Goal: Task Accomplishment & Management: Manage account settings

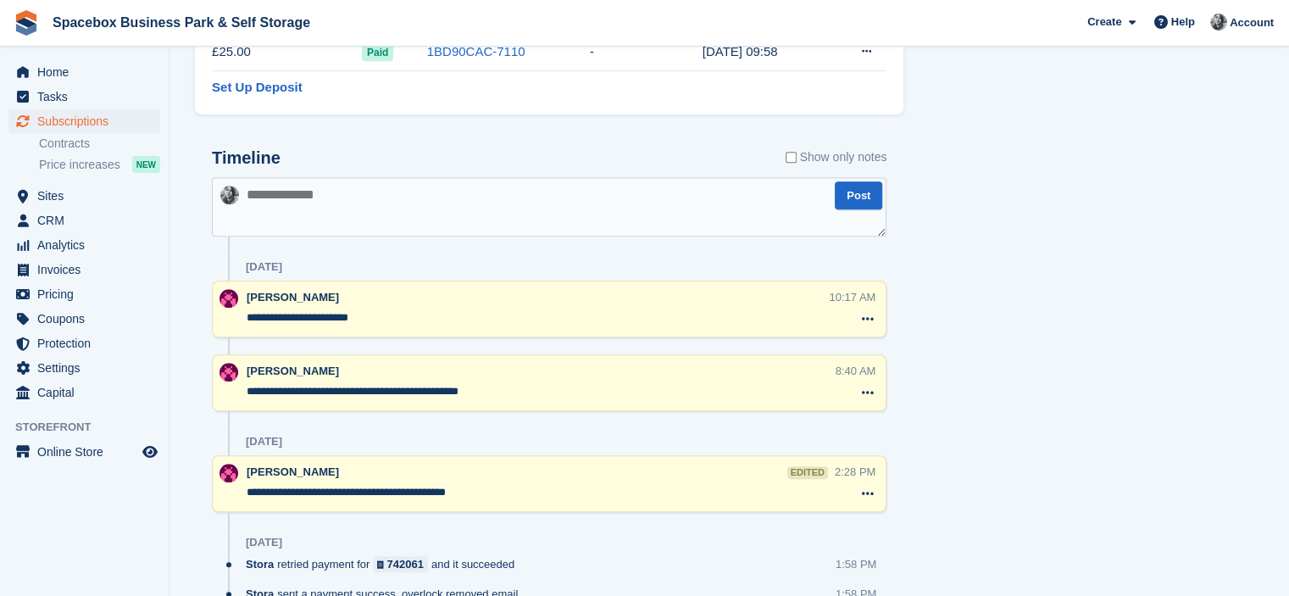
scroll to position [932, 0]
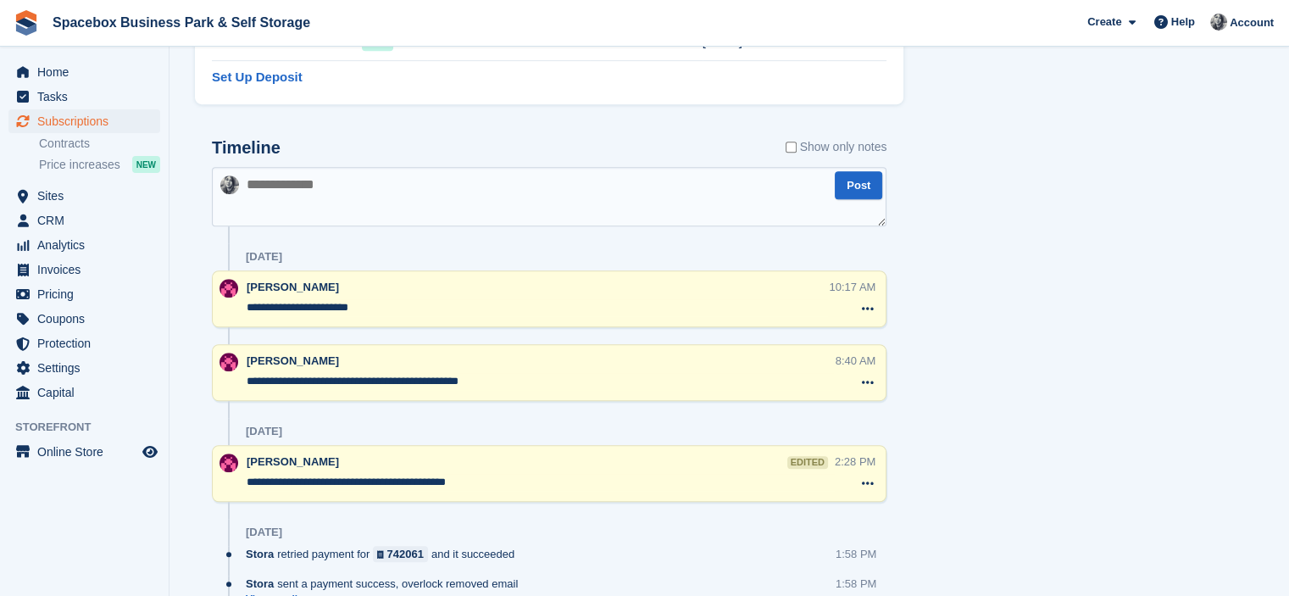
click at [437, 205] on textarea at bounding box center [549, 196] width 675 height 59
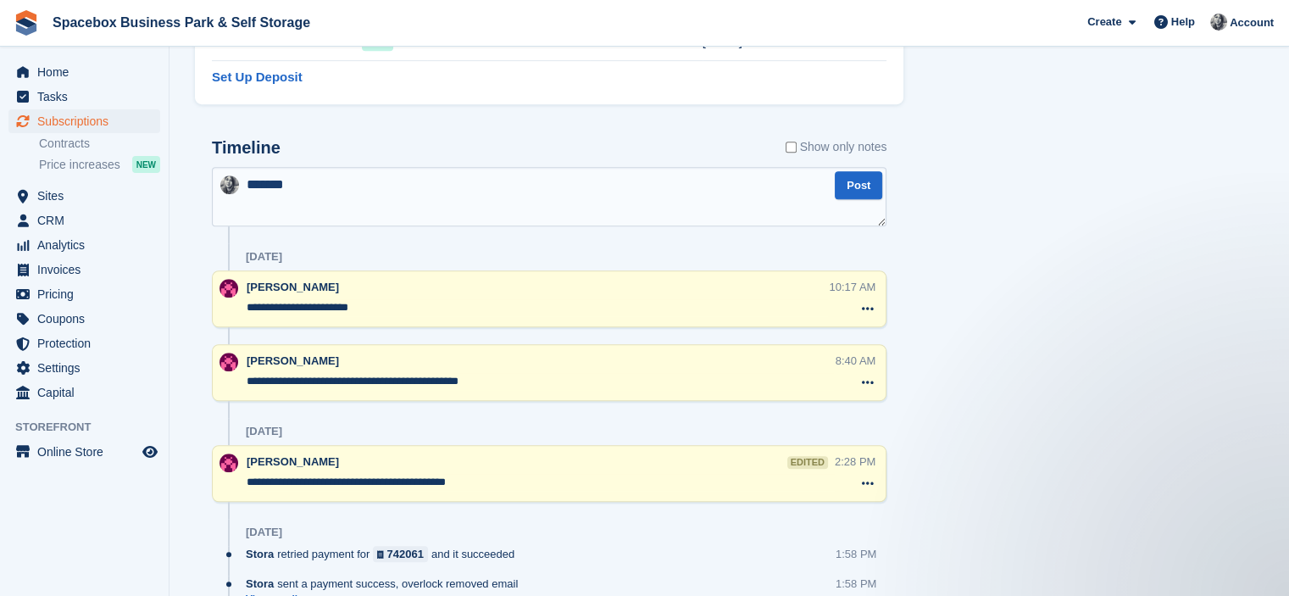
scroll to position [0, 0]
type textarea "**********"
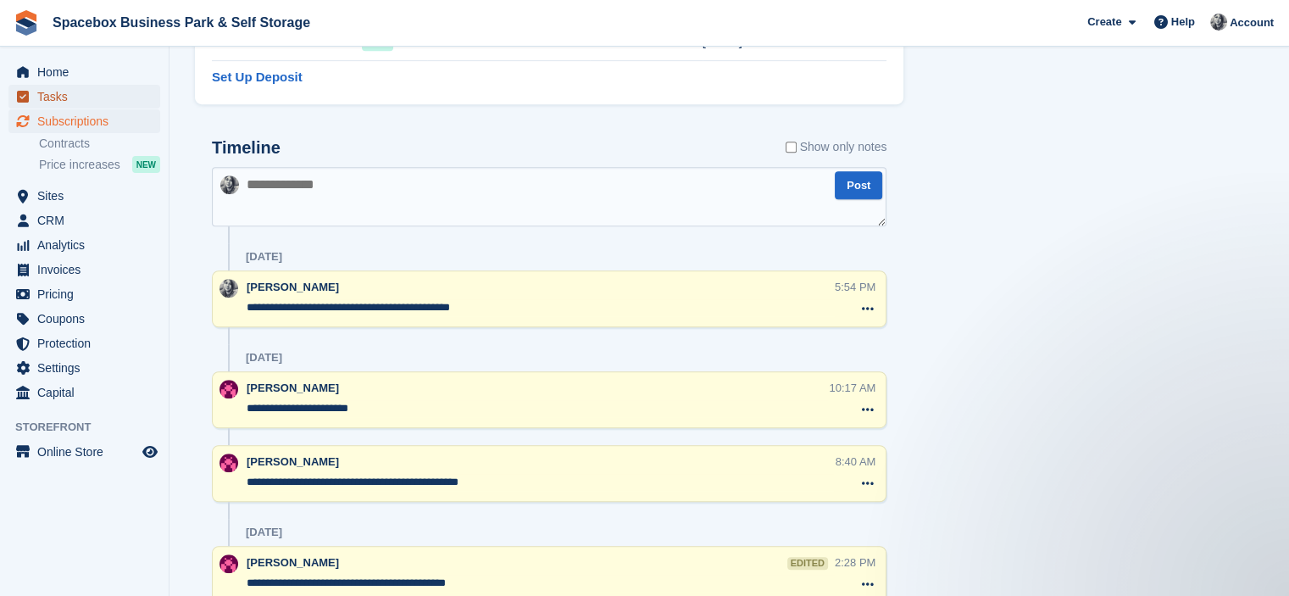
click at [61, 85] on span "Tasks" at bounding box center [88, 97] width 102 height 24
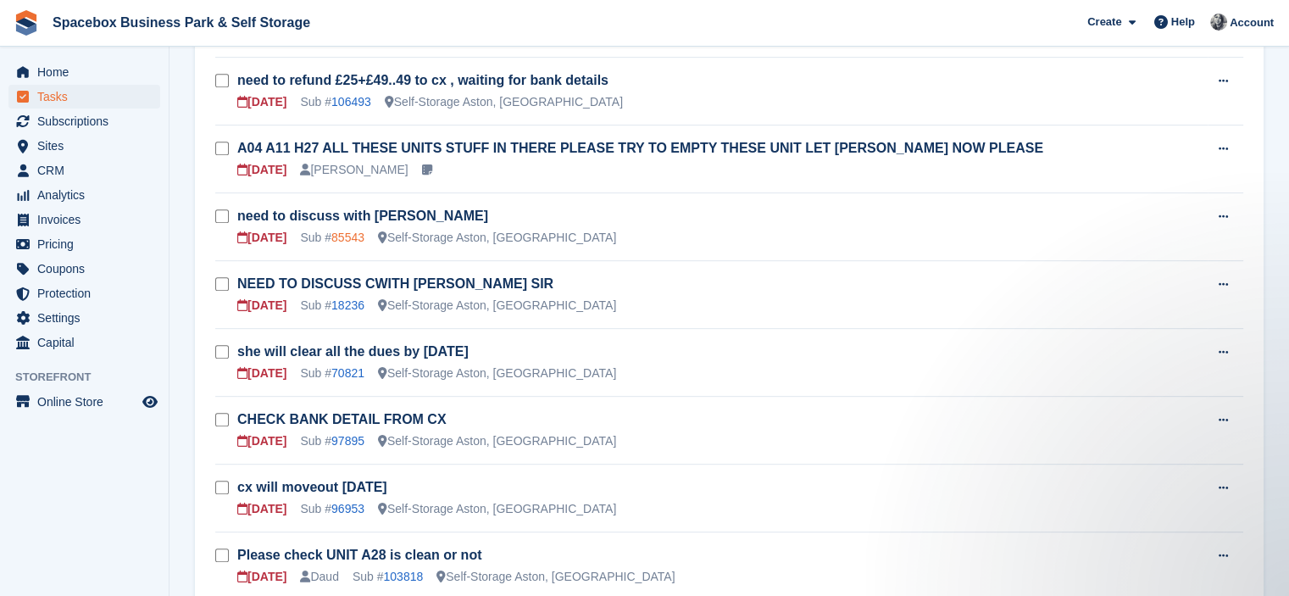
click at [342, 230] on link "85543" at bounding box center [347, 237] width 33 height 14
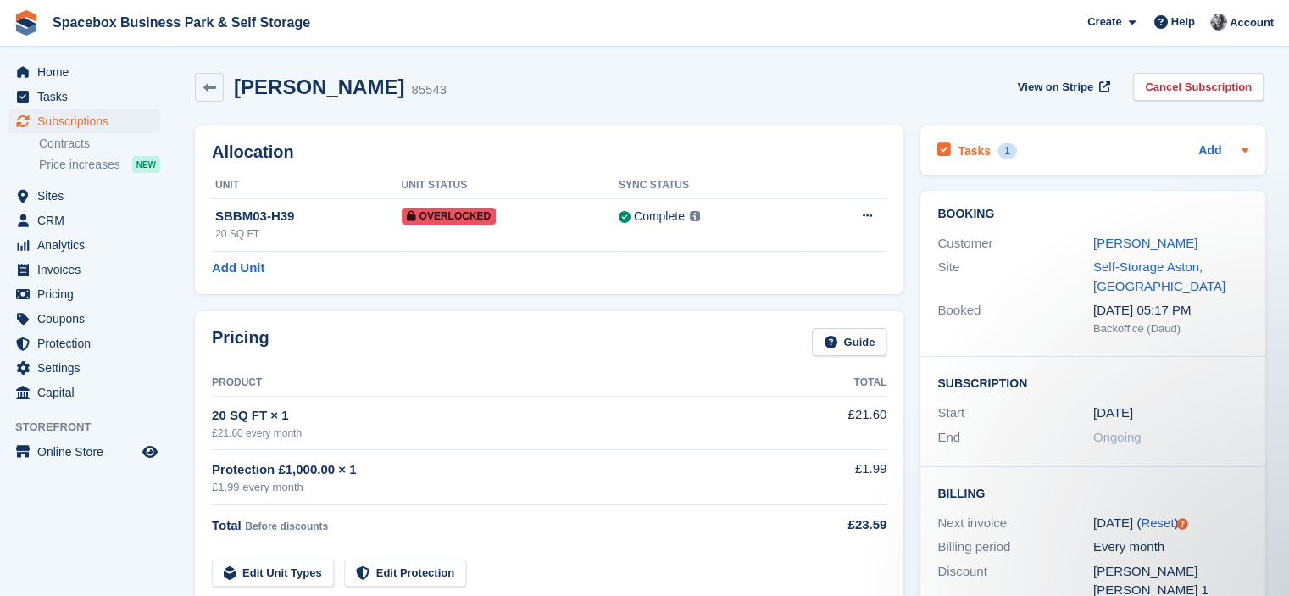
click at [1061, 142] on div "Tasks 1 Add" at bounding box center [1092, 150] width 311 height 23
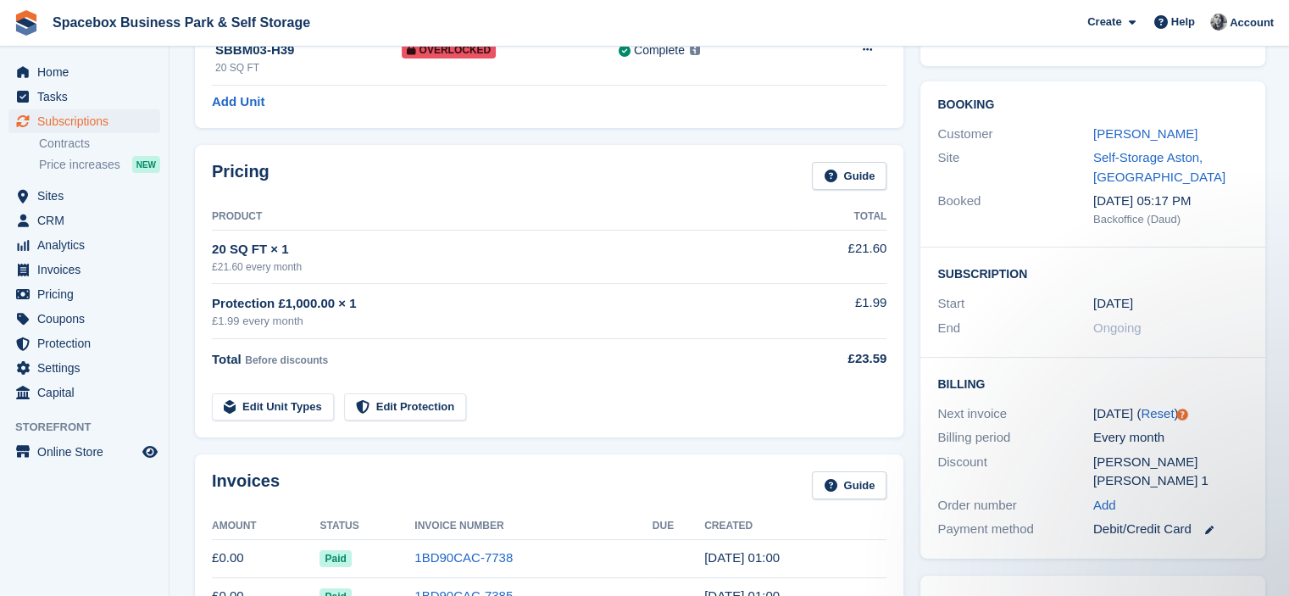
scroll to position [169, 0]
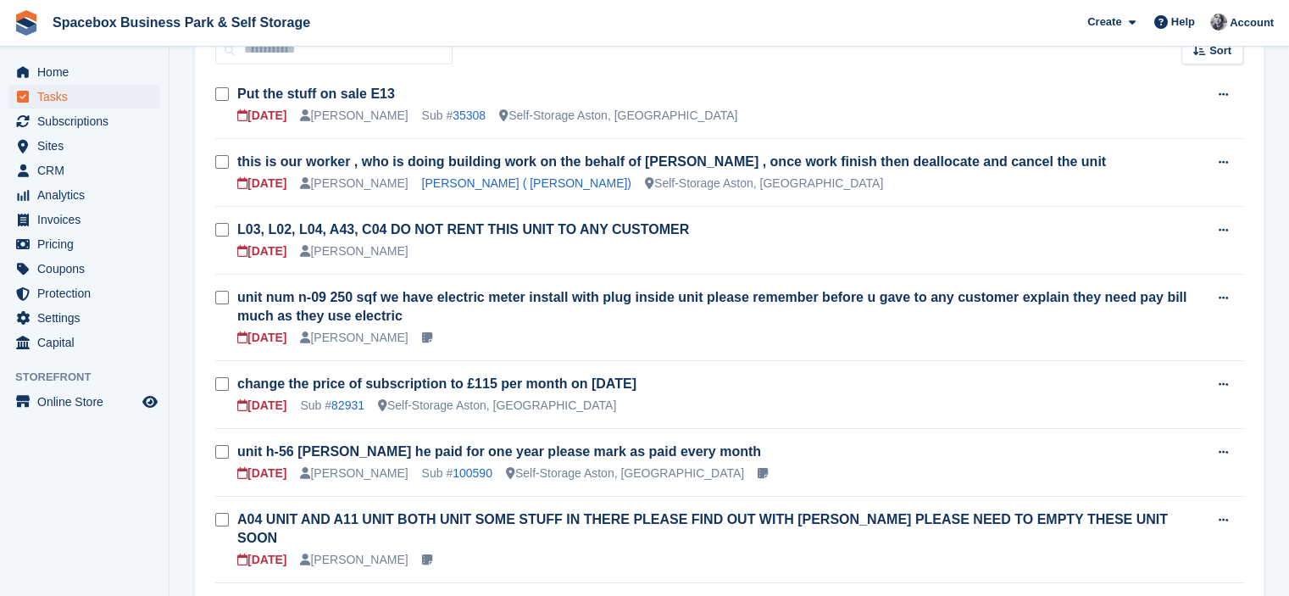
scroll to position [763, 0]
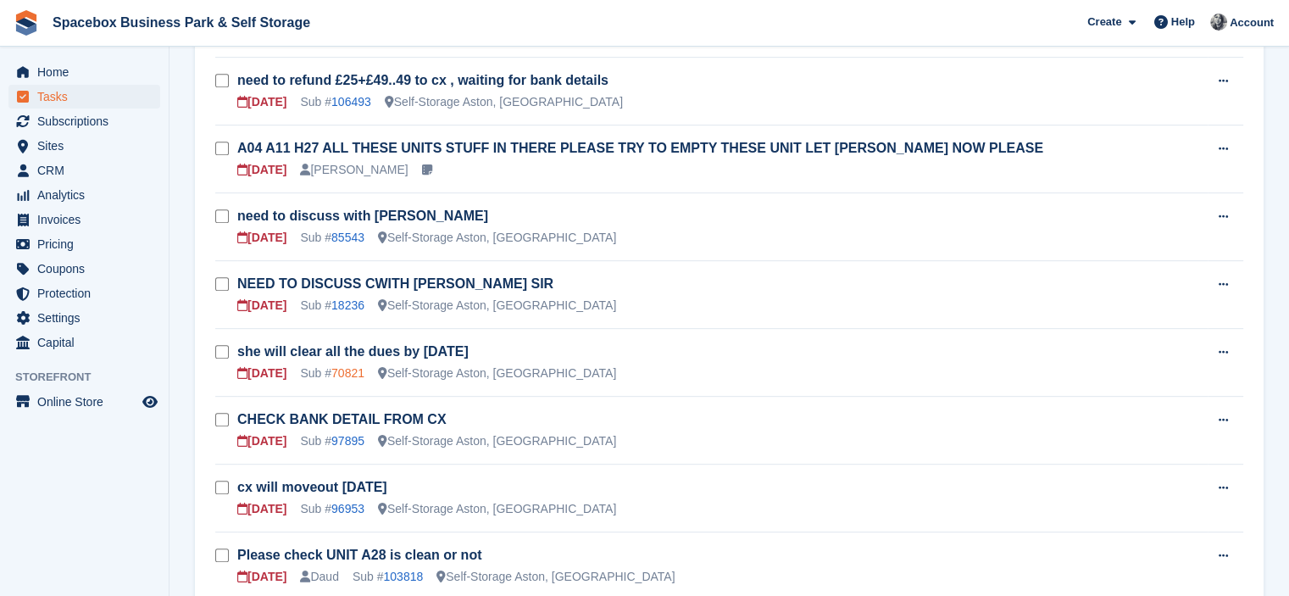
click at [341, 366] on link "70821" at bounding box center [347, 373] width 33 height 14
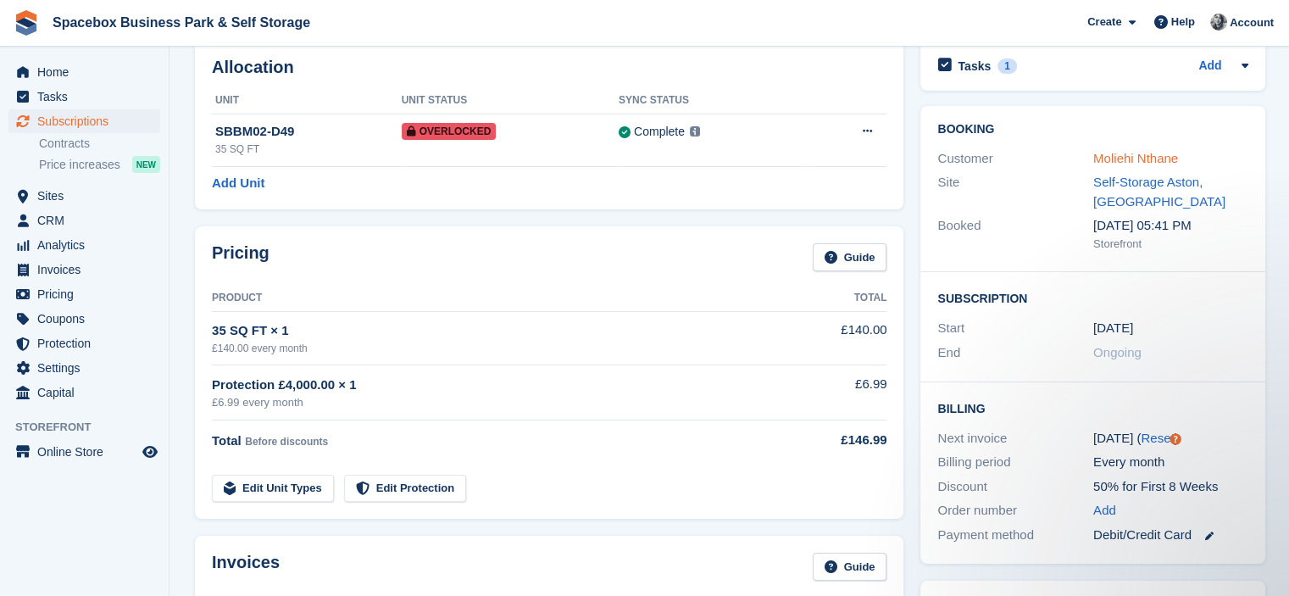
click at [1137, 164] on link "Moliehi Nthane" at bounding box center [1135, 158] width 85 height 14
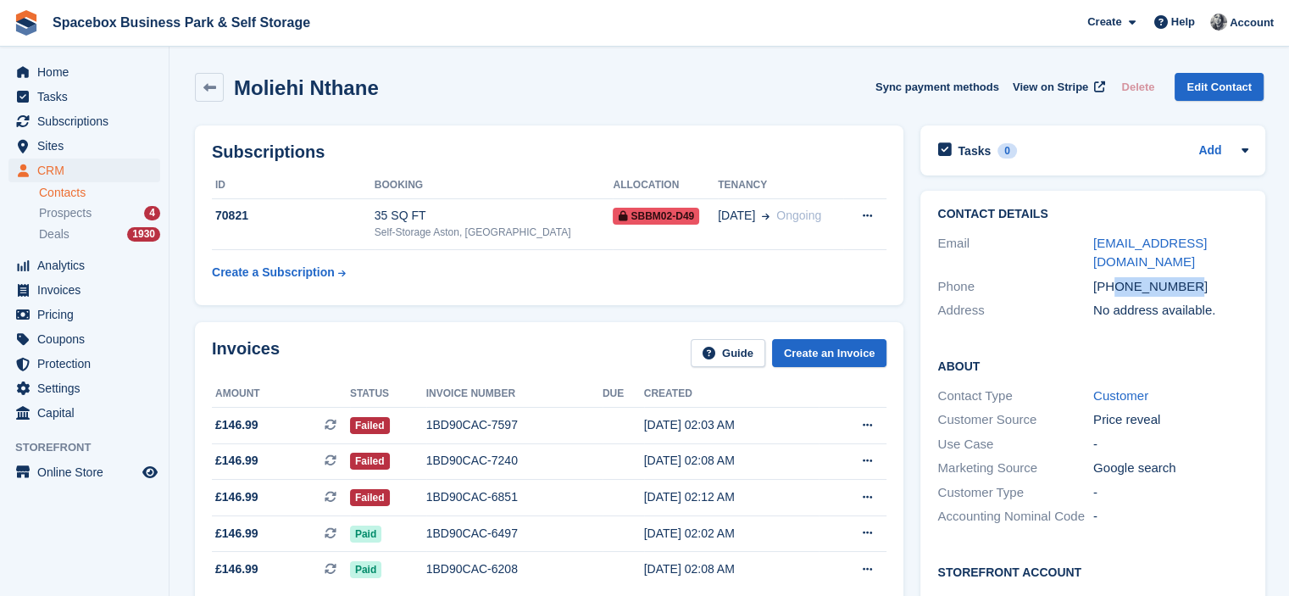
drag, startPoint x: 1113, startPoint y: 269, endPoint x: 1220, endPoint y: 274, distance: 106.9
click at [1220, 277] on div "+447481169304" at bounding box center [1171, 286] width 156 height 19
copy div "7481169304"
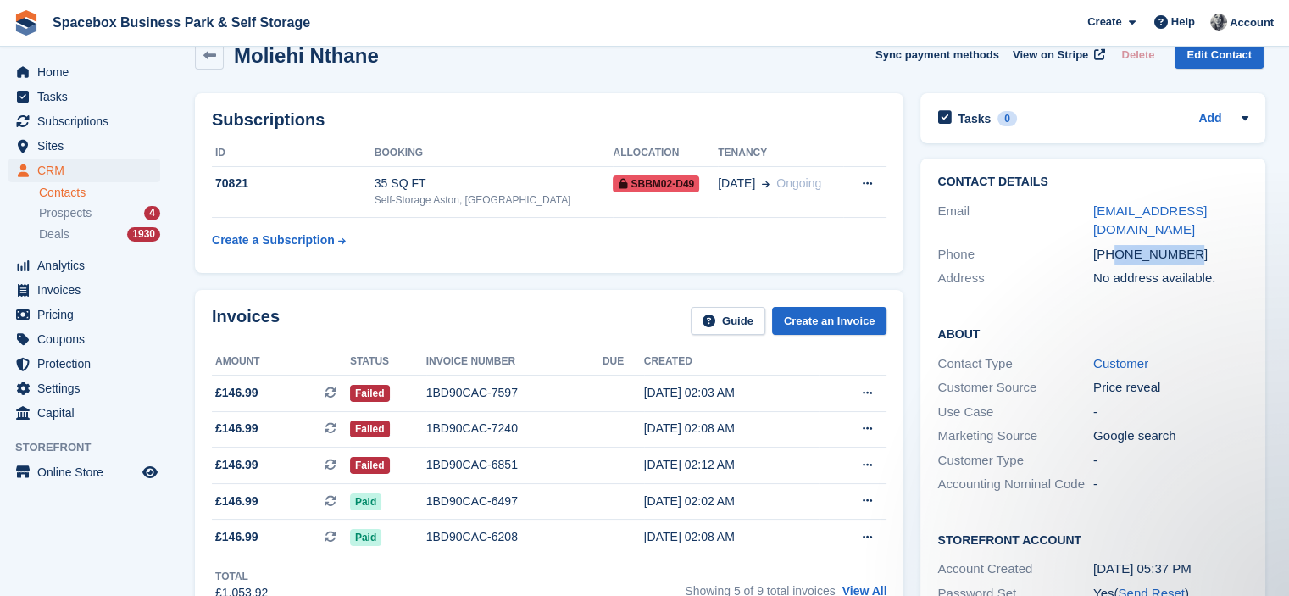
scroll to position [34, 0]
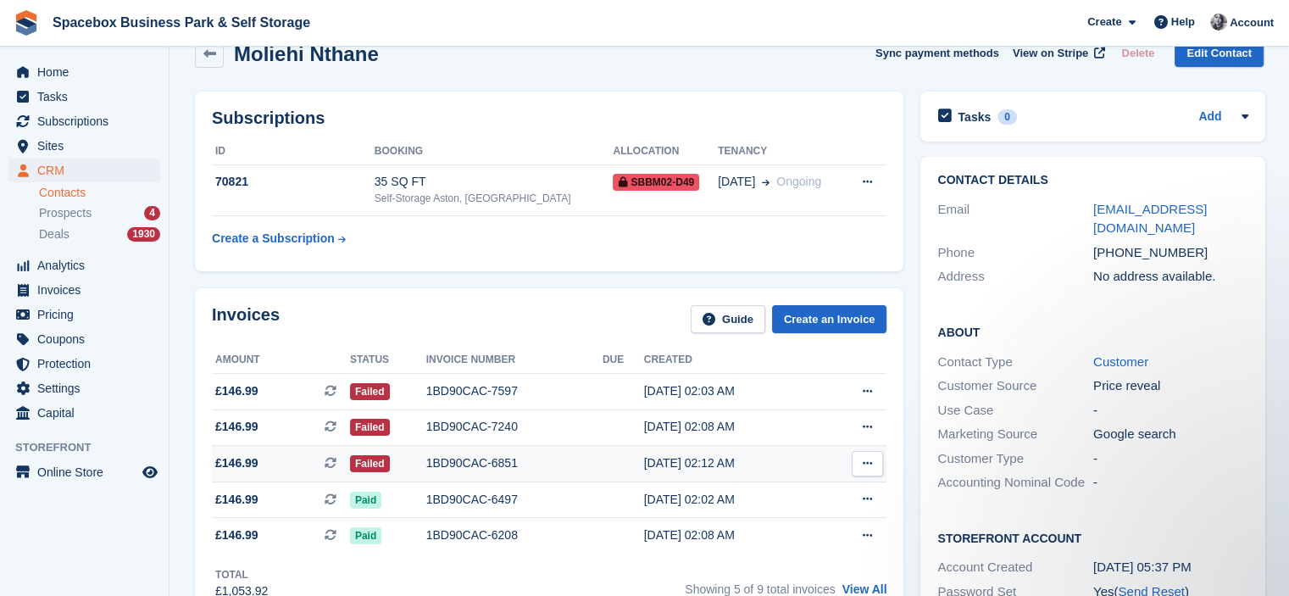
click at [458, 460] on div "1BD90CAC-6851" at bounding box center [514, 463] width 176 height 18
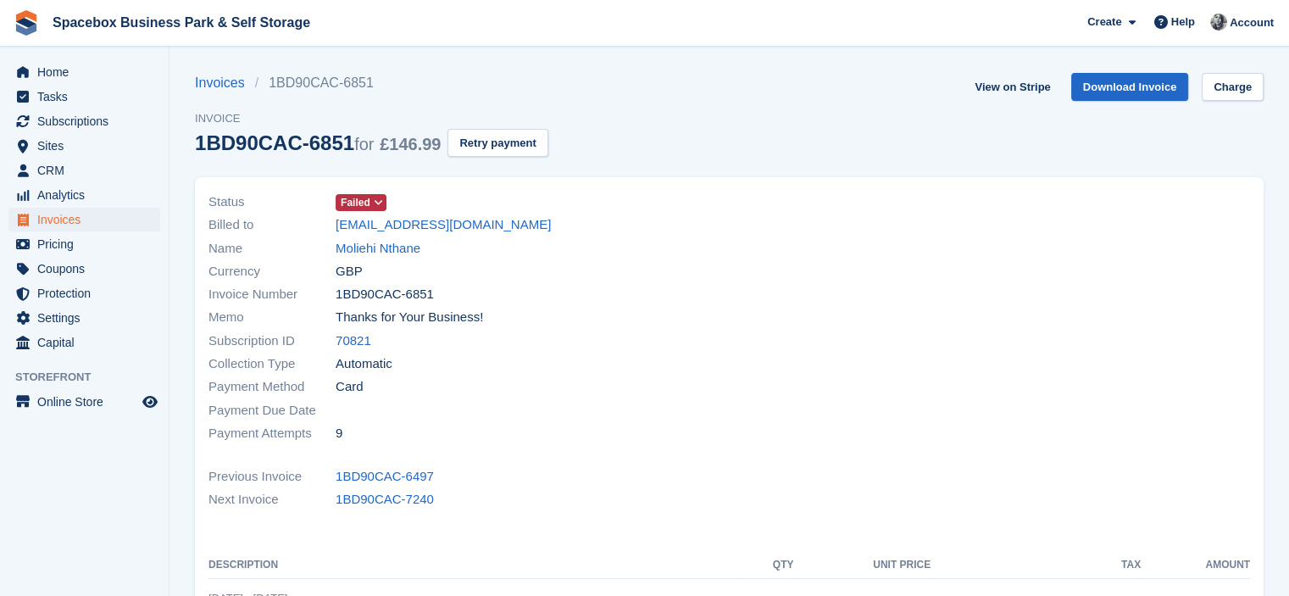
click at [369, 209] on span "Failed" at bounding box center [361, 202] width 51 height 17
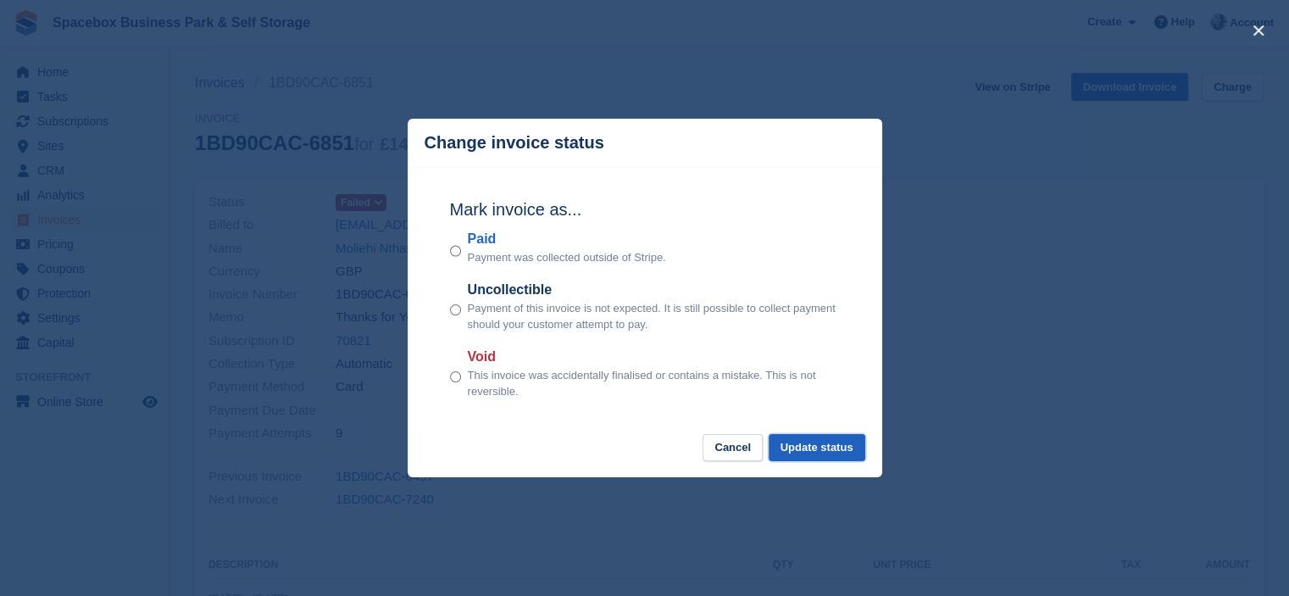
click at [833, 442] on button "Update status" at bounding box center [817, 448] width 97 height 28
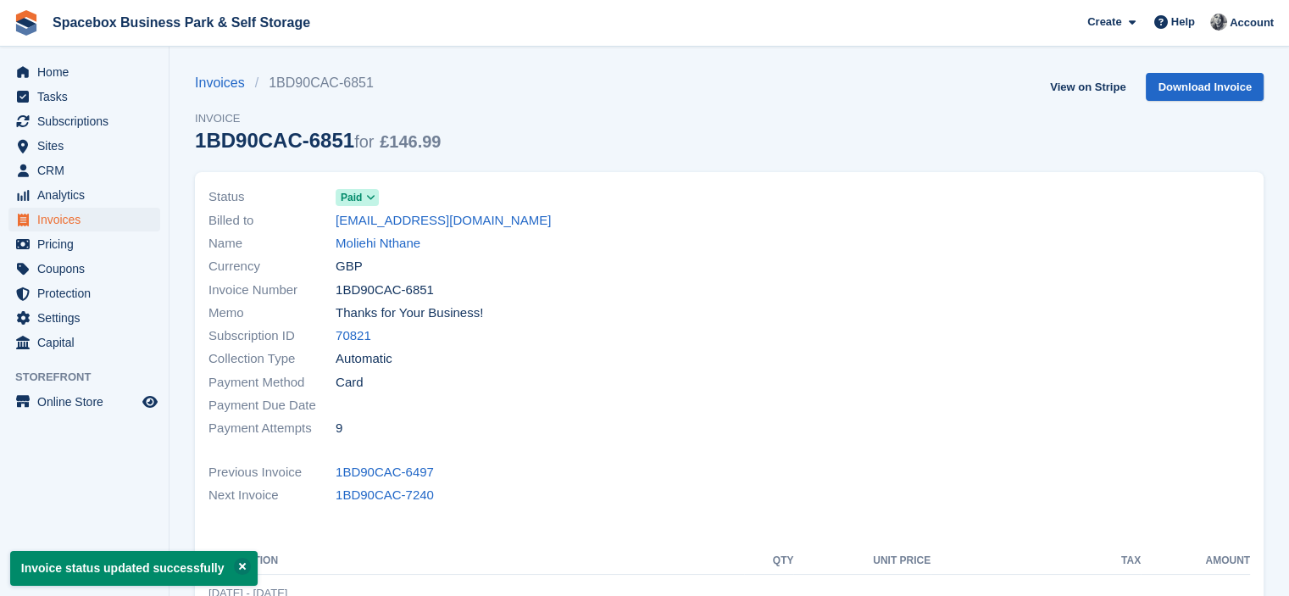
click at [347, 341] on link "70821" at bounding box center [354, 335] width 36 height 19
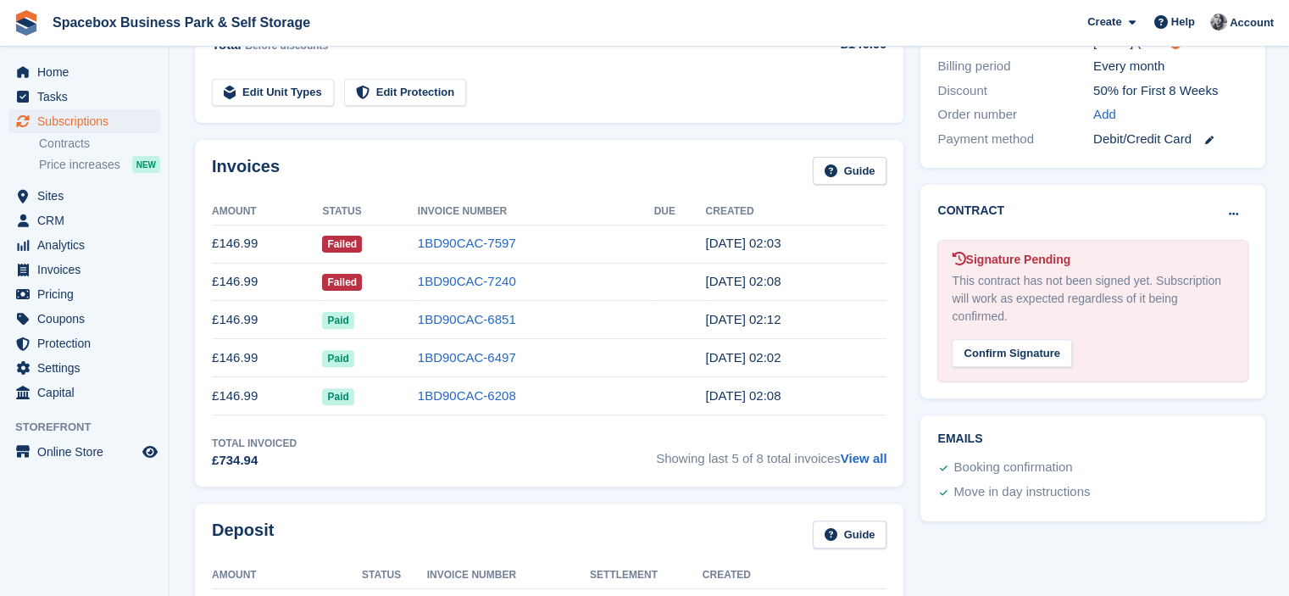
scroll to position [961, 0]
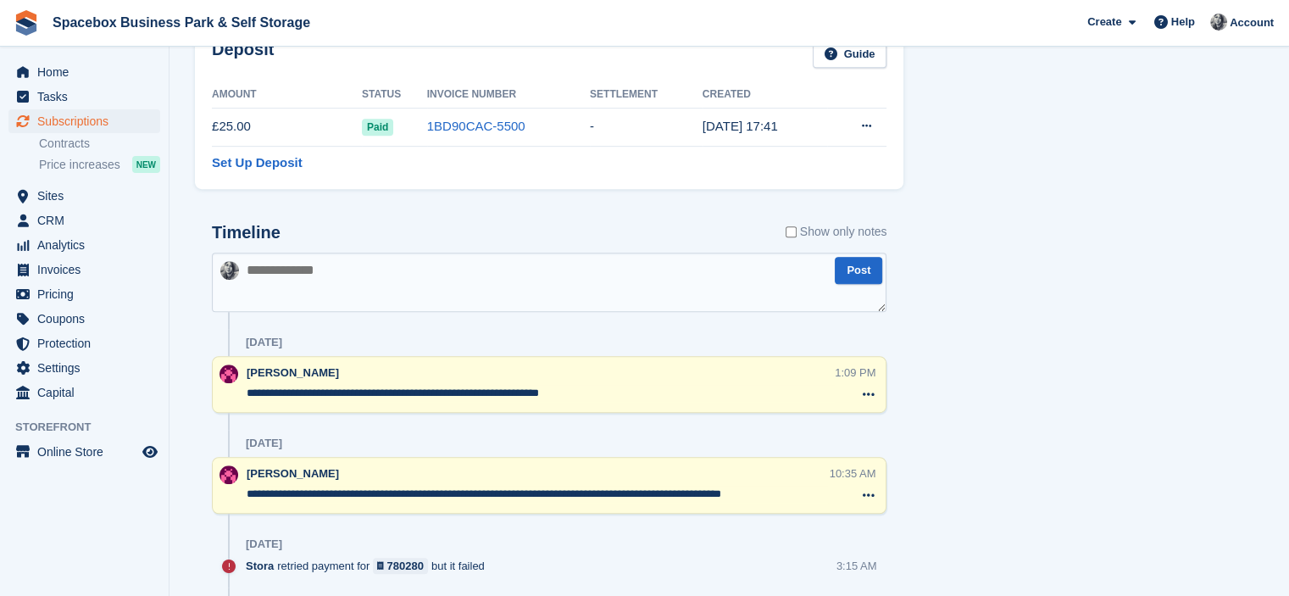
click at [429, 260] on textarea at bounding box center [549, 282] width 675 height 59
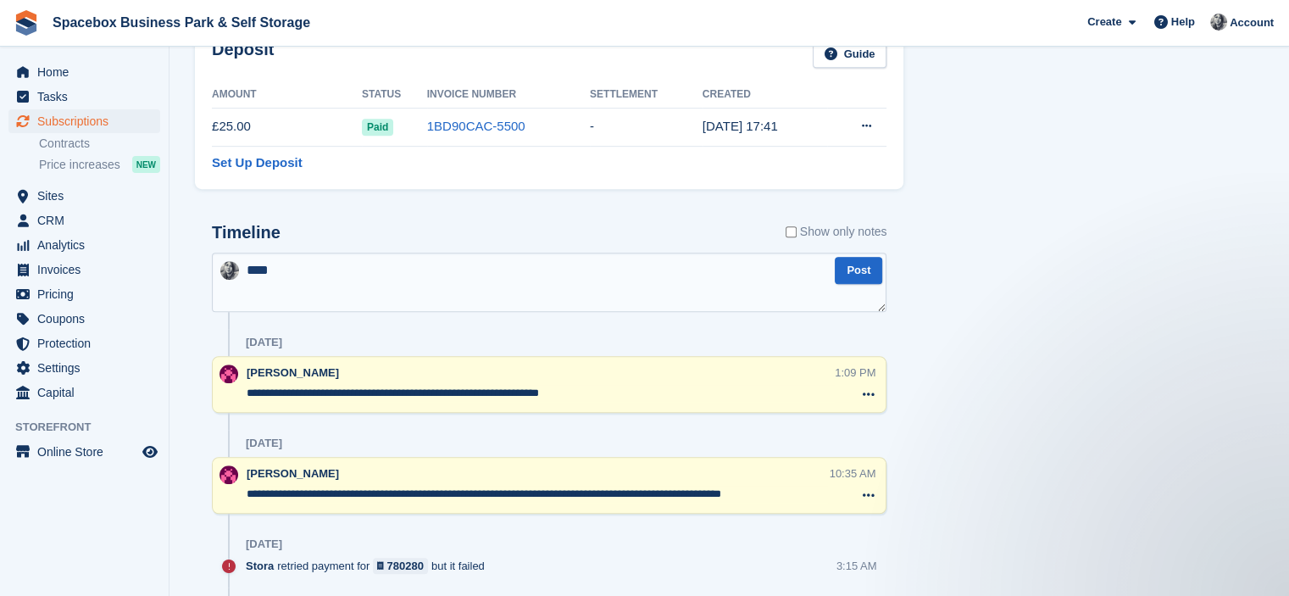
scroll to position [0, 0]
type textarea "*"
click at [429, 260] on textarea "**********" at bounding box center [549, 282] width 675 height 59
click at [469, 266] on textarea "**********" at bounding box center [549, 282] width 675 height 59
click at [439, 267] on textarea "**********" at bounding box center [549, 282] width 675 height 59
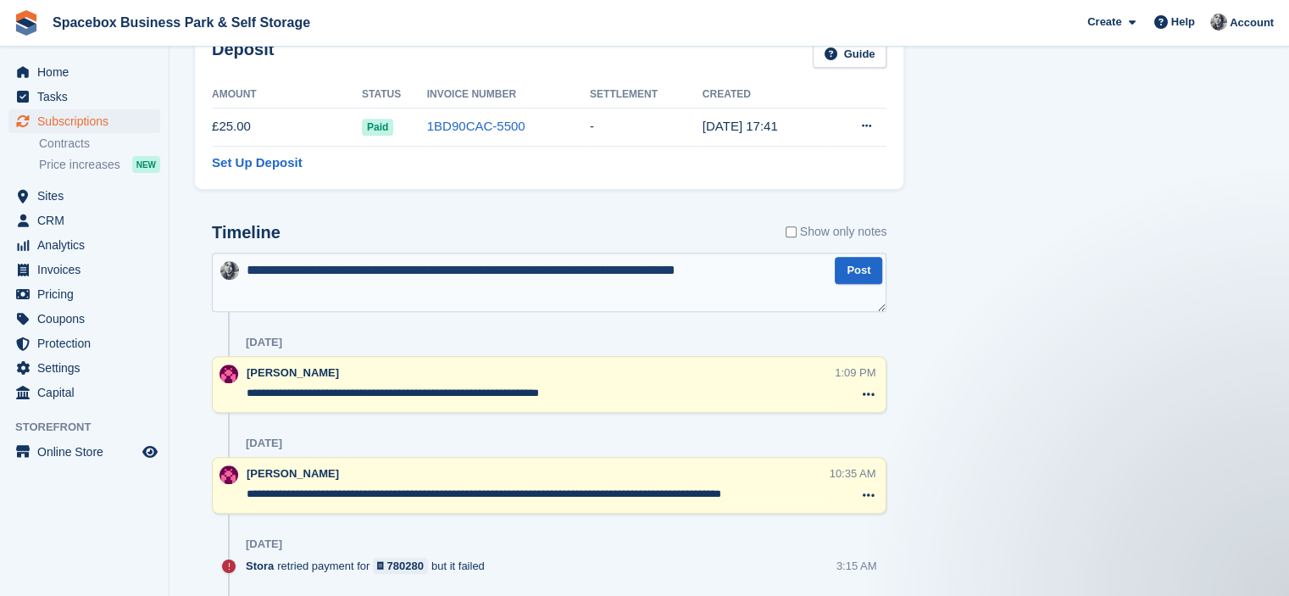
click at [792, 271] on textarea "**********" at bounding box center [549, 282] width 675 height 59
type textarea "**********"
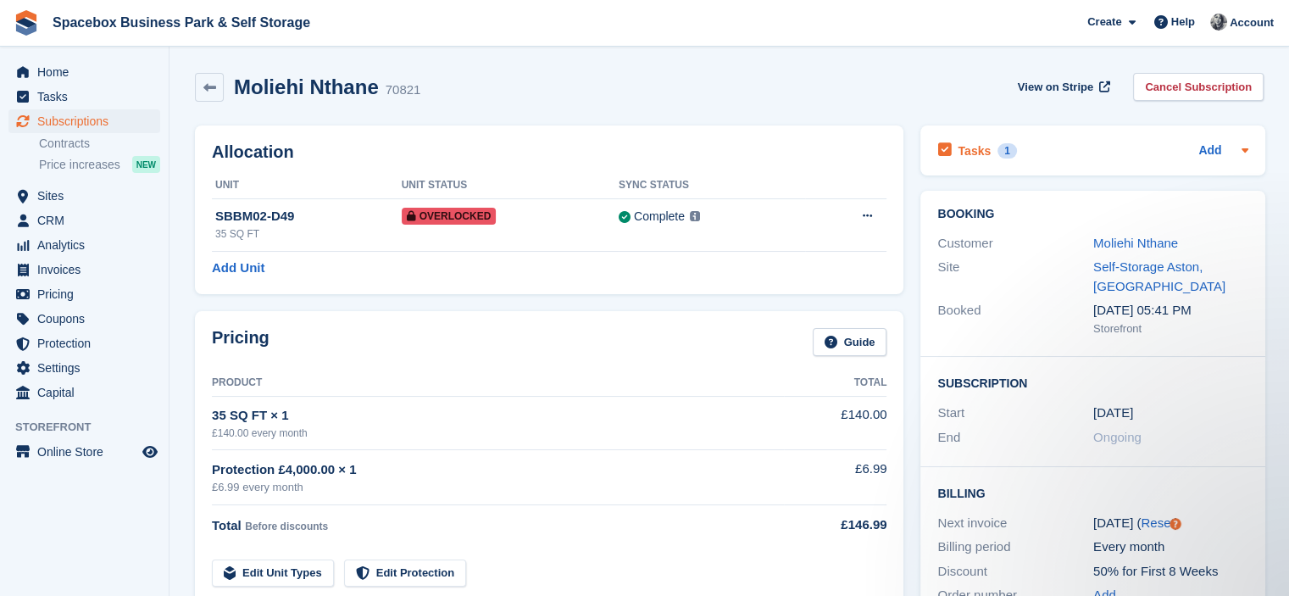
click at [1063, 145] on div "Tasks 1 Add" at bounding box center [1092, 150] width 311 height 23
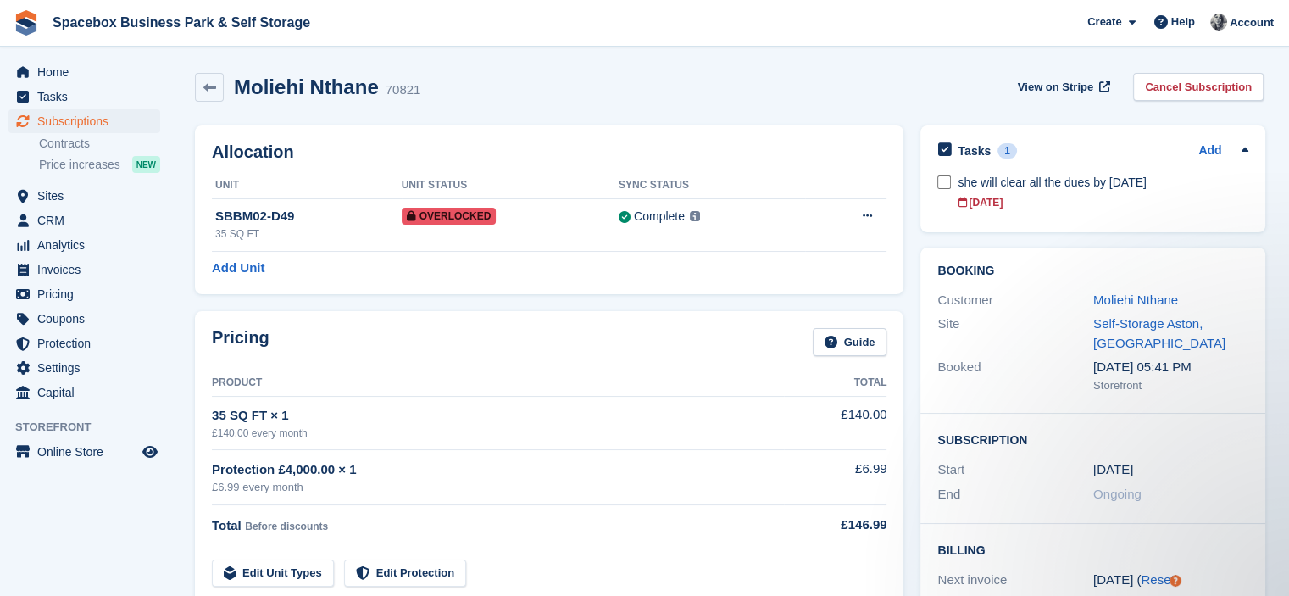
click at [927, 179] on div "Tasks 1 Add she will clear all the dues by 15th sep 15 Sep" at bounding box center [1092, 178] width 345 height 107
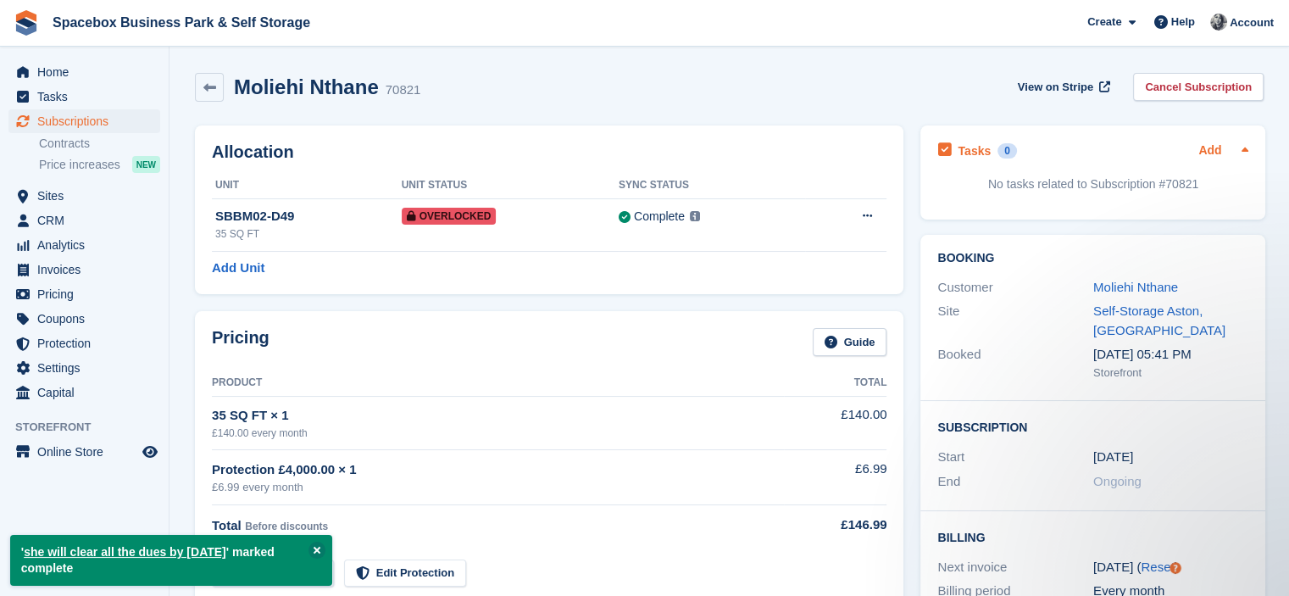
click at [1209, 144] on link "Add" at bounding box center [1209, 151] width 23 height 19
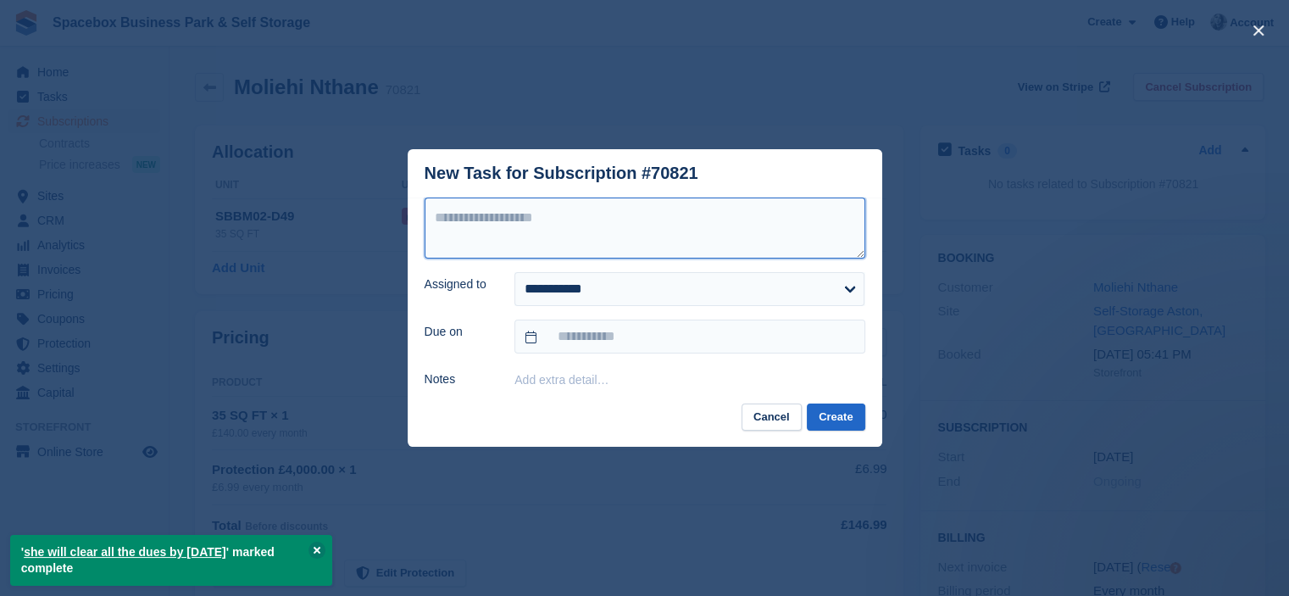
click at [650, 226] on textarea at bounding box center [645, 227] width 441 height 61
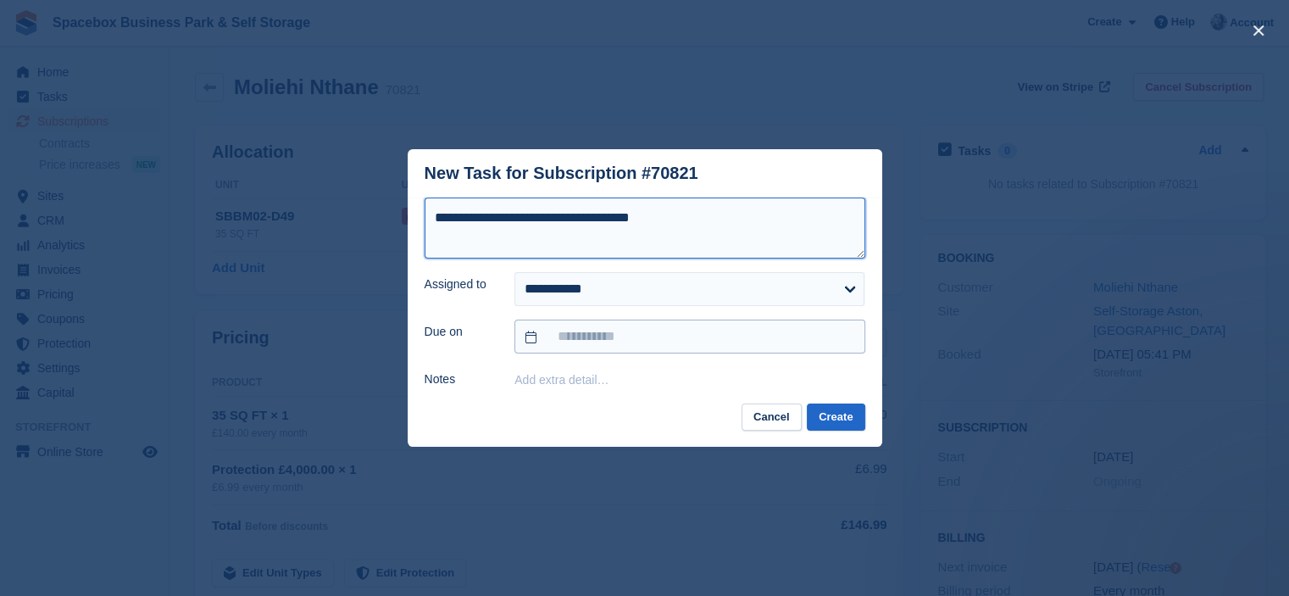
type textarea "**********"
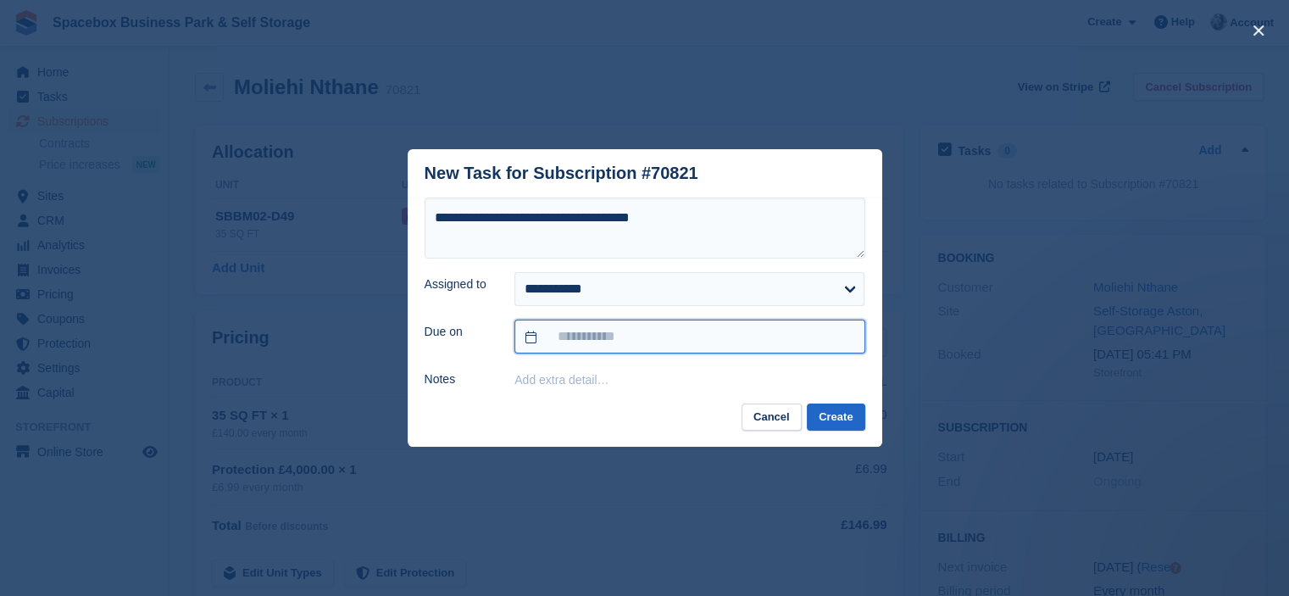
click at [634, 353] on input "text" at bounding box center [689, 336] width 350 height 34
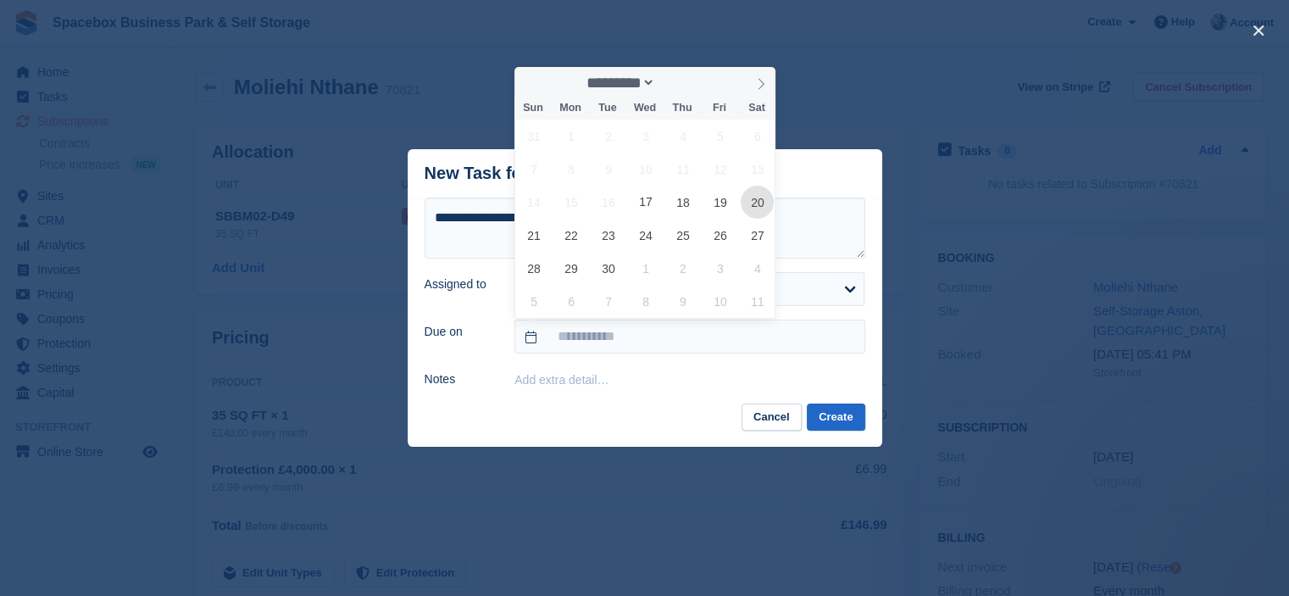
click at [742, 209] on span "20" at bounding box center [757, 202] width 33 height 33
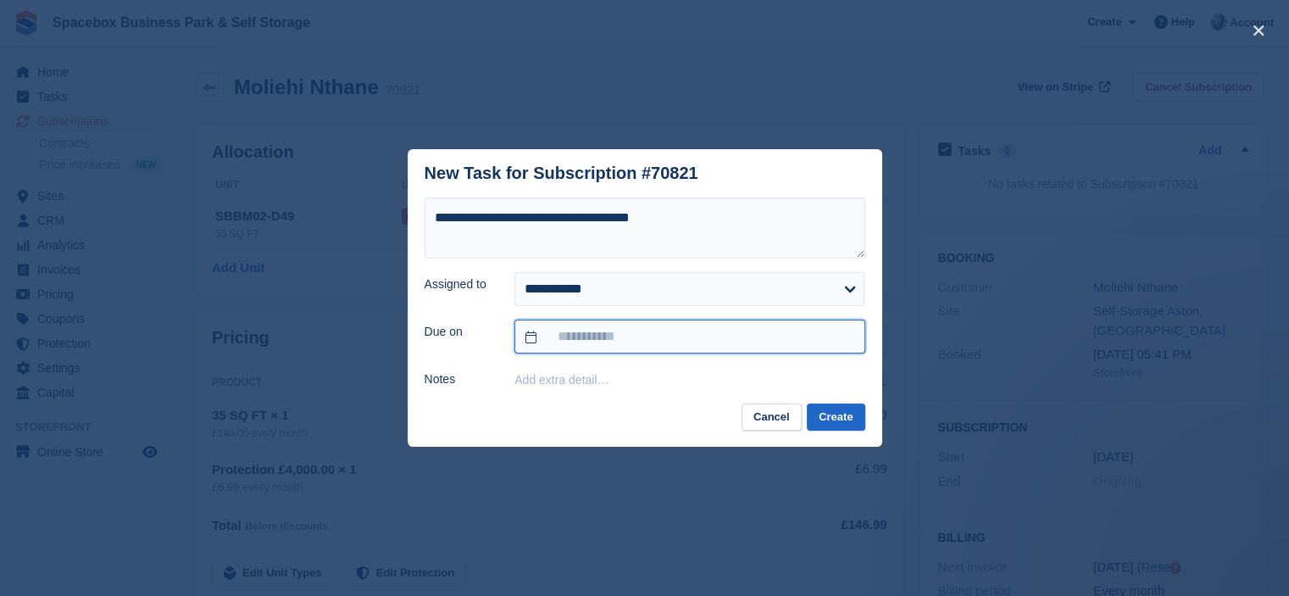
type input "**********"
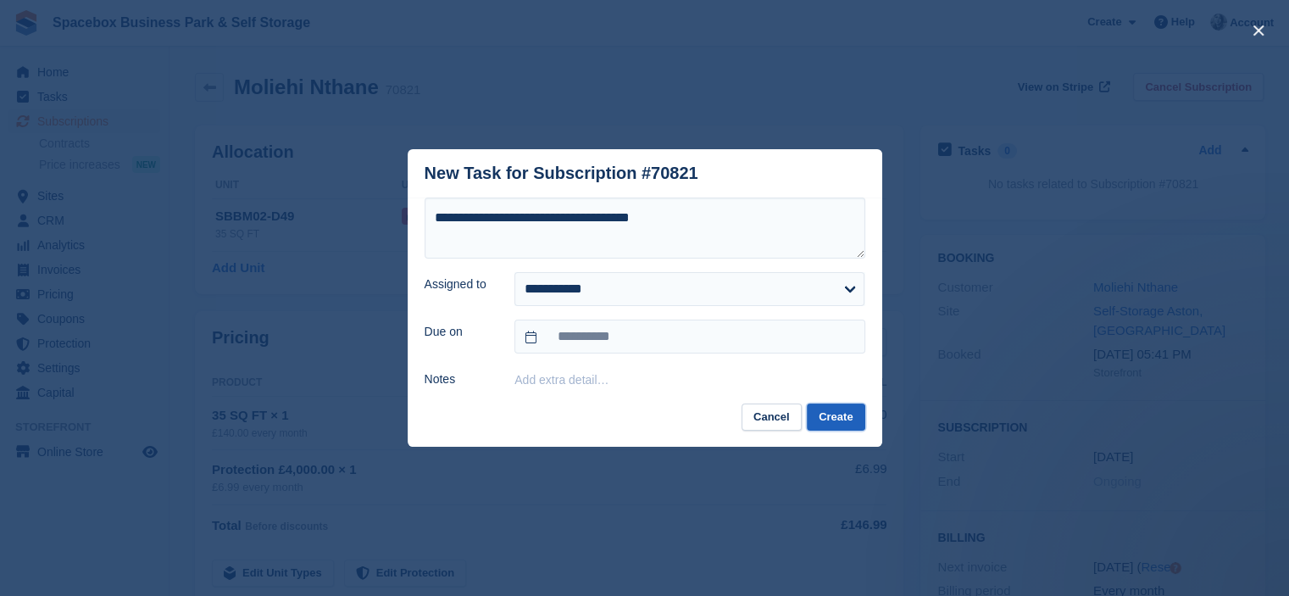
click at [844, 422] on button "Create" at bounding box center [836, 417] width 58 height 28
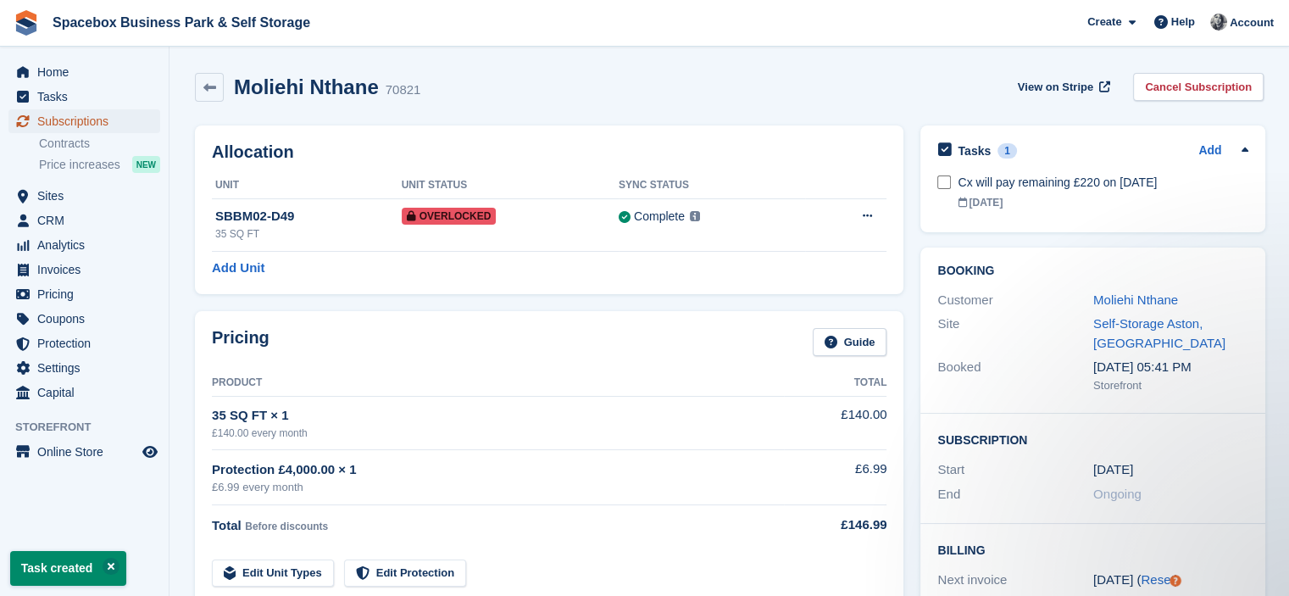
click at [75, 123] on span "Subscriptions" at bounding box center [88, 121] width 102 height 24
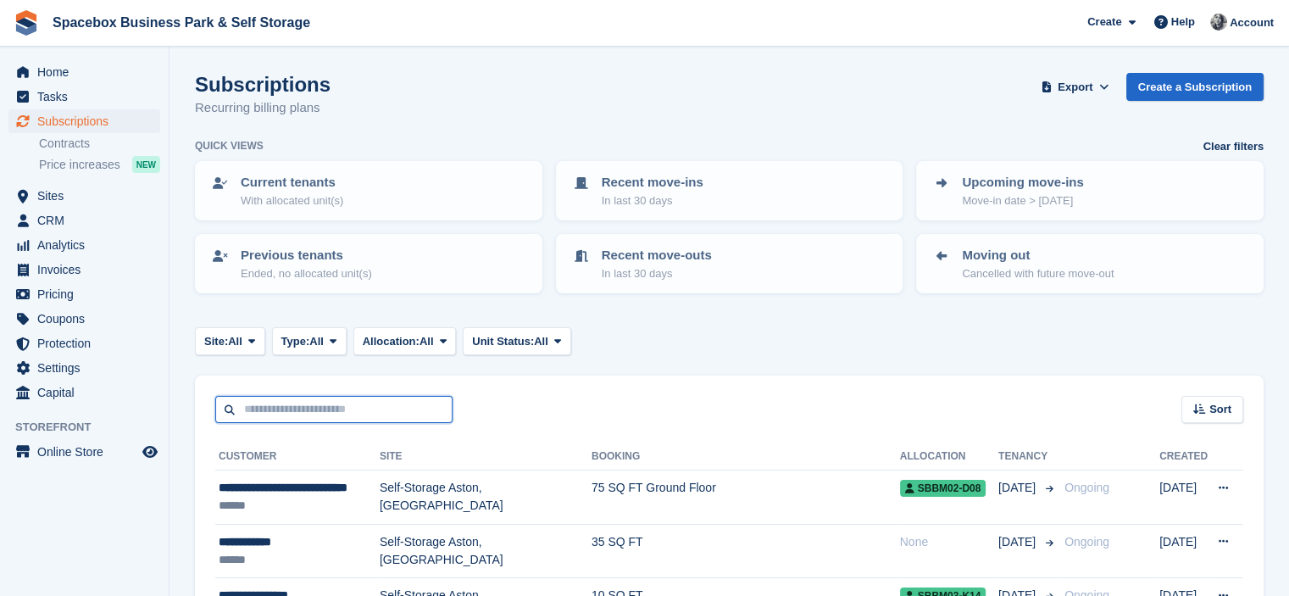
click at [332, 396] on input "text" at bounding box center [333, 410] width 237 height 28
type input "******"
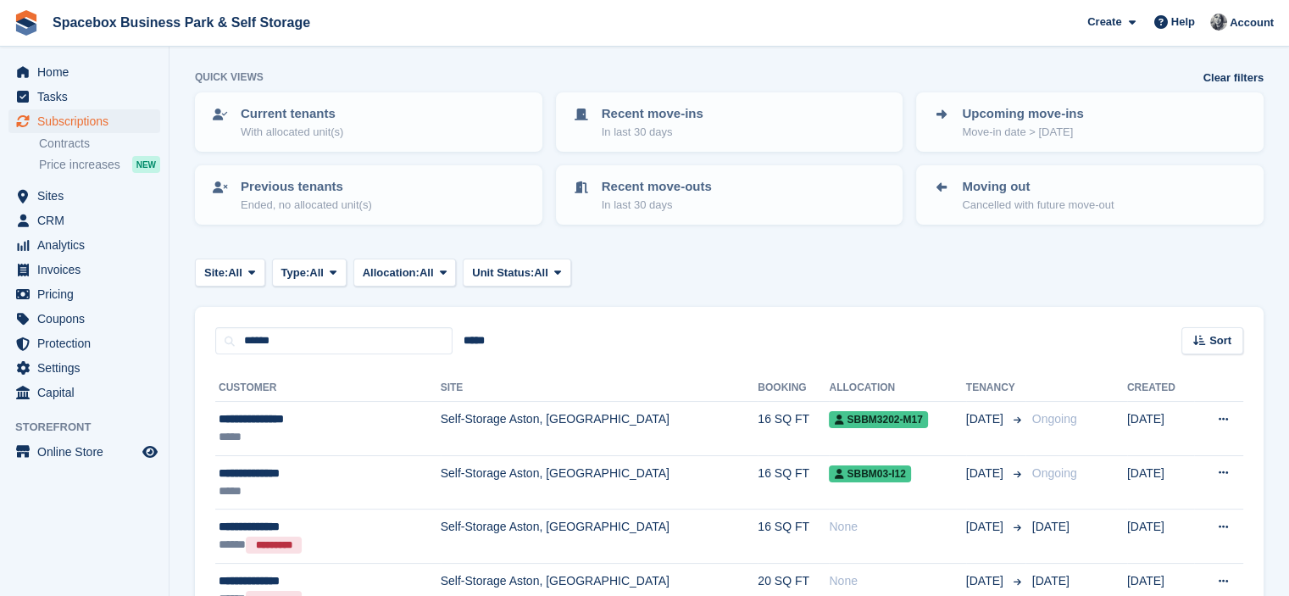
scroll to position [169, 0]
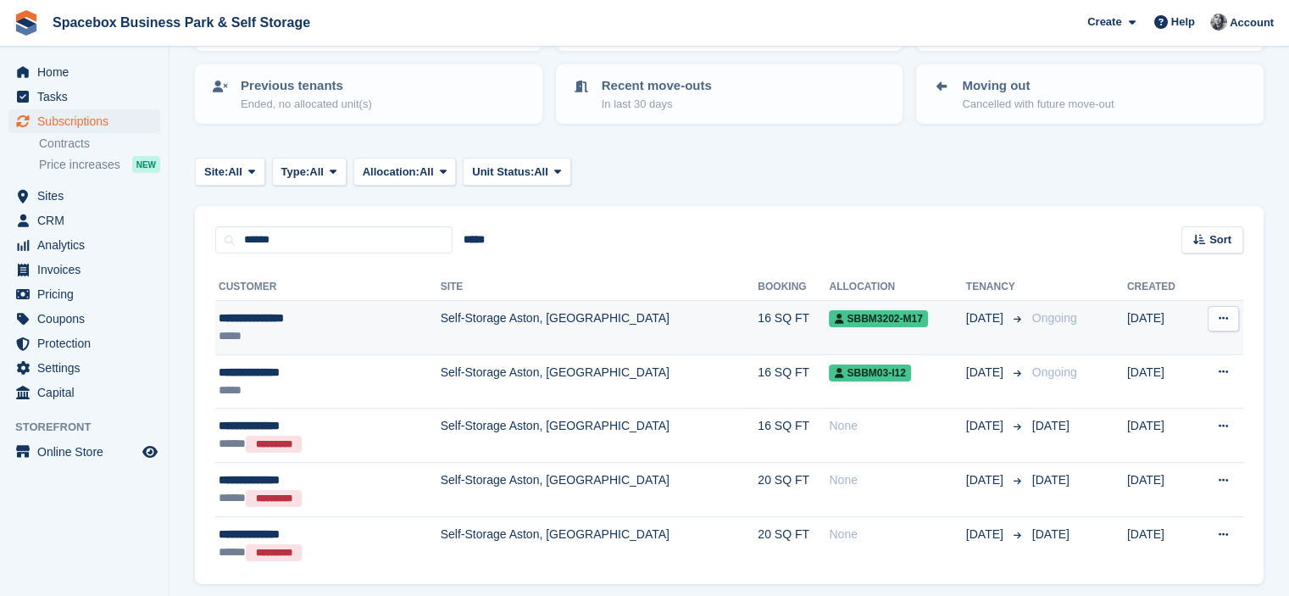
click at [464, 321] on td "Self-Storage Aston, [GEOGRAPHIC_DATA]" at bounding box center [600, 328] width 318 height 54
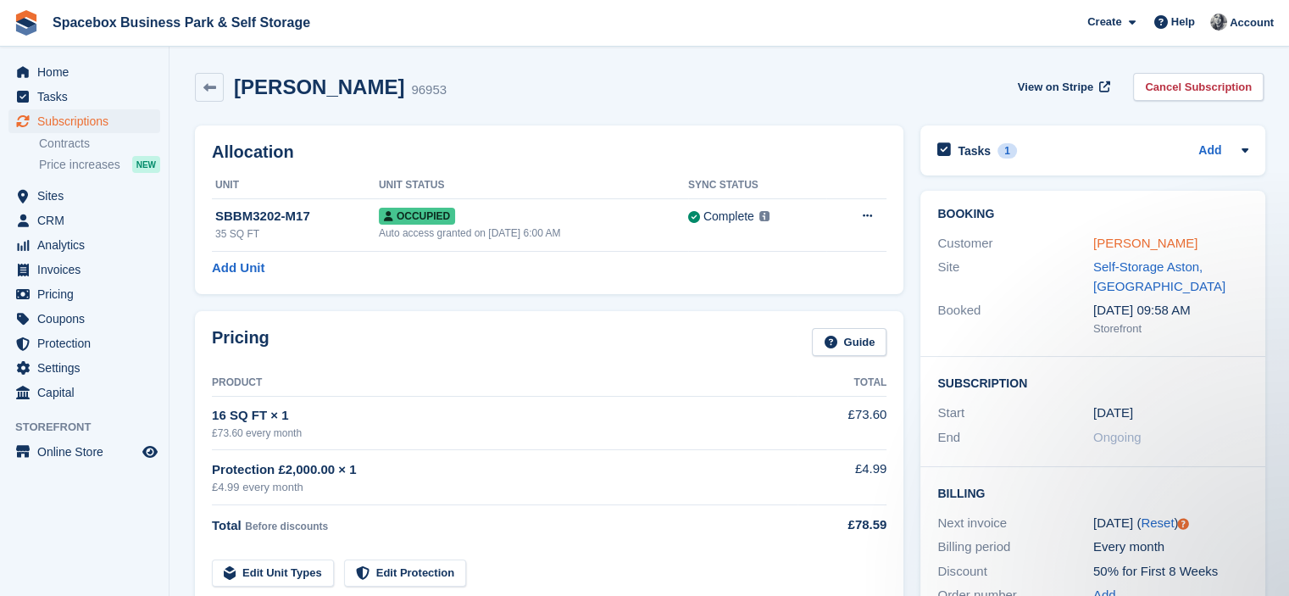
click at [1150, 243] on link "[PERSON_NAME]" at bounding box center [1145, 243] width 104 height 14
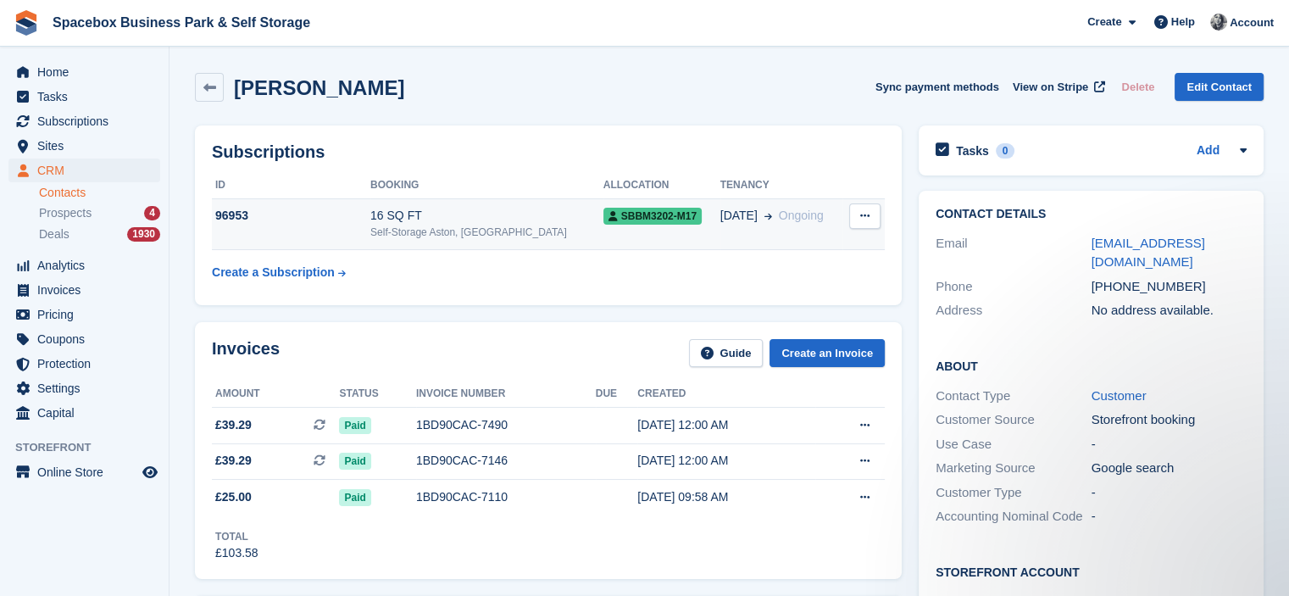
click at [479, 219] on div "16 SQ FT" at bounding box center [486, 216] width 233 height 18
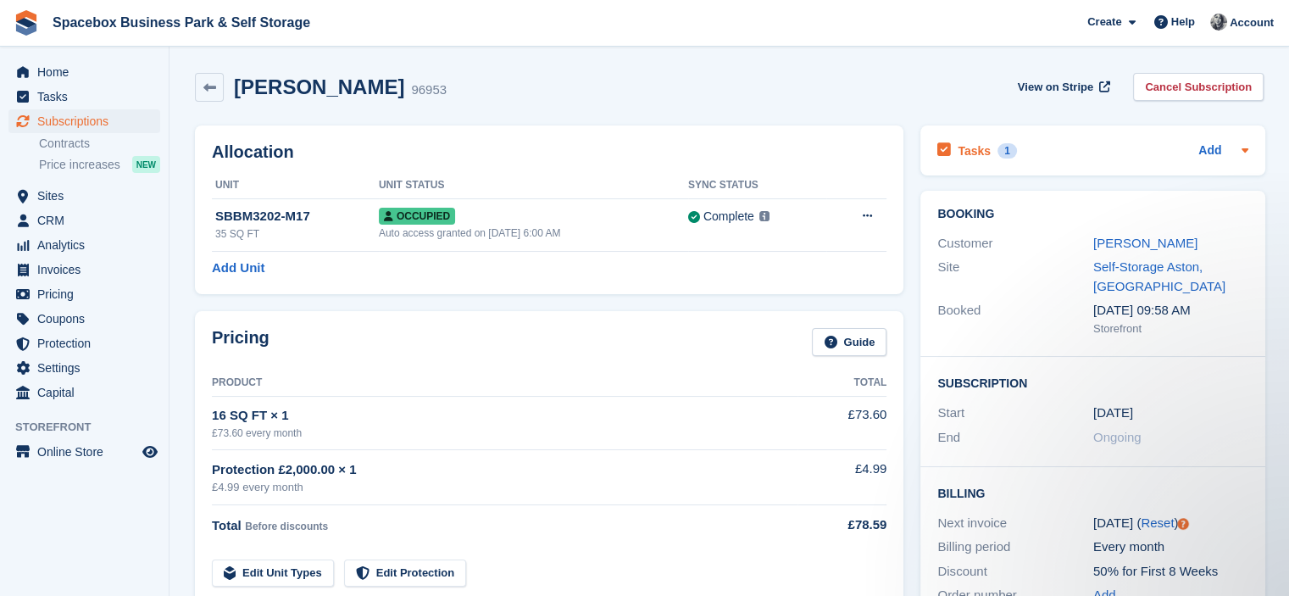
click at [1091, 145] on div "Tasks 1 Add" at bounding box center [1092, 150] width 311 height 23
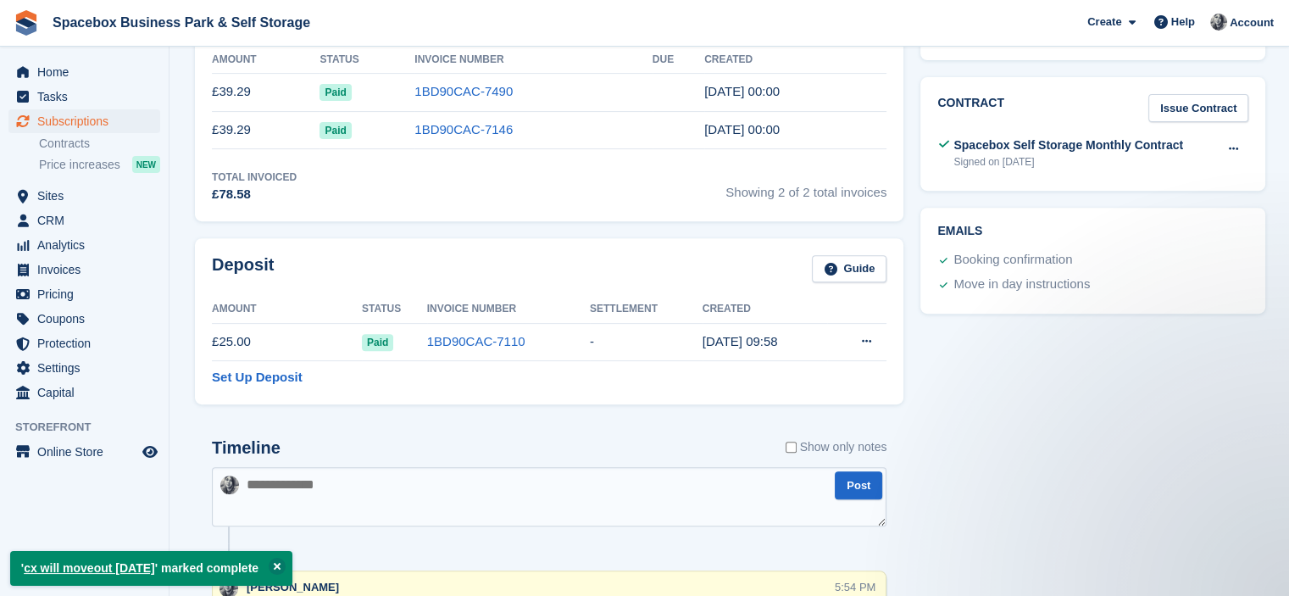
scroll to position [1017, 0]
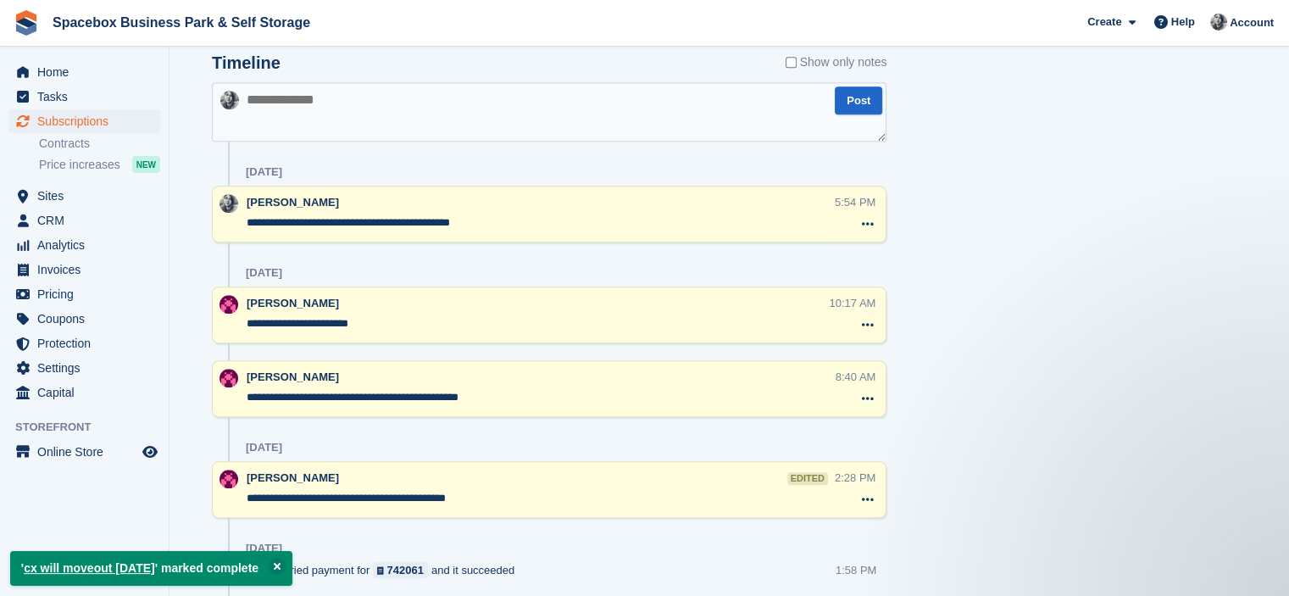
click at [329, 113] on textarea at bounding box center [549, 111] width 675 height 59
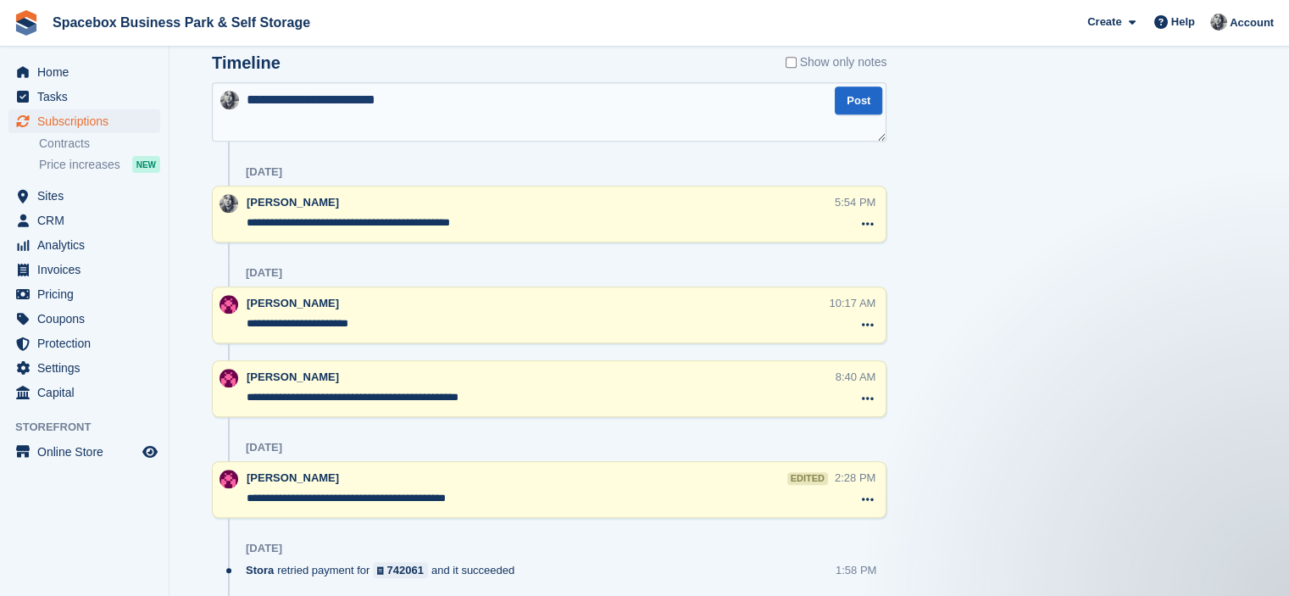
type textarea "**********"
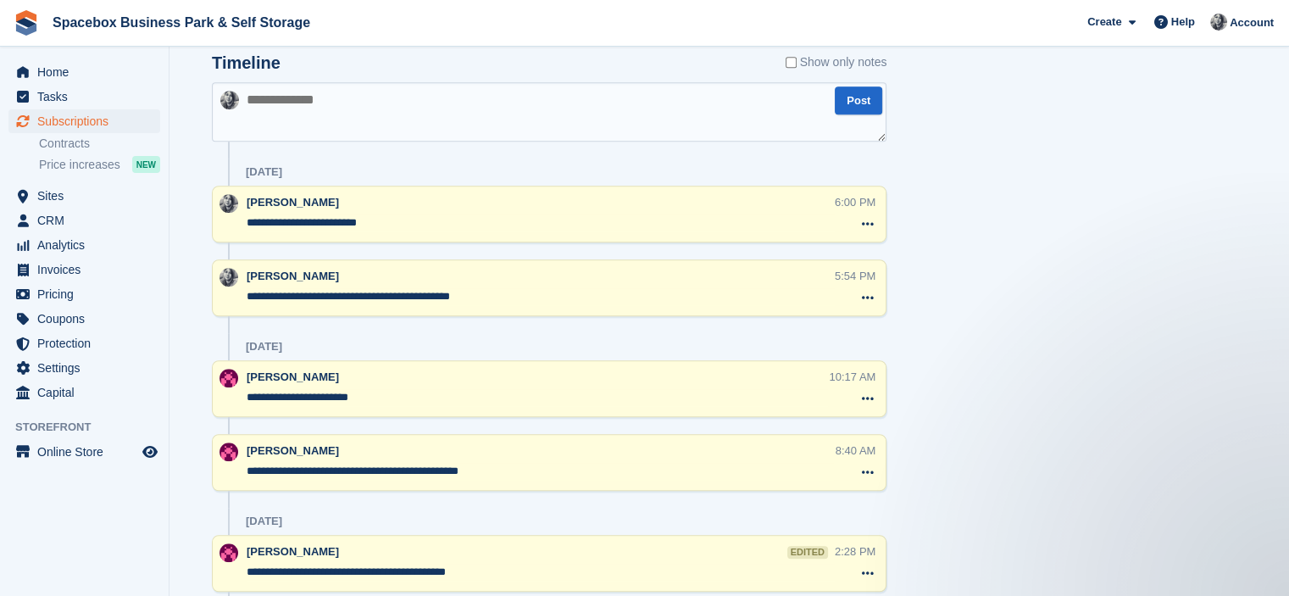
click at [413, 209] on div "**********" at bounding box center [541, 214] width 588 height 41
click at [410, 225] on textarea "**********" at bounding box center [541, 222] width 588 height 17
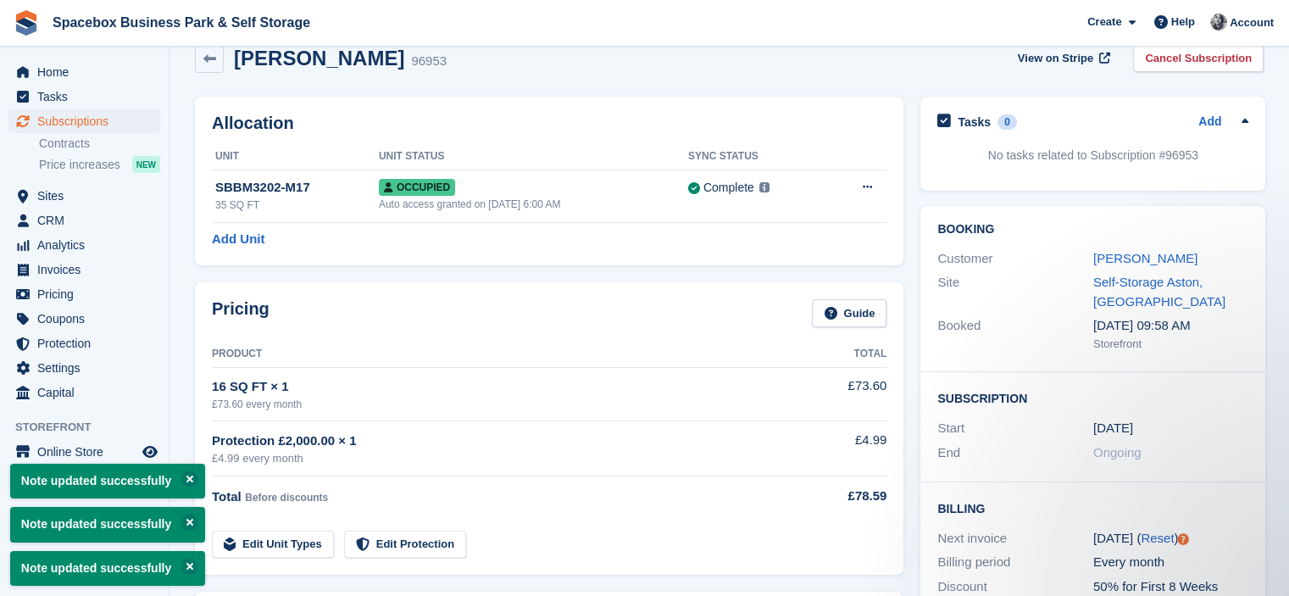
scroll to position [0, 0]
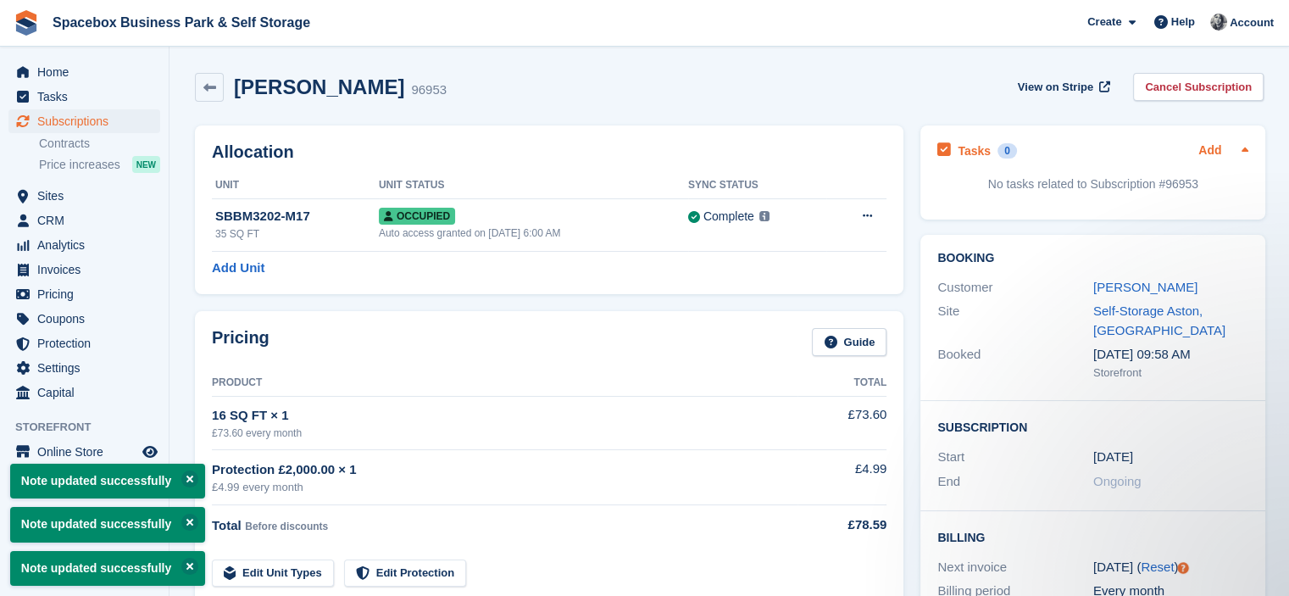
type textarea "**********"
click at [1202, 147] on link "Add" at bounding box center [1209, 151] width 23 height 19
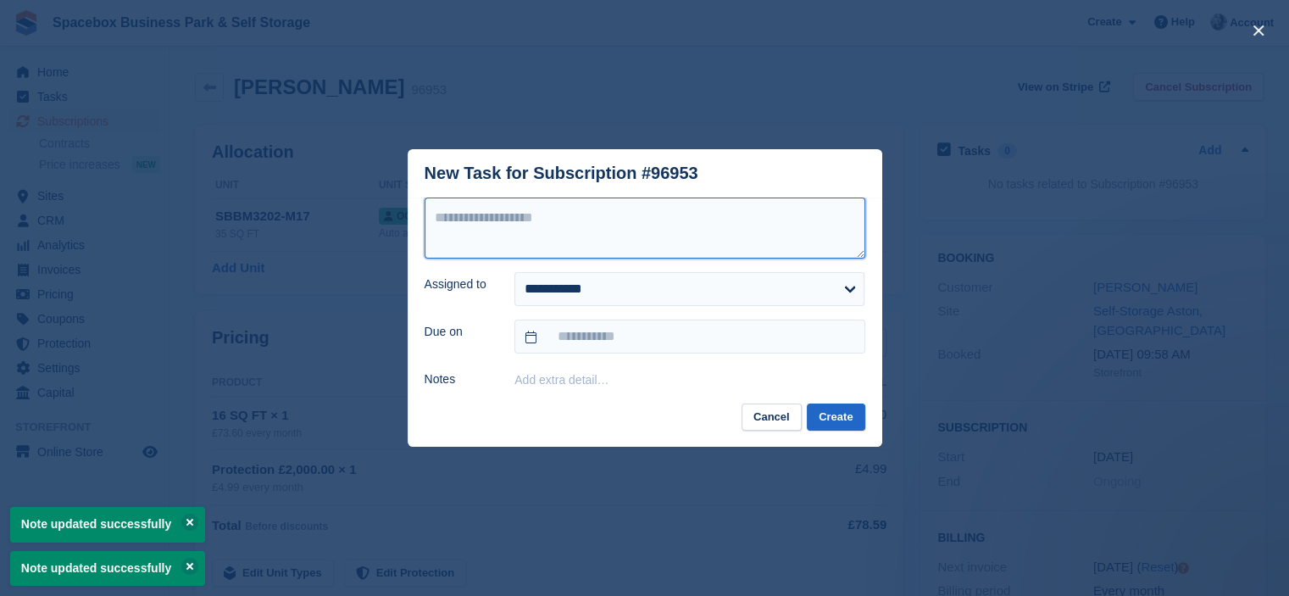
click at [546, 242] on textarea at bounding box center [645, 227] width 441 height 61
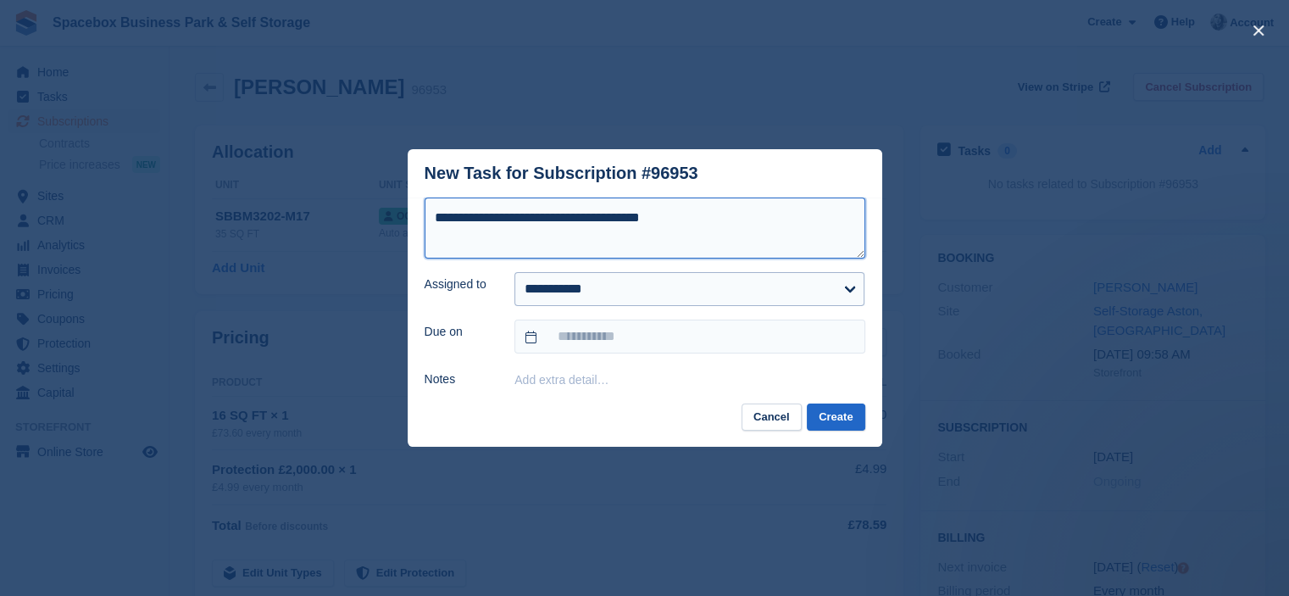
type textarea "**********"
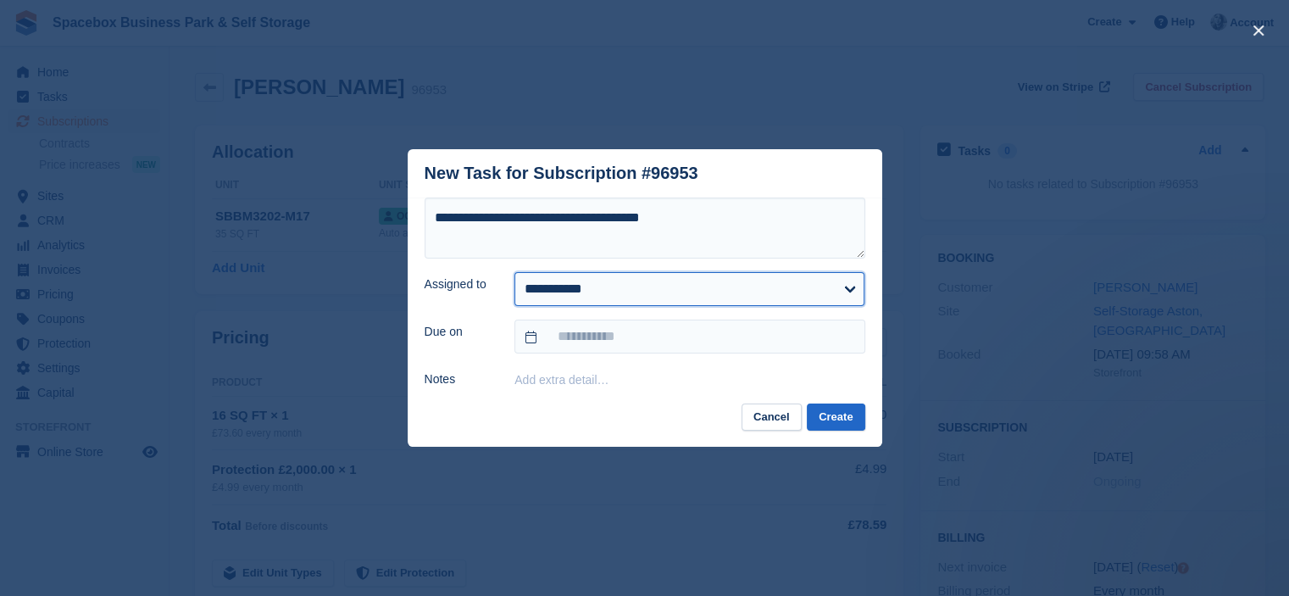
click at [575, 296] on select "**********" at bounding box center [689, 289] width 350 height 34
select select "****"
click at [514, 272] on select "**********" at bounding box center [689, 289] width 350 height 34
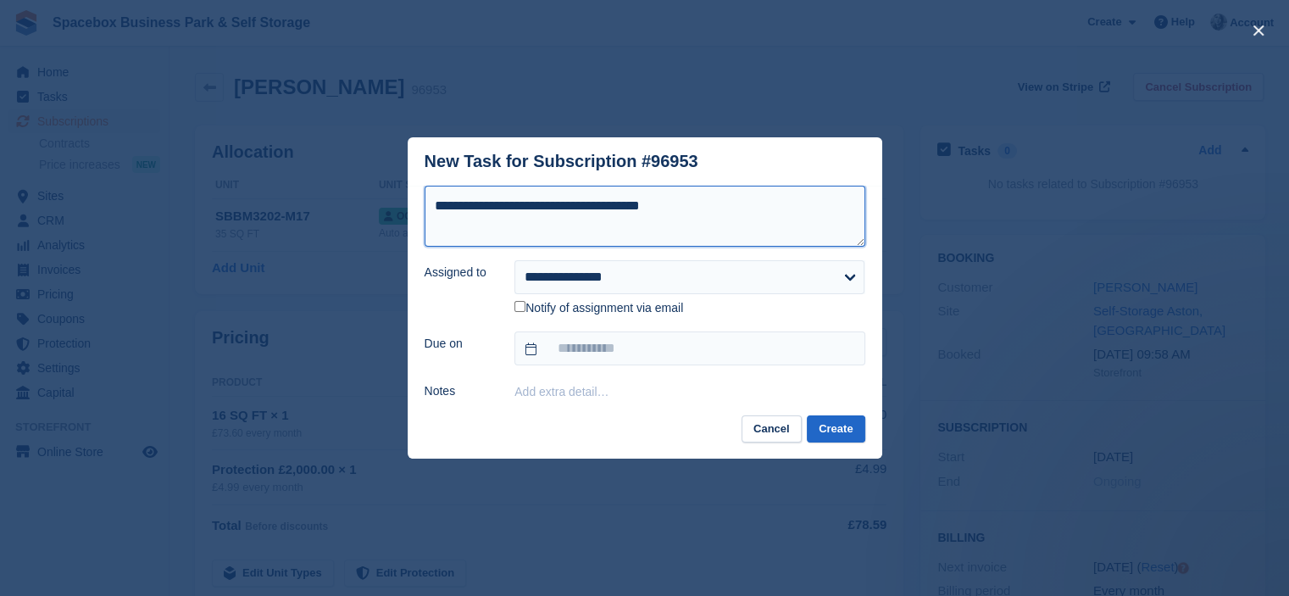
click at [730, 209] on textarea "**********" at bounding box center [645, 216] width 441 height 61
type textarea "**********"
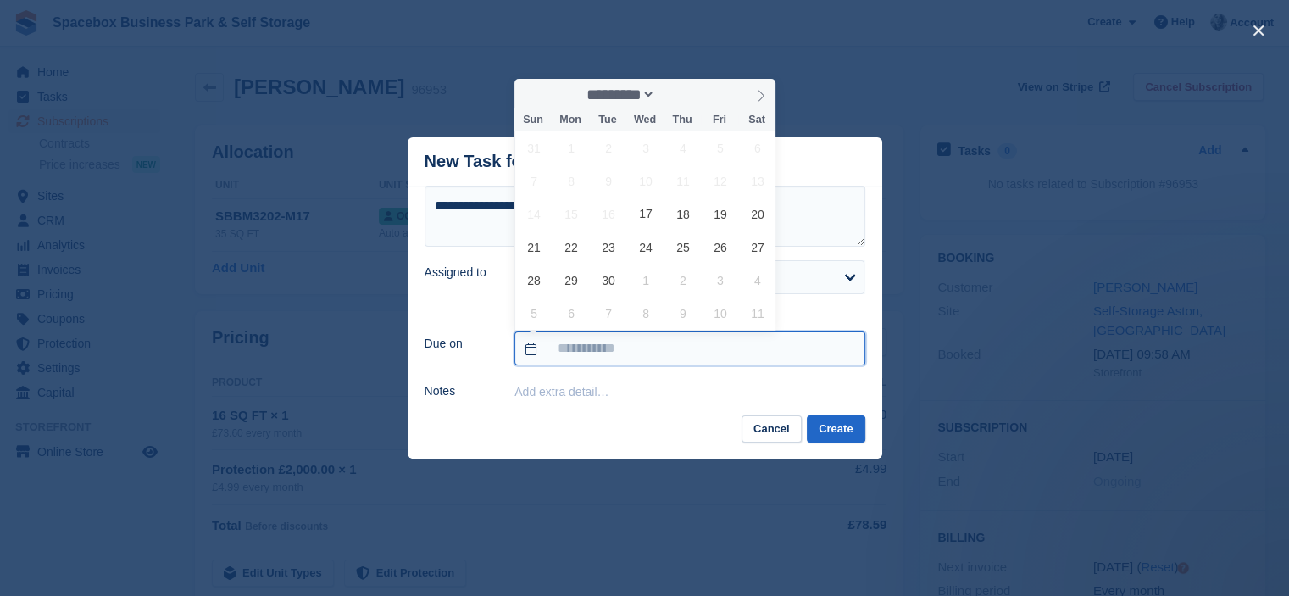
click at [685, 358] on input "text" at bounding box center [689, 348] width 350 height 34
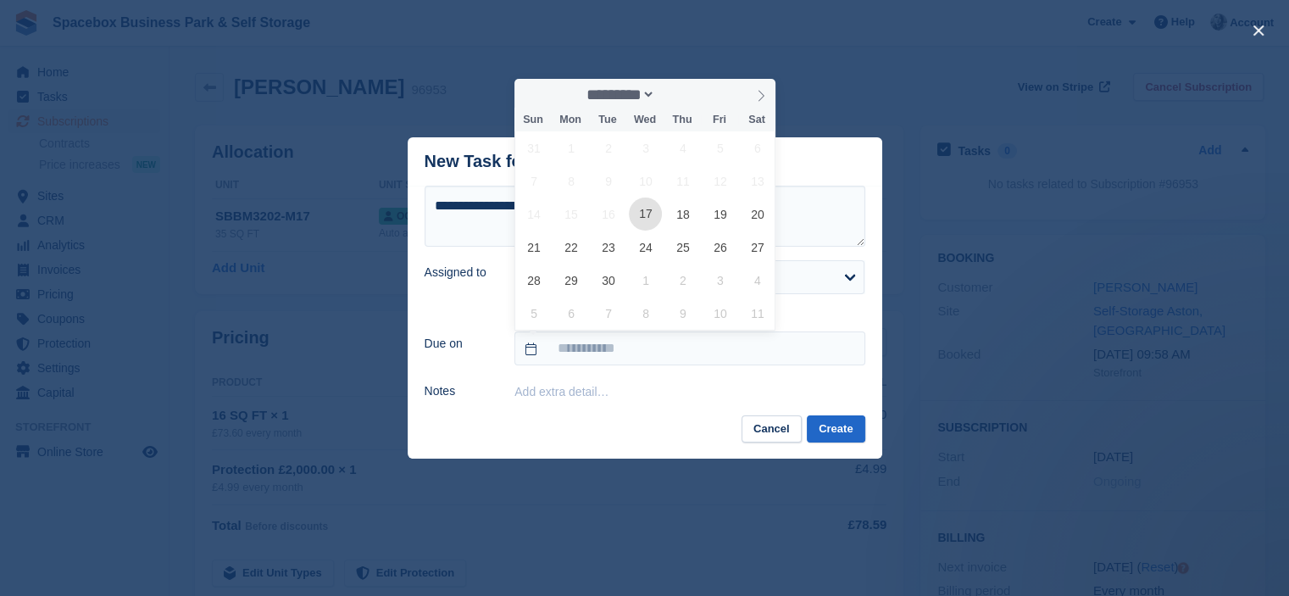
click at [649, 219] on span "17" at bounding box center [645, 213] width 33 height 33
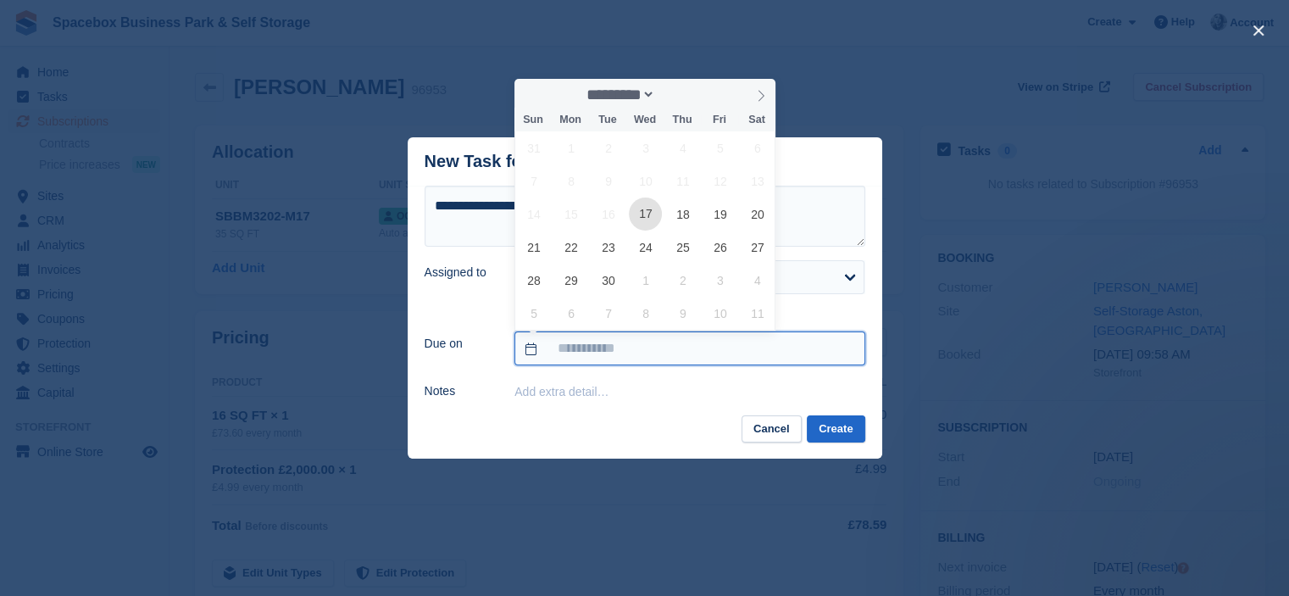
type input "**********"
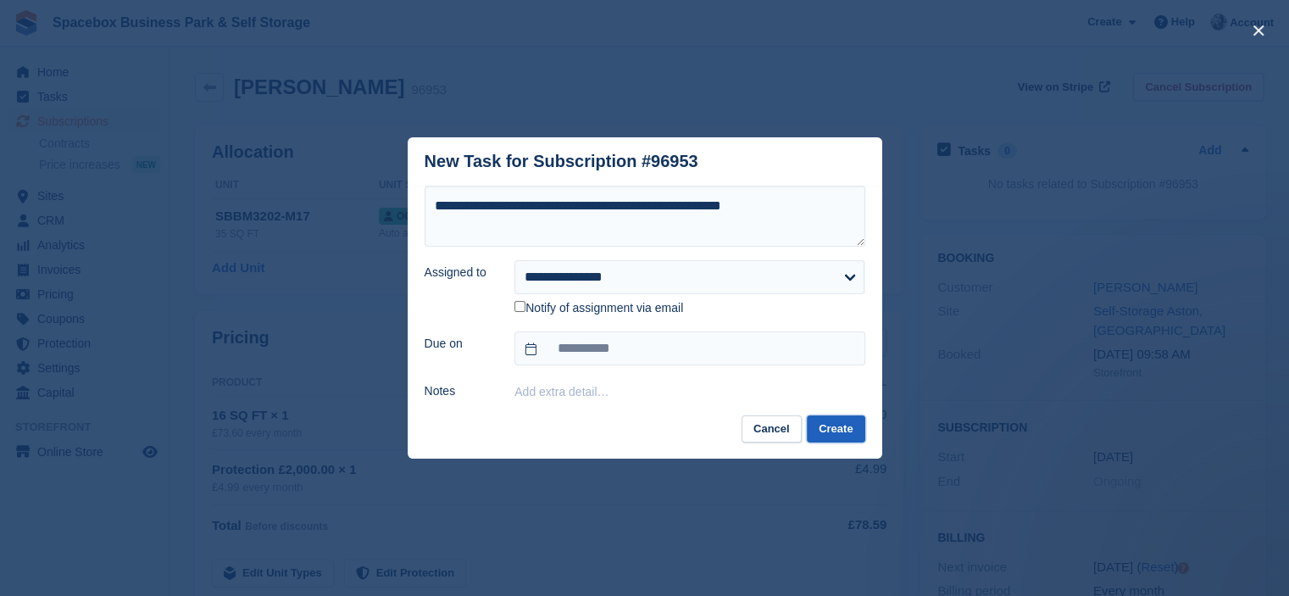
click at [831, 430] on button "Create" at bounding box center [836, 429] width 58 height 28
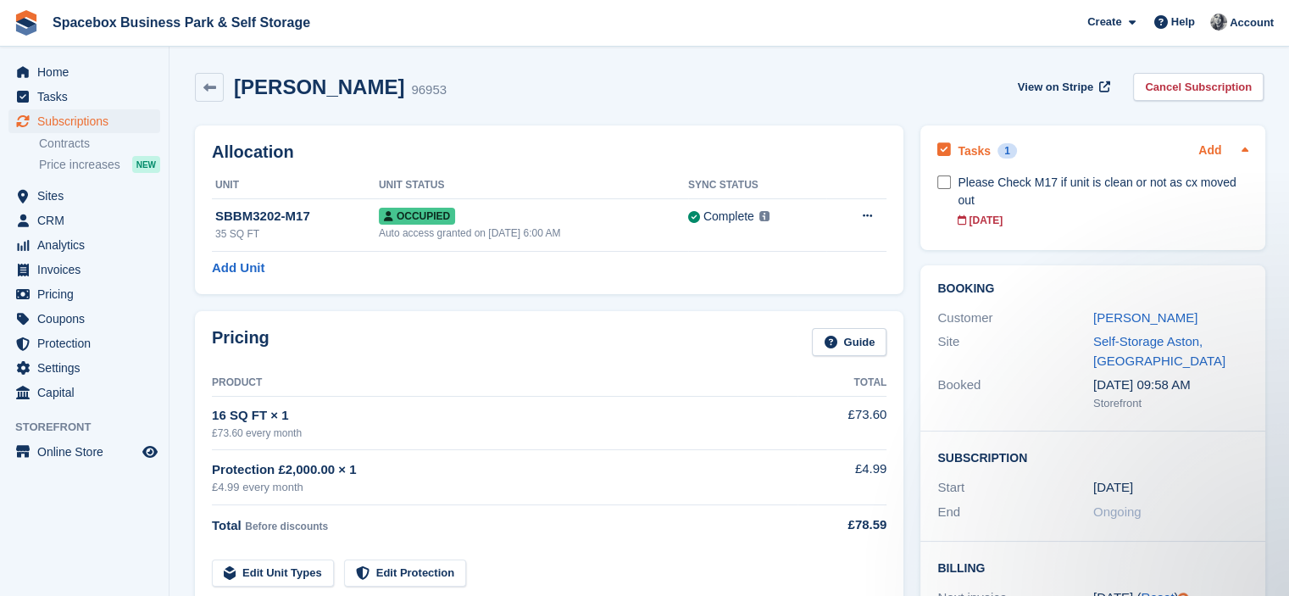
click at [1201, 145] on link "Add" at bounding box center [1209, 151] width 23 height 19
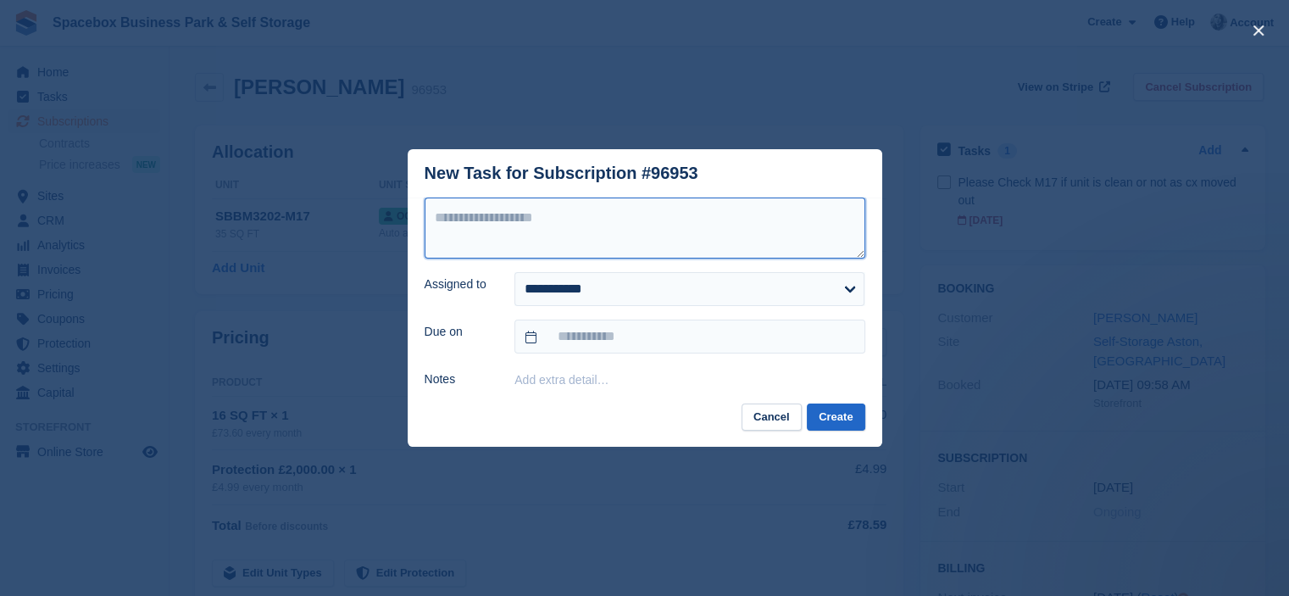
click at [698, 225] on textarea at bounding box center [645, 227] width 441 height 61
type textarea "*"
type textarea "**********"
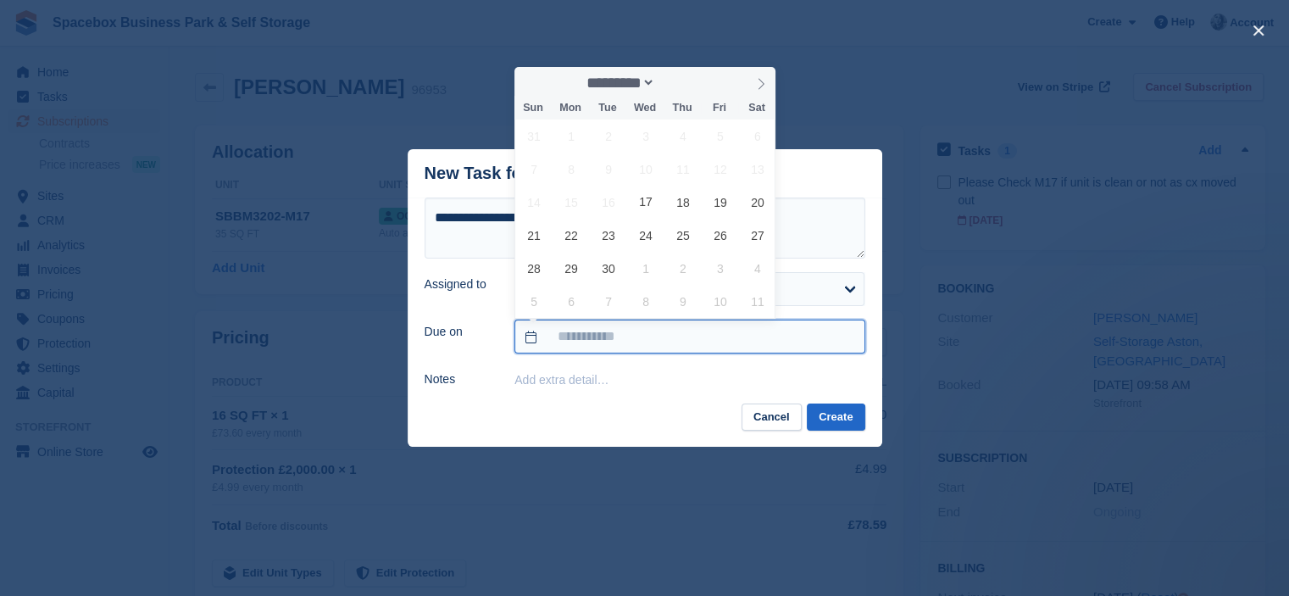
click at [647, 342] on input "text" at bounding box center [689, 336] width 350 height 34
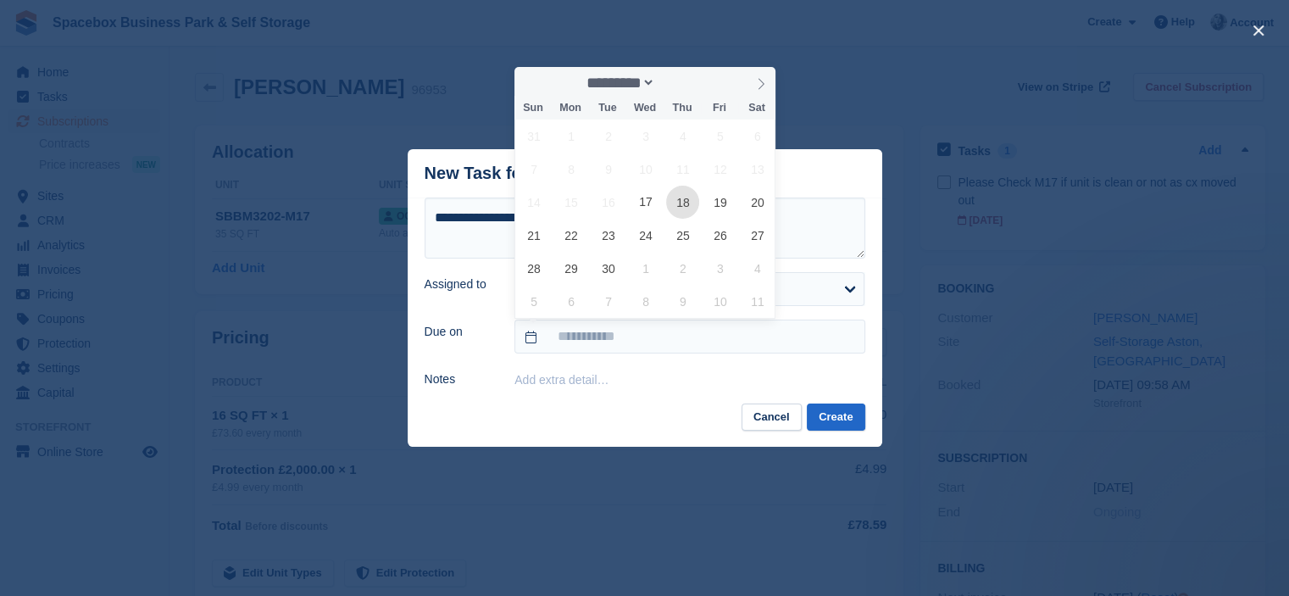
click at [681, 200] on span "18" at bounding box center [682, 202] width 33 height 33
type input "**********"
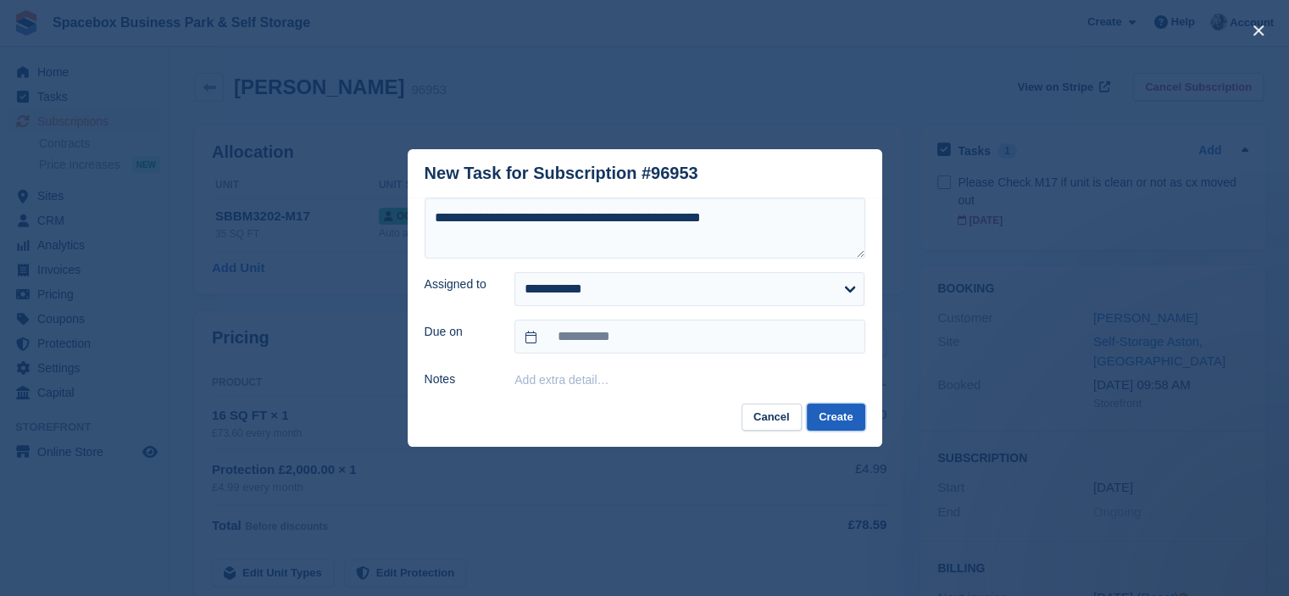
click at [830, 419] on button "Create" at bounding box center [836, 417] width 58 height 28
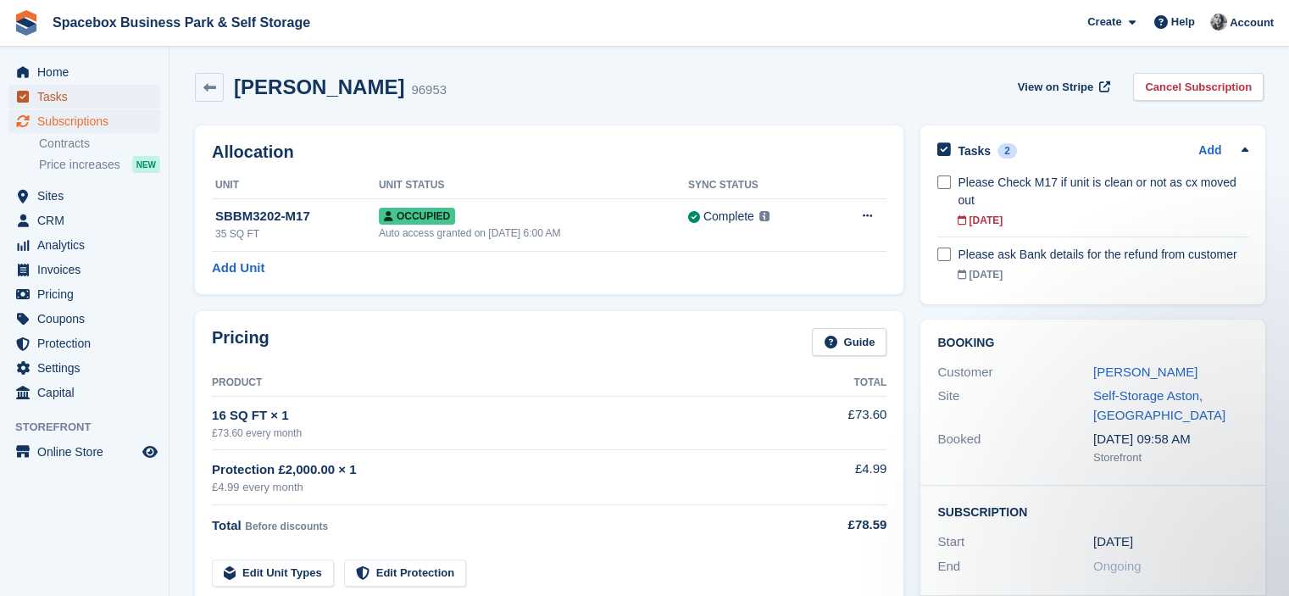
click at [54, 86] on span "Tasks" at bounding box center [88, 97] width 102 height 24
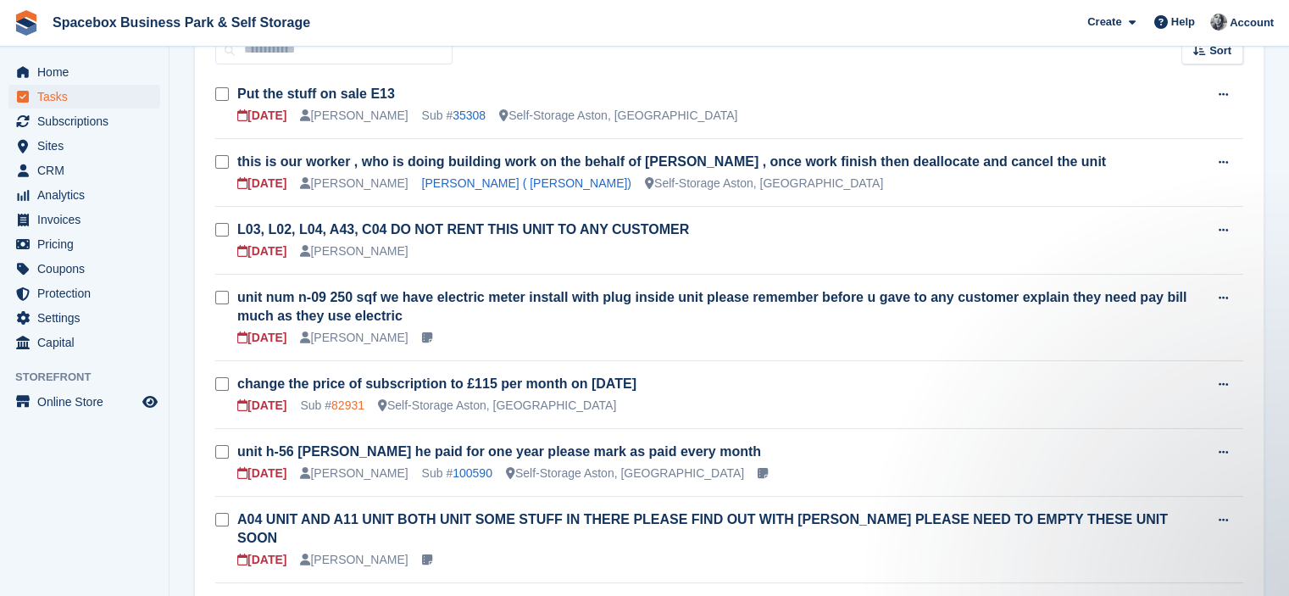
click at [354, 403] on link "82931" at bounding box center [347, 405] width 33 height 14
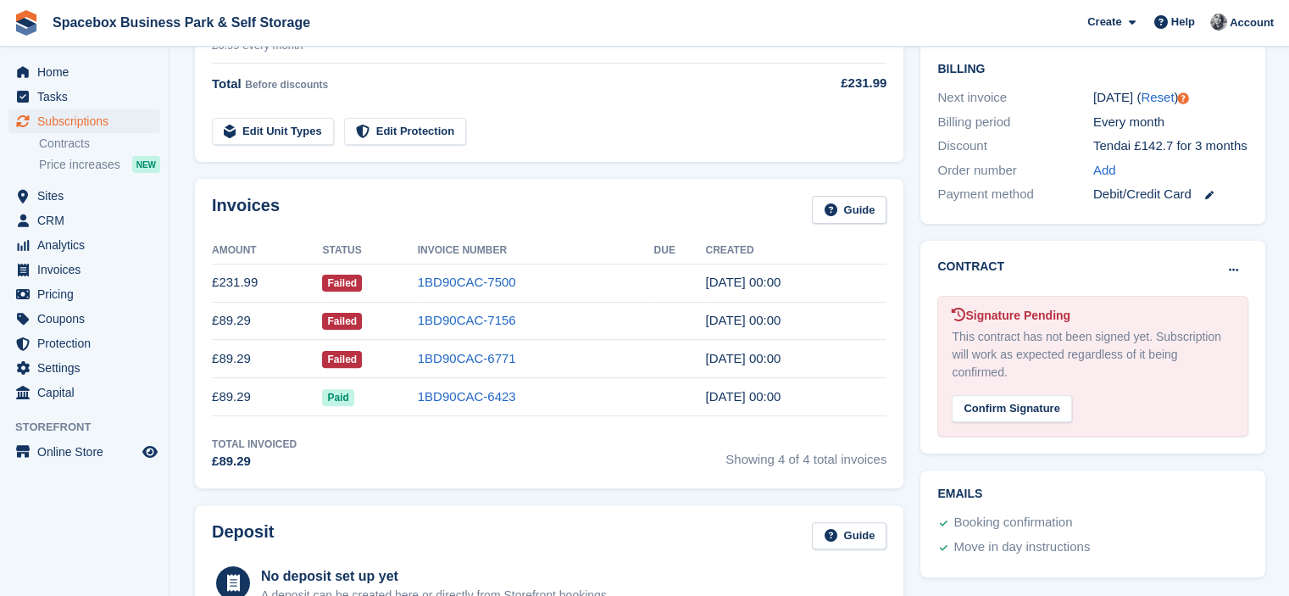
scroll to position [480, 0]
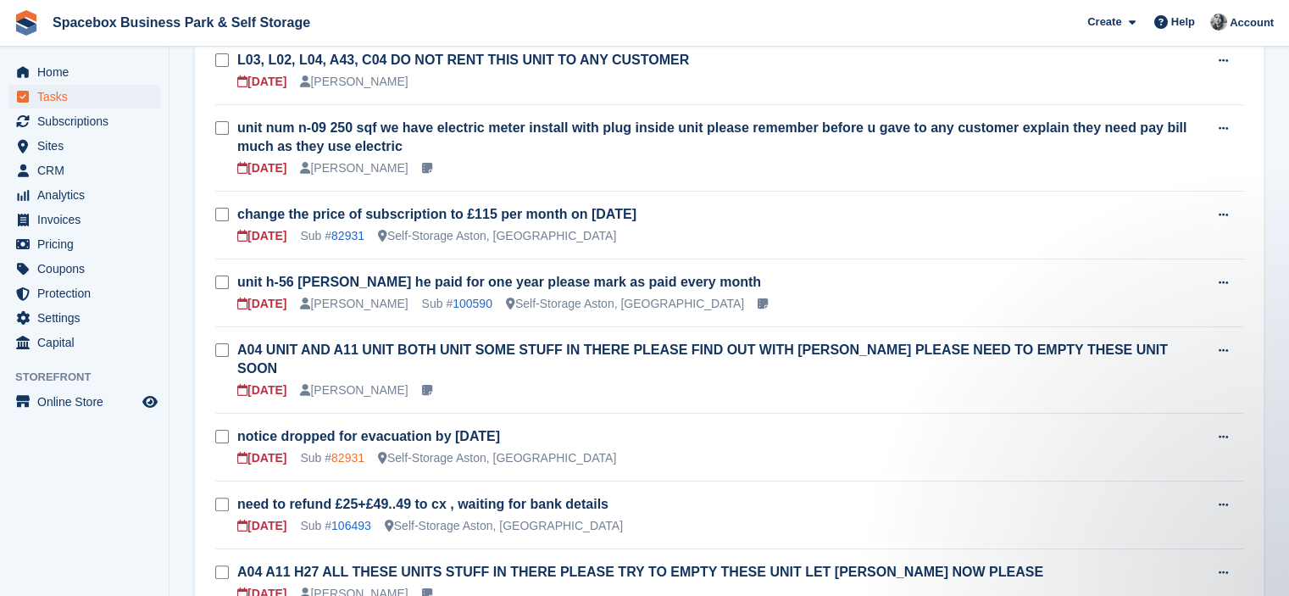
click at [347, 451] on link "82931" at bounding box center [347, 458] width 33 height 14
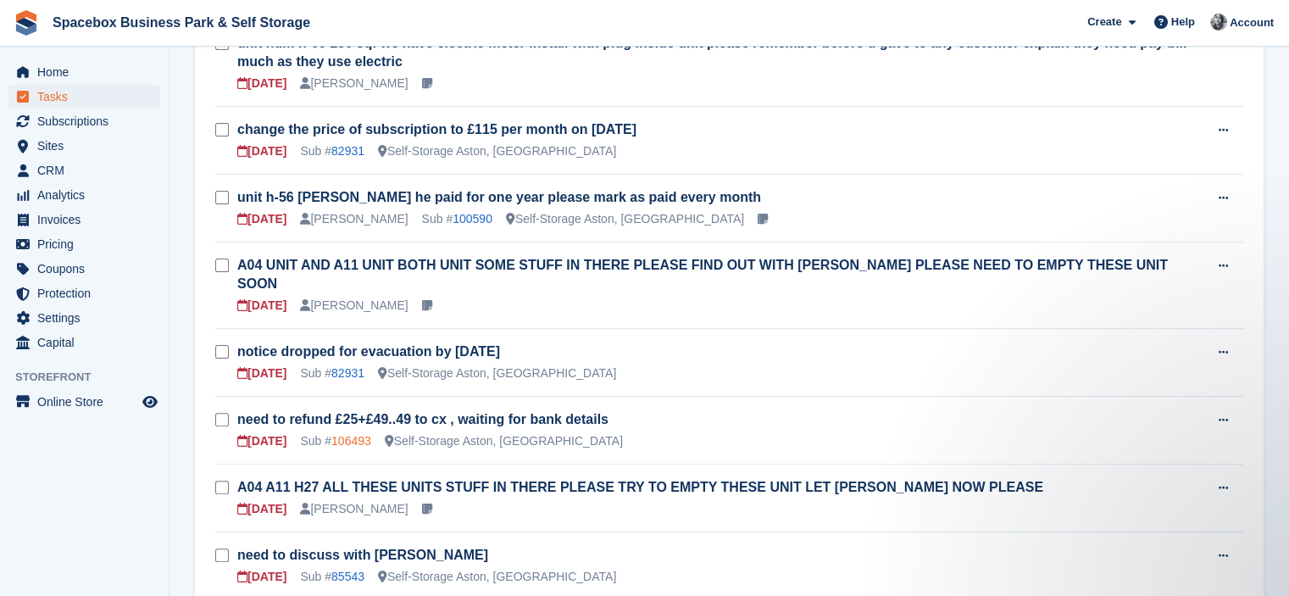
click at [336, 434] on link "106493" at bounding box center [351, 441] width 40 height 14
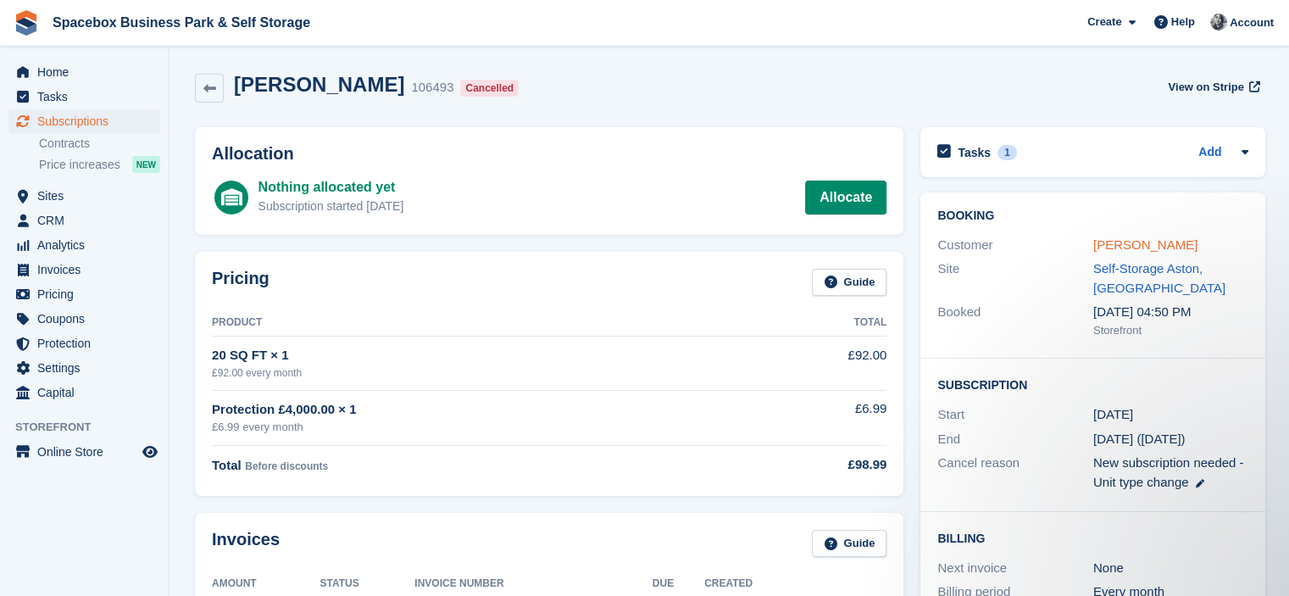
click at [1131, 246] on link "[PERSON_NAME]" at bounding box center [1145, 244] width 104 height 14
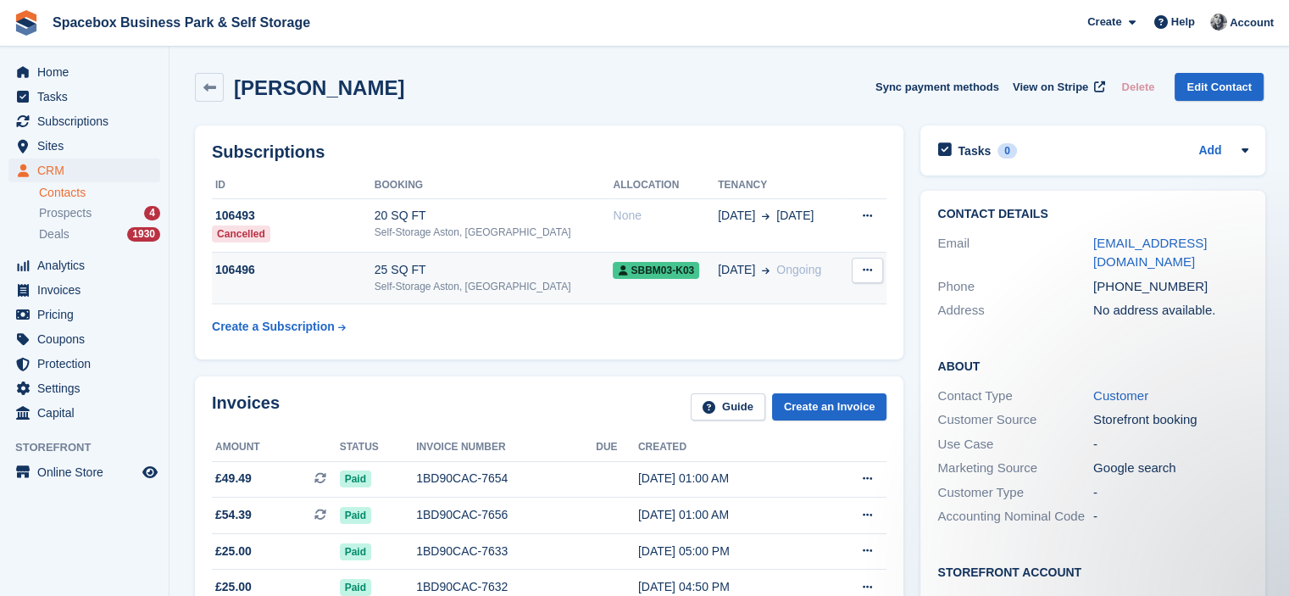
click at [542, 284] on div "Self-Storage Aston, [GEOGRAPHIC_DATA]" at bounding box center [494, 286] width 239 height 15
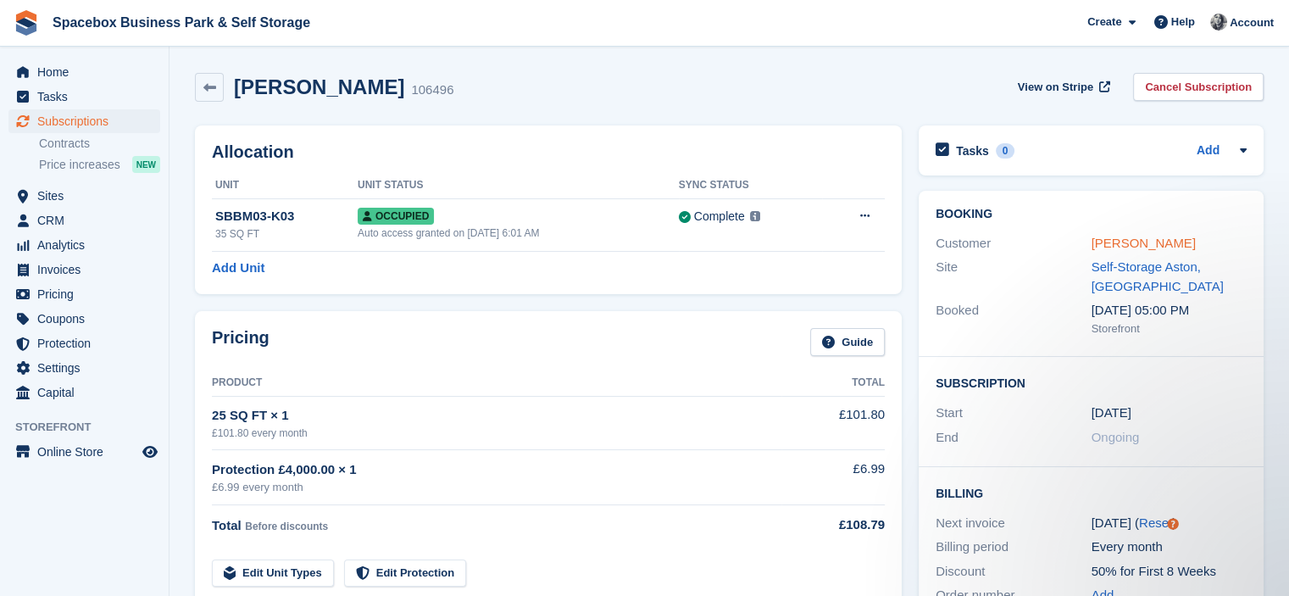
click at [1135, 247] on link "[PERSON_NAME]" at bounding box center [1143, 243] width 104 height 14
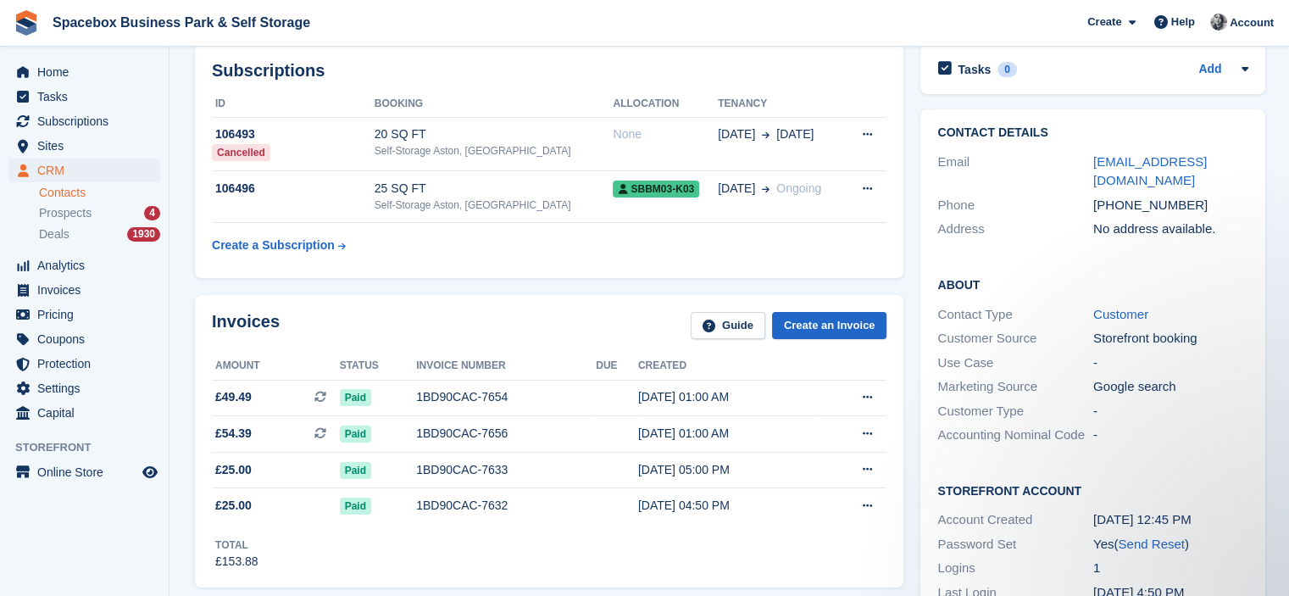
scroll to position [102, 0]
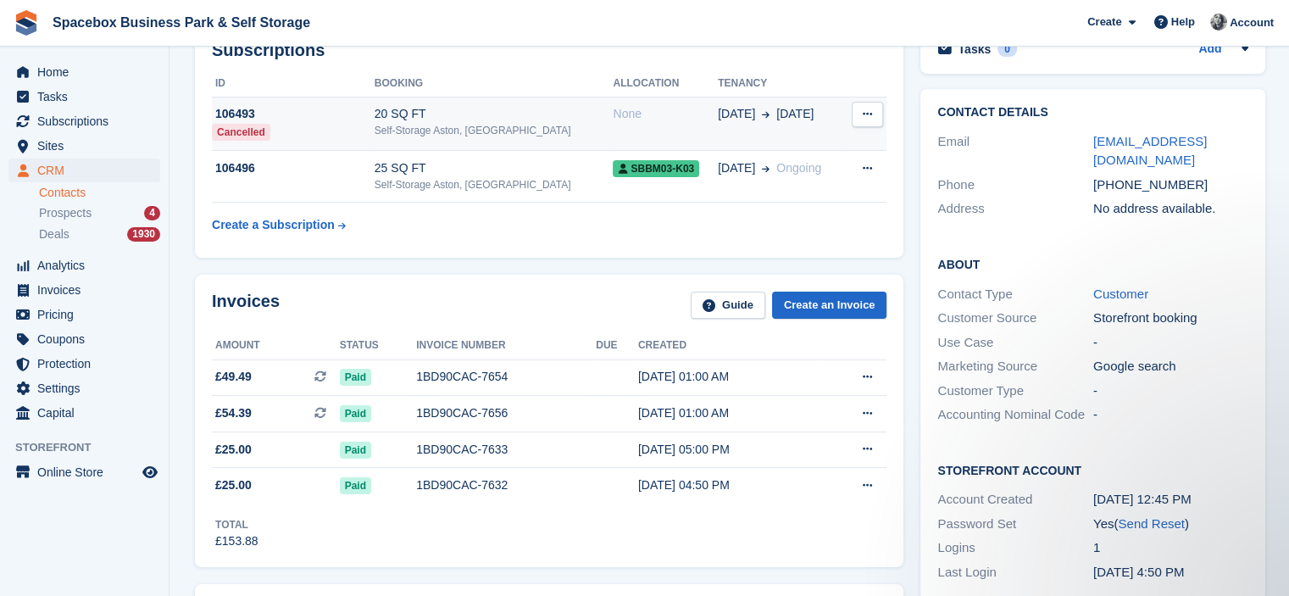
click at [494, 121] on div "20 SQ FT" at bounding box center [494, 114] width 239 height 18
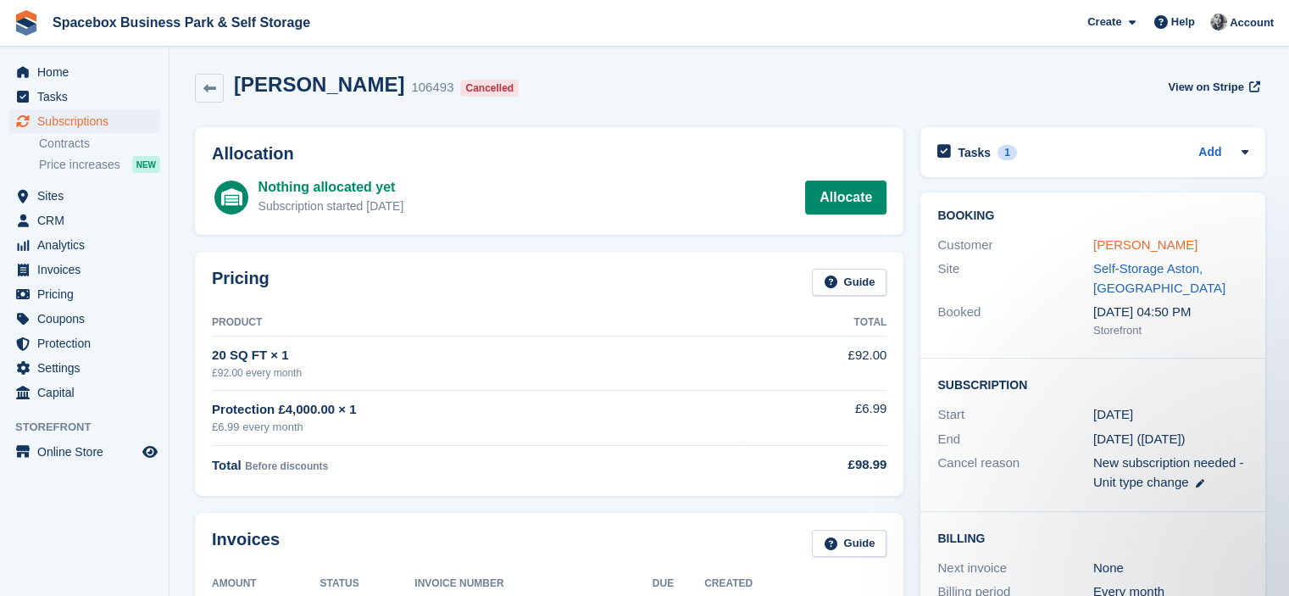
click at [1148, 250] on link "[PERSON_NAME]" at bounding box center [1145, 244] width 104 height 14
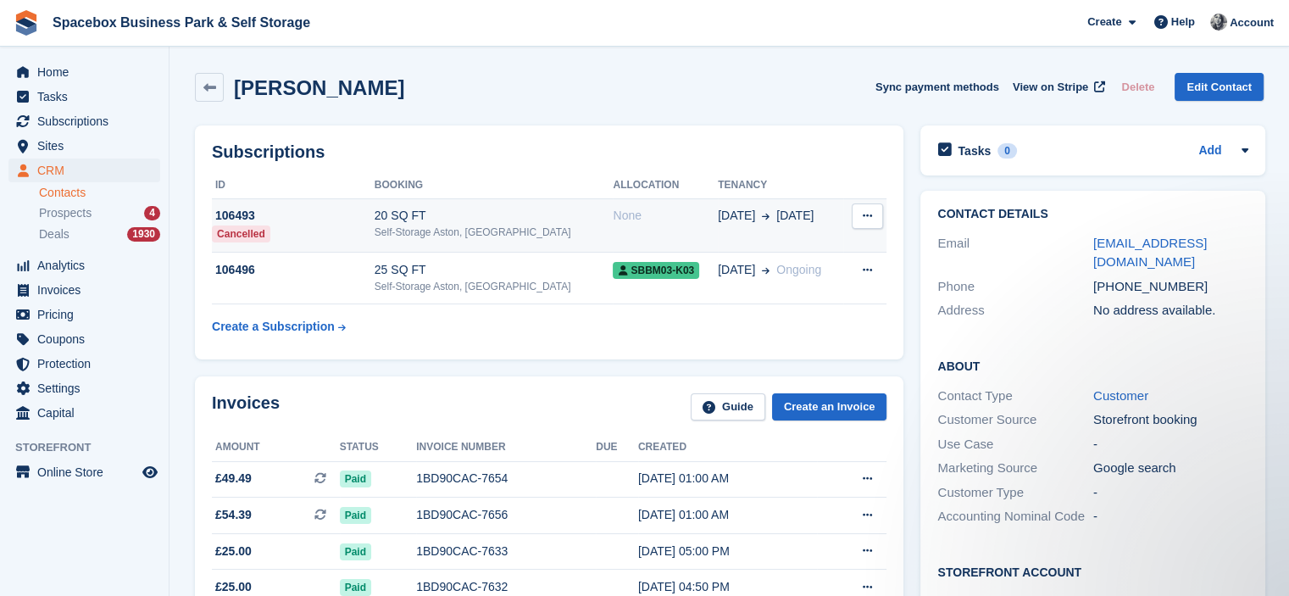
click at [498, 233] on div "Self-Storage Aston, [GEOGRAPHIC_DATA]" at bounding box center [494, 232] width 239 height 15
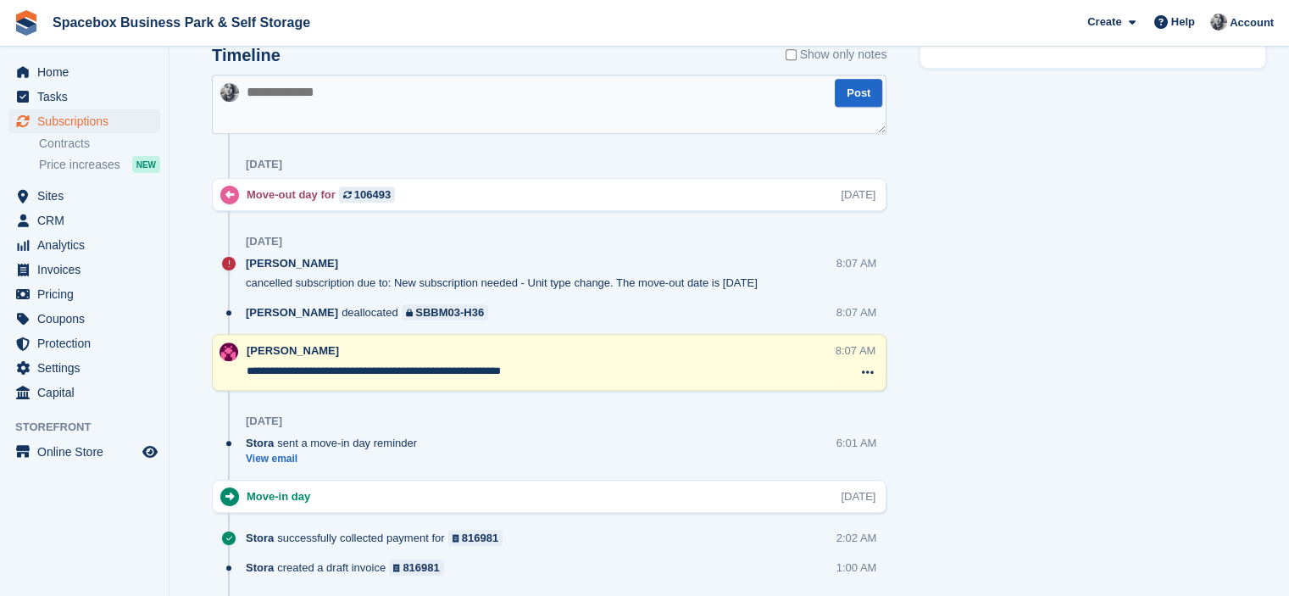
scroll to position [724, 0]
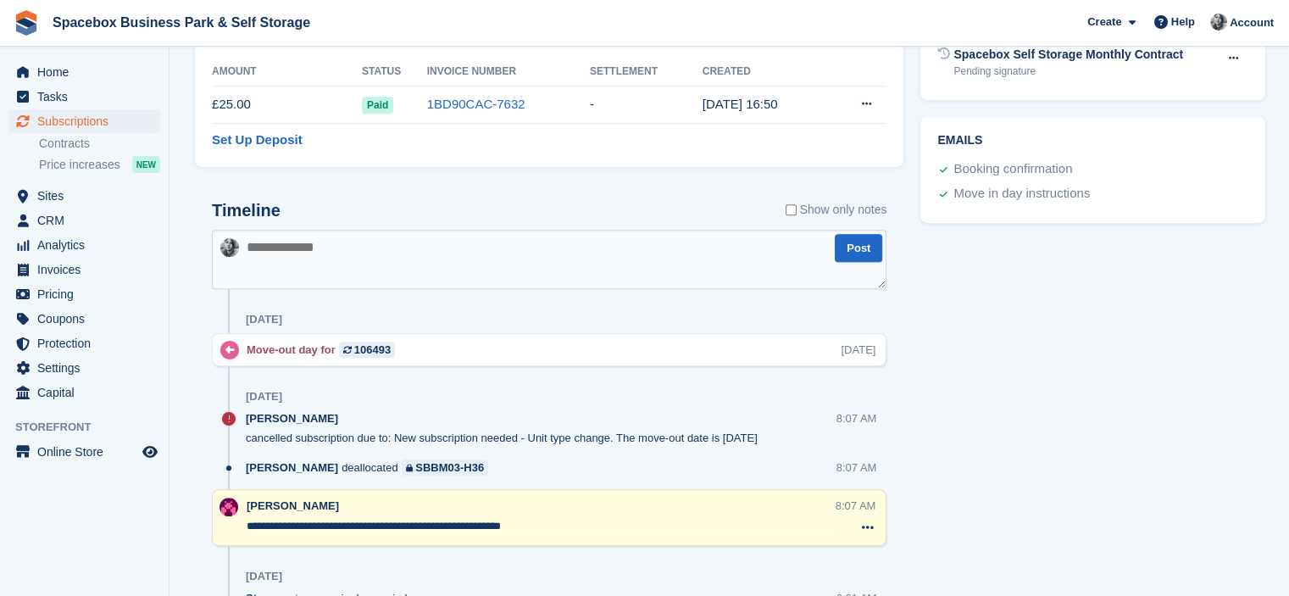
click at [366, 248] on textarea at bounding box center [549, 259] width 675 height 59
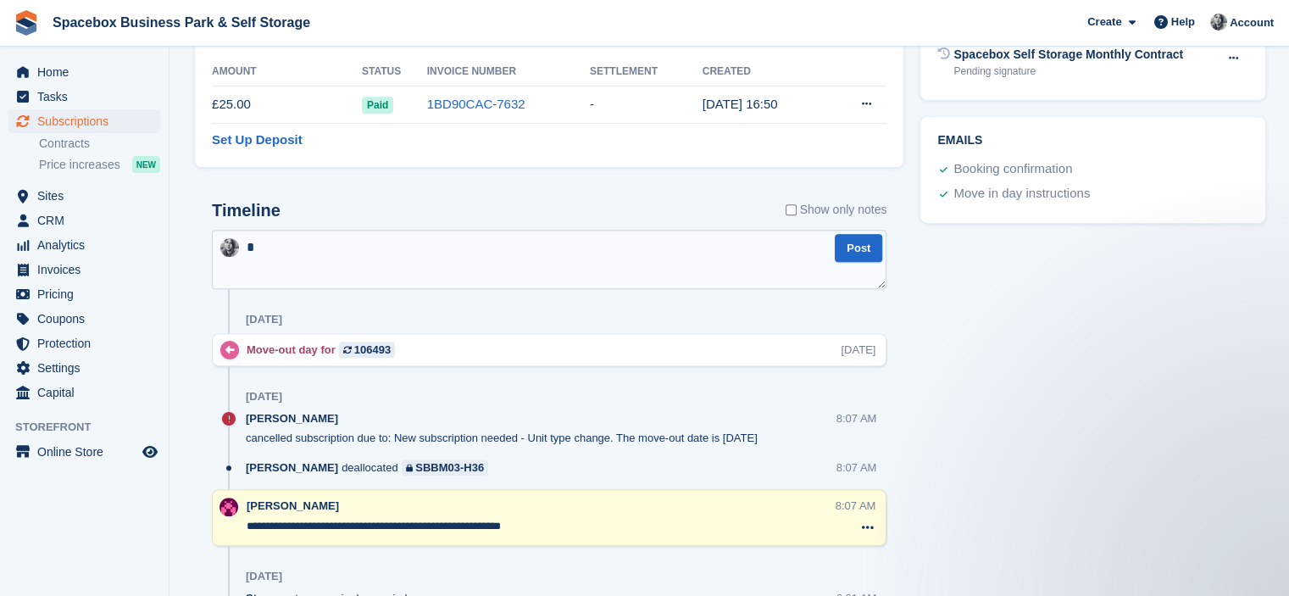
scroll to position [0, 0]
type textarea "**********"
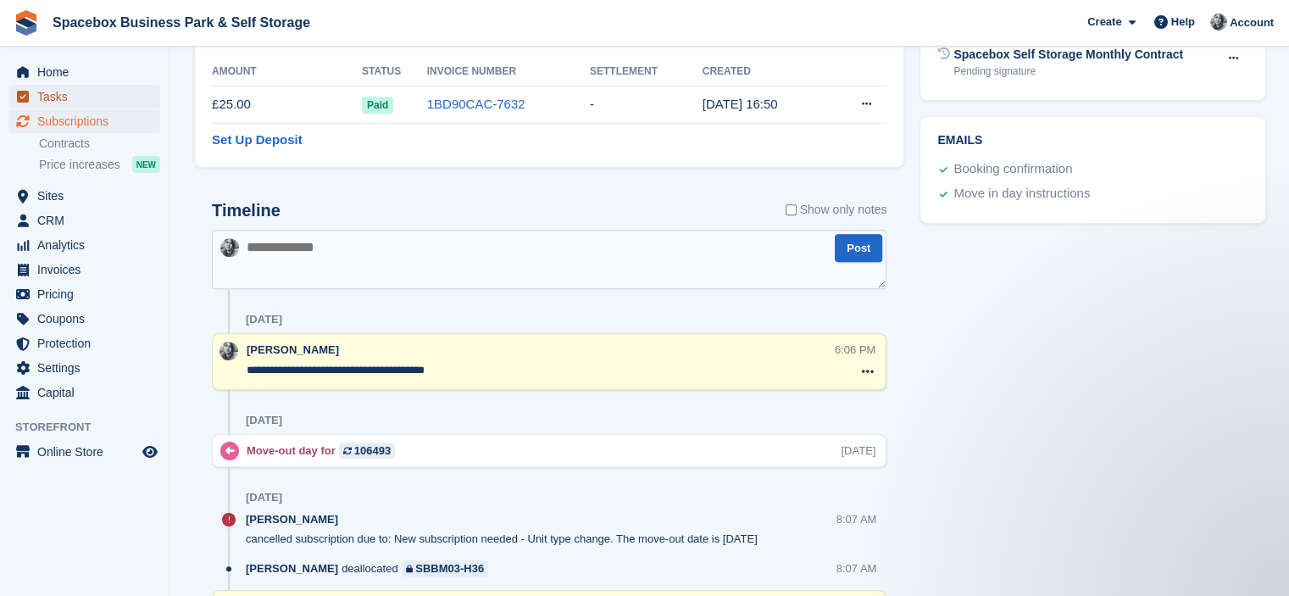
click at [81, 92] on span "Tasks" at bounding box center [88, 97] width 102 height 24
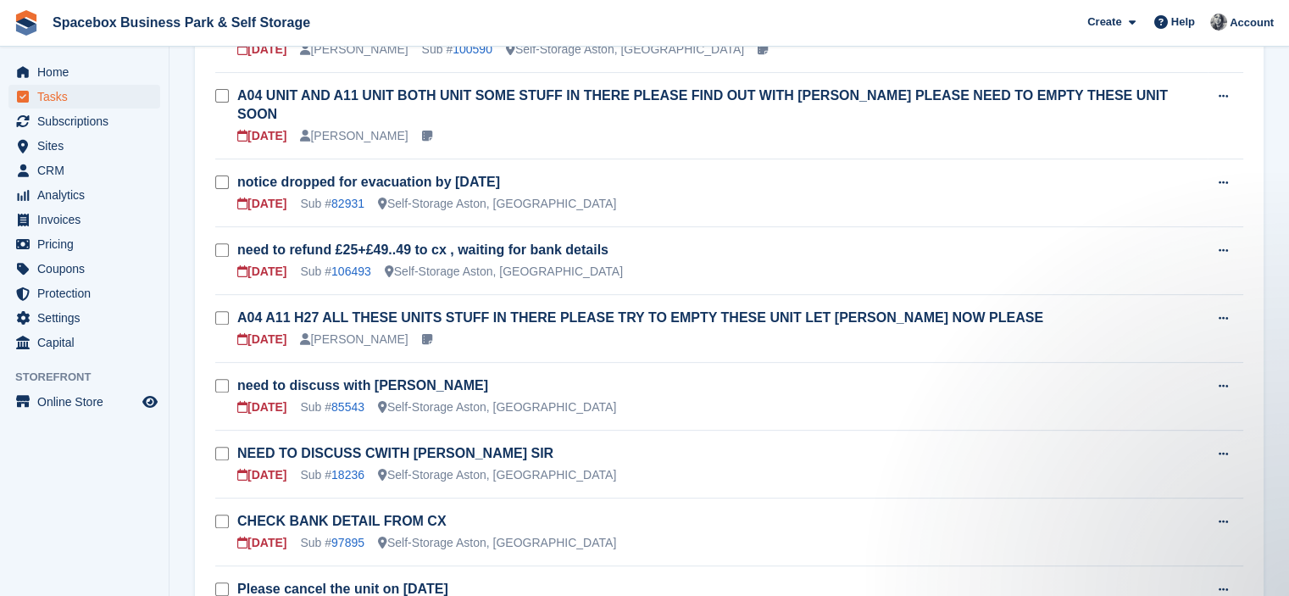
scroll to position [678, 0]
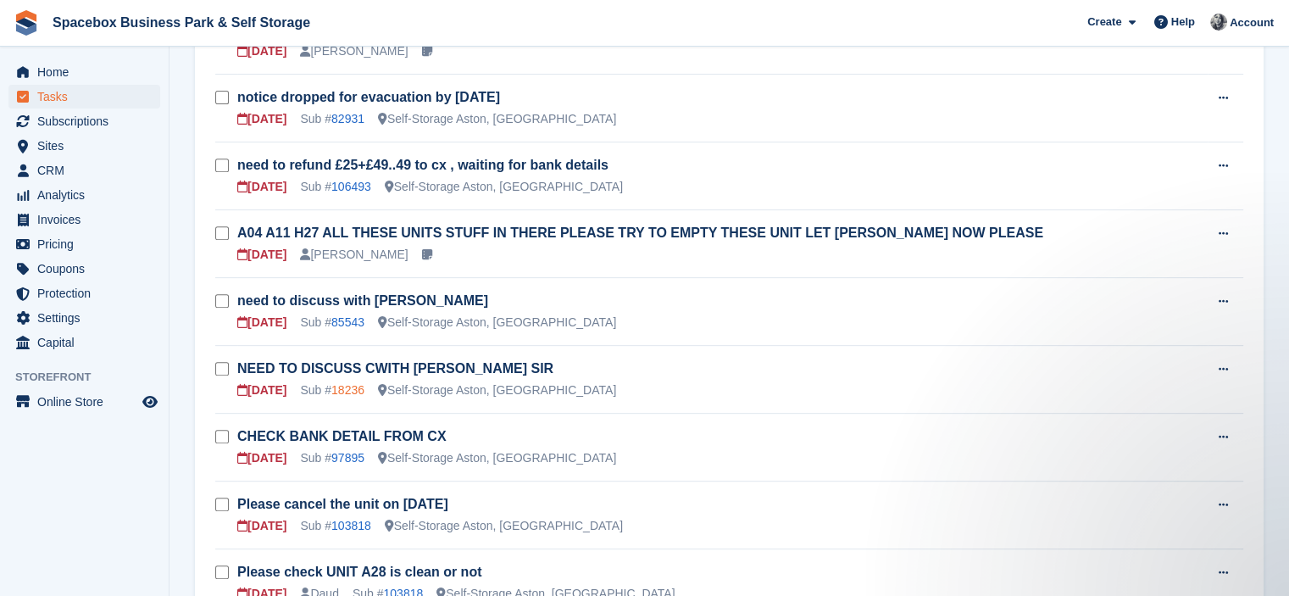
click at [351, 383] on link "18236" at bounding box center [347, 390] width 33 height 14
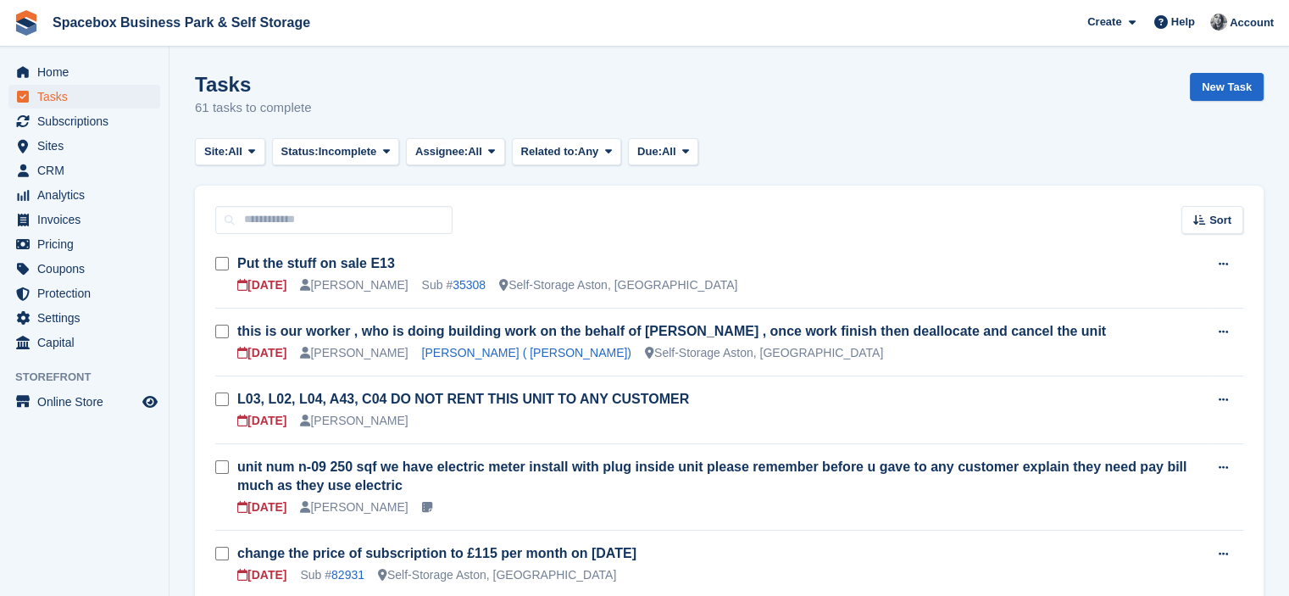
scroll to position [678, 0]
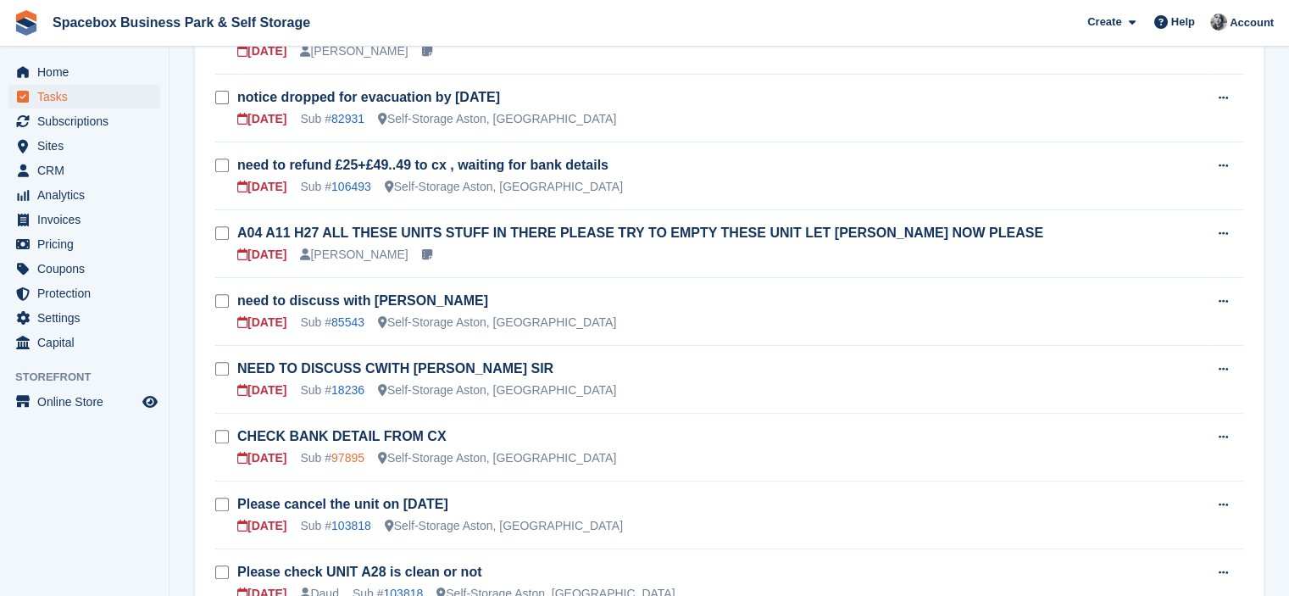
click at [339, 451] on link "97895" at bounding box center [347, 458] width 33 height 14
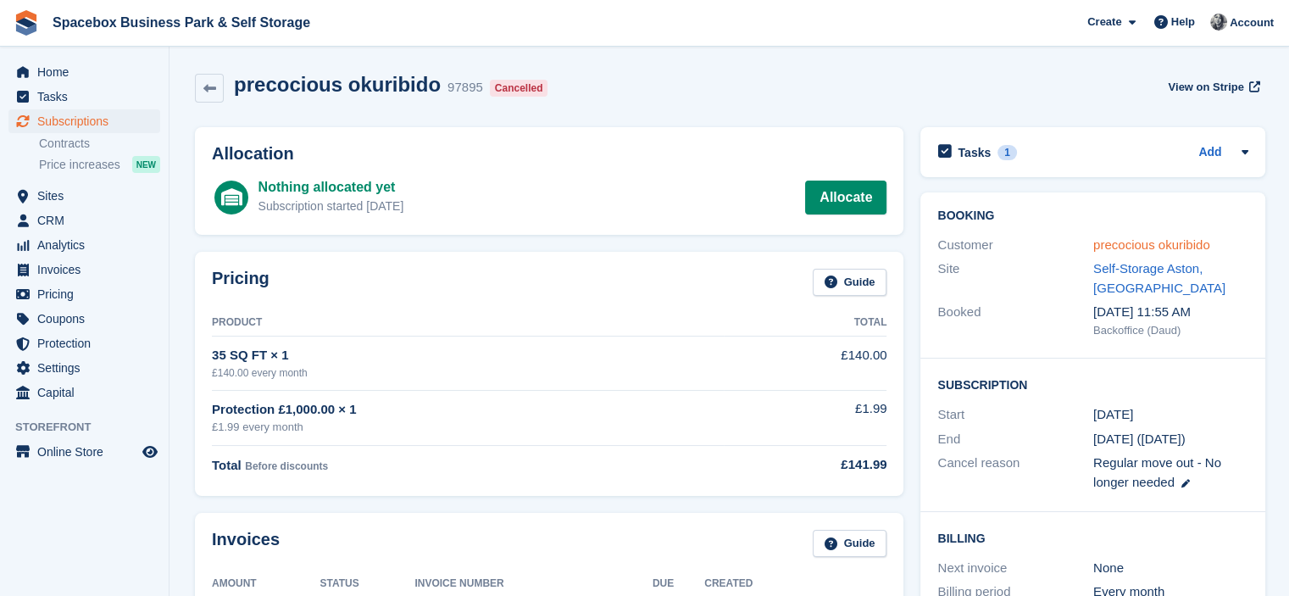
click at [1143, 247] on link "precocious okuribido" at bounding box center [1151, 244] width 117 height 14
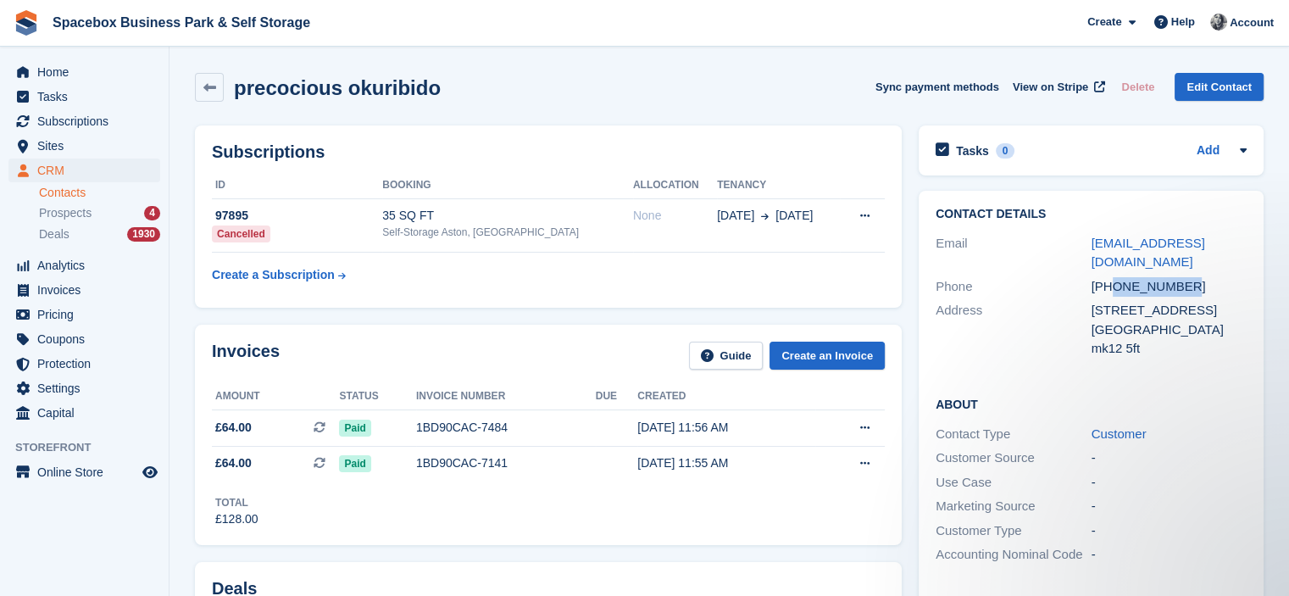
drag, startPoint x: 1113, startPoint y: 287, endPoint x: 1223, endPoint y: 295, distance: 109.6
click at [1223, 295] on div "+447400146872" at bounding box center [1169, 286] width 156 height 19
copy div "7400146872"
click at [86, 93] on span "Tasks" at bounding box center [88, 97] width 102 height 24
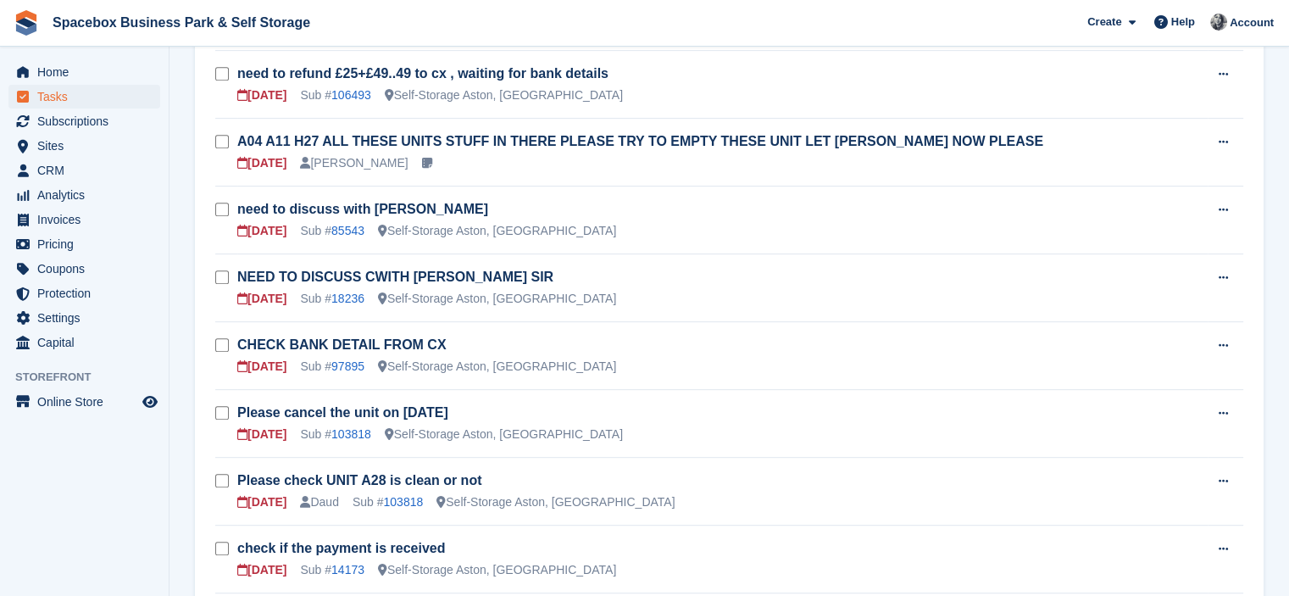
scroll to position [847, 0]
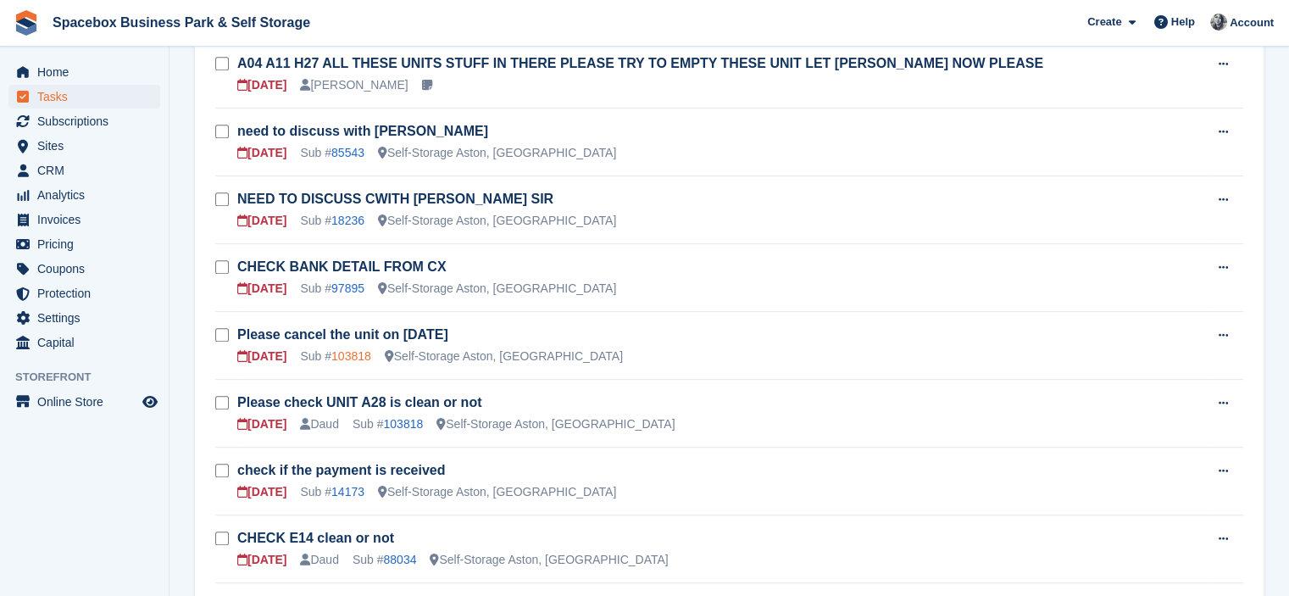
click at [344, 349] on link "103818" at bounding box center [351, 356] width 40 height 14
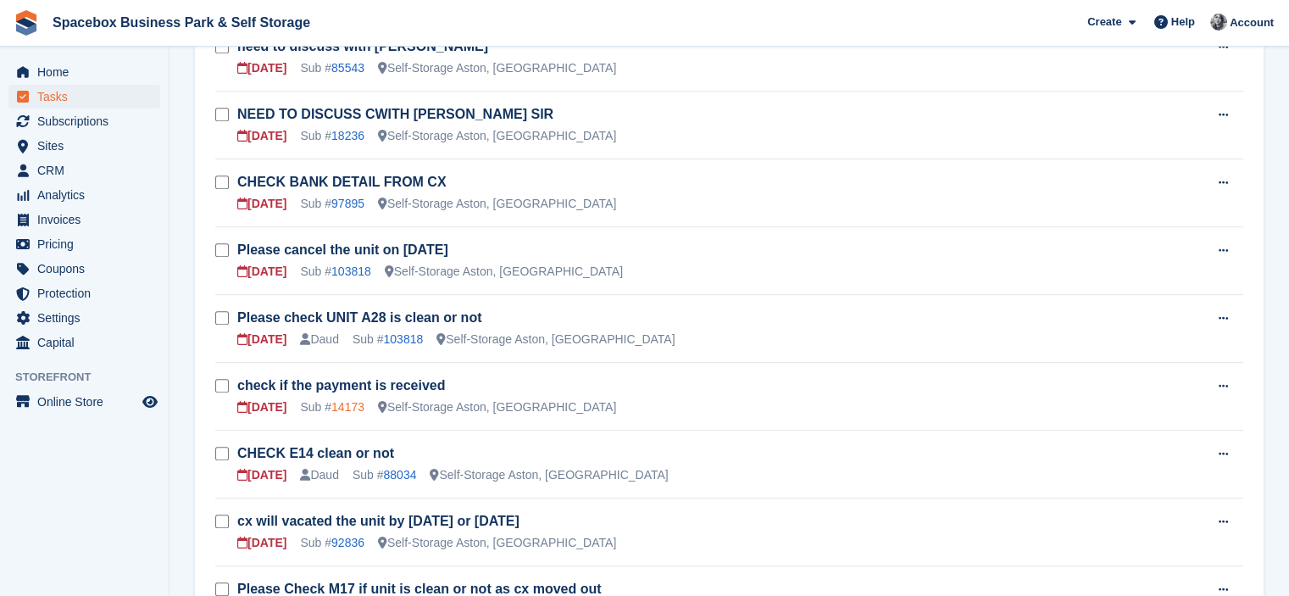
click at [354, 400] on link "14173" at bounding box center [347, 407] width 33 height 14
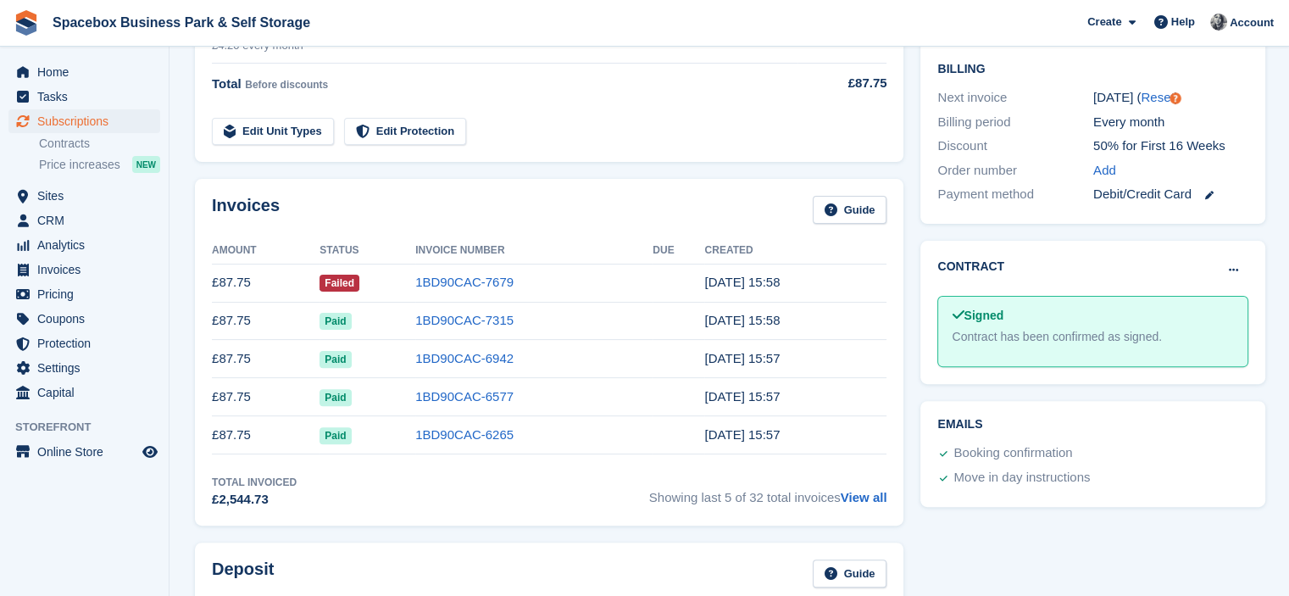
scroll to position [480, 0]
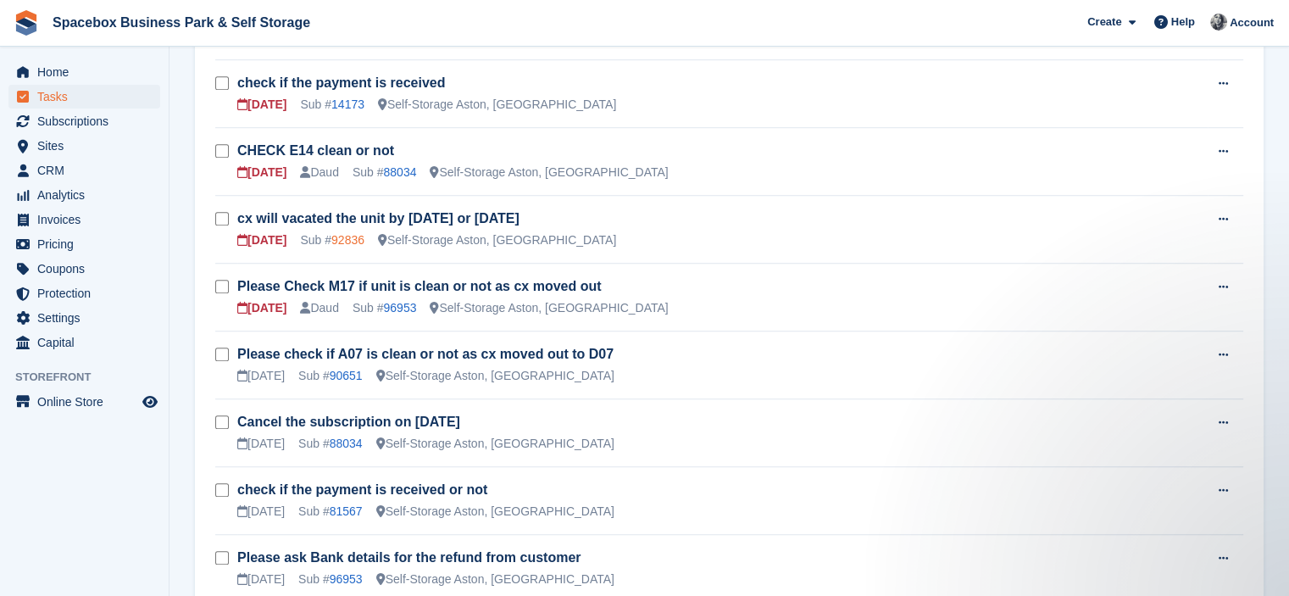
scroll to position [1271, 0]
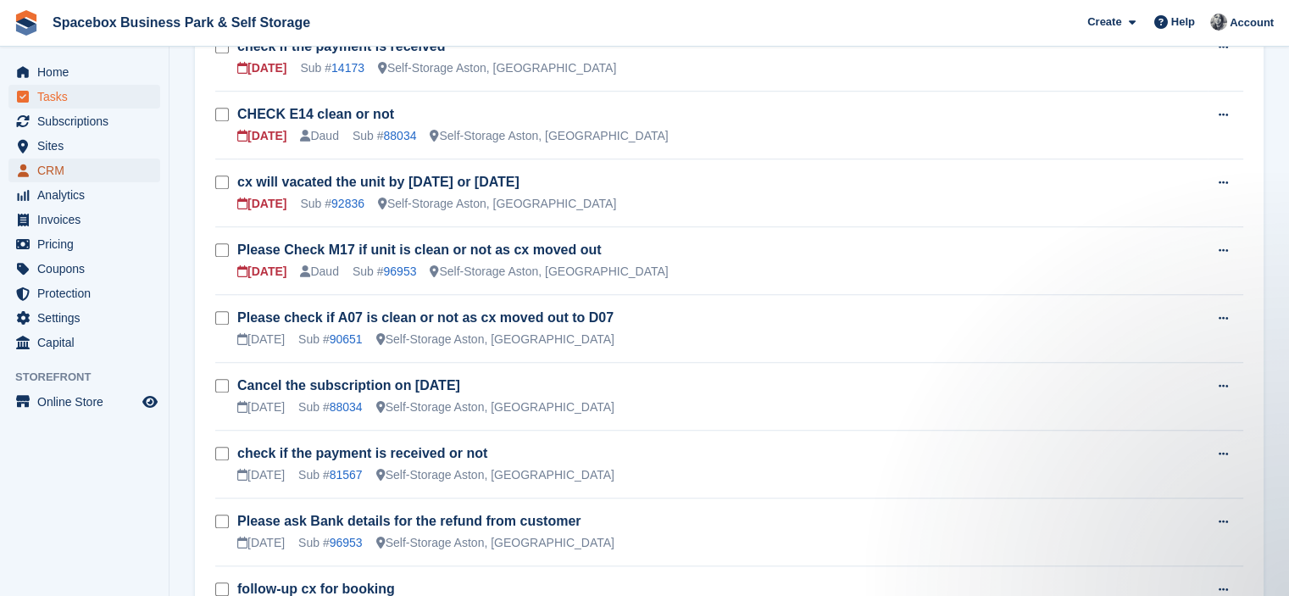
click at [72, 164] on span "CRM" at bounding box center [88, 170] width 102 height 24
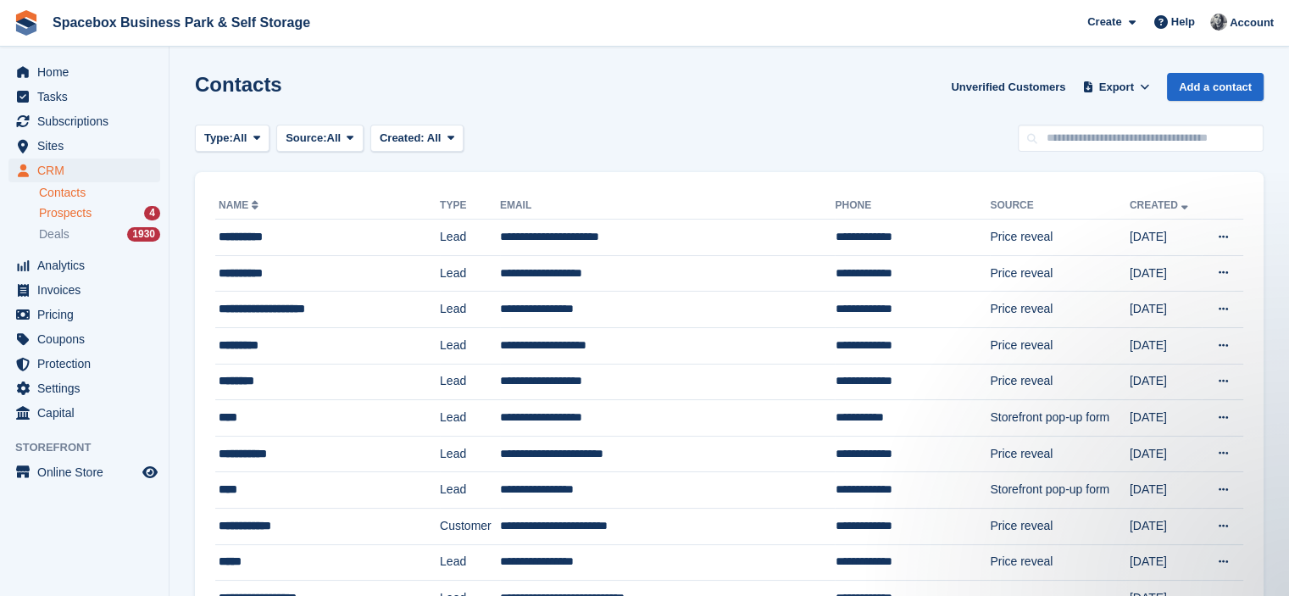
click at [72, 212] on span "Prospects" at bounding box center [65, 213] width 53 height 16
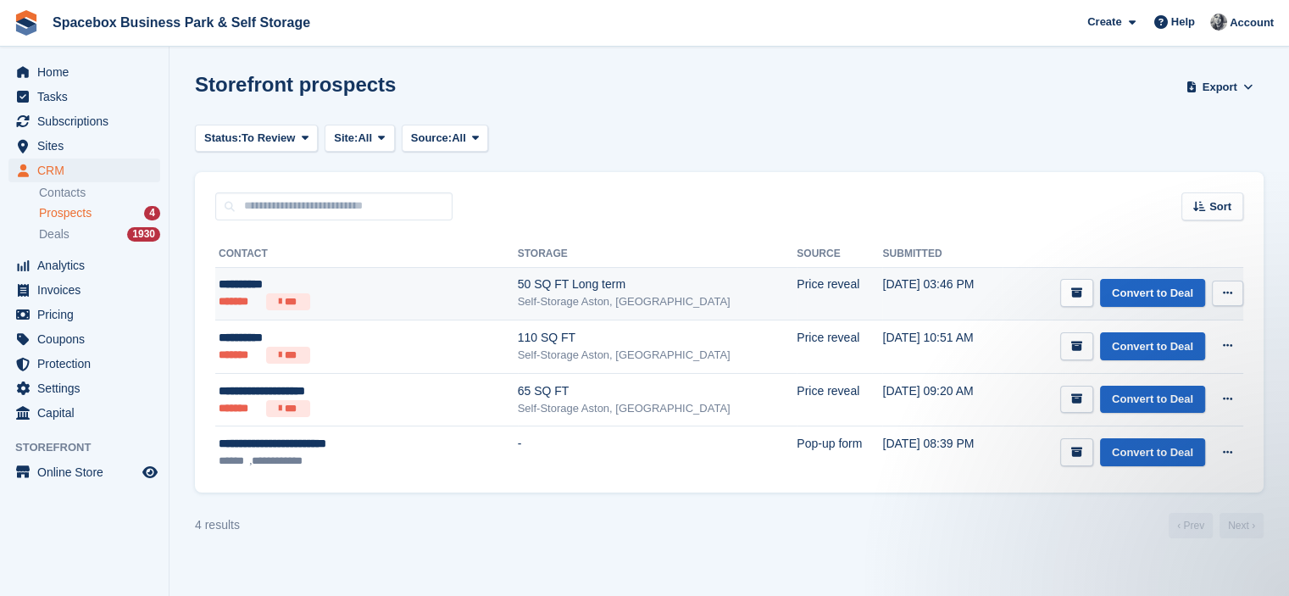
click at [427, 280] on div "**********" at bounding box center [332, 284] width 227 height 18
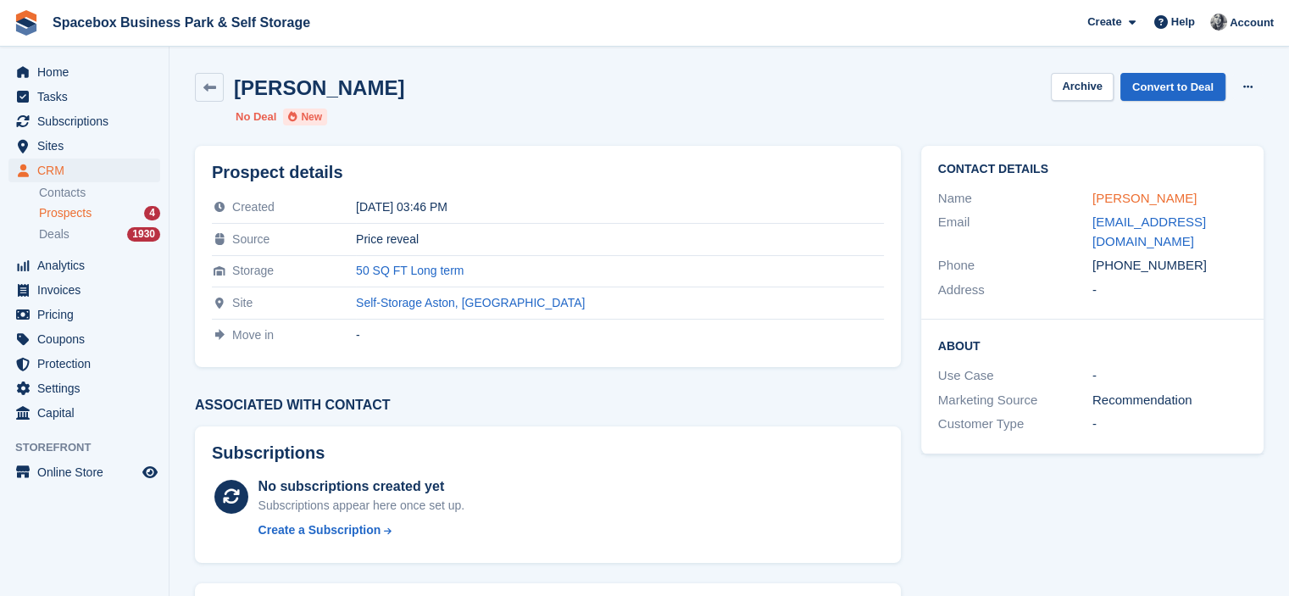
click at [1143, 203] on link "[PERSON_NAME]" at bounding box center [1144, 198] width 104 height 14
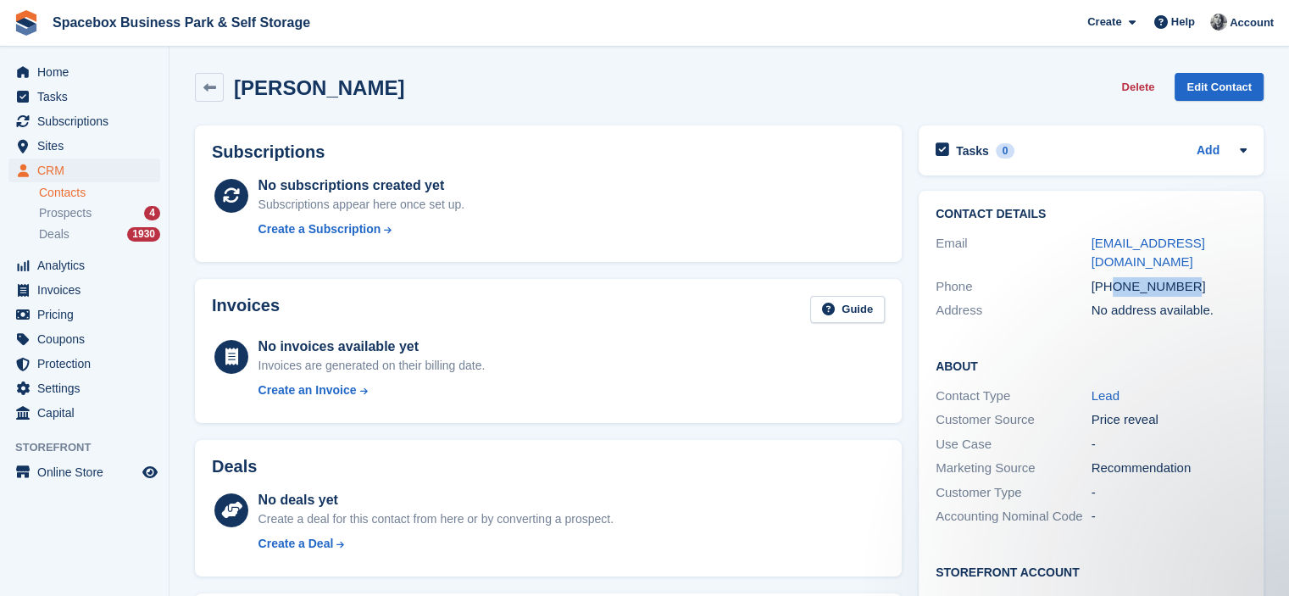
drag, startPoint x: 1116, startPoint y: 270, endPoint x: 1190, endPoint y: 271, distance: 73.7
click at [1190, 277] on div "[PHONE_NUMBER]" at bounding box center [1169, 286] width 156 height 19
copy div "7762054102"
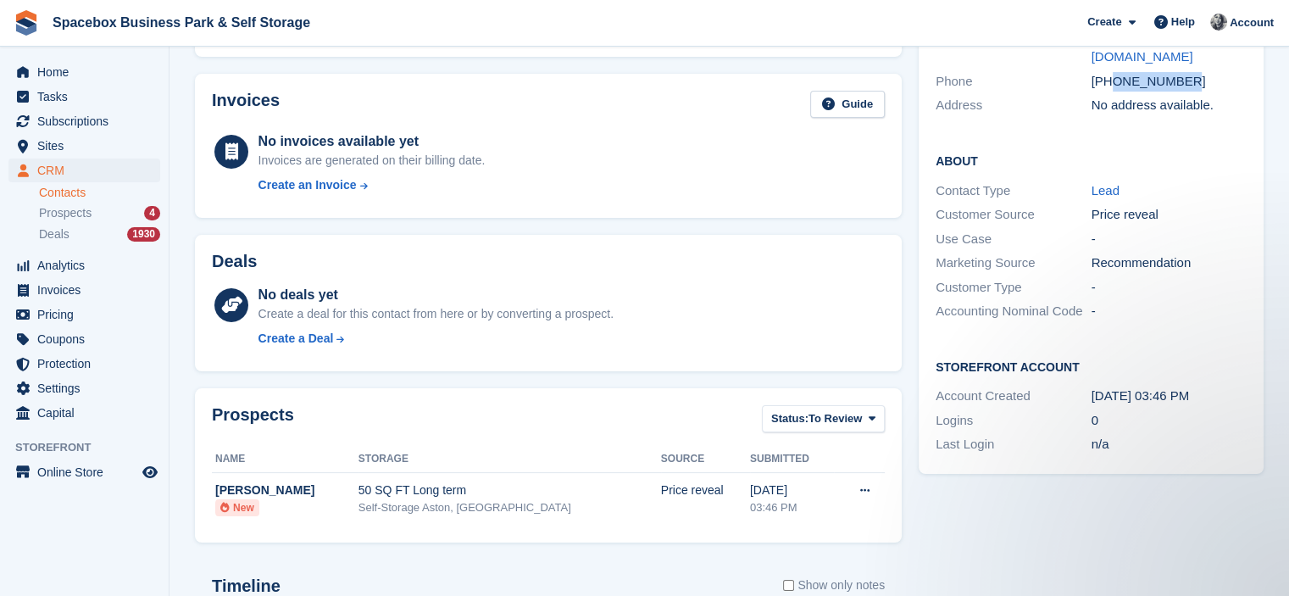
scroll to position [482, 0]
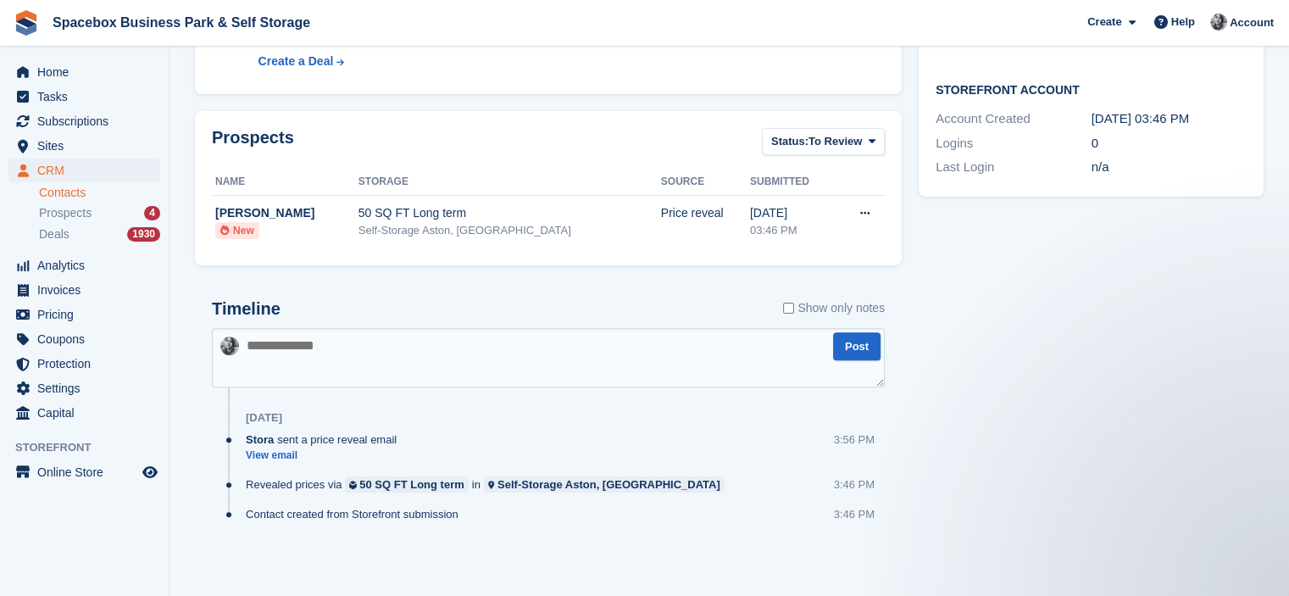
click at [473, 336] on textarea at bounding box center [548, 357] width 673 height 59
type textarea "*"
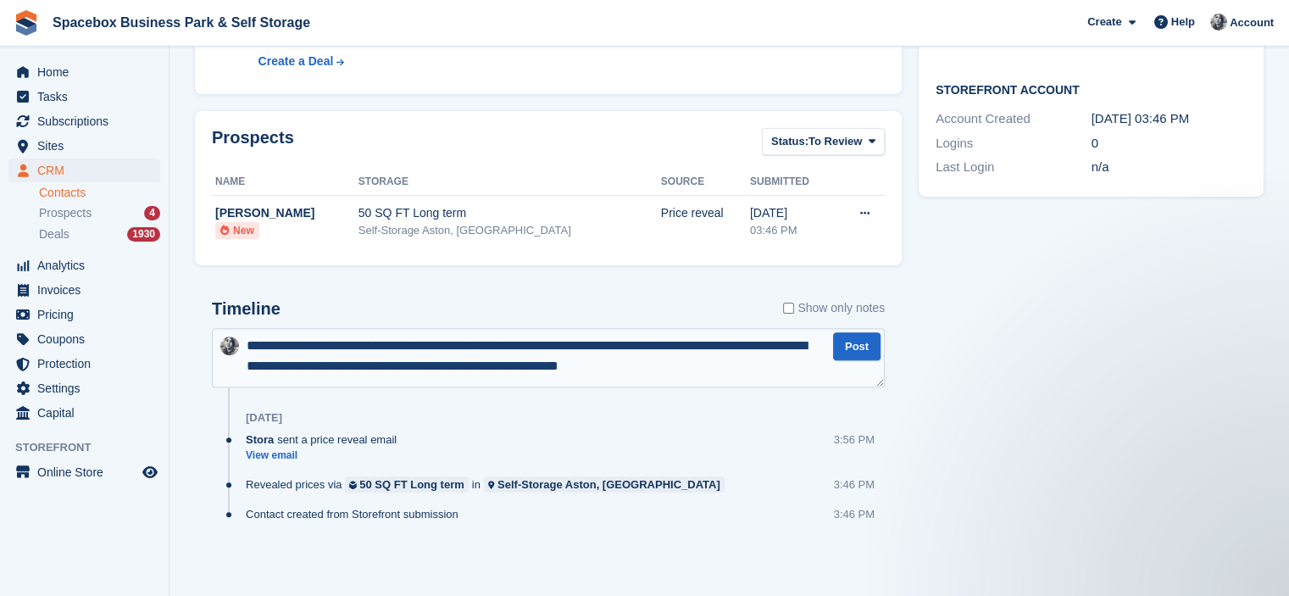
type textarea "**********"
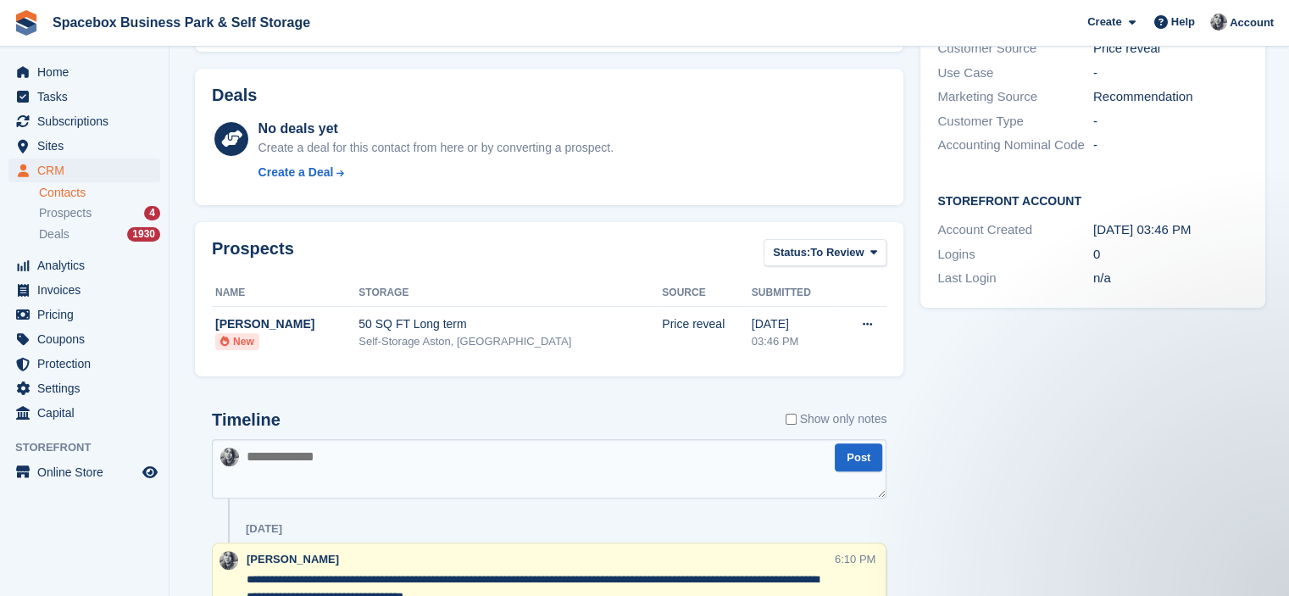
scroll to position [573, 0]
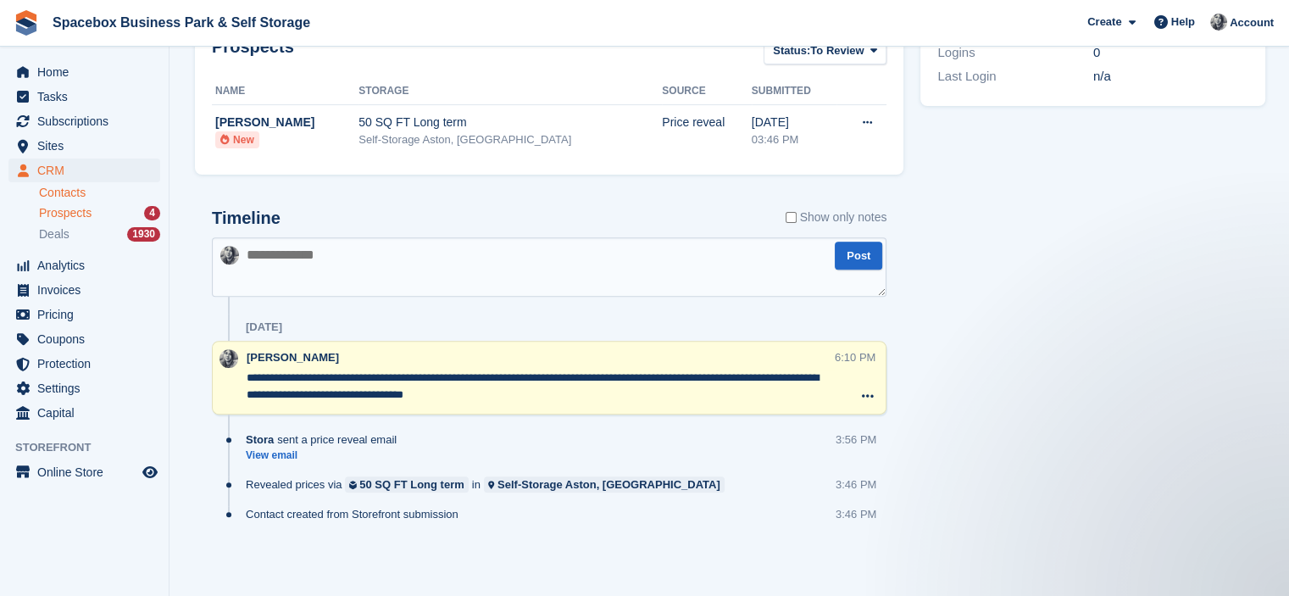
click at [75, 221] on link "Prospects 4" at bounding box center [99, 213] width 121 height 18
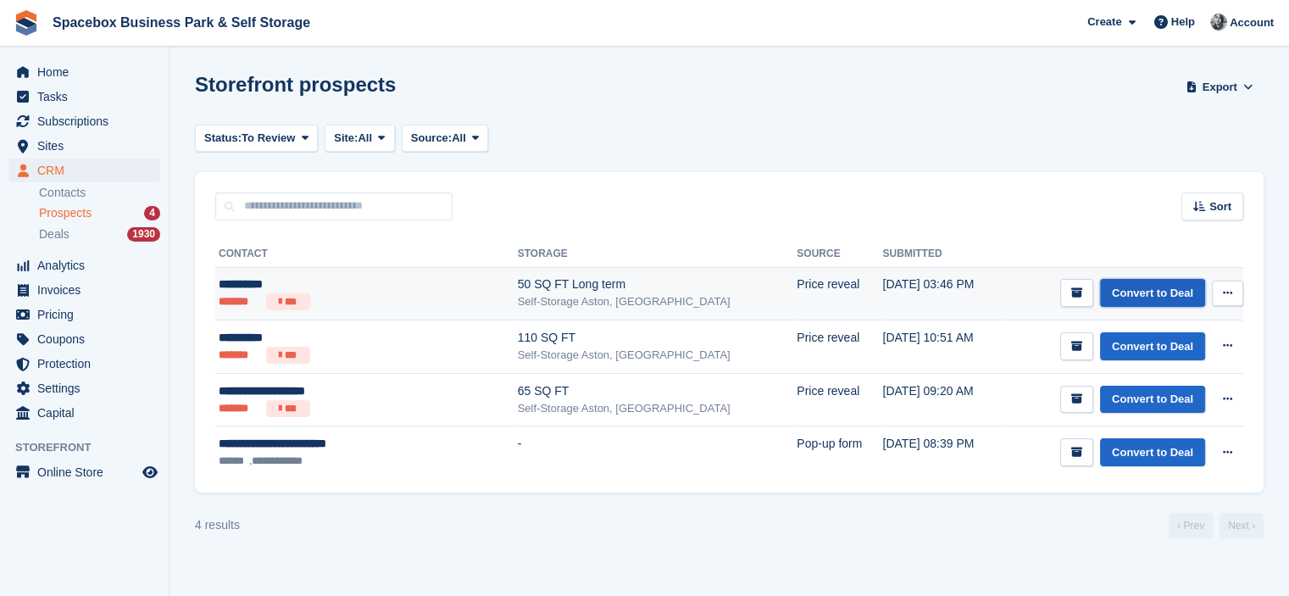
click at [1159, 287] on link "Convert to Deal" at bounding box center [1152, 293] width 105 height 28
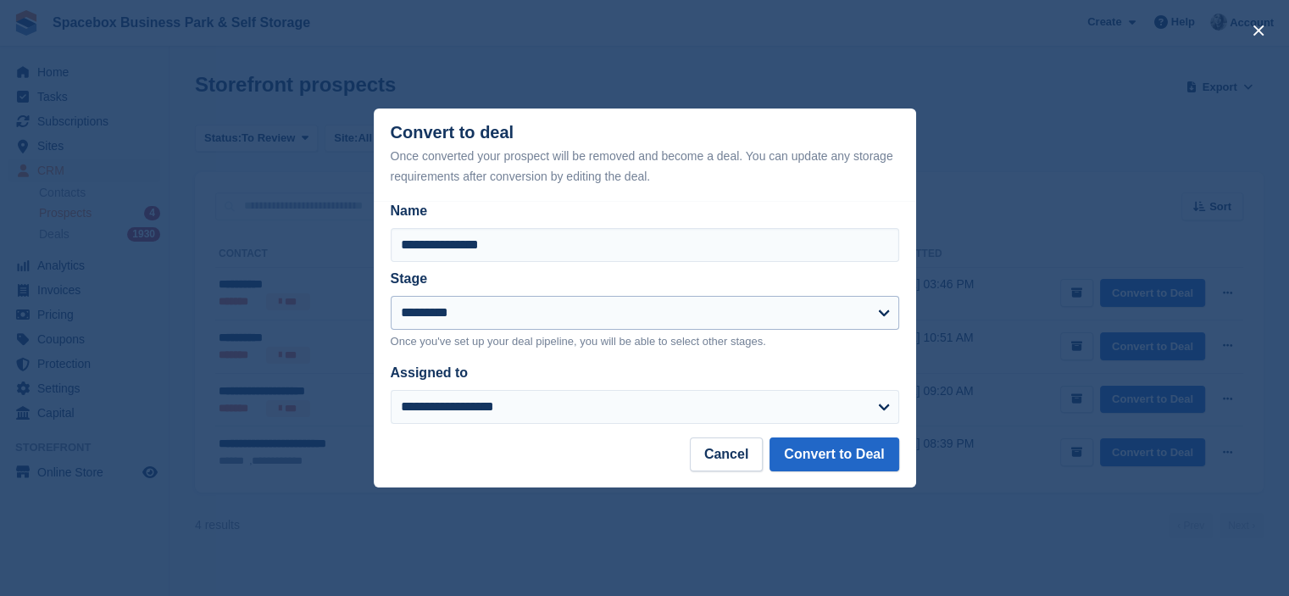
click at [658, 301] on div "**********" at bounding box center [645, 309] width 508 height 81
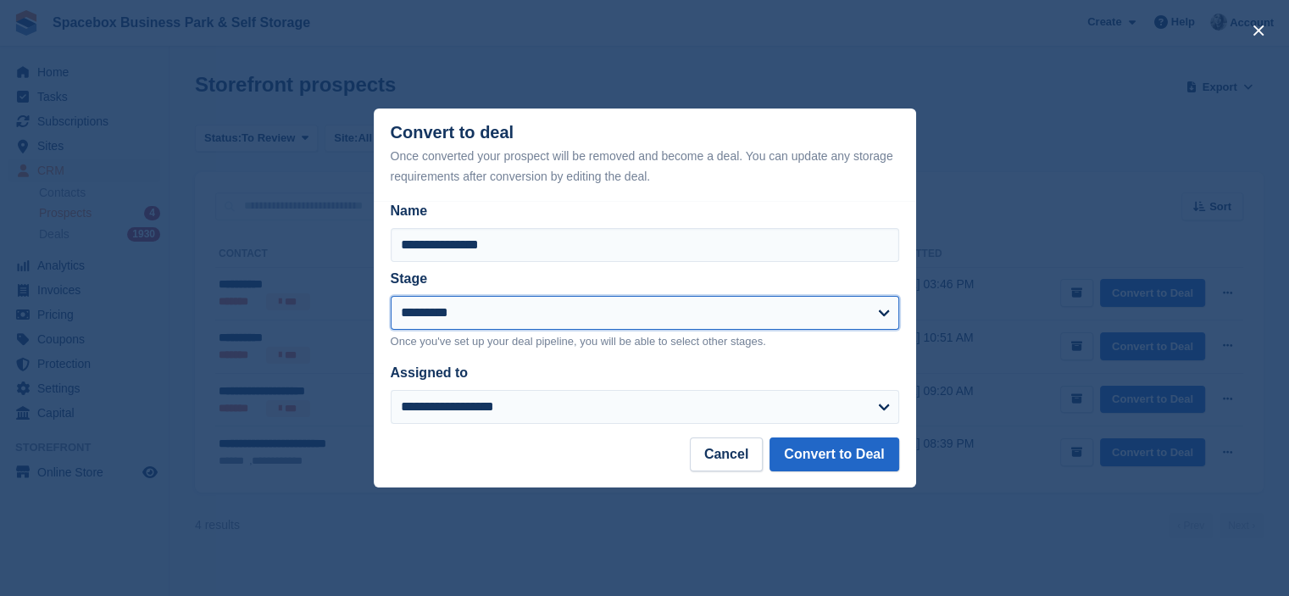
click at [656, 303] on select "**********" at bounding box center [645, 313] width 508 height 34
select select "****"
click at [391, 297] on select "**********" at bounding box center [645, 313] width 508 height 34
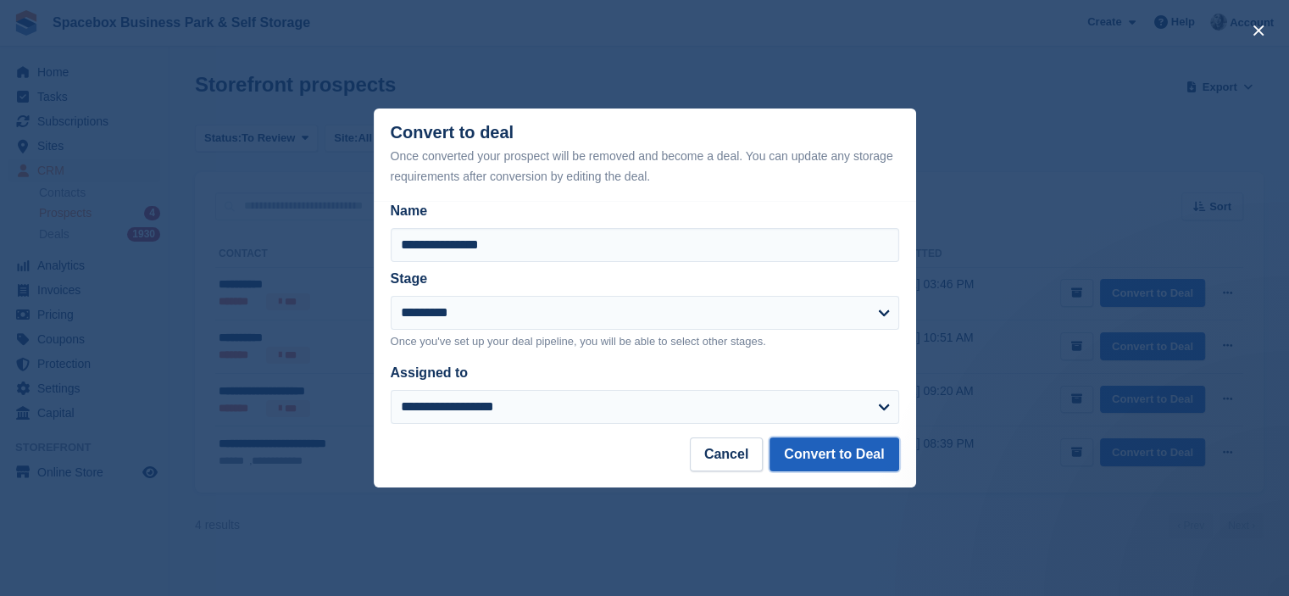
click at [833, 453] on button "Convert to Deal" at bounding box center [833, 454] width 129 height 34
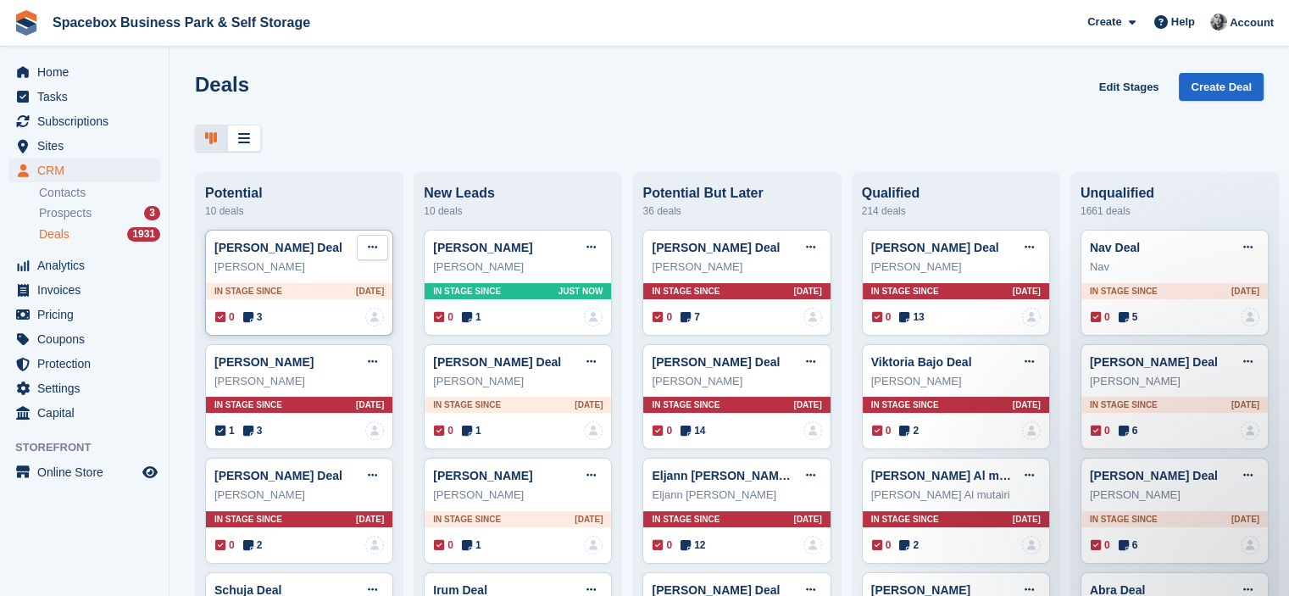
click at [369, 247] on icon at bounding box center [372, 247] width 9 height 11
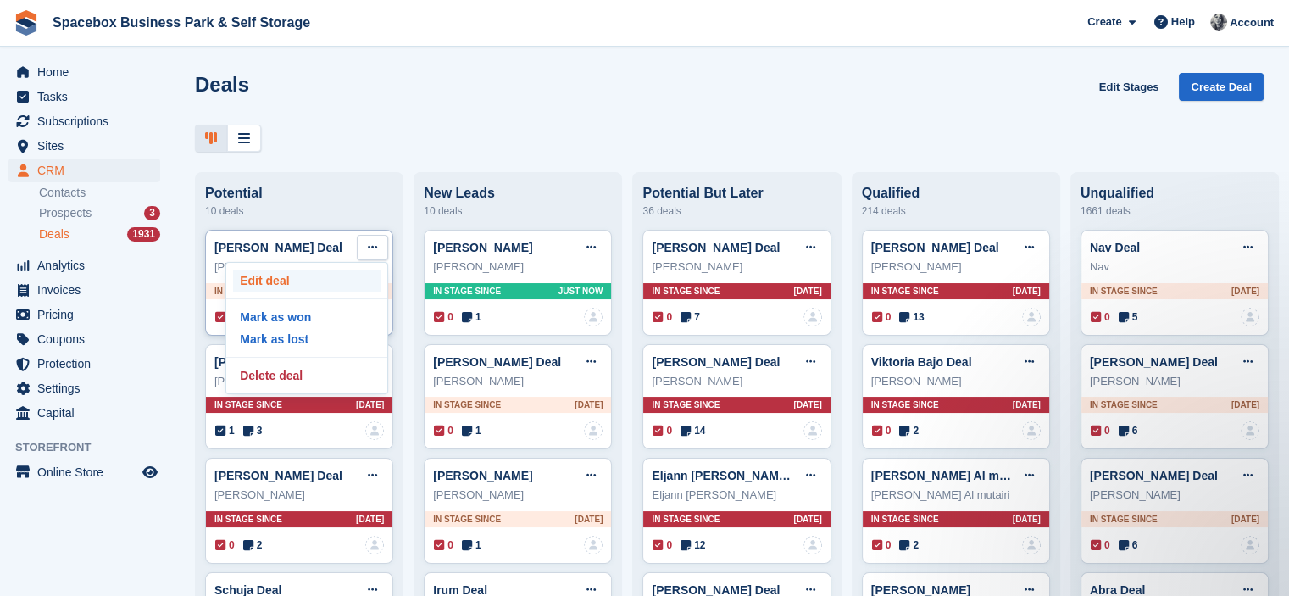
click at [293, 291] on p "Edit deal" at bounding box center [306, 280] width 147 height 22
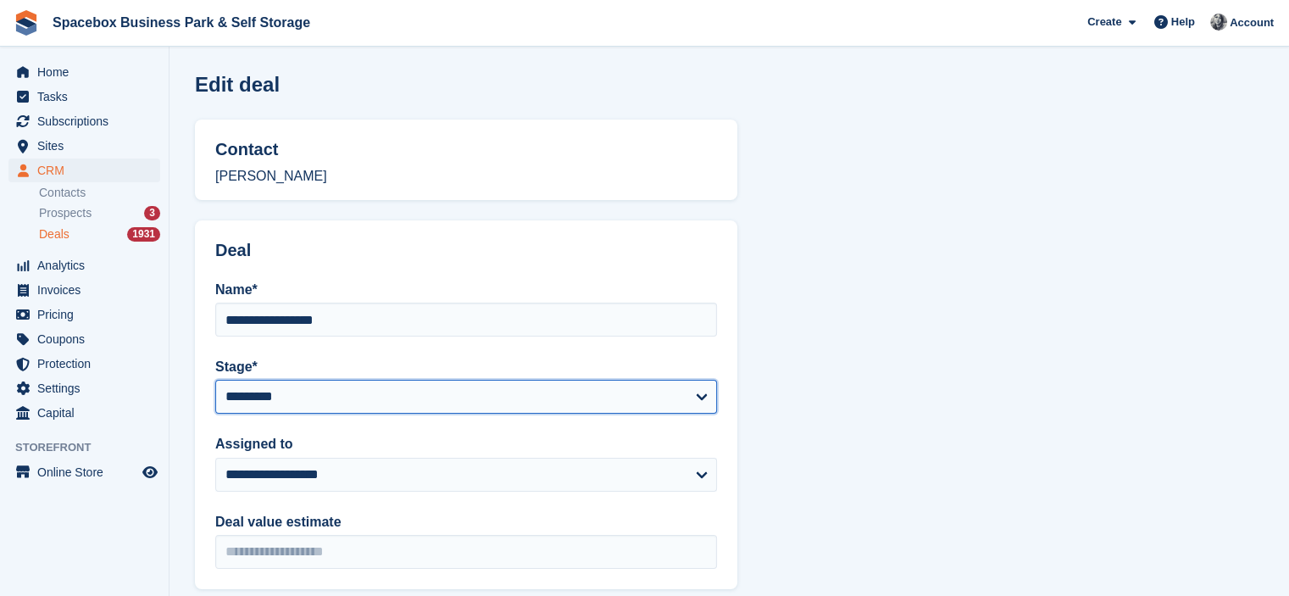
click at [409, 393] on select "**********" at bounding box center [466, 397] width 502 height 34
select select "**"
click at [215, 380] on select "**********" at bounding box center [466, 397] width 502 height 34
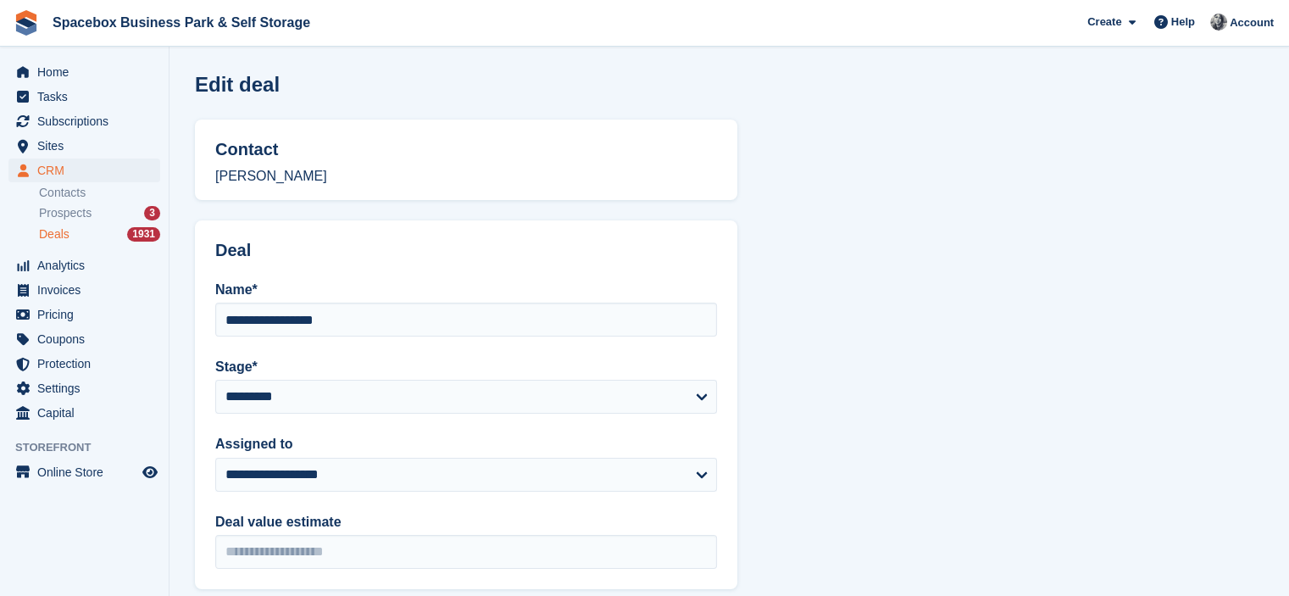
click at [809, 367] on section "**********" at bounding box center [728, 539] width 1119 height 1078
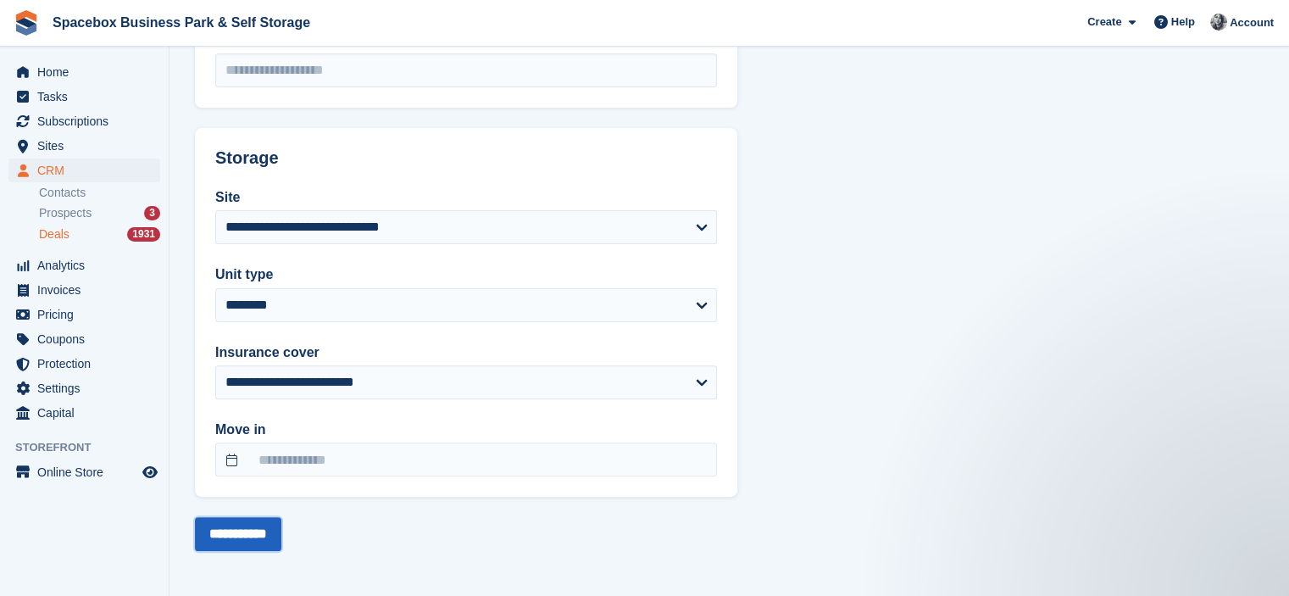
click at [278, 538] on input "**********" at bounding box center [238, 534] width 86 height 34
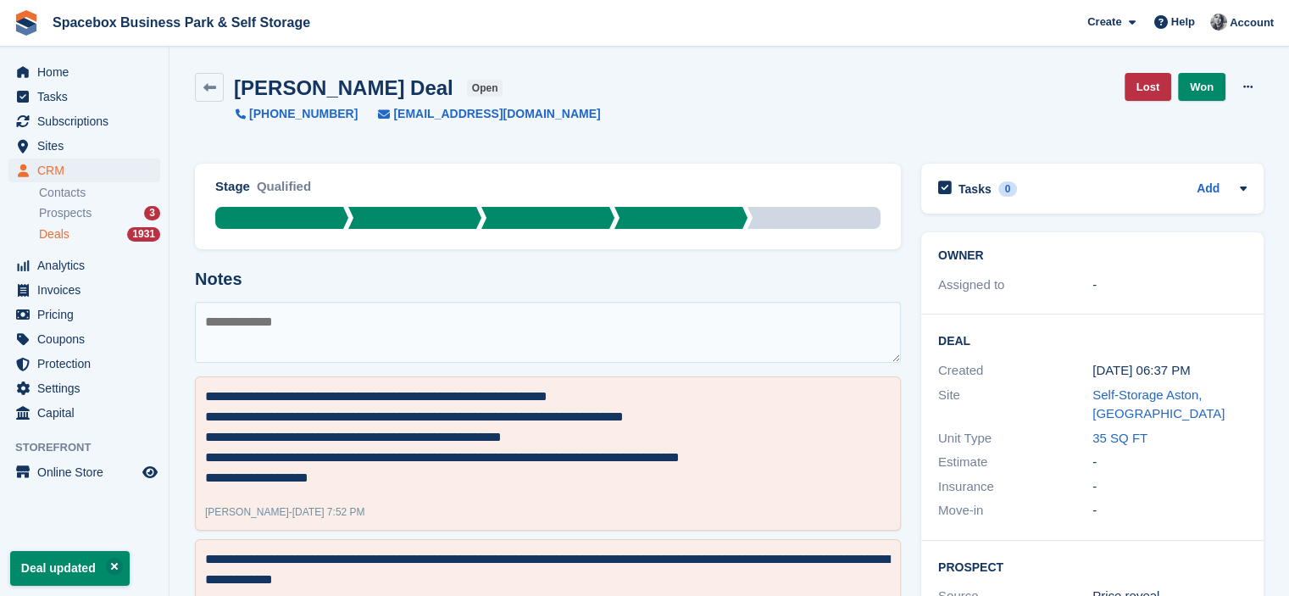
click at [280, 327] on textarea at bounding box center [548, 332] width 706 height 61
type textarea "******"
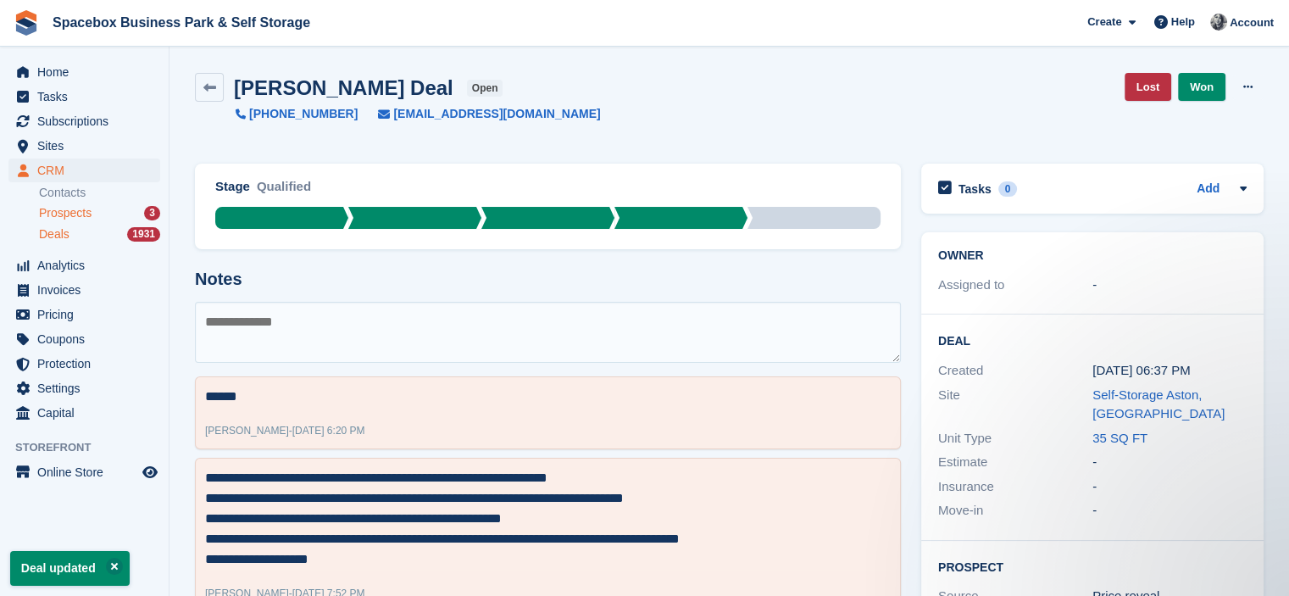
click at [69, 212] on span "Prospects" at bounding box center [65, 213] width 53 height 16
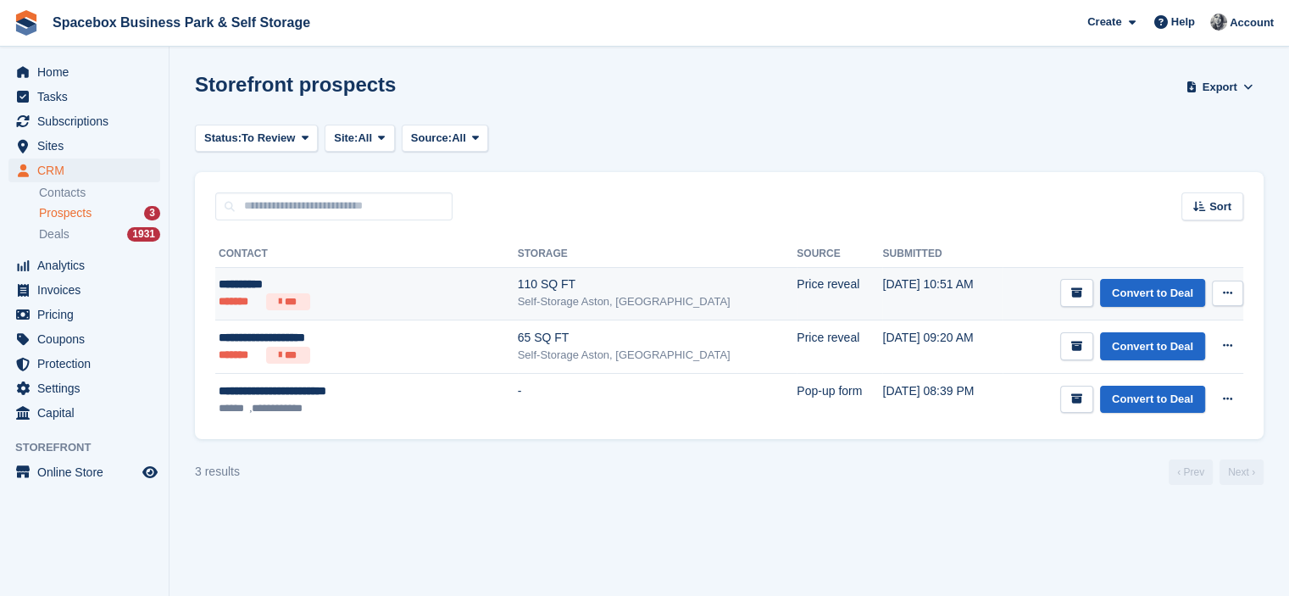
click at [797, 299] on td "Price reveal" at bounding box center [840, 293] width 86 height 53
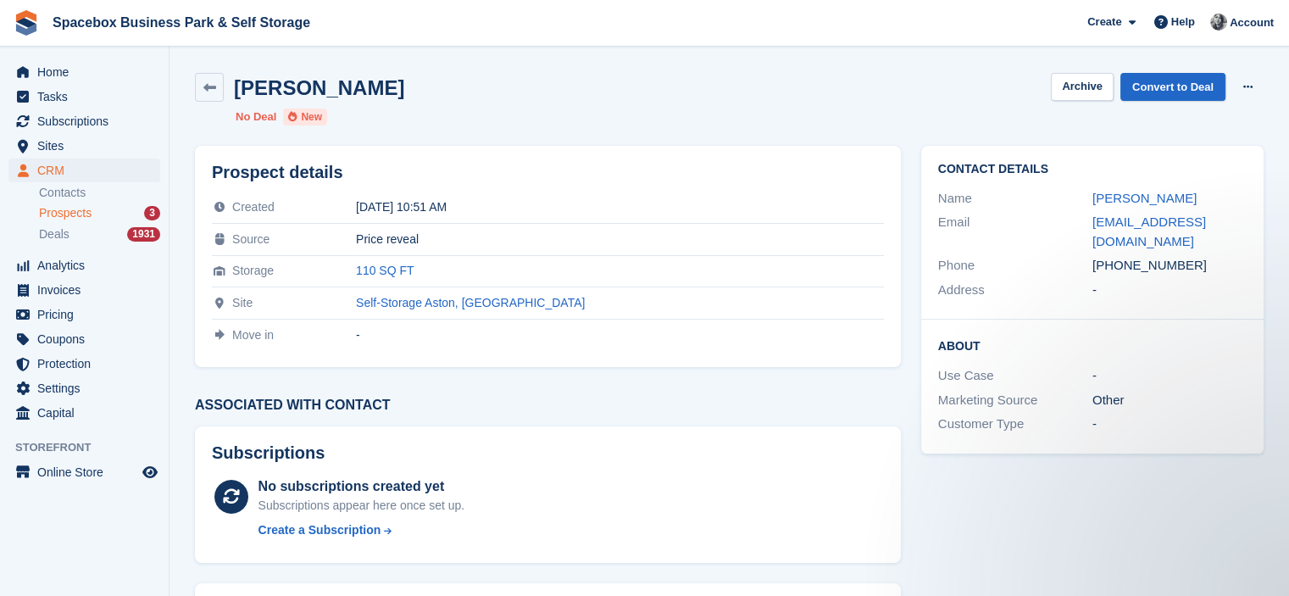
click at [1135, 256] on div "[PHONE_NUMBER]" at bounding box center [1169, 265] width 154 height 19
copy div "[PHONE_NUMBER]"
click at [602, 179] on h2 "Prospect details" at bounding box center [548, 172] width 672 height 19
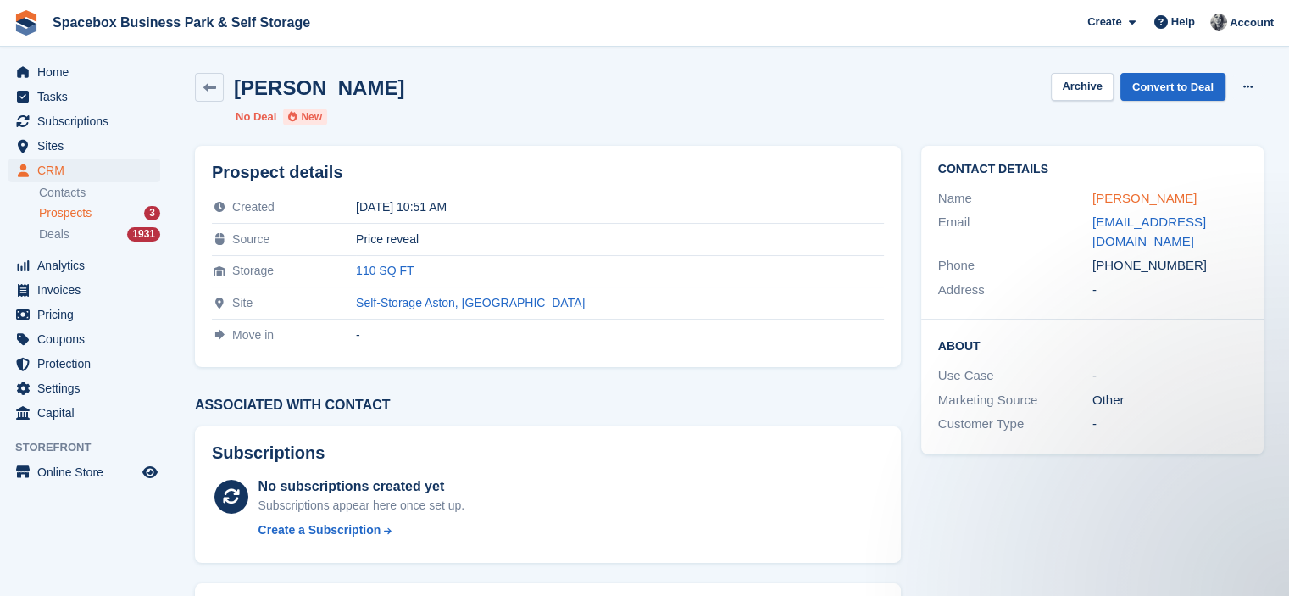
click at [1119, 200] on link "[PERSON_NAME]" at bounding box center [1144, 198] width 104 height 14
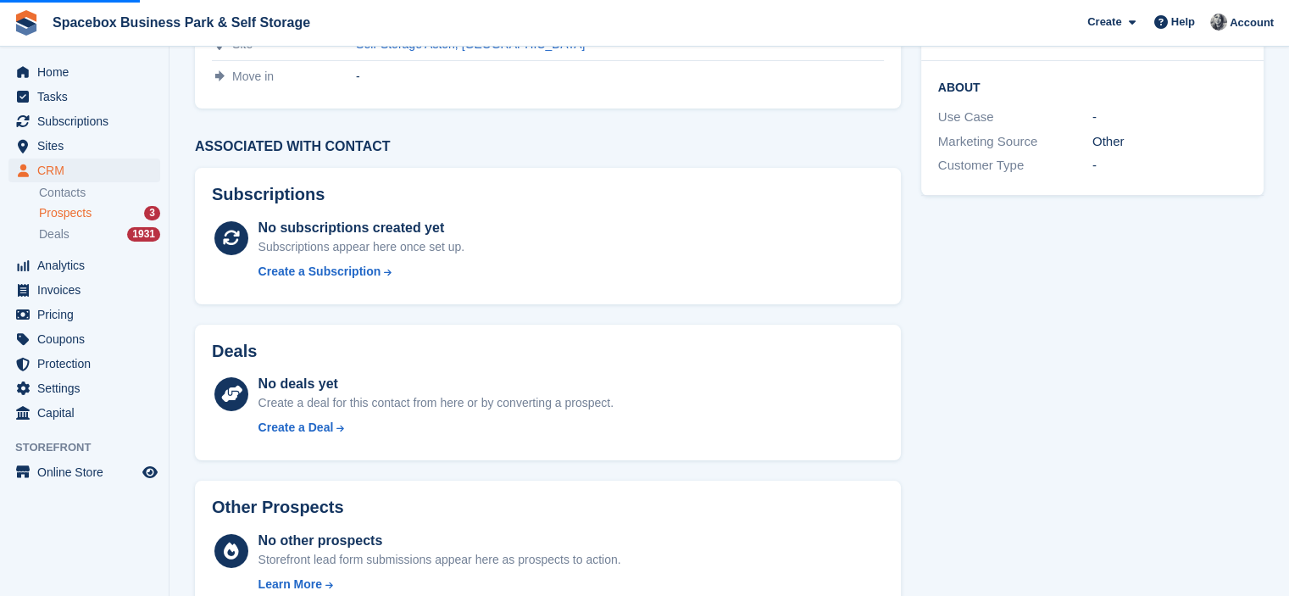
scroll to position [304, 0]
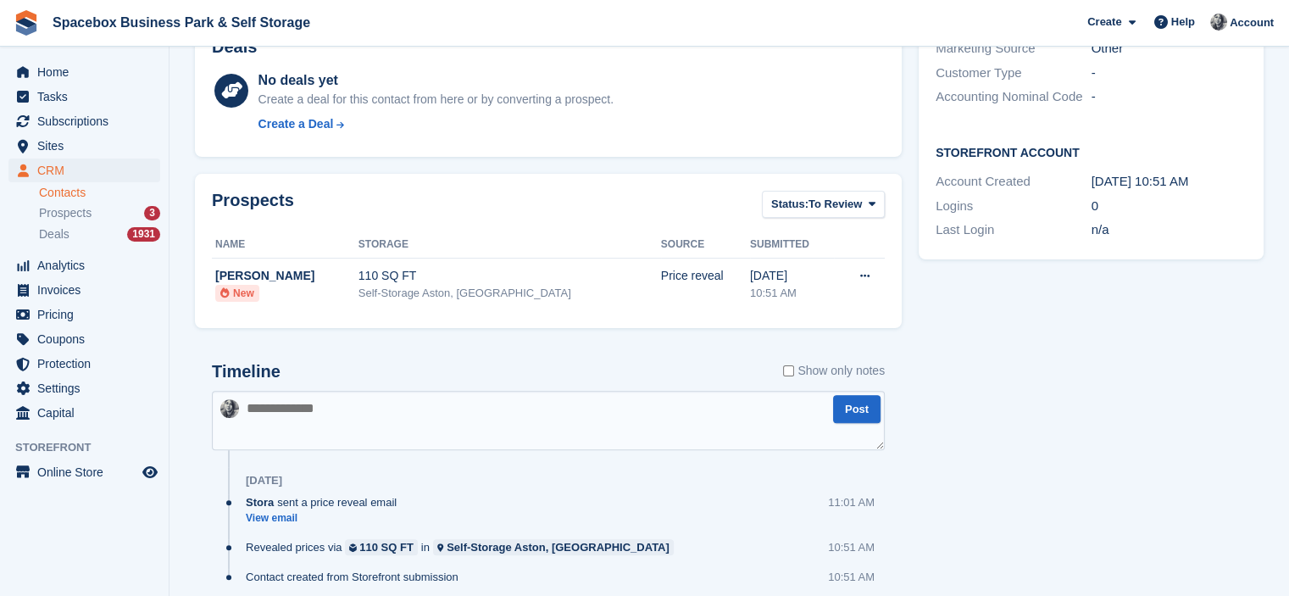
scroll to position [482, 0]
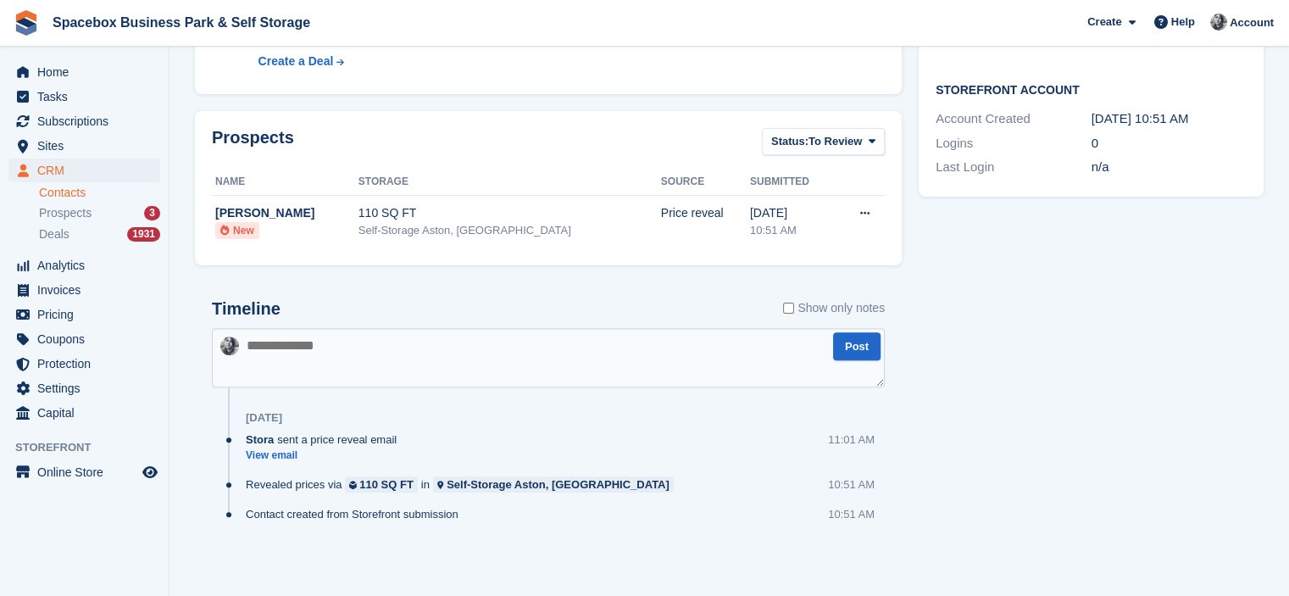
click at [366, 355] on textarea at bounding box center [548, 357] width 673 height 59
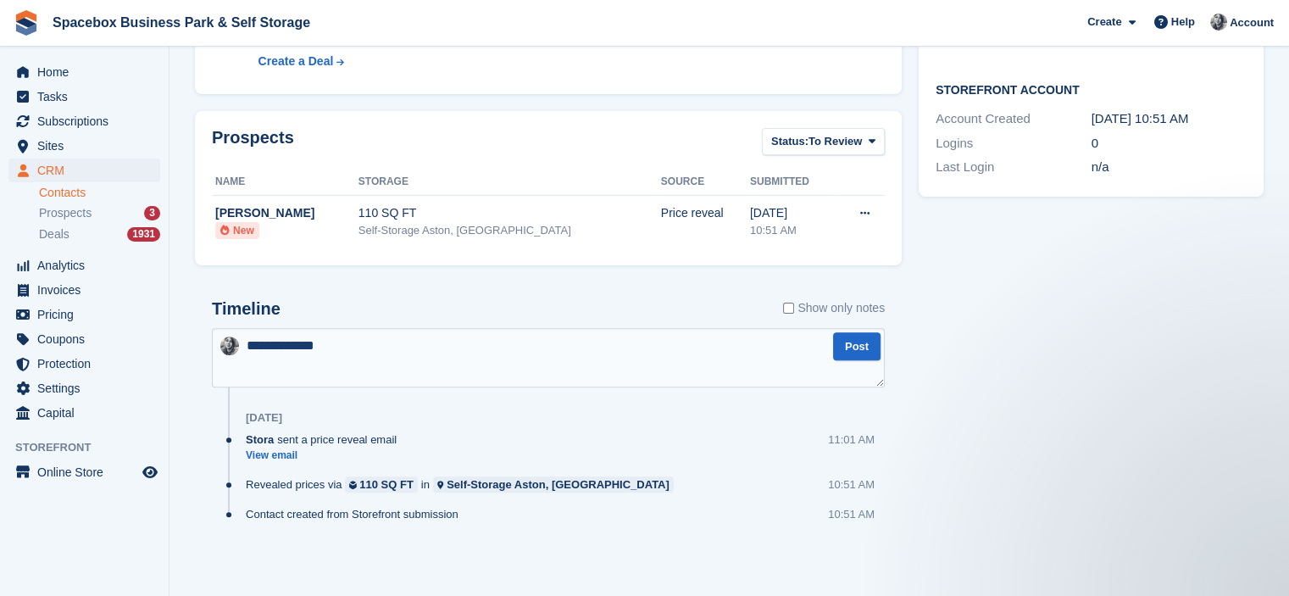
scroll to position [0, 0]
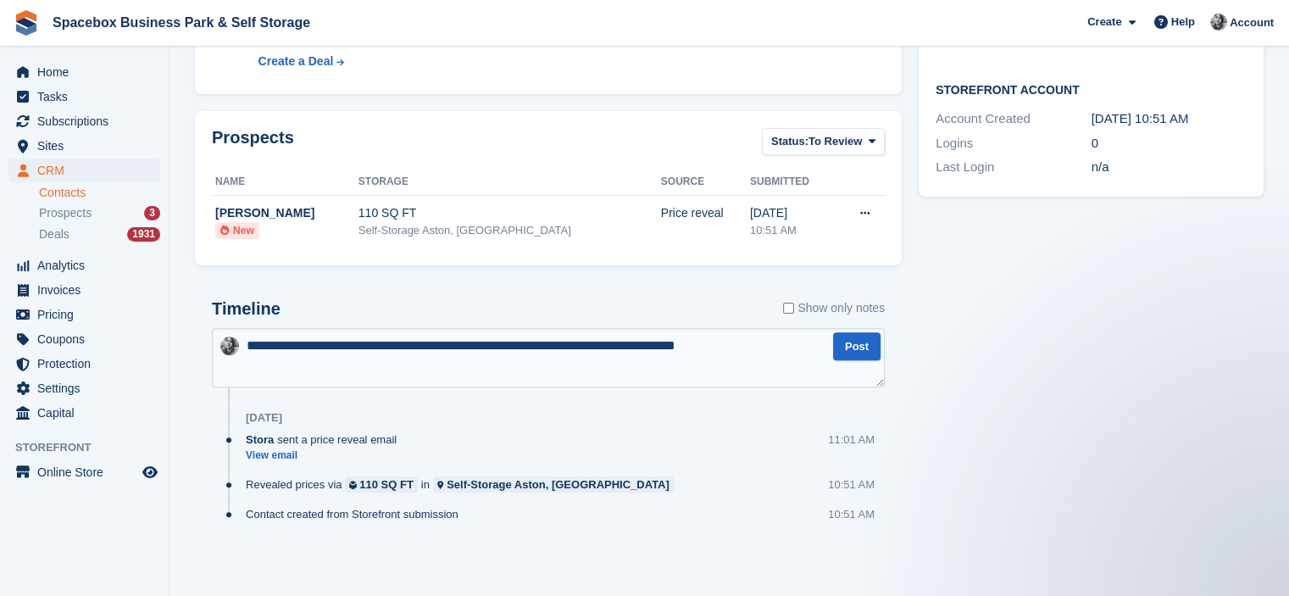
type textarea "**********"
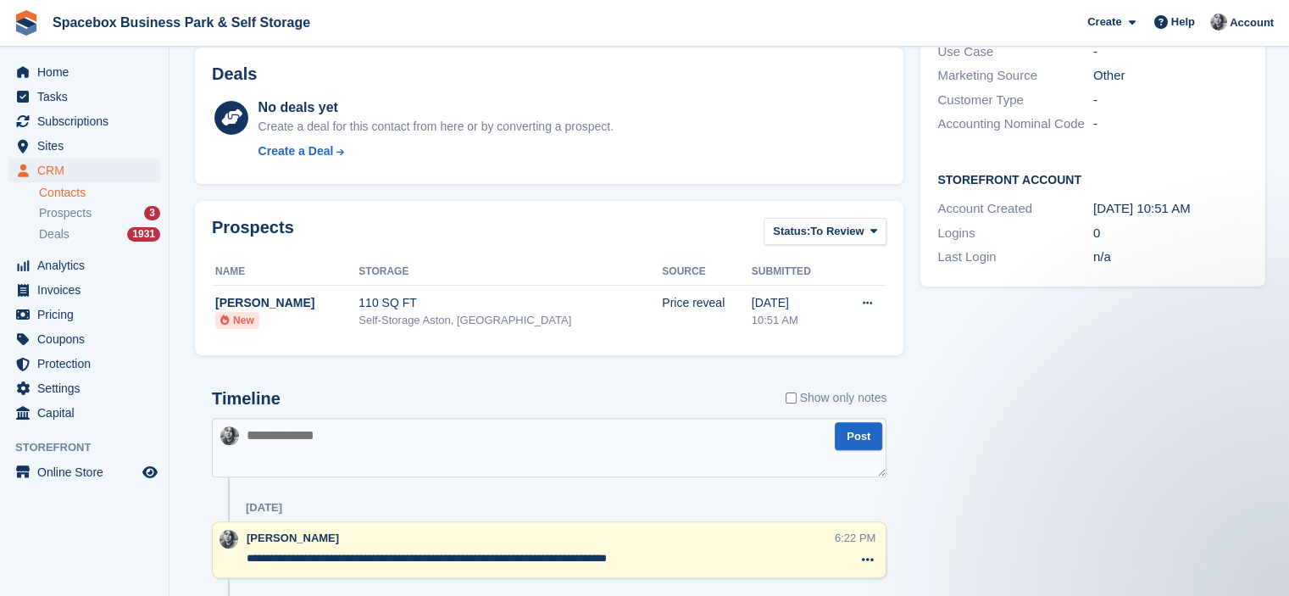
scroll to position [169, 0]
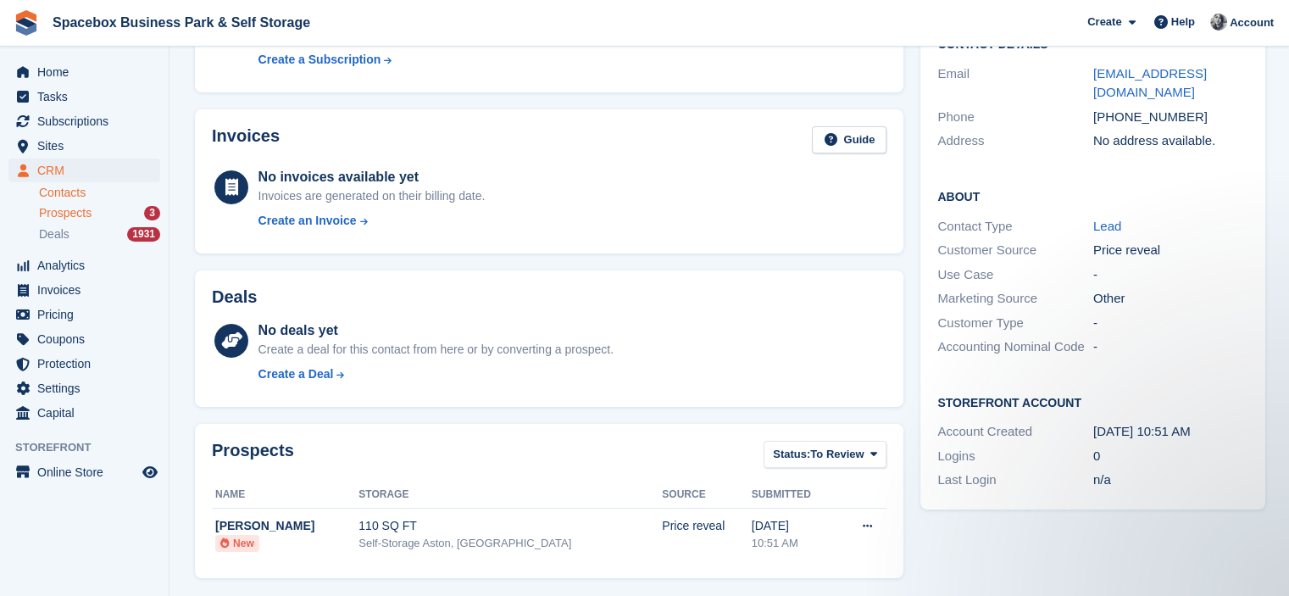
click at [85, 218] on span "Prospects" at bounding box center [65, 213] width 53 height 16
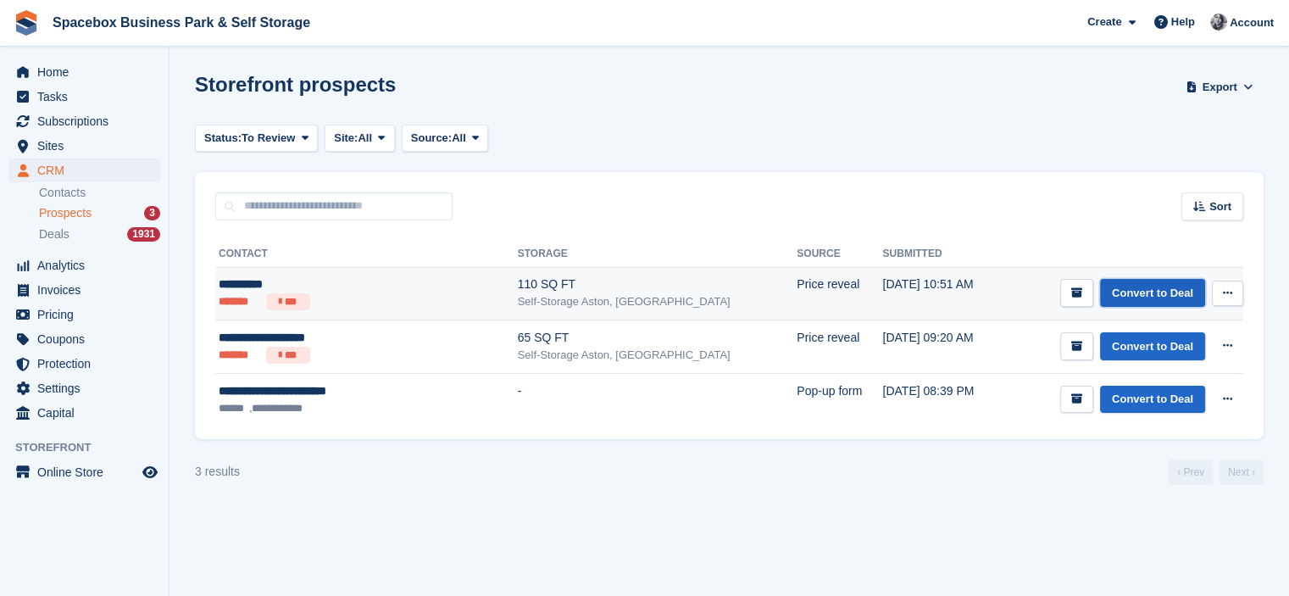
click at [1149, 282] on link "Convert to Deal" at bounding box center [1152, 293] width 105 height 28
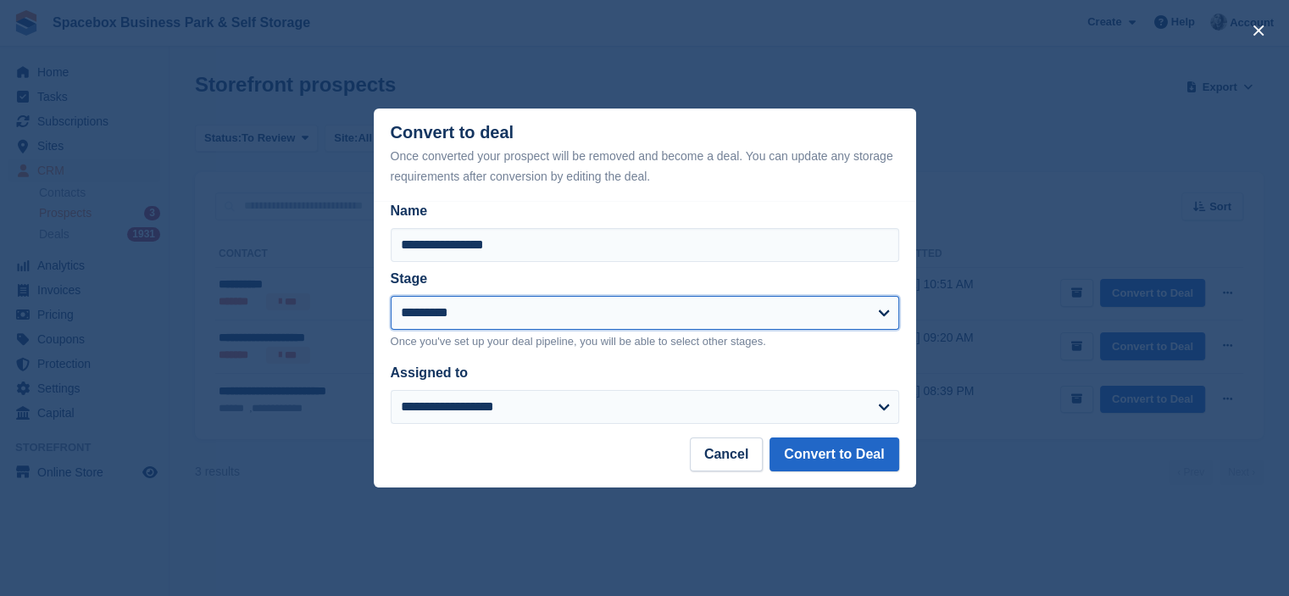
click at [520, 309] on select "**********" at bounding box center [645, 313] width 508 height 34
select select "****"
click at [391, 297] on select "**********" at bounding box center [645, 313] width 508 height 34
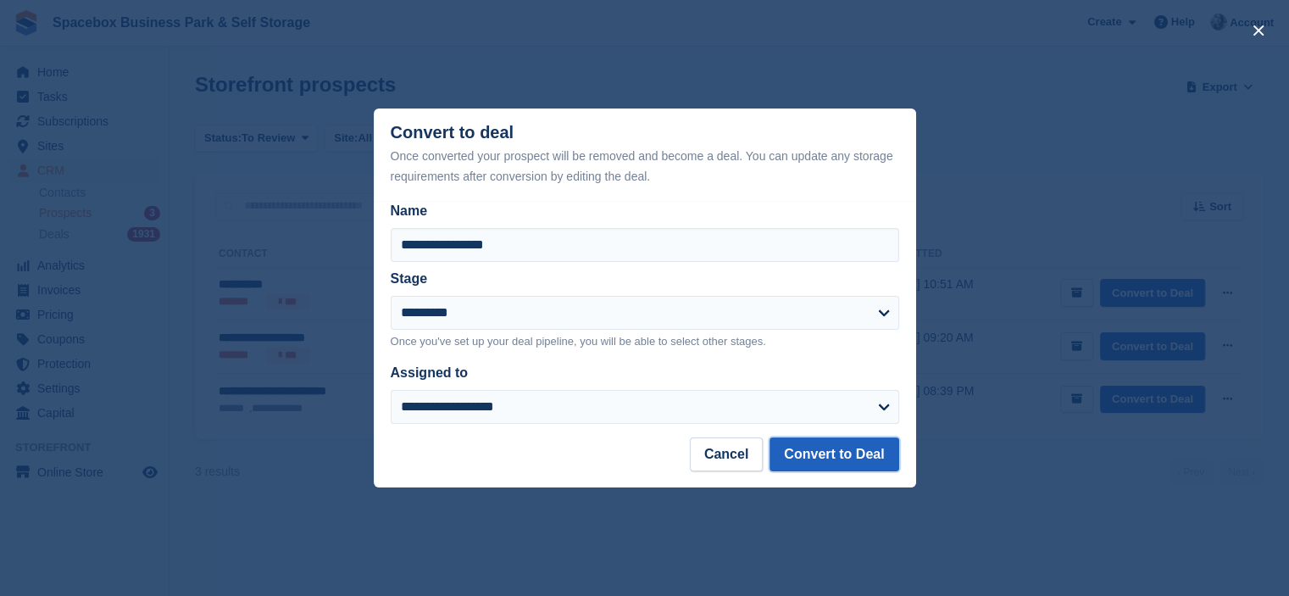
click at [817, 460] on button "Convert to Deal" at bounding box center [833, 454] width 129 height 34
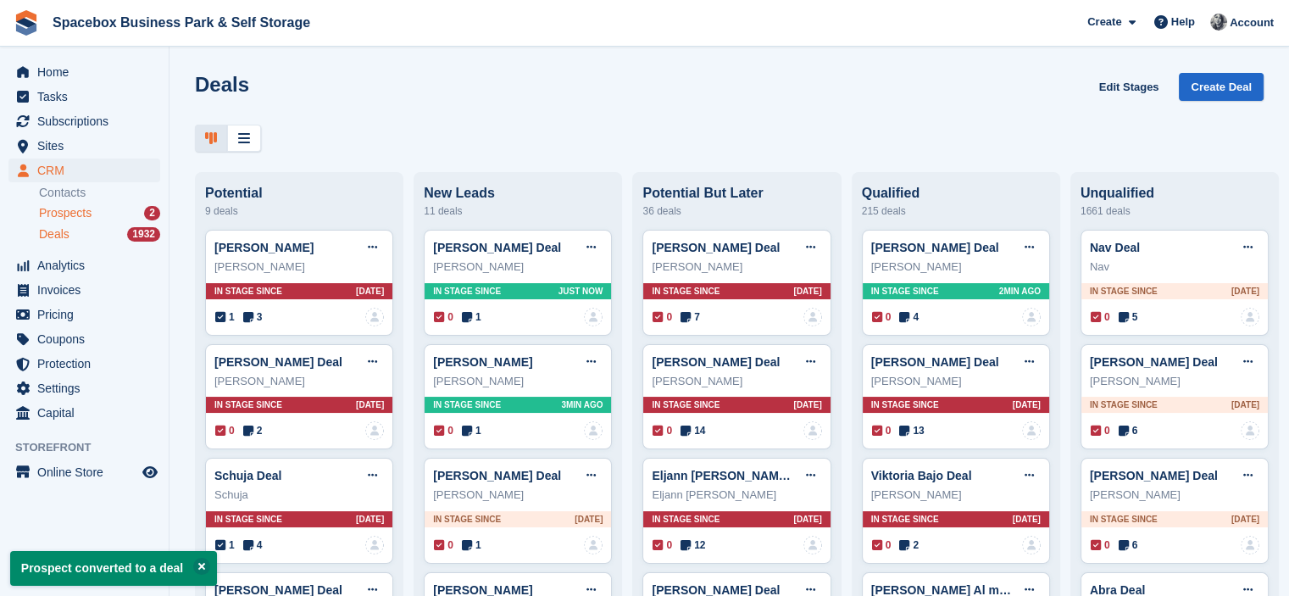
click at [86, 218] on span "Prospects" at bounding box center [65, 213] width 53 height 16
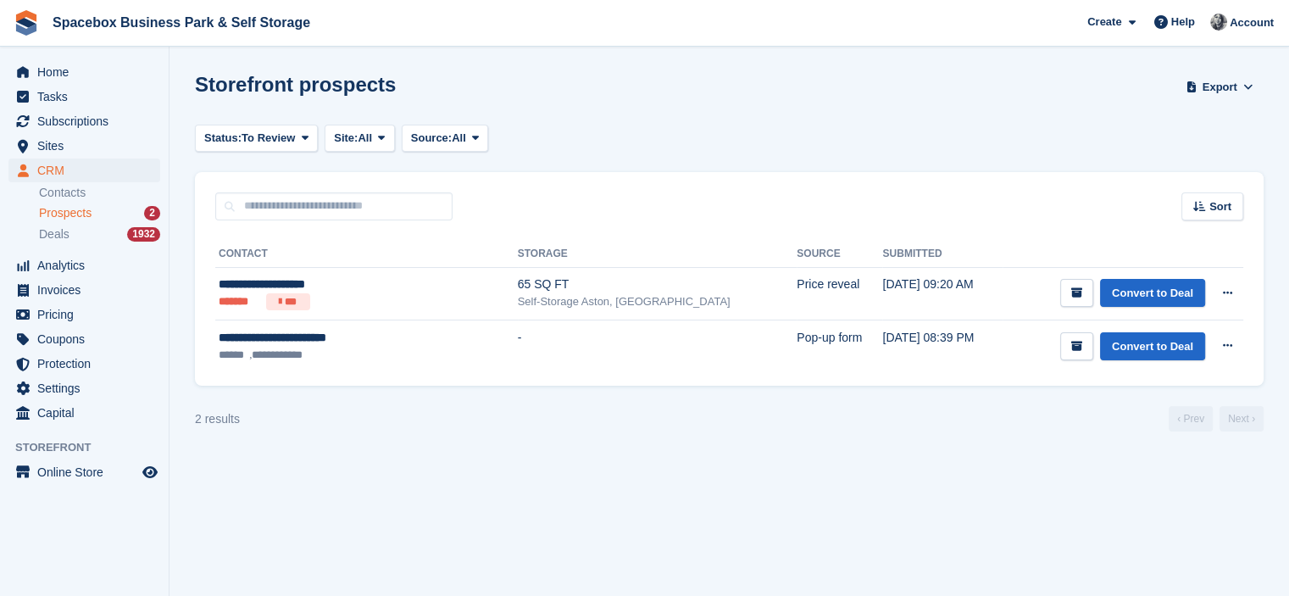
click at [287, 593] on section "Storefront prospects Export Export Prospects Export a CSV of all Prospects whic…" at bounding box center [728, 298] width 1119 height 596
click at [268, 424] on div "2 results ‹ Prev Next ›" at bounding box center [729, 418] width 1069 height 25
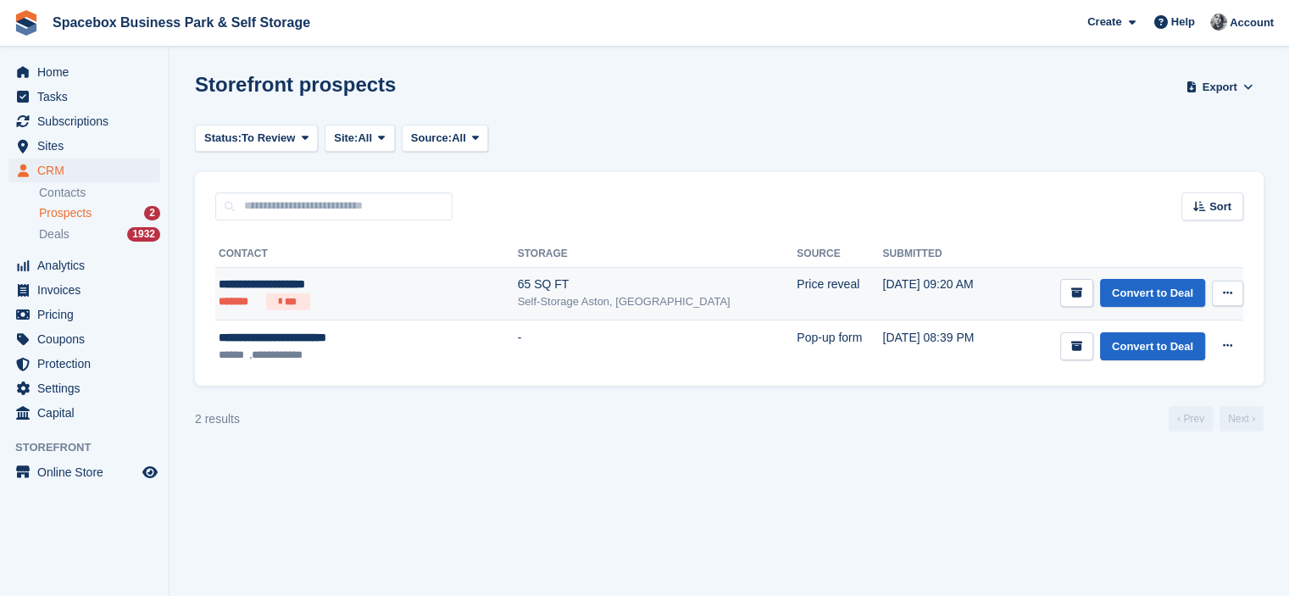
click at [403, 269] on td "**********" at bounding box center [366, 293] width 303 height 53
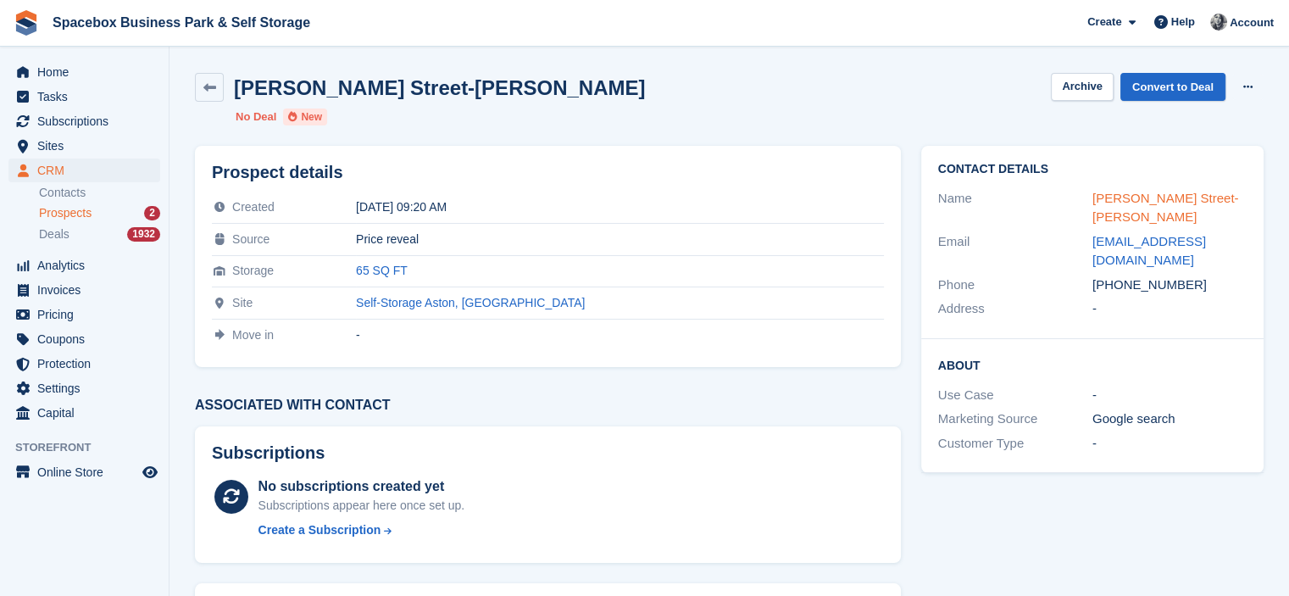
click at [1111, 202] on link "[PERSON_NAME] Street-[PERSON_NAME]" at bounding box center [1165, 208] width 147 height 34
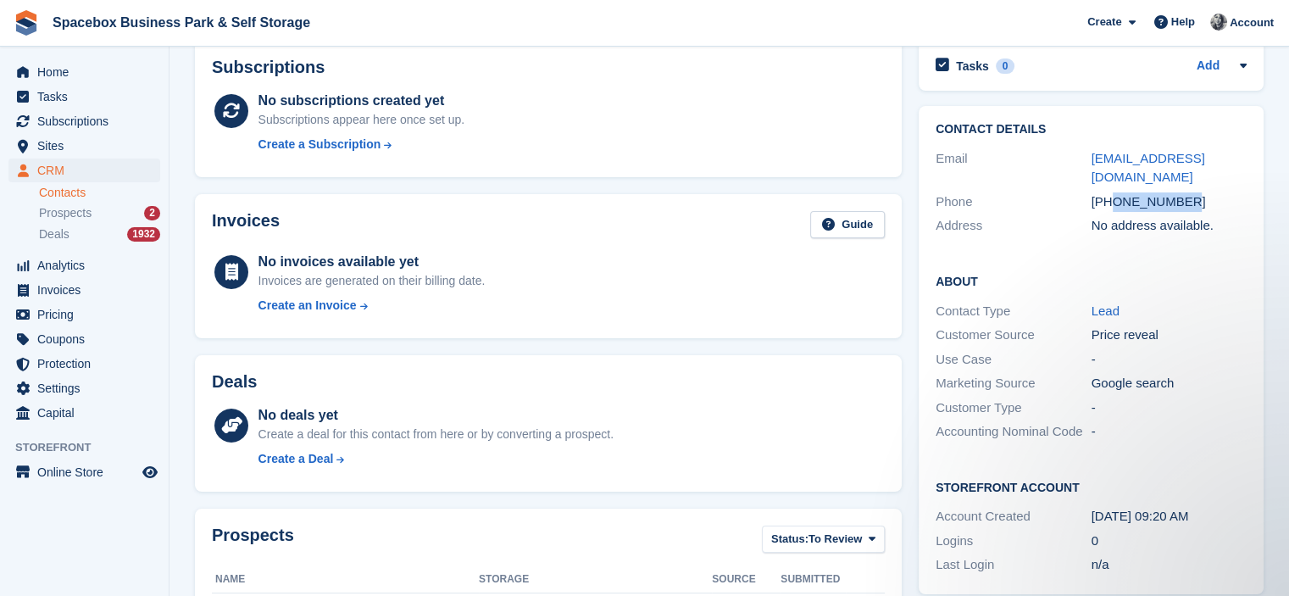
drag, startPoint x: 1115, startPoint y: 178, endPoint x: 1197, endPoint y: 186, distance: 81.7
click at [1197, 192] on div "[PHONE_NUMBER]" at bounding box center [1169, 201] width 156 height 19
copy div "7923000000"
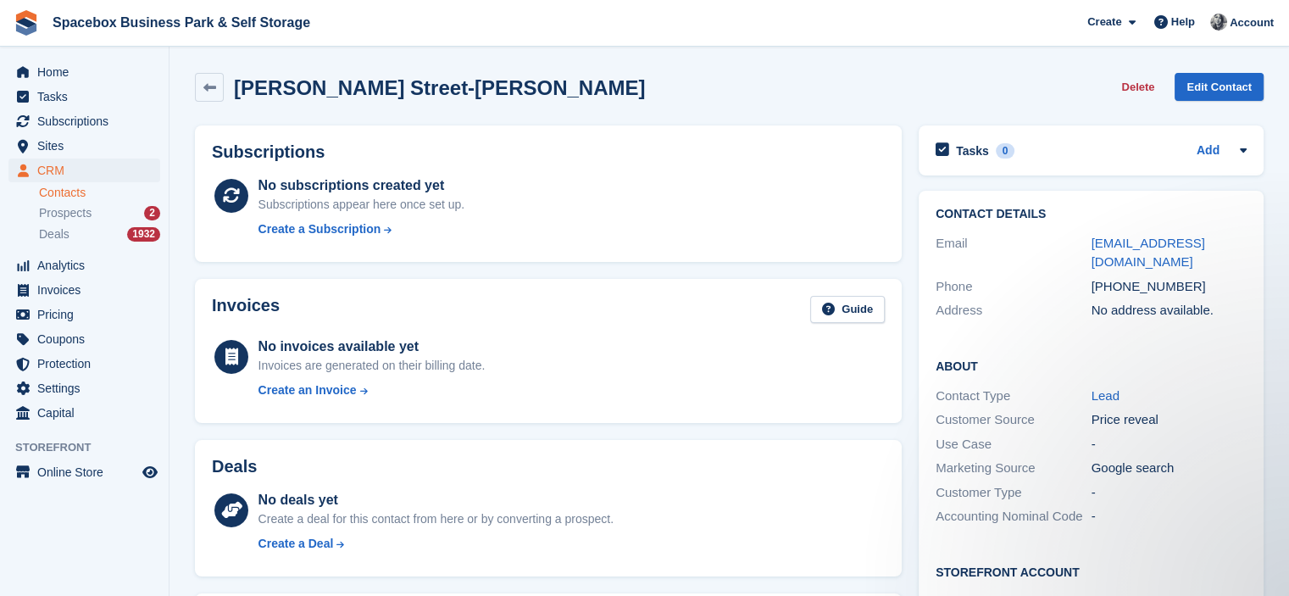
click at [391, 302] on div "Invoices Guide" at bounding box center [548, 315] width 673 height 38
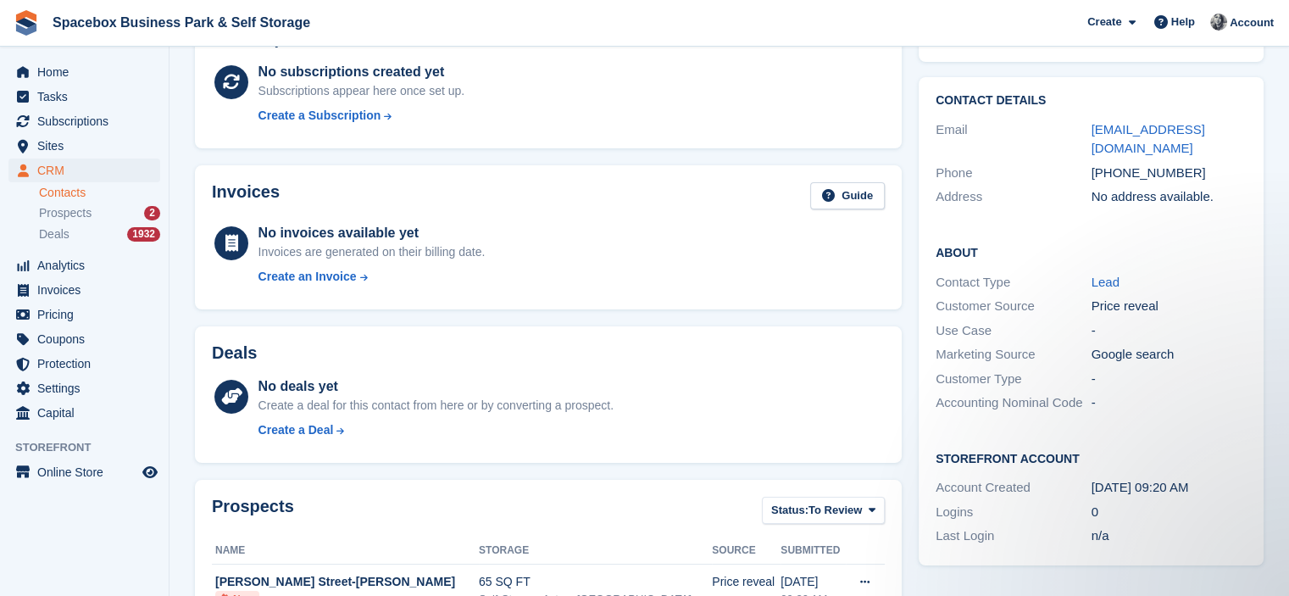
scroll to position [482, 0]
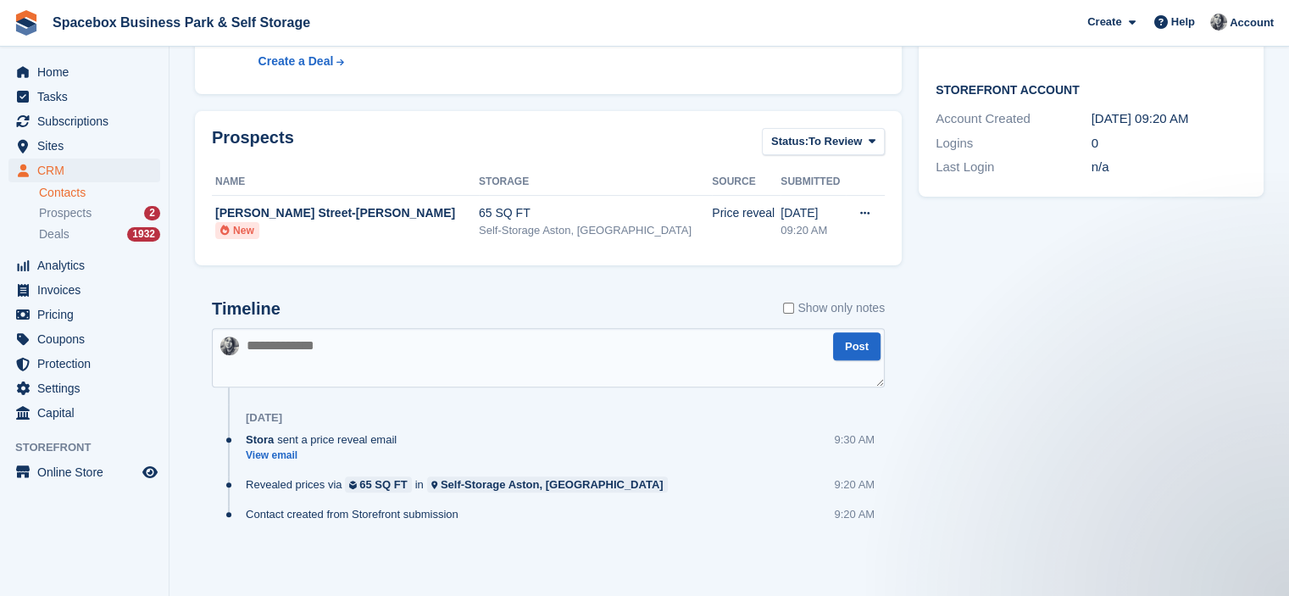
click at [387, 331] on textarea at bounding box center [548, 357] width 673 height 59
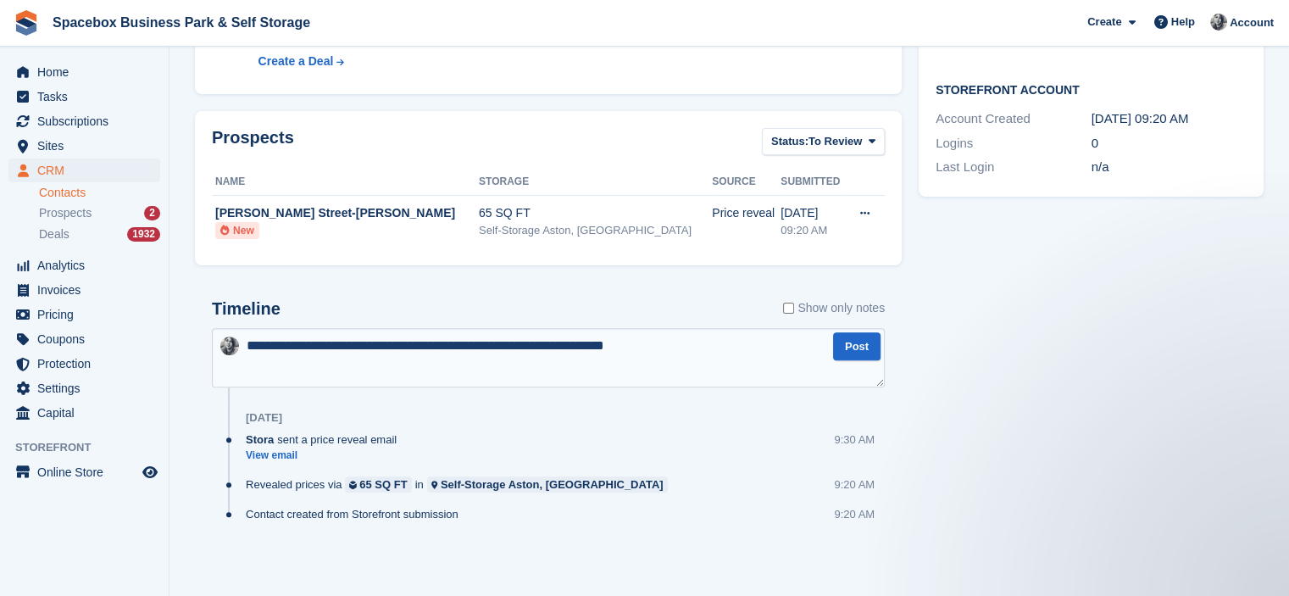
type textarea "**********"
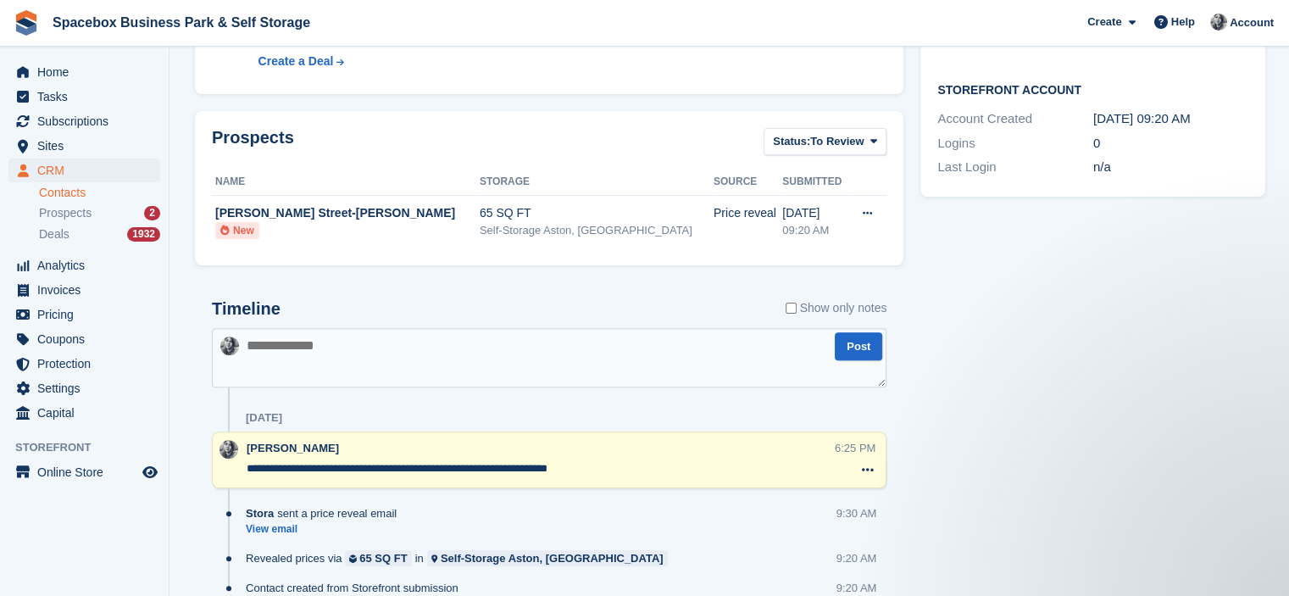
click at [396, 321] on div "Timeline Show only notes" at bounding box center [549, 314] width 675 height 30
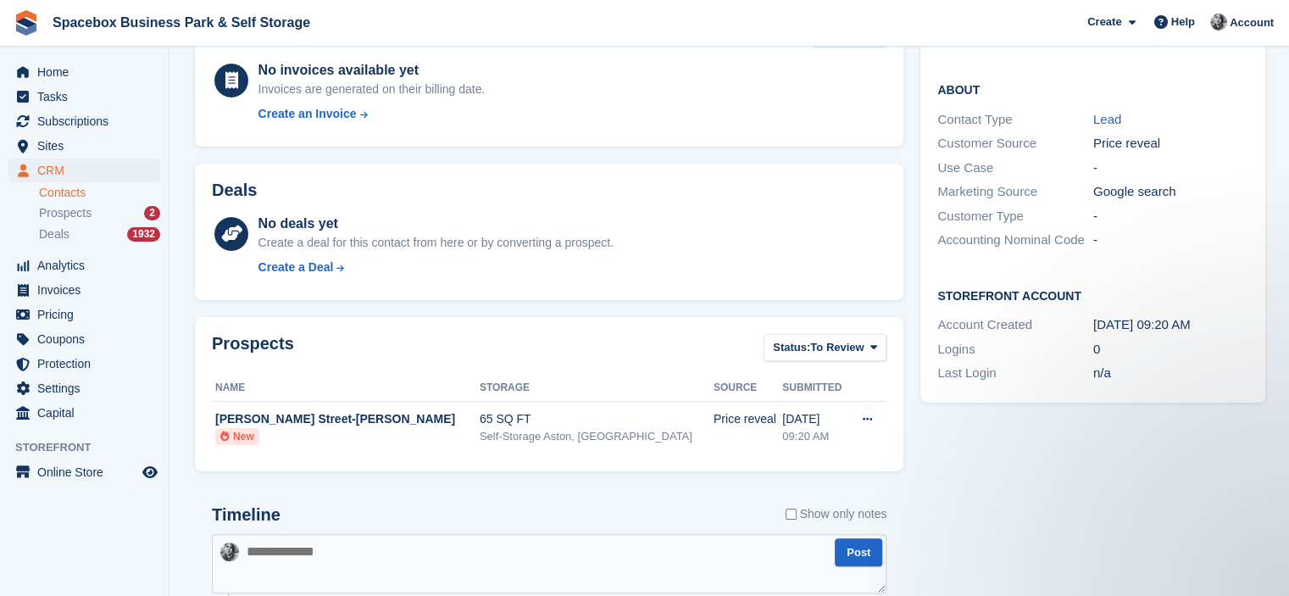
scroll to position [556, 0]
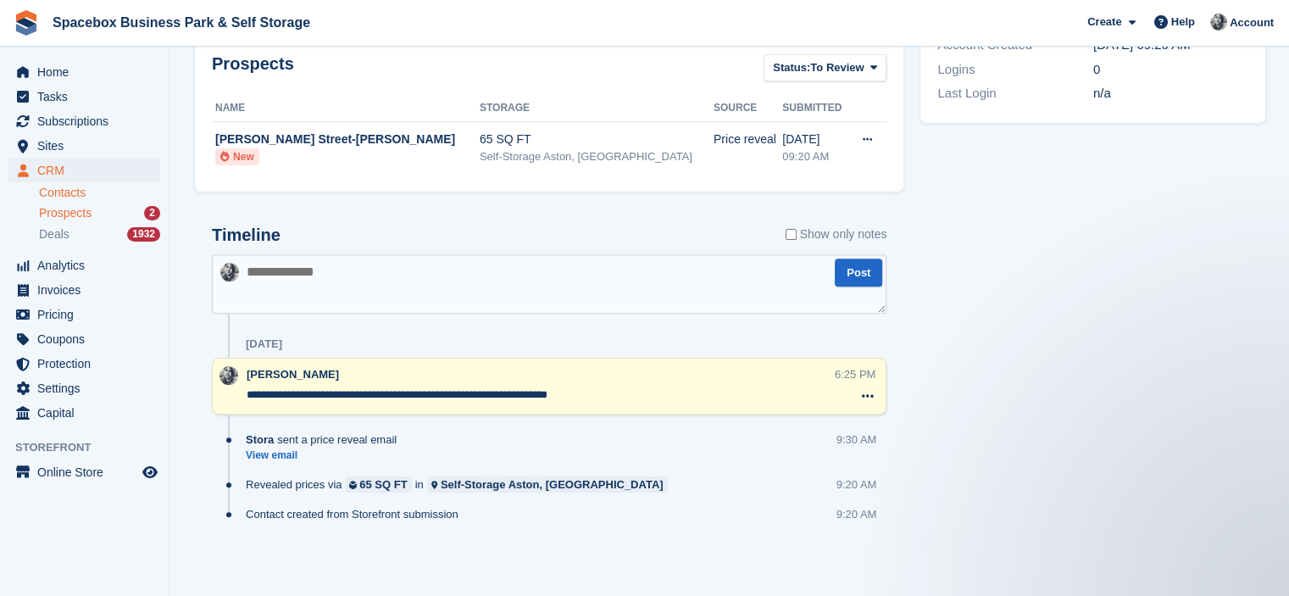
click at [54, 217] on span "Prospects" at bounding box center [65, 213] width 53 height 16
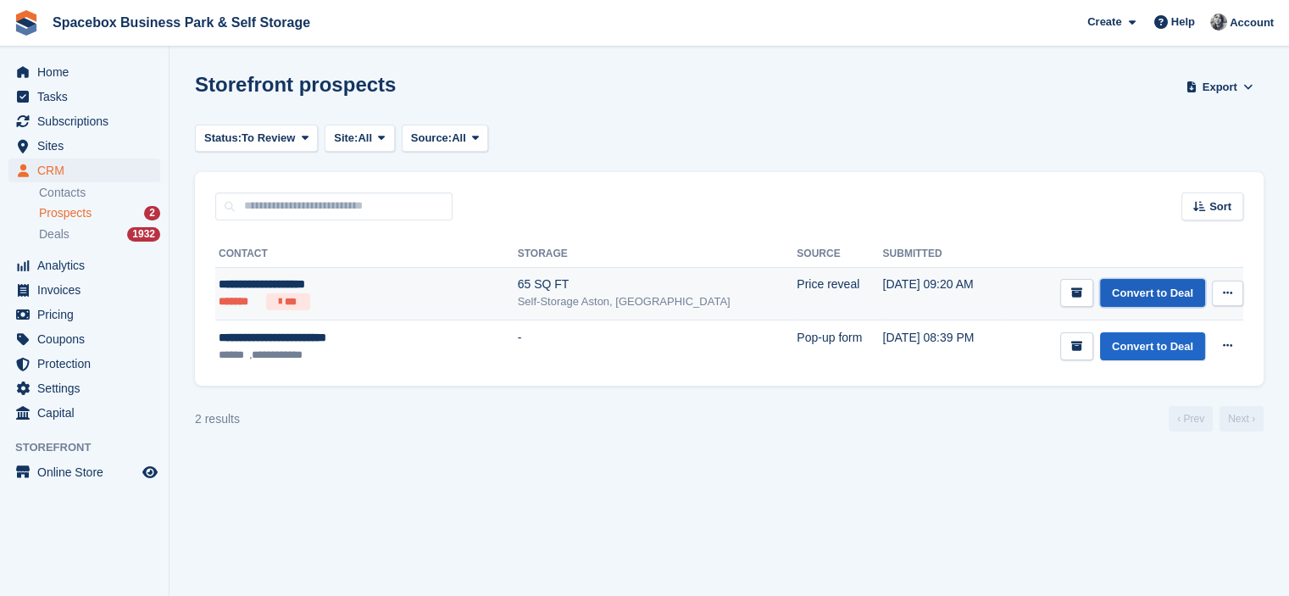
click at [1169, 303] on link "Convert to Deal" at bounding box center [1152, 293] width 105 height 28
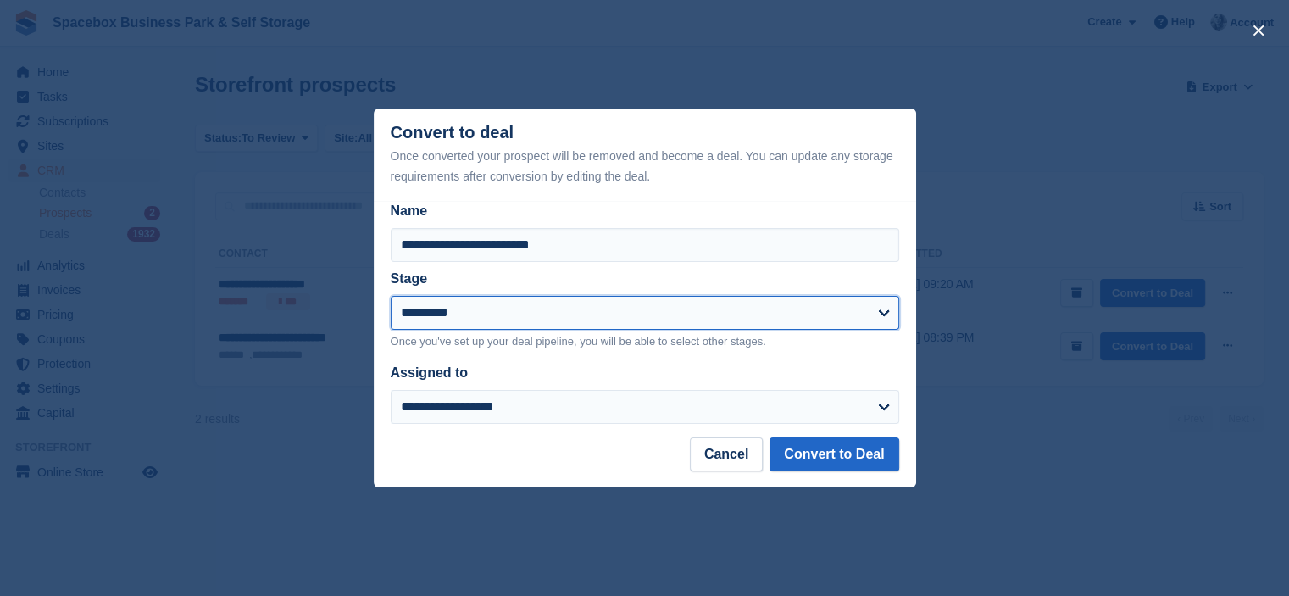
click at [660, 303] on select "**********" at bounding box center [645, 313] width 508 height 34
select select "****"
click at [391, 297] on select "**********" at bounding box center [645, 313] width 508 height 34
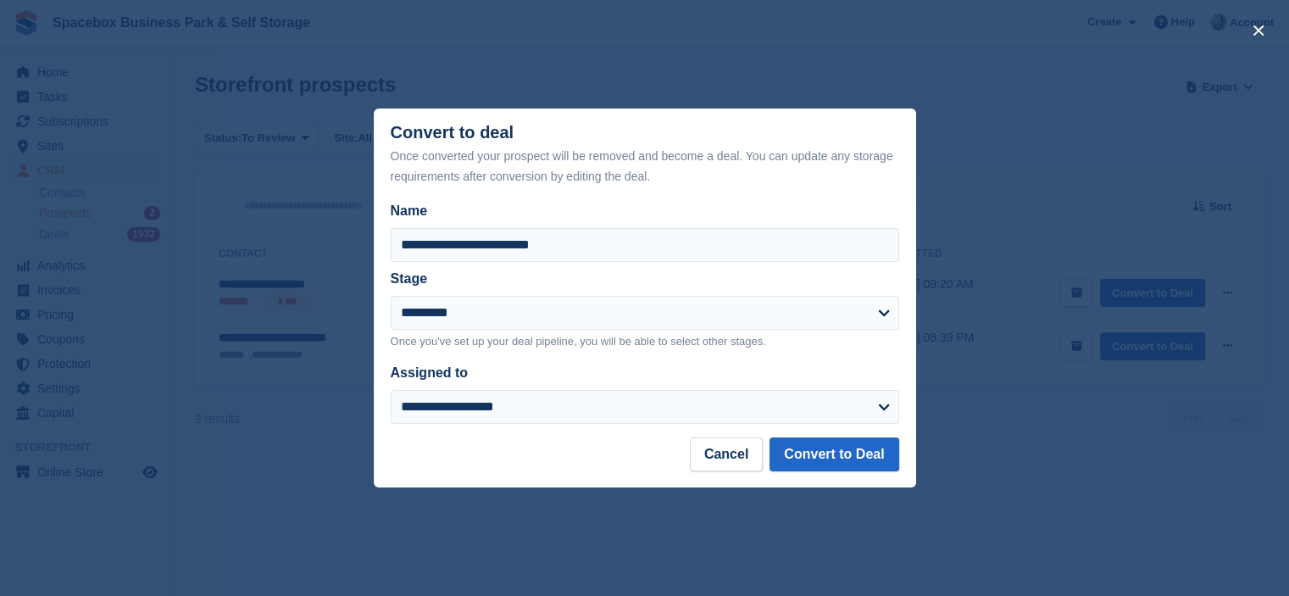
click at [841, 433] on div "**********" at bounding box center [645, 319] width 542 height 237
drag, startPoint x: 845, startPoint y: 465, endPoint x: 837, endPoint y: 459, distance: 9.7
click at [845, 464] on button "Convert to Deal" at bounding box center [833, 454] width 129 height 34
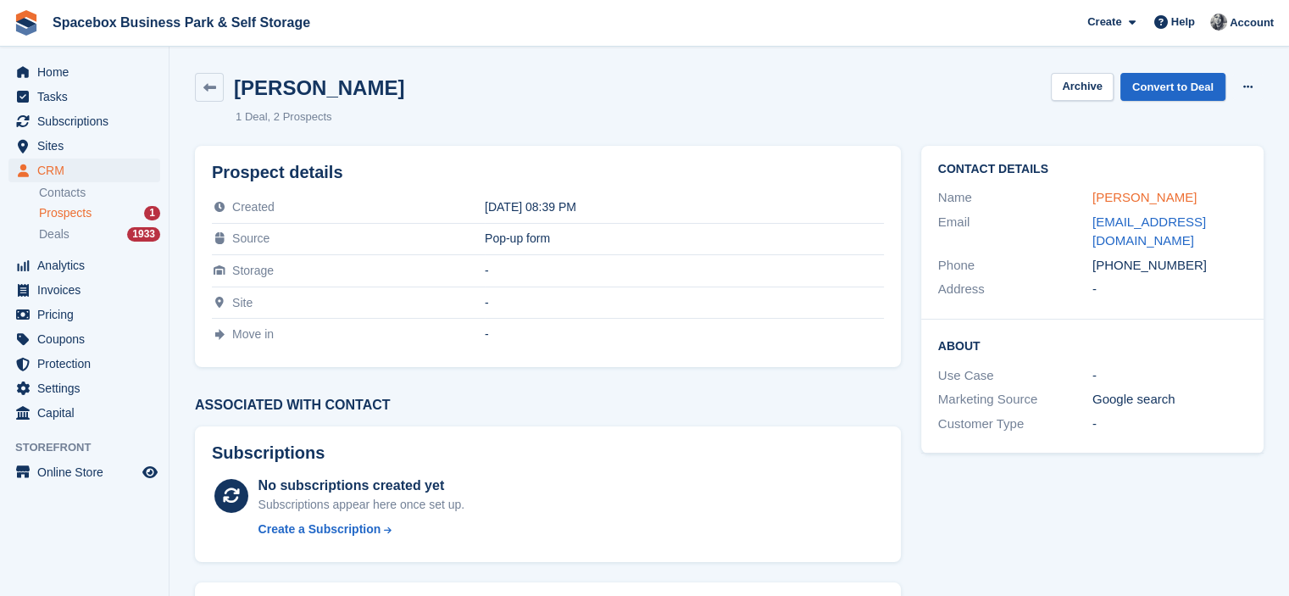
click at [1132, 194] on link "[PERSON_NAME]" at bounding box center [1144, 197] width 104 height 14
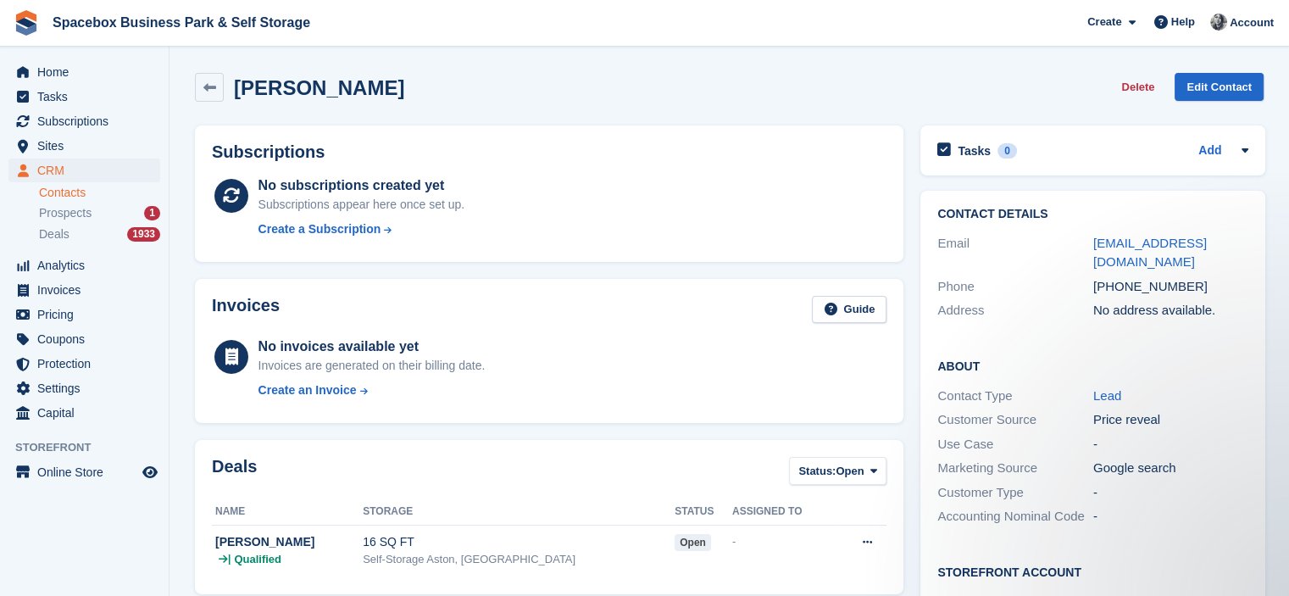
click at [1121, 277] on div "[PHONE_NUMBER]" at bounding box center [1171, 286] width 156 height 19
click at [1120, 277] on div "[PHONE_NUMBER]" at bounding box center [1171, 286] width 156 height 19
copy div "[PHONE_NUMBER]"
click at [68, 224] on ul "Contacts Prospects 1 Deals 1933" at bounding box center [104, 214] width 130 height 62
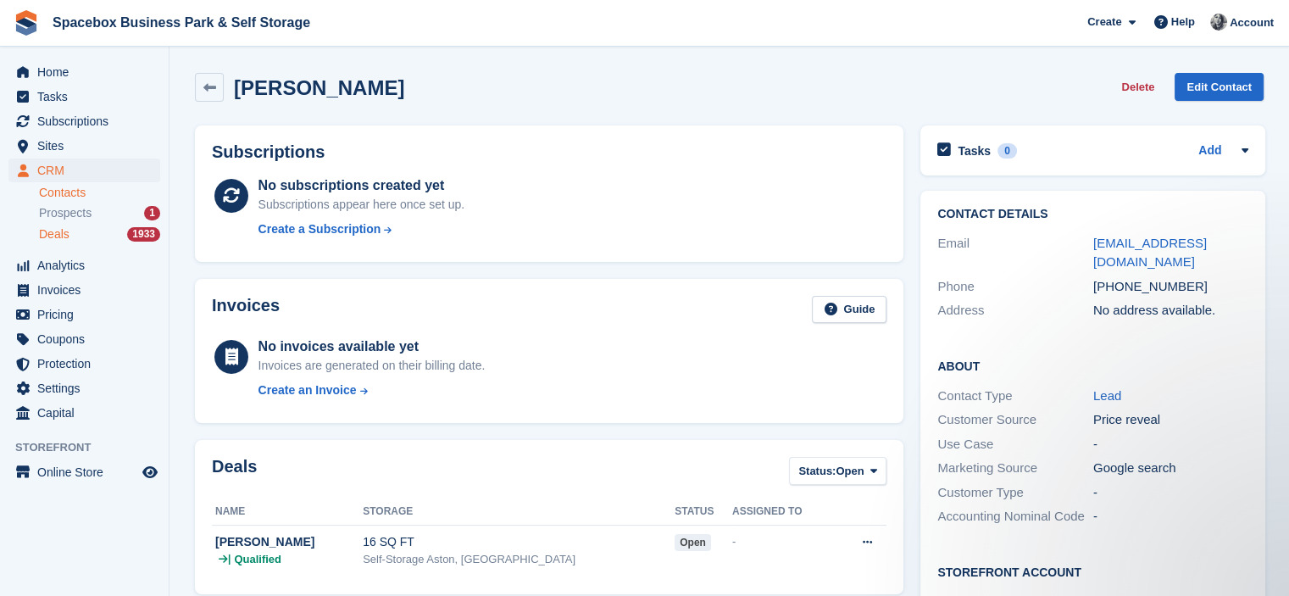
click at [68, 239] on div "Deals 1933" at bounding box center [99, 234] width 121 height 16
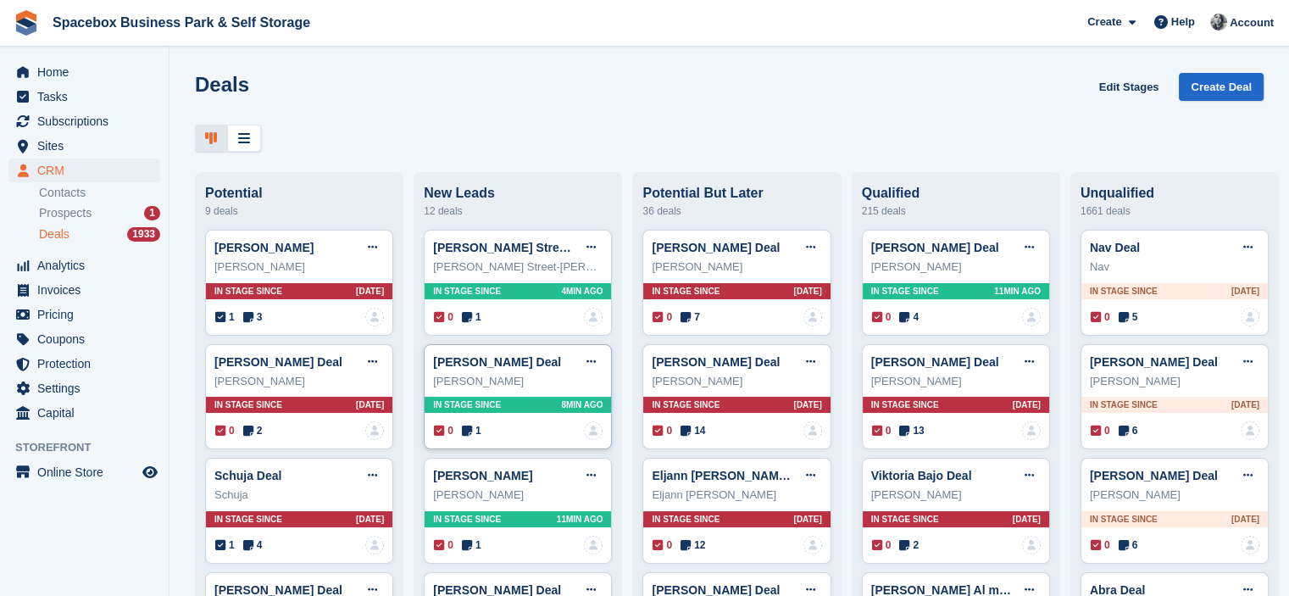
click at [464, 433] on icon at bounding box center [467, 431] width 10 height 12
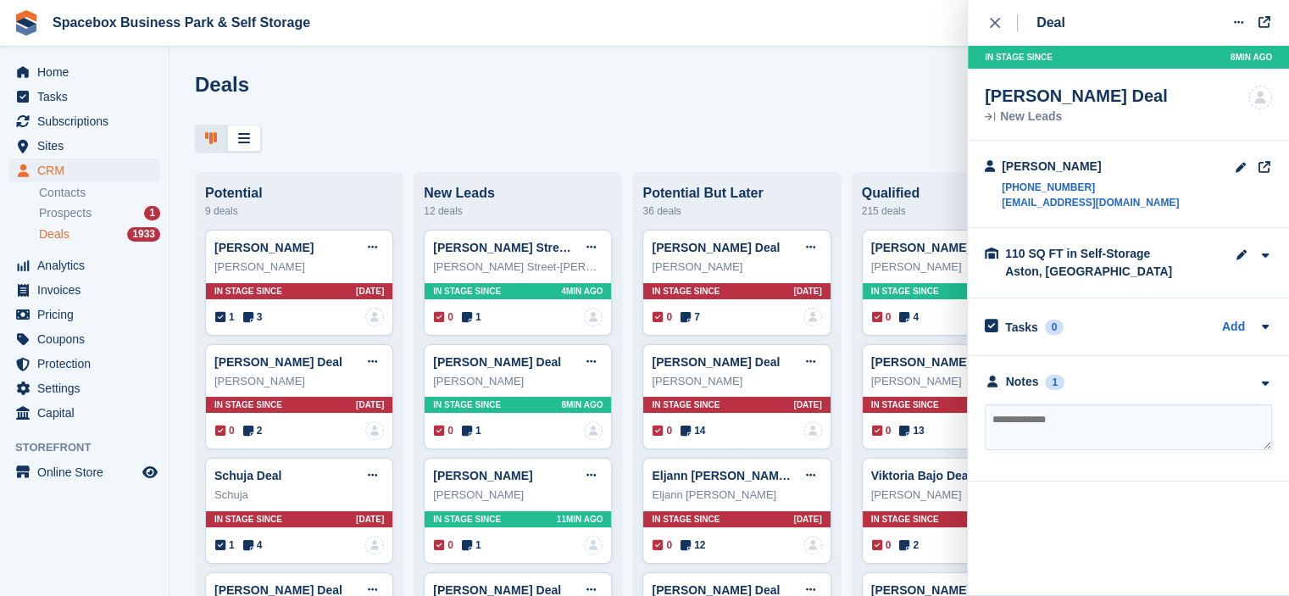
drag, startPoint x: 1033, startPoint y: 419, endPoint x: 1034, endPoint y: 394, distance: 25.4
click at [1032, 419] on textarea at bounding box center [1128, 427] width 287 height 46
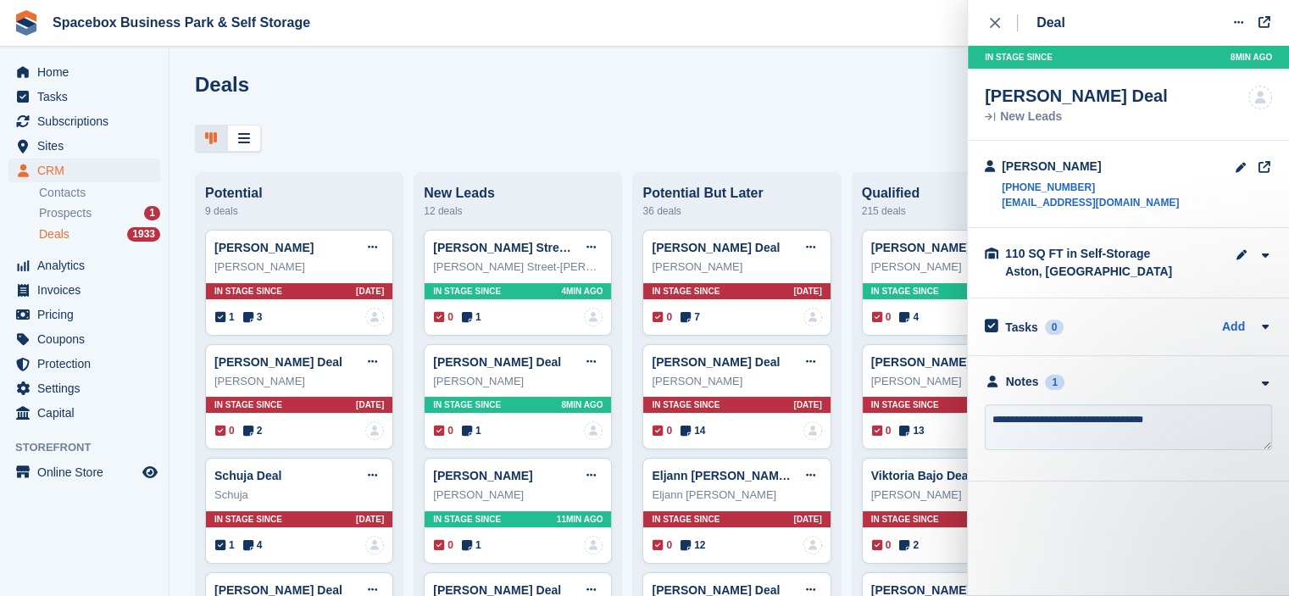
click at [1176, 419] on textarea "**********" at bounding box center [1128, 427] width 287 height 46
type textarea "**********"
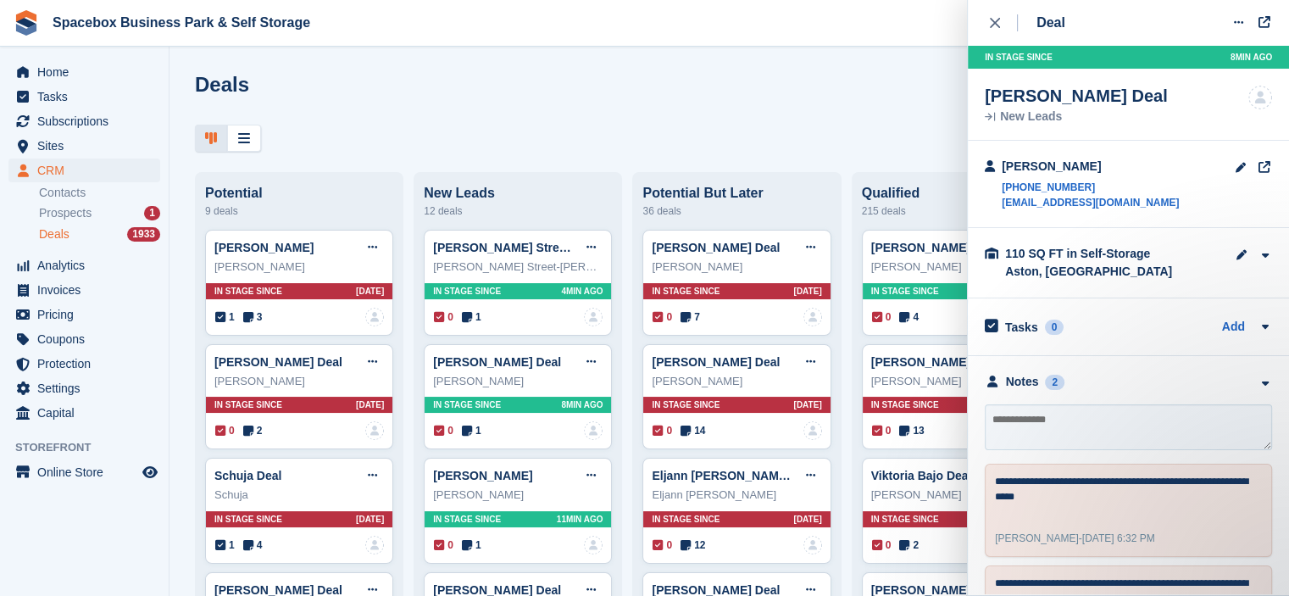
click at [505, 110] on div "Deals Edit Stages Create Deal" at bounding box center [729, 97] width 1069 height 48
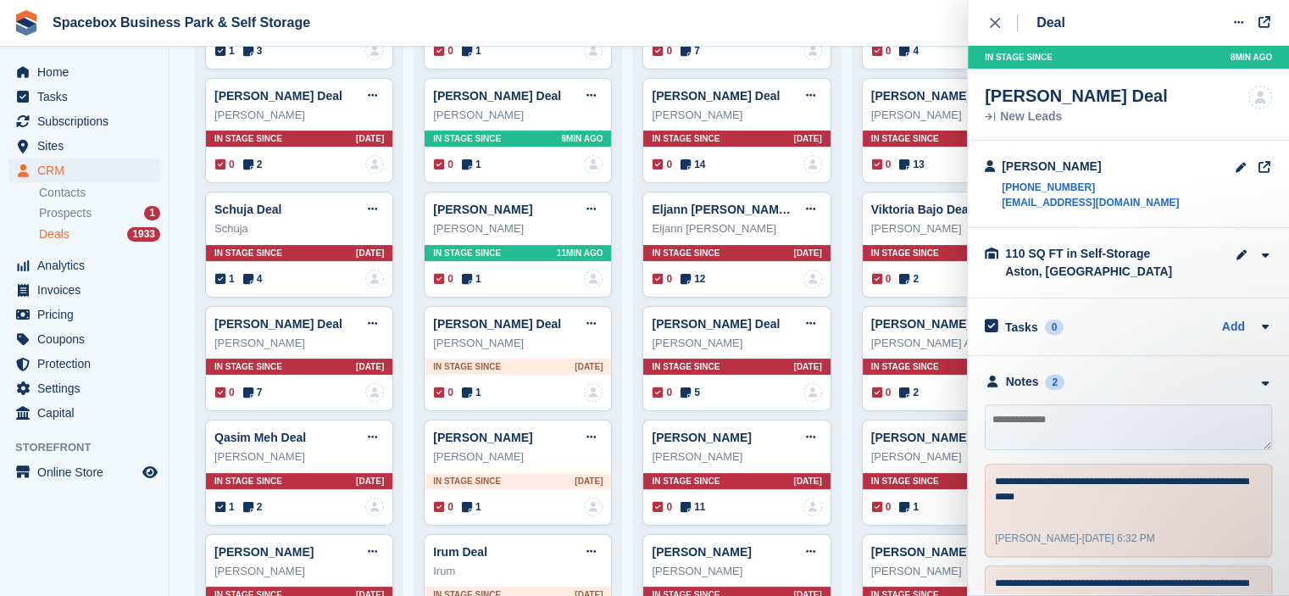
scroll to position [169, 0]
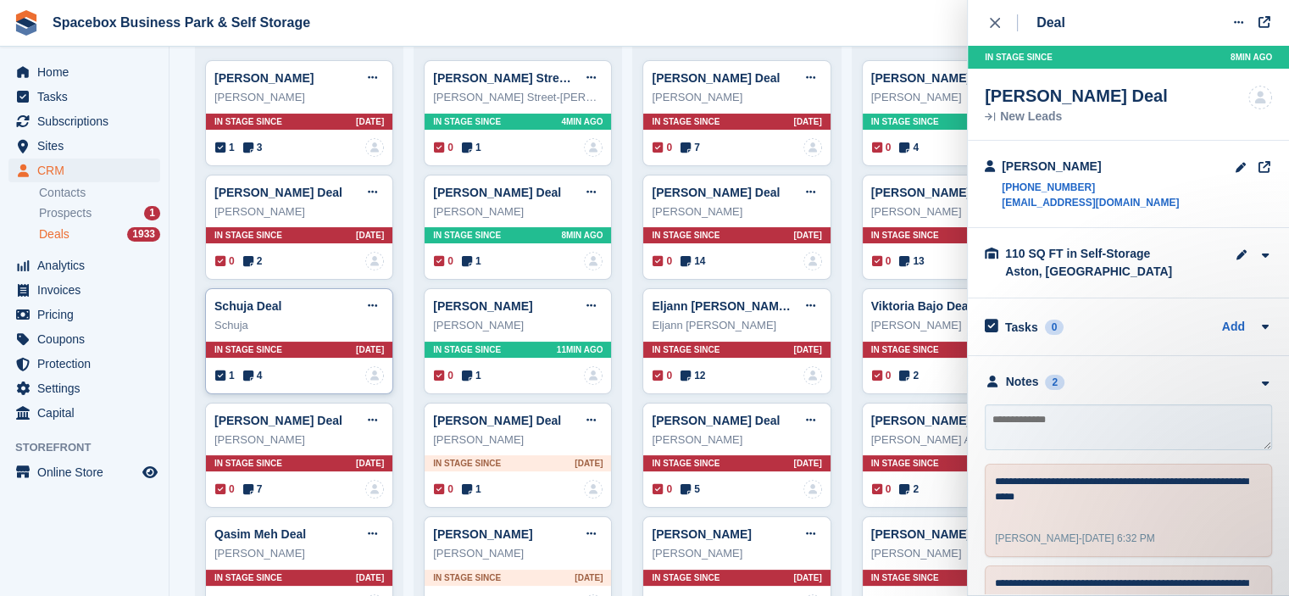
click at [236, 379] on div "1 4" at bounding box center [238, 375] width 47 height 15
click at [248, 374] on icon at bounding box center [248, 375] width 10 height 12
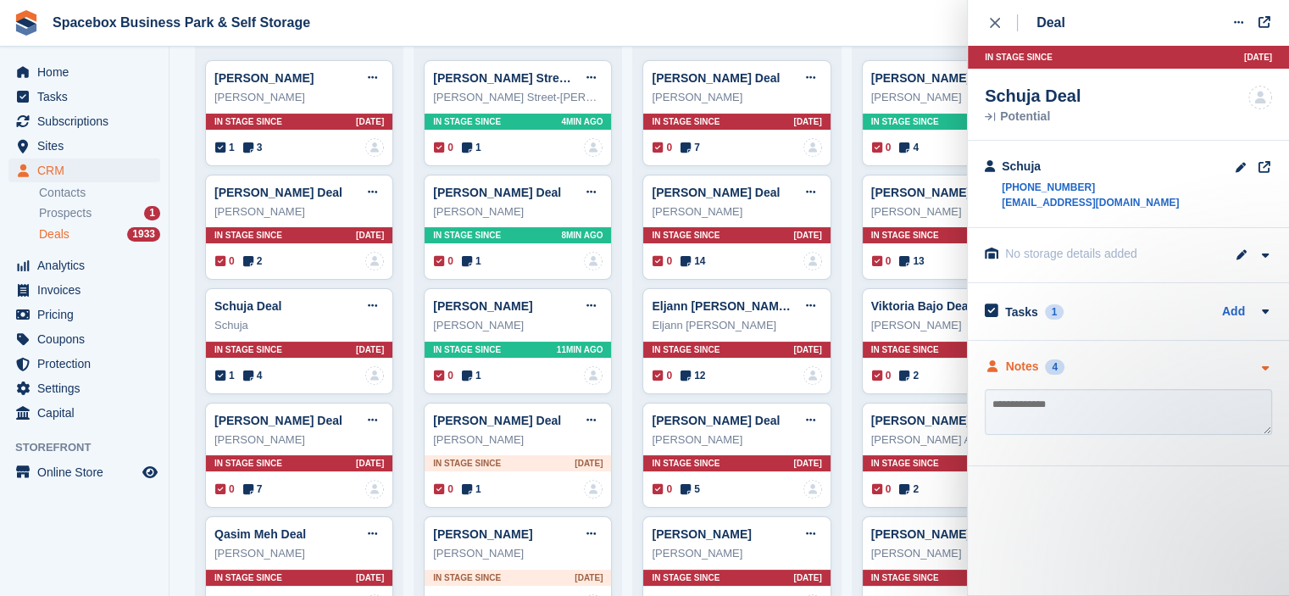
click at [1062, 361] on div "Notes 4" at bounding box center [1025, 367] width 80 height 18
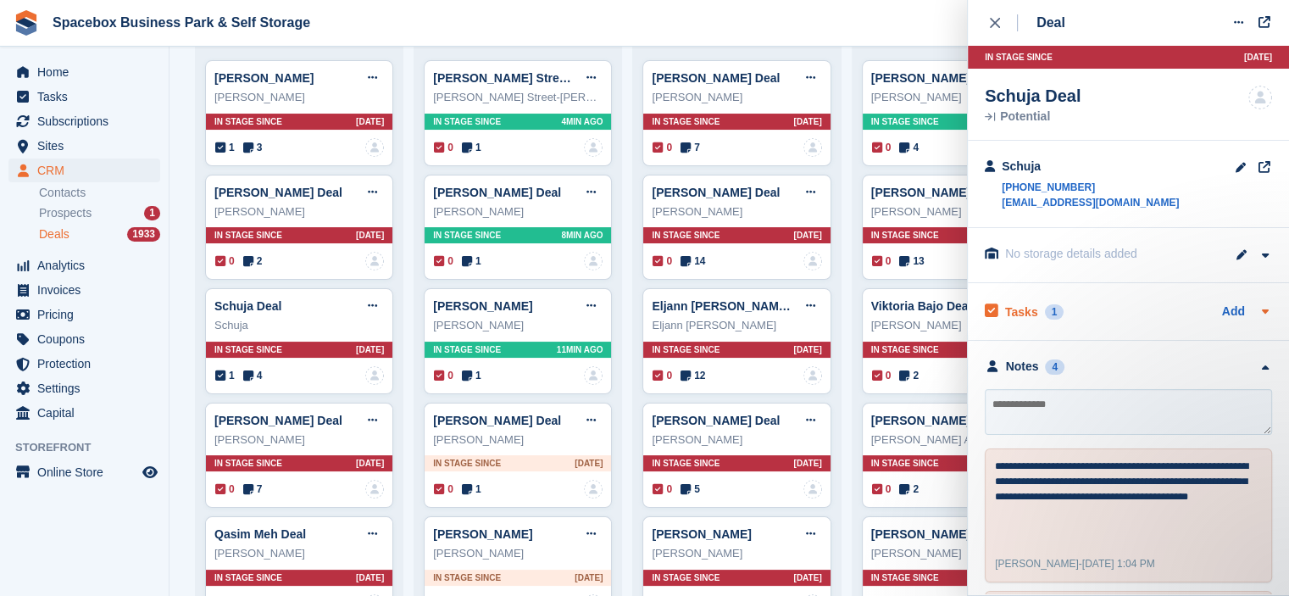
click at [1059, 314] on div "Tasks 1 Add" at bounding box center [1128, 311] width 287 height 23
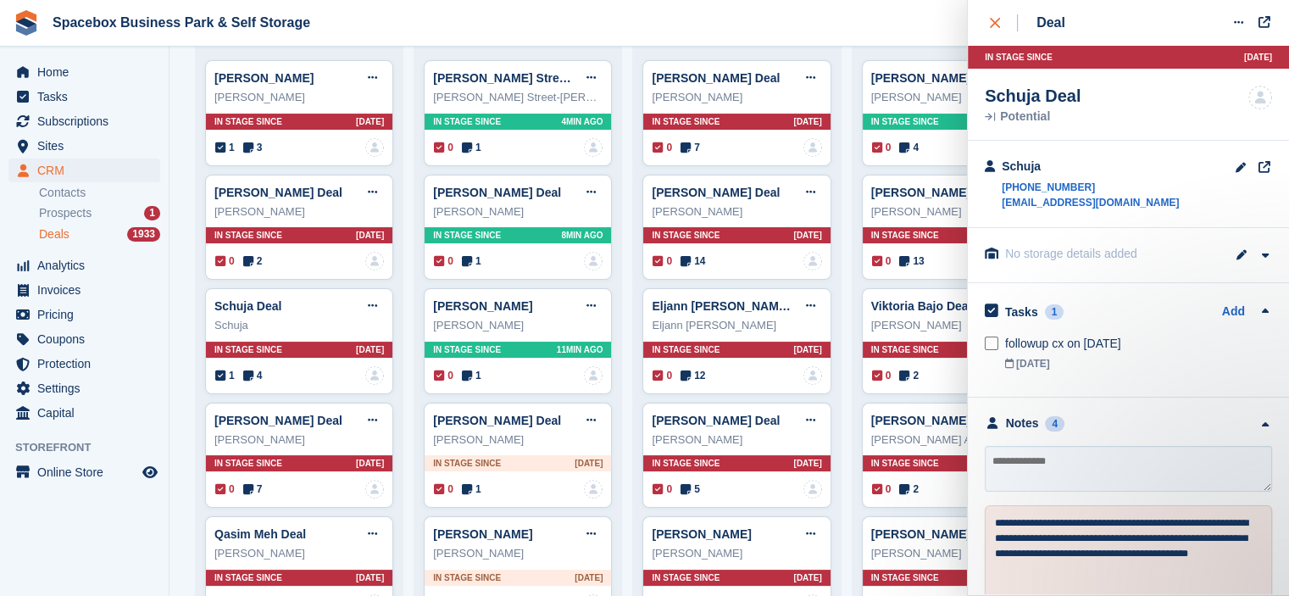
click at [992, 16] on div "close" at bounding box center [1004, 22] width 28 height 17
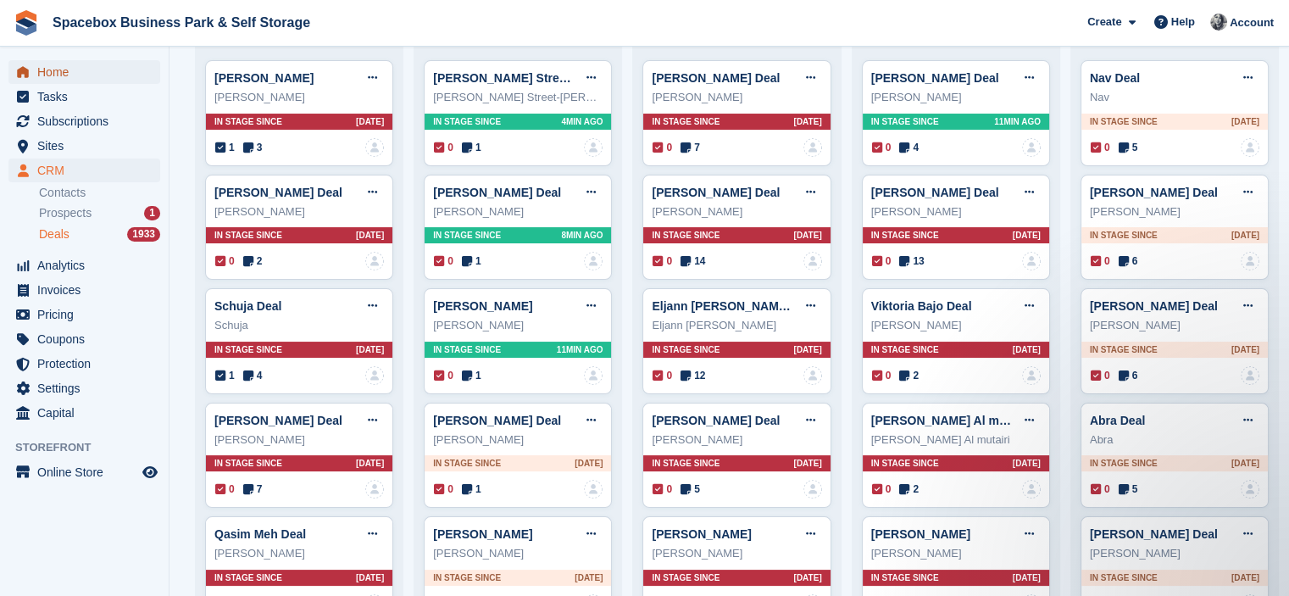
click at [83, 79] on span "Home" at bounding box center [88, 72] width 102 height 24
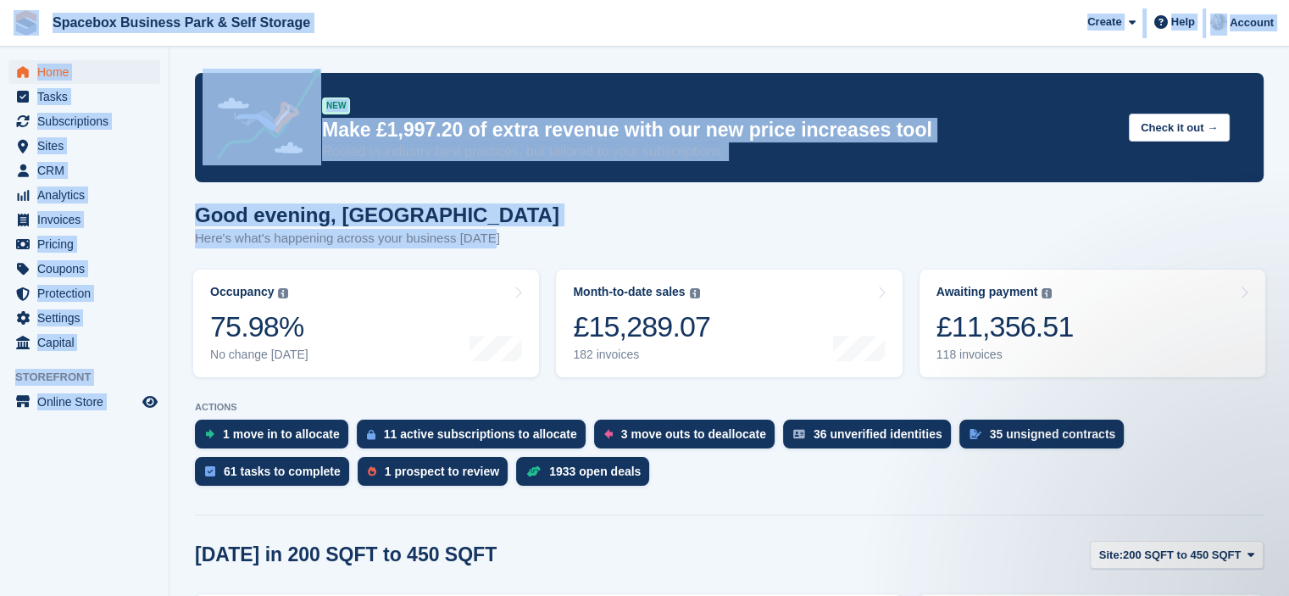
drag, startPoint x: 489, startPoint y: 234, endPoint x: 20, endPoint y: 5, distance: 521.5
click at [564, 216] on div "Good evening, [GEOGRAPHIC_DATA] Here's what's happening across your business [D…" at bounding box center [729, 235] width 1069 height 65
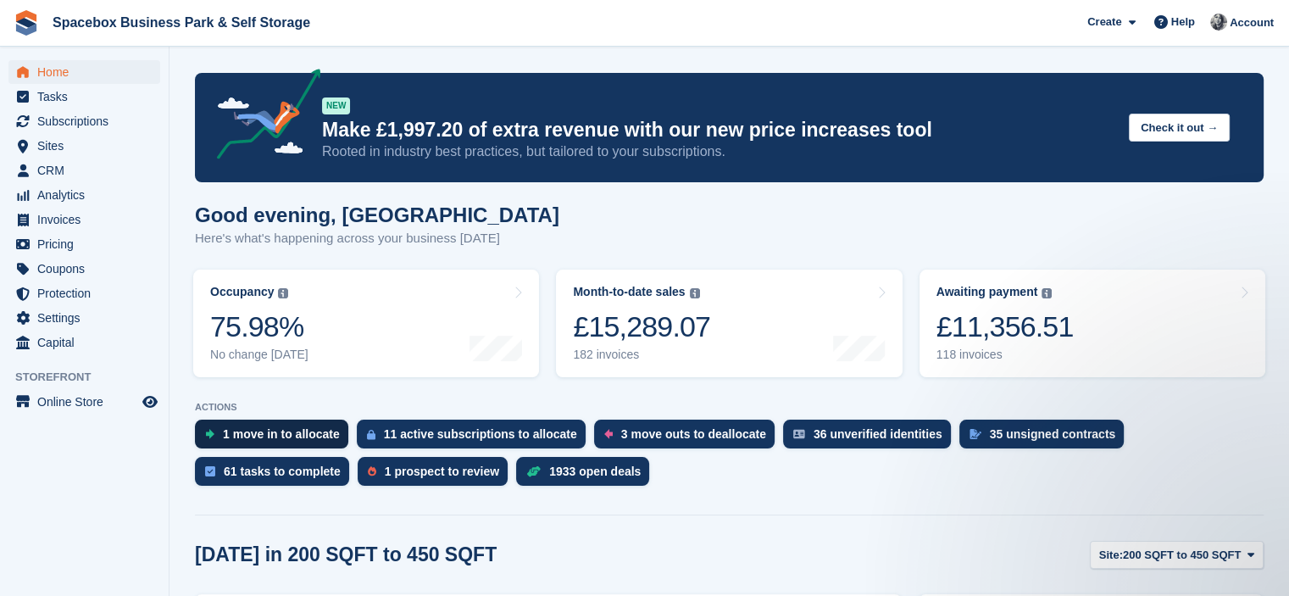
click at [275, 434] on div "1 move in to allocate" at bounding box center [281, 434] width 117 height 14
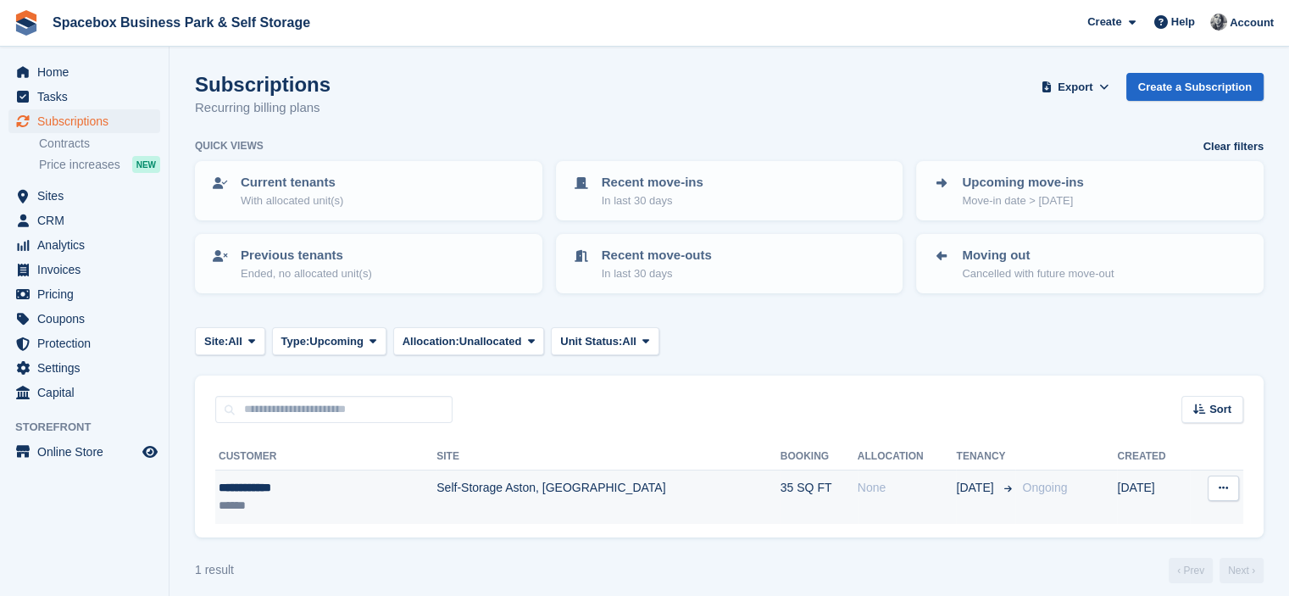
click at [532, 500] on td "Self-Storage Aston, [GEOGRAPHIC_DATA]" at bounding box center [607, 496] width 343 height 53
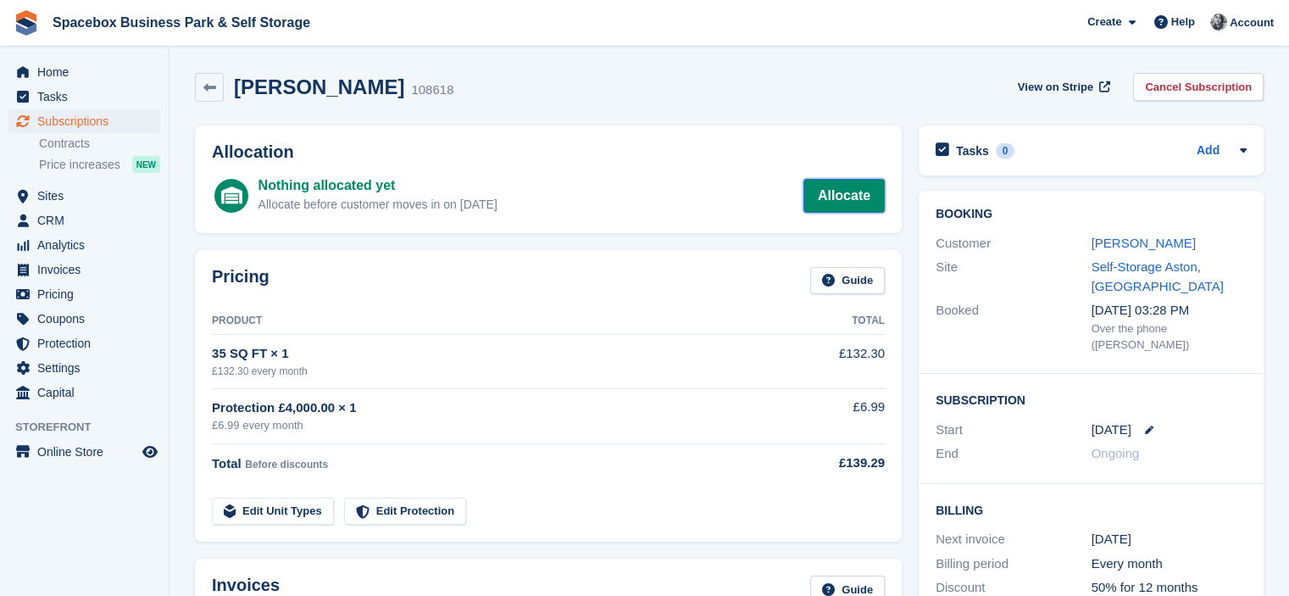
click at [844, 199] on link "Allocate" at bounding box center [843, 196] width 81 height 34
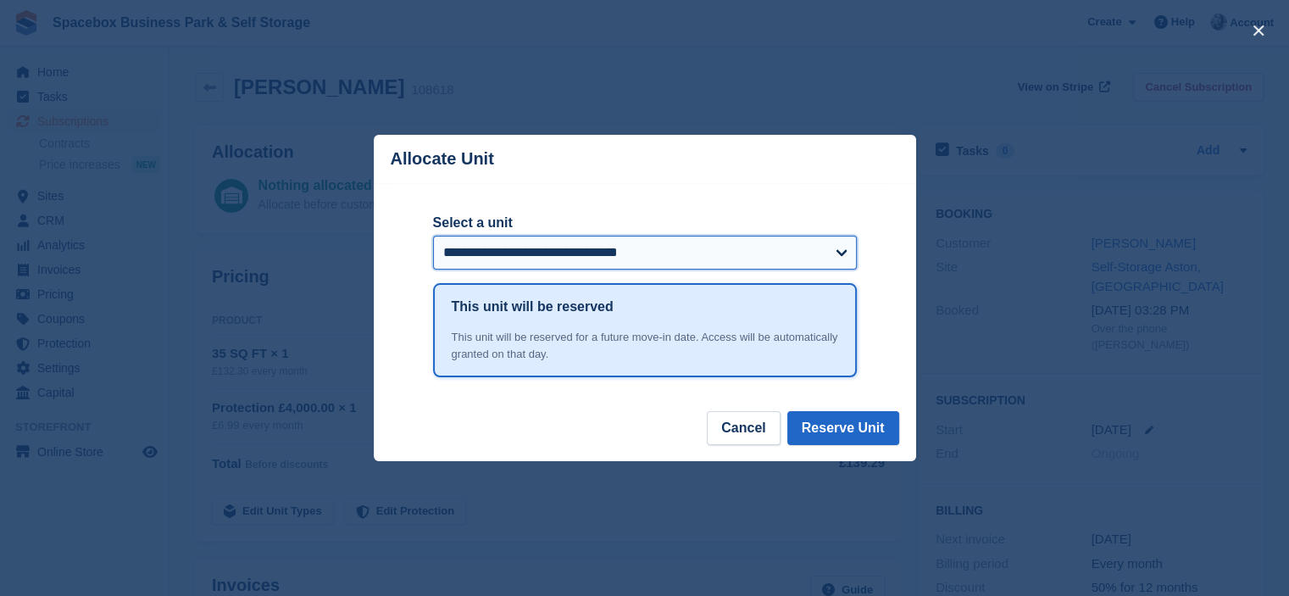
click at [512, 253] on select "**********" at bounding box center [645, 253] width 424 height 34
select select "*****"
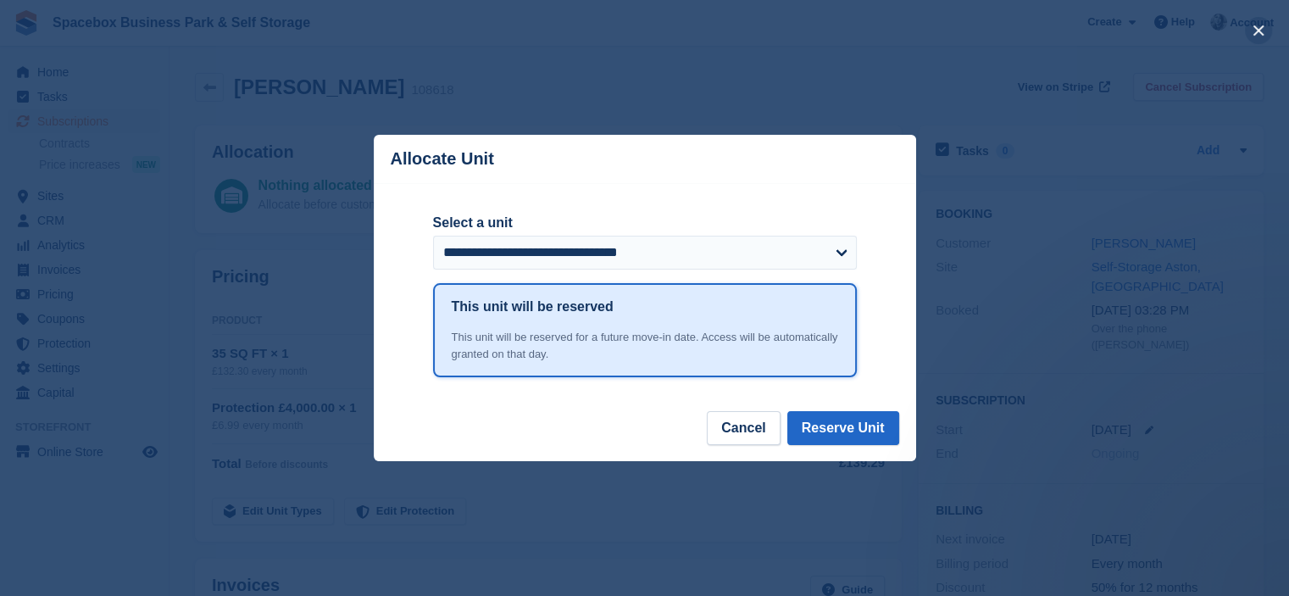
click at [1247, 26] on button "close" at bounding box center [1258, 30] width 27 height 27
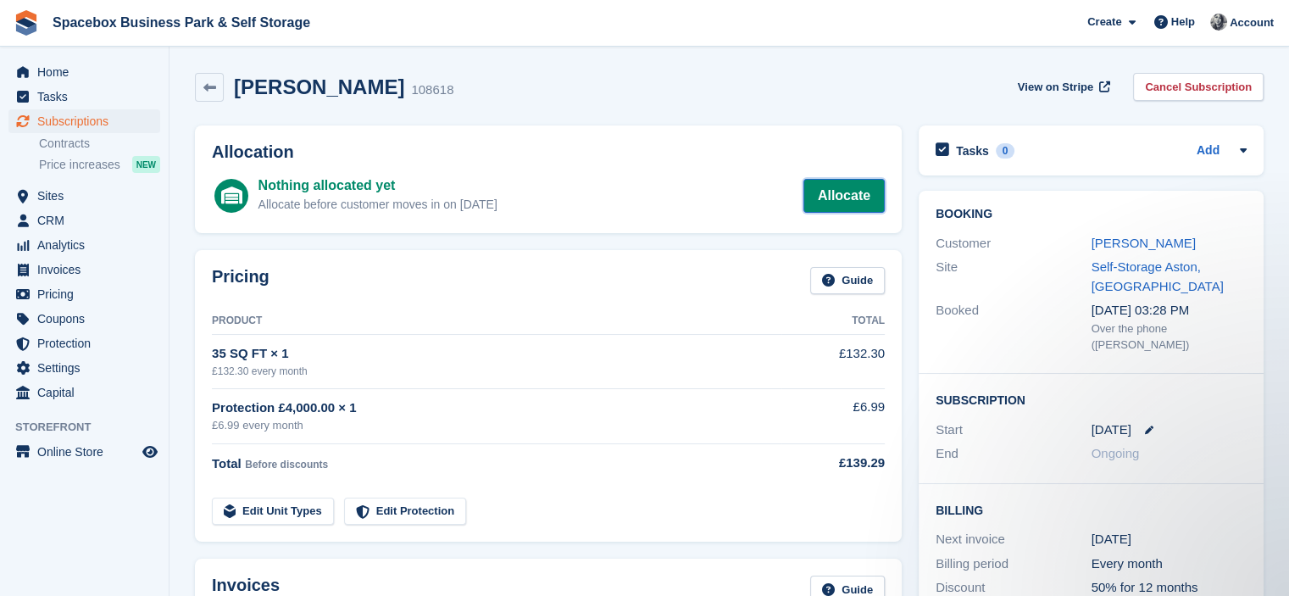
drag, startPoint x: 836, startPoint y: 182, endPoint x: 827, endPoint y: 181, distance: 9.4
click at [834, 180] on link "Allocate" at bounding box center [843, 196] width 81 height 34
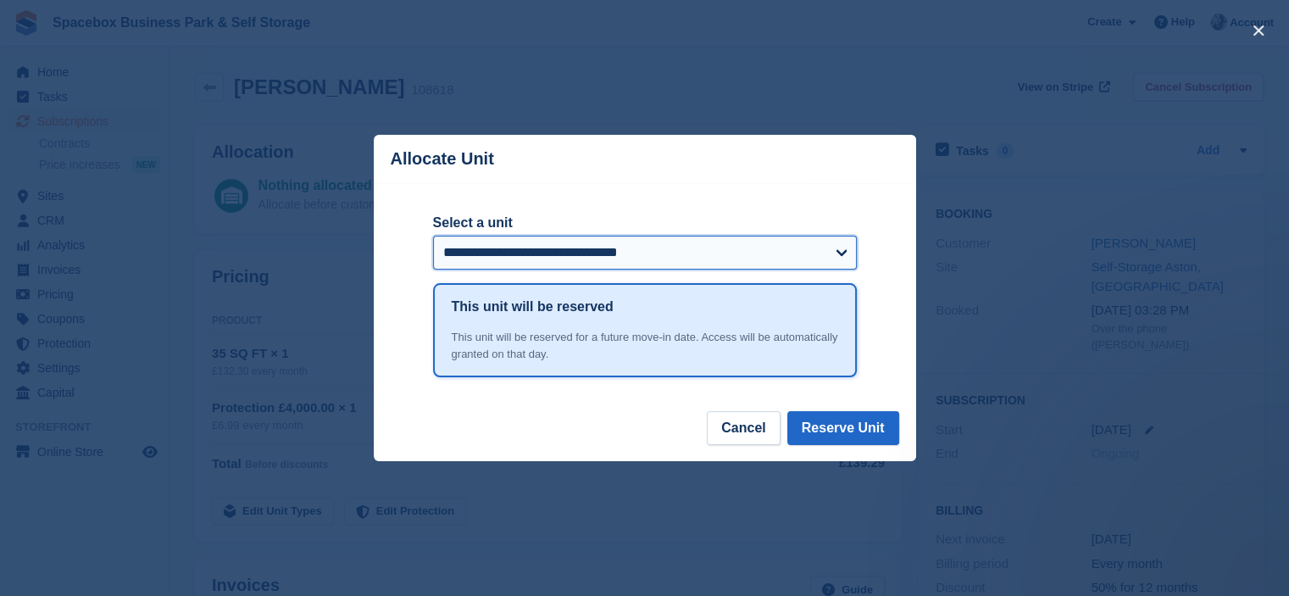
click at [542, 244] on select "**********" at bounding box center [645, 253] width 424 height 34
select select "*****"
click at [433, 237] on select "**********" at bounding box center [645, 253] width 424 height 34
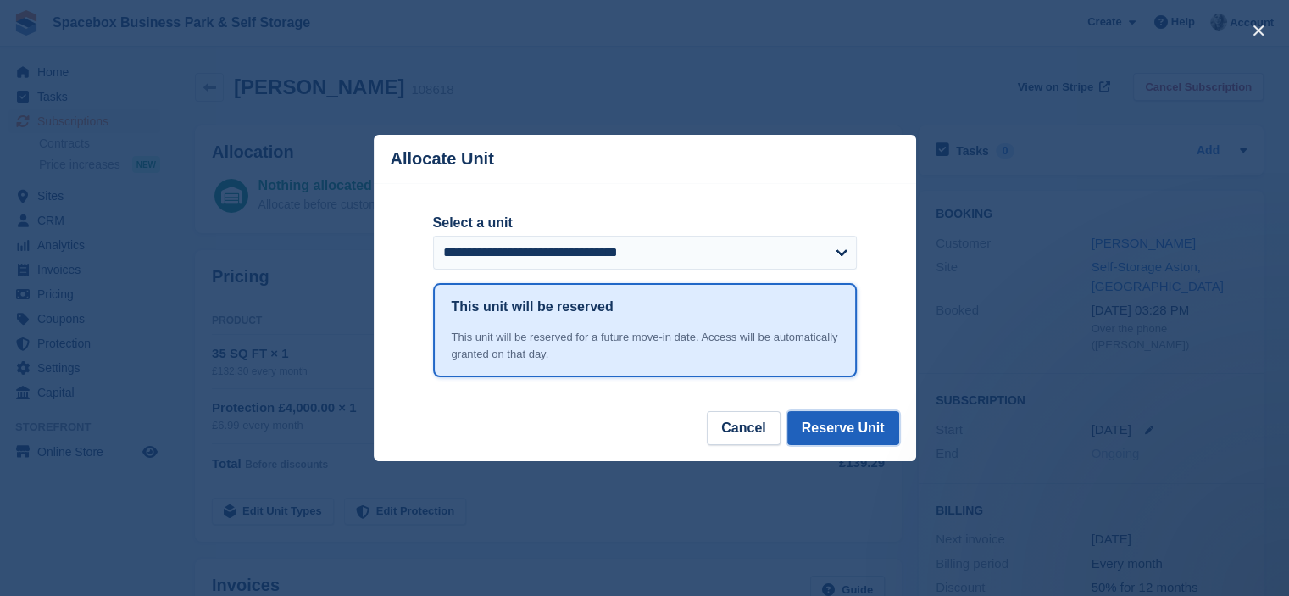
click at [821, 417] on button "Reserve Unit" at bounding box center [843, 428] width 112 height 34
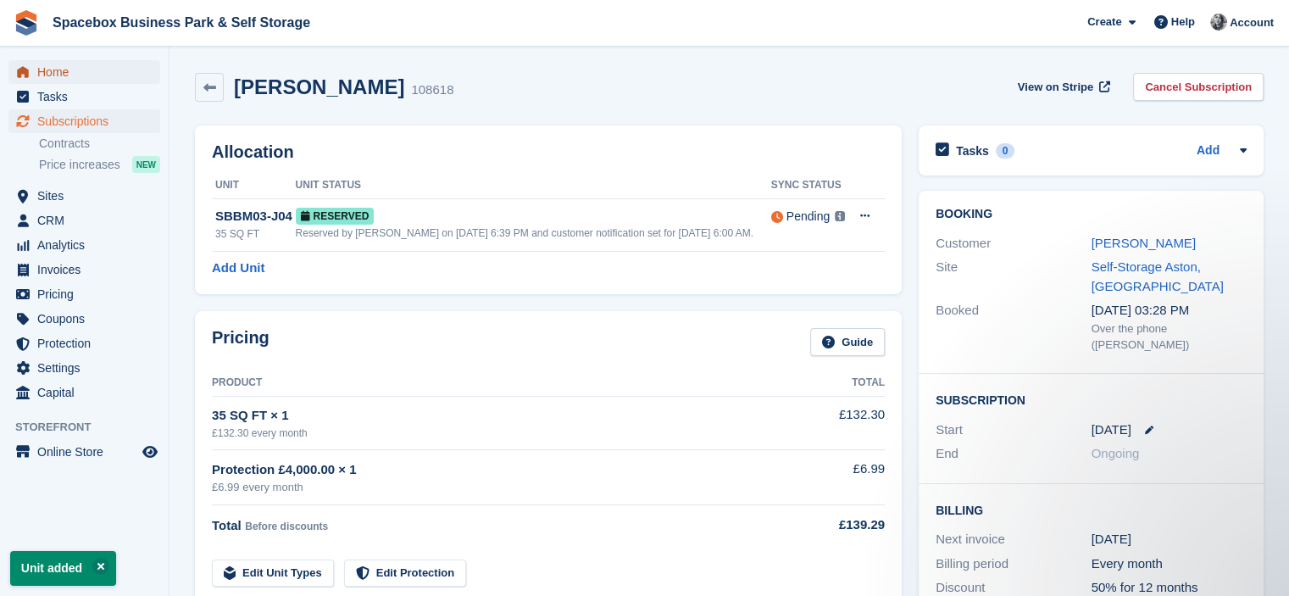
click at [108, 74] on span "Home" at bounding box center [88, 72] width 102 height 24
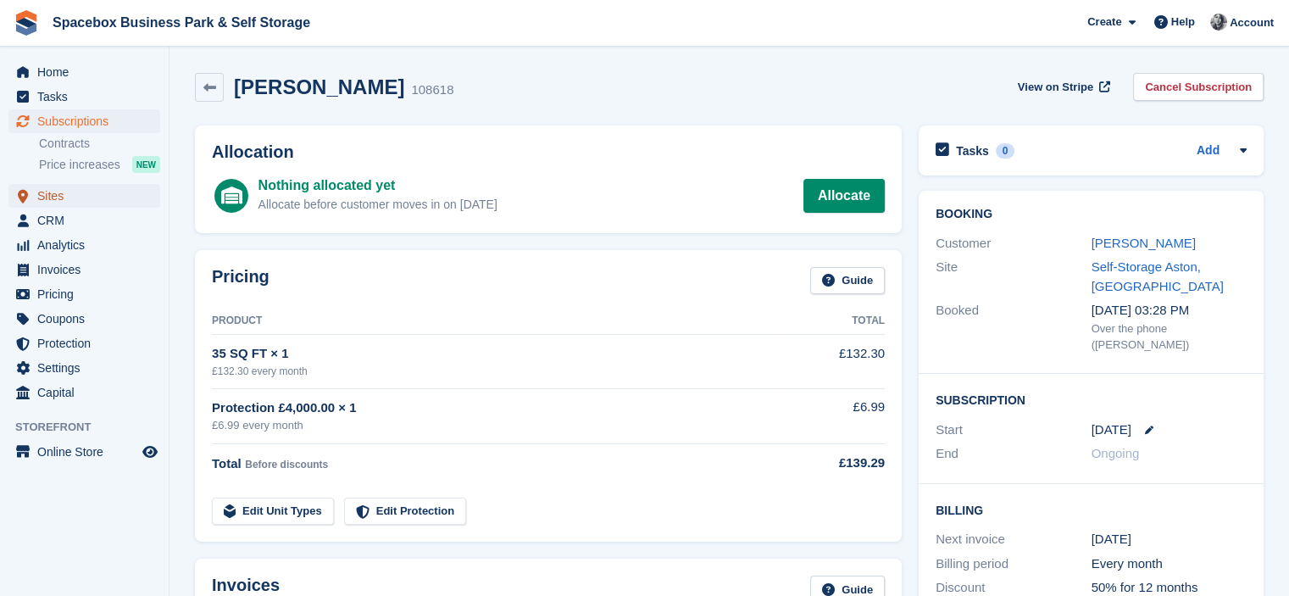
click at [66, 206] on span "Sites" at bounding box center [88, 196] width 102 height 24
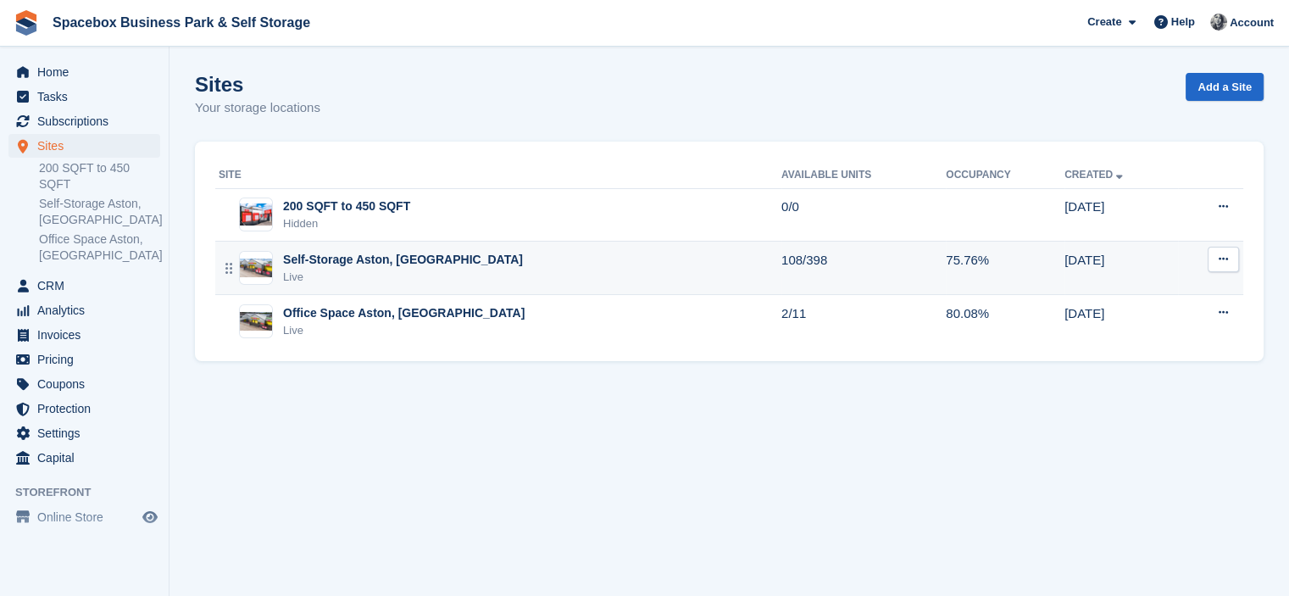
click at [410, 264] on div "Self-Storage Aston, [GEOGRAPHIC_DATA]" at bounding box center [403, 260] width 240 height 18
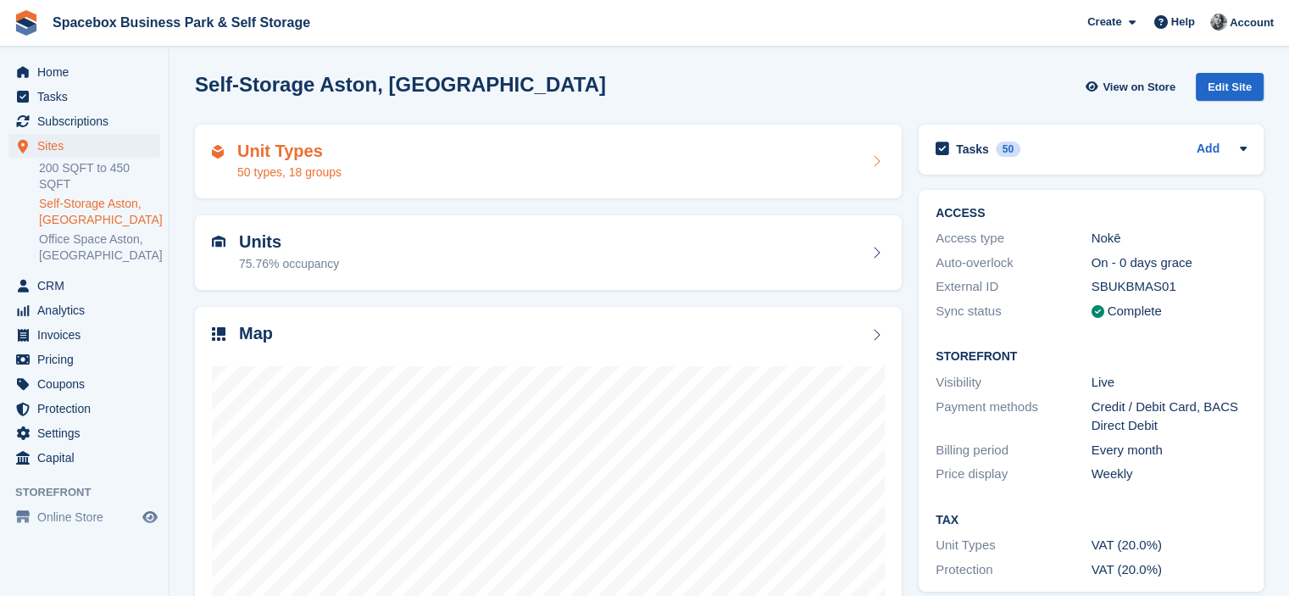
click at [367, 169] on div "Unit Types 50 types, 18 groups" at bounding box center [548, 162] width 673 height 41
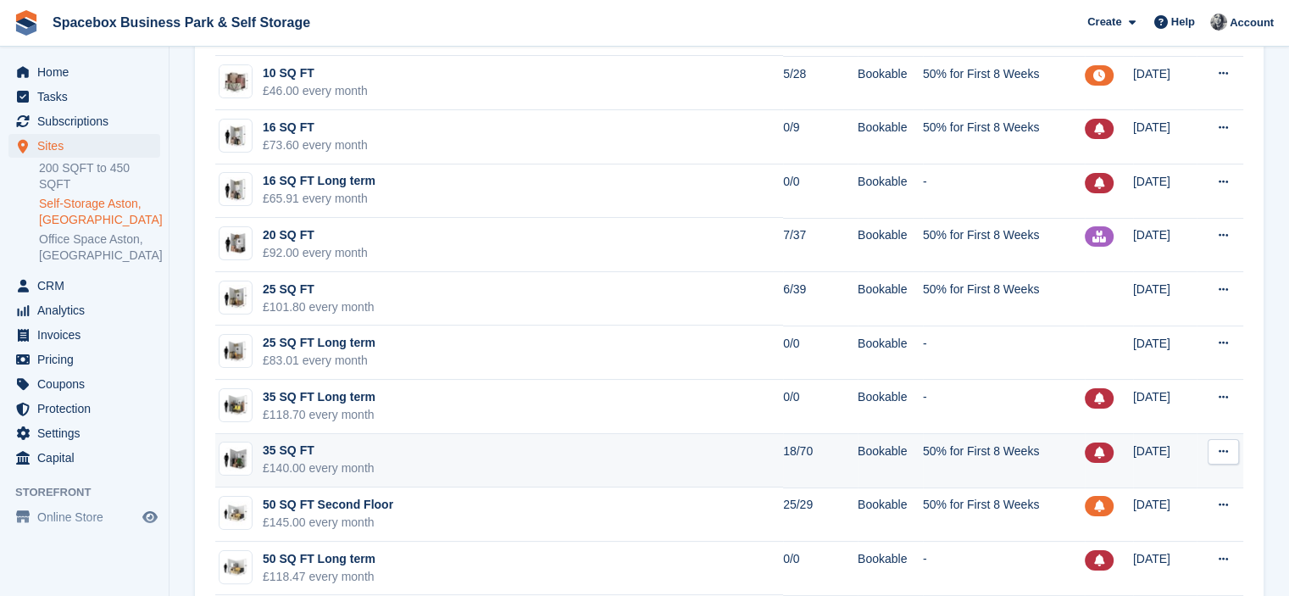
scroll to position [254, 0]
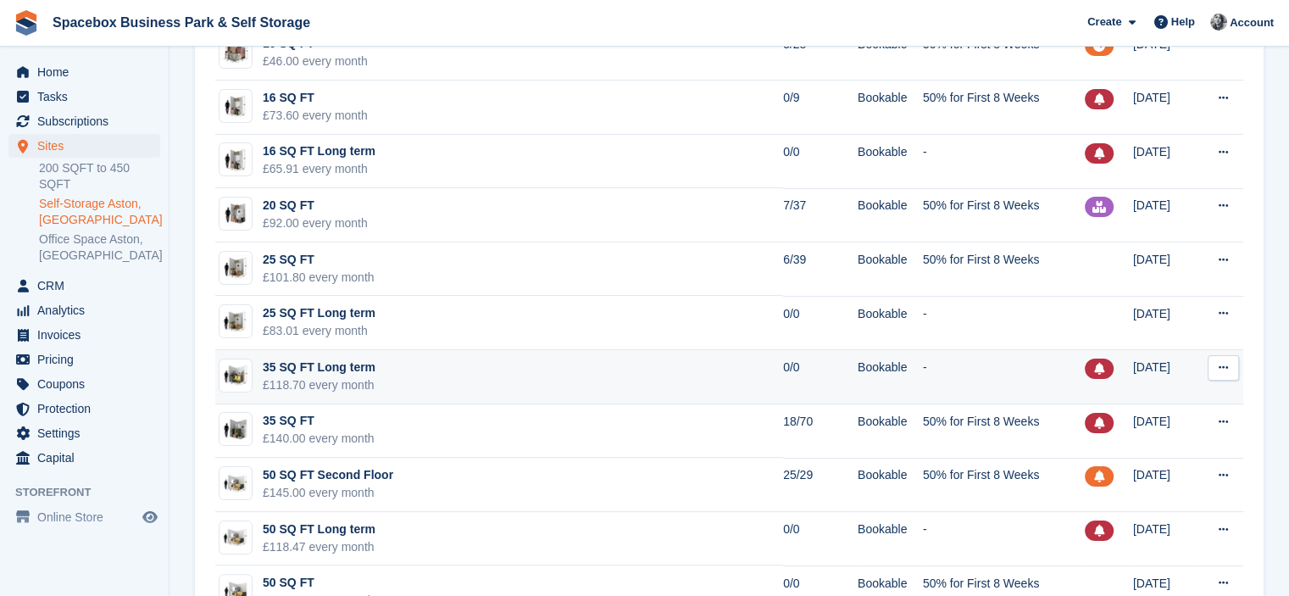
click at [384, 359] on td "35 SQ FT Long term £118.70 every month" at bounding box center [499, 377] width 568 height 54
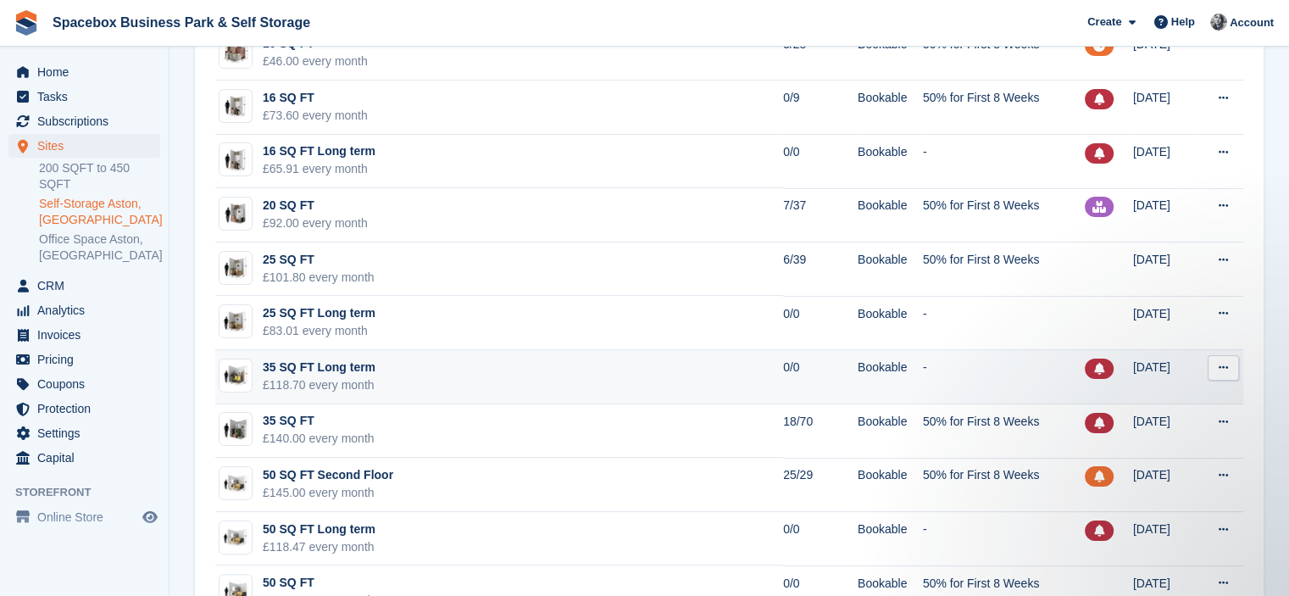
scroll to position [0, 0]
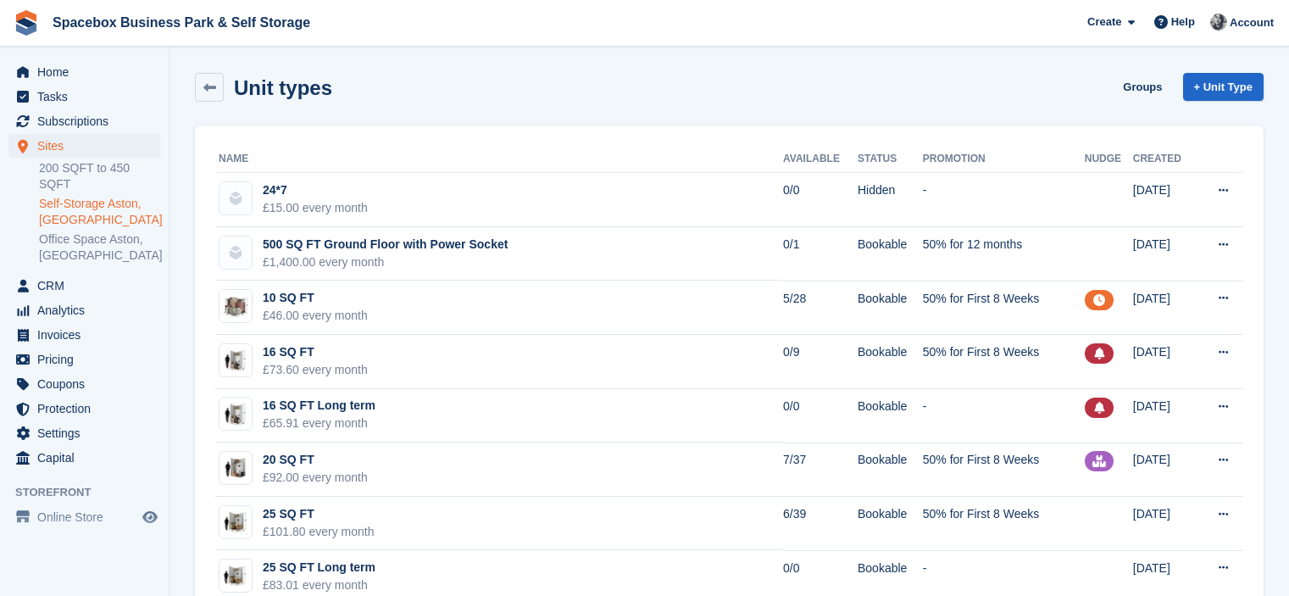
scroll to position [254, 0]
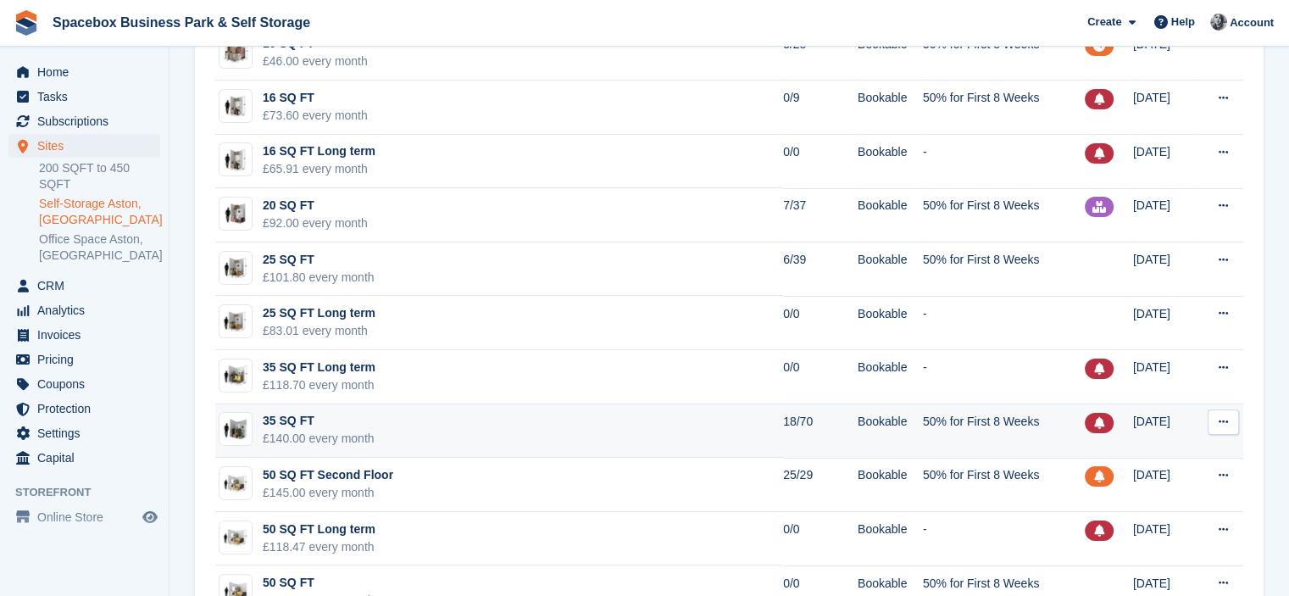
click at [555, 420] on td "35 SQ FT £140.00 every month" at bounding box center [499, 431] width 568 height 54
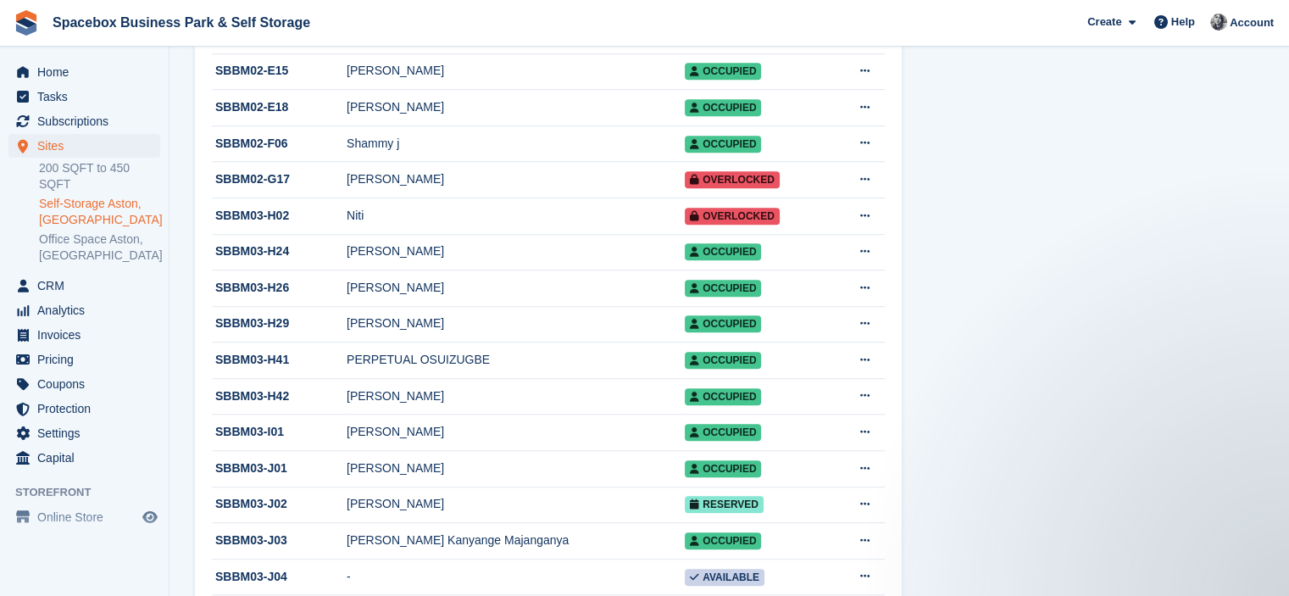
scroll to position [1271, 0]
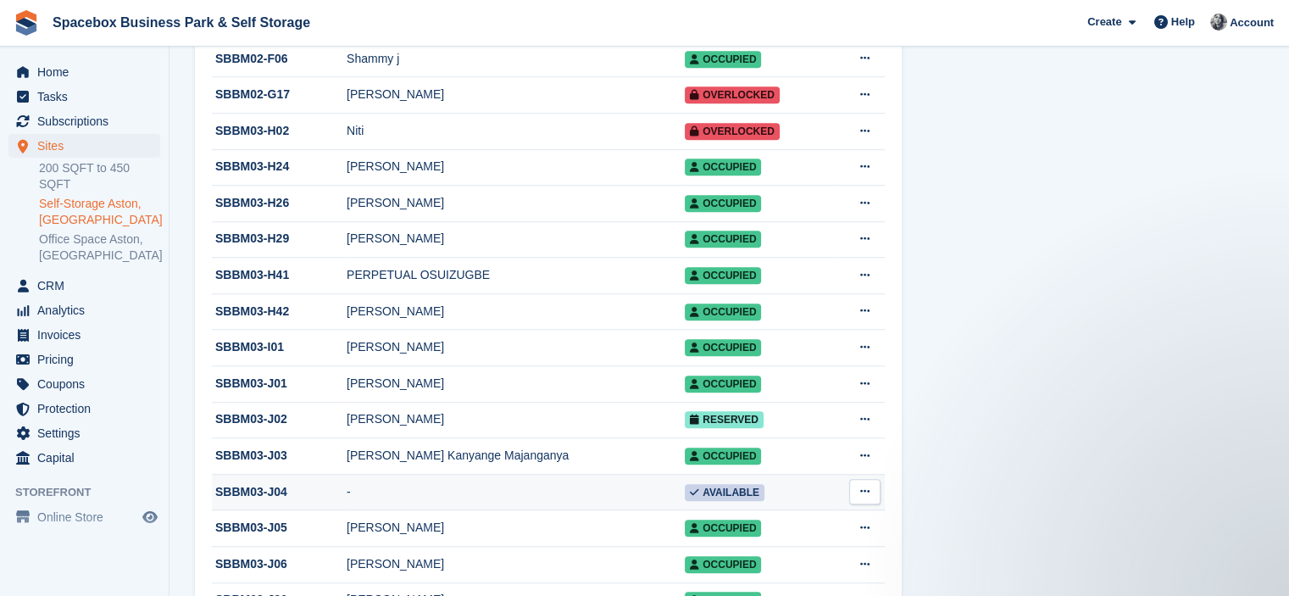
click at [580, 510] on td "-" at bounding box center [516, 492] width 338 height 36
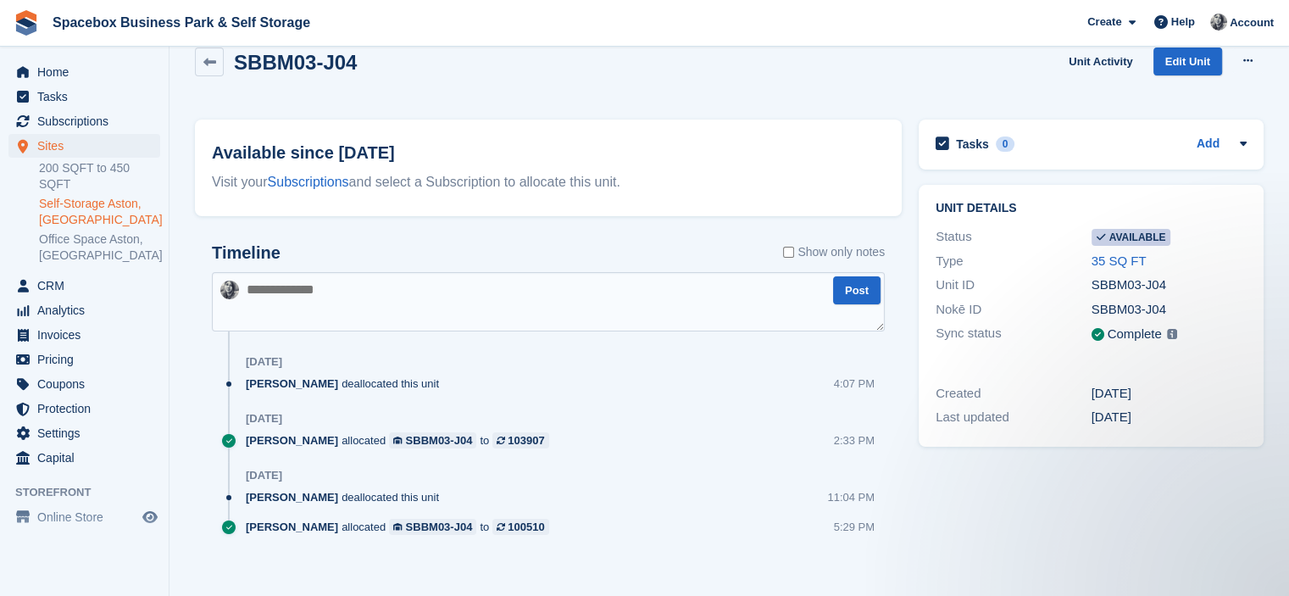
scroll to position [38, 0]
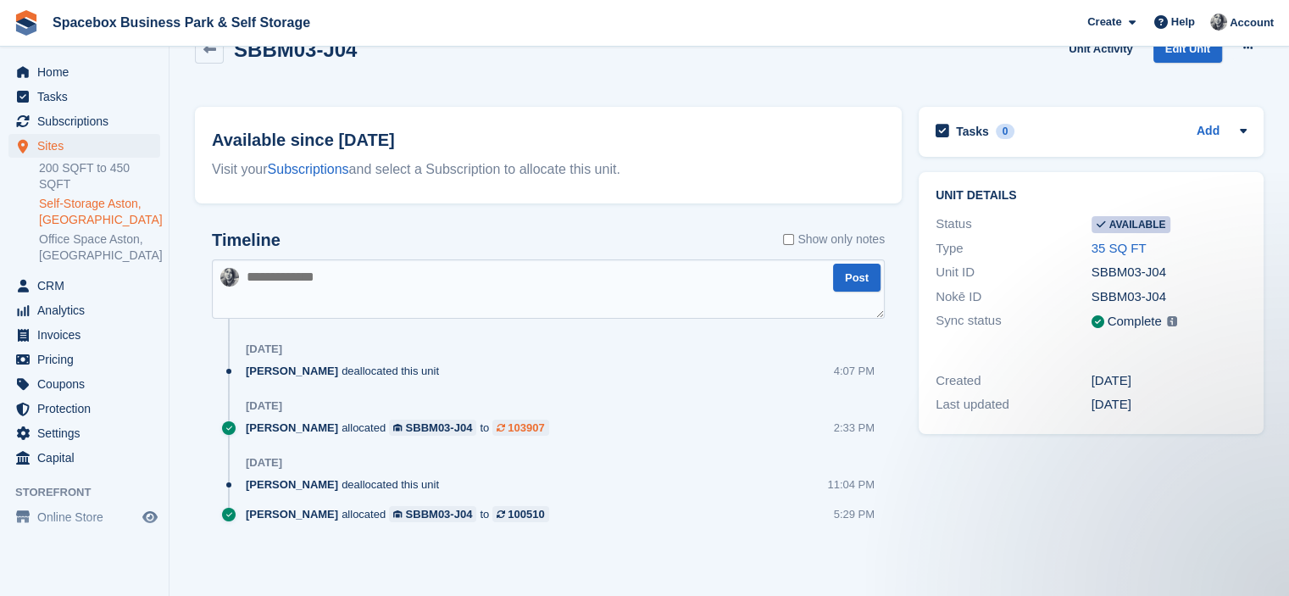
click at [515, 424] on div "103907" at bounding box center [526, 427] width 36 height 16
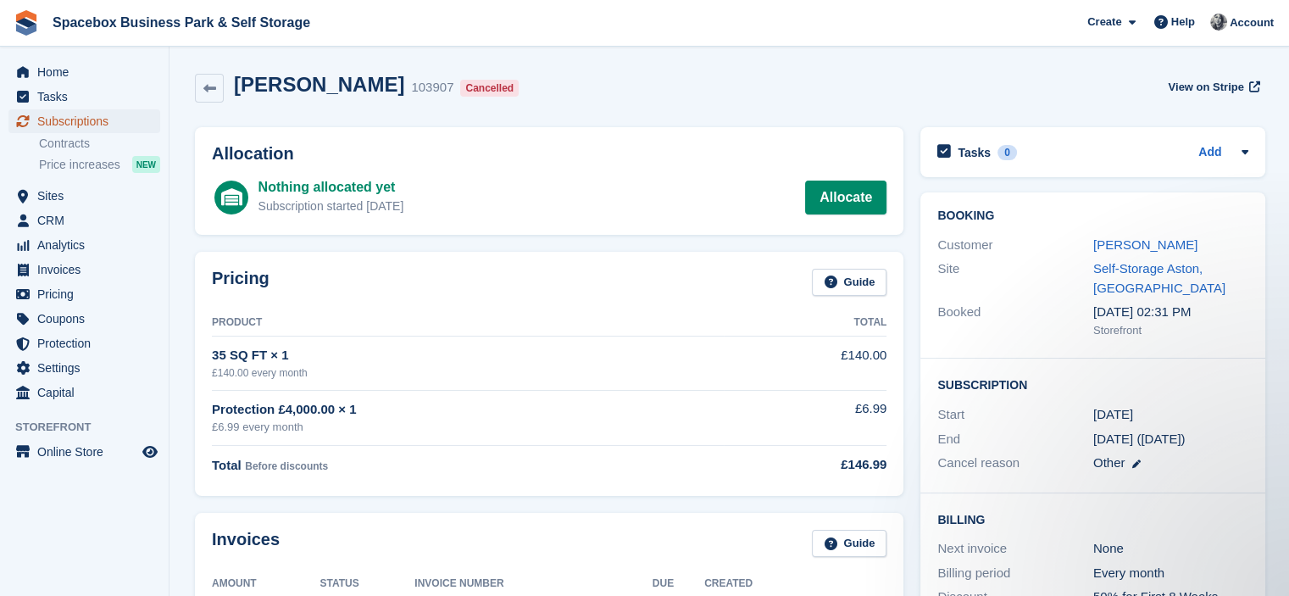
click at [107, 119] on span "Subscriptions" at bounding box center [88, 121] width 102 height 24
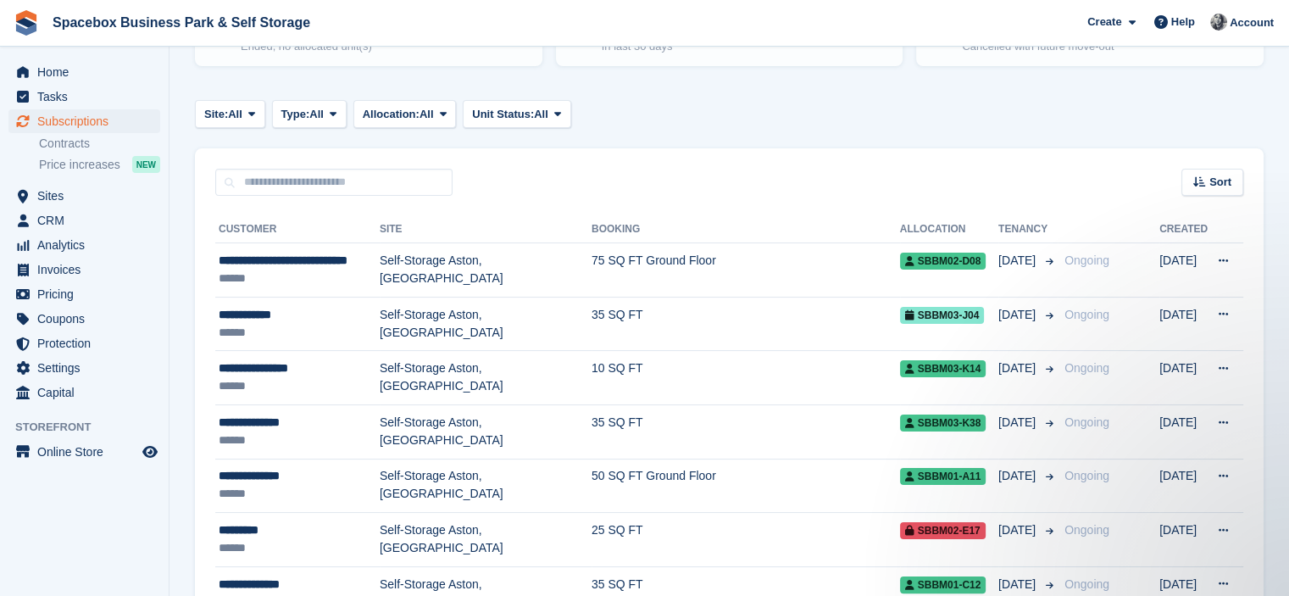
scroll to position [237, 0]
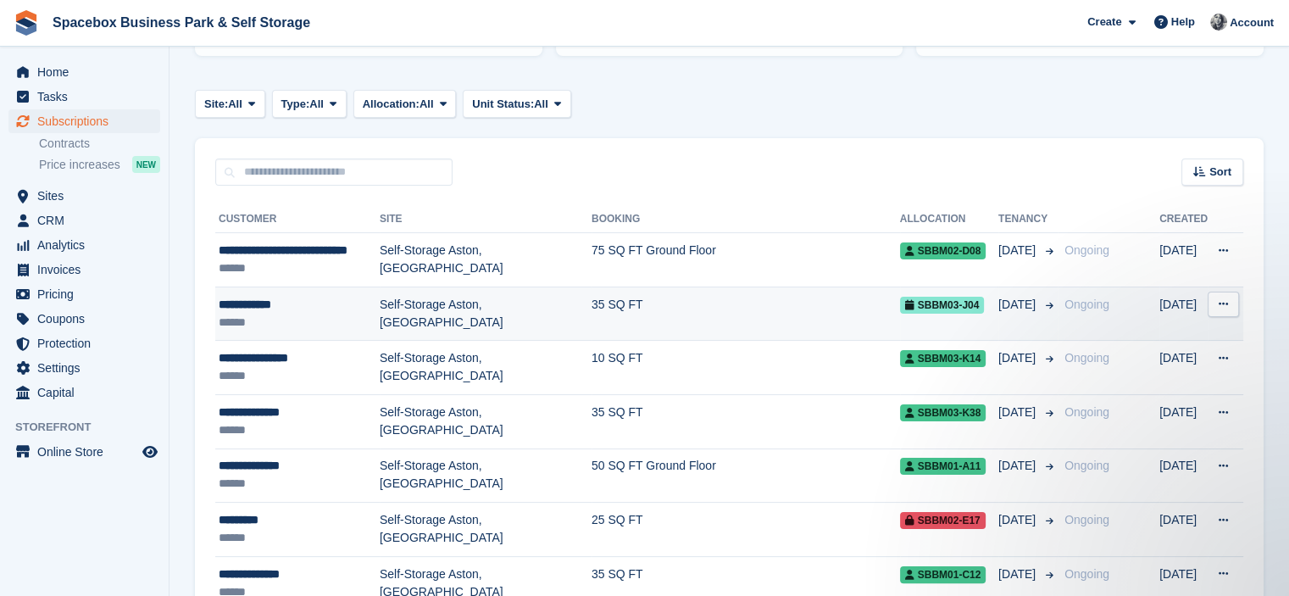
click at [772, 311] on td "35 SQ FT" at bounding box center [745, 313] width 308 height 54
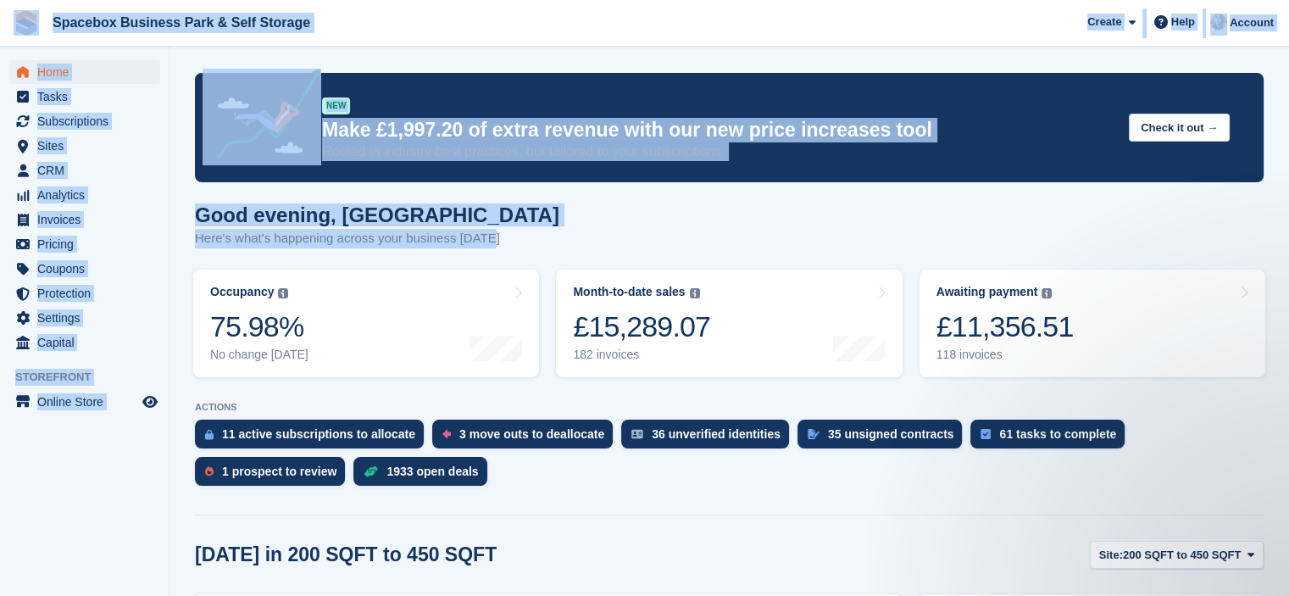
drag, startPoint x: 494, startPoint y: 239, endPoint x: 0, endPoint y: 3, distance: 547.7
drag, startPoint x: 513, startPoint y: 206, endPoint x: 503, endPoint y: 198, distance: 12.0
click at [512, 206] on div "Good evening, SUDIPTA Here's what's happening across your business today" at bounding box center [729, 235] width 1069 height 65
click at [814, 258] on div "Good evening, SUDIPTA Here's what's happening across your business today" at bounding box center [729, 235] width 1069 height 65
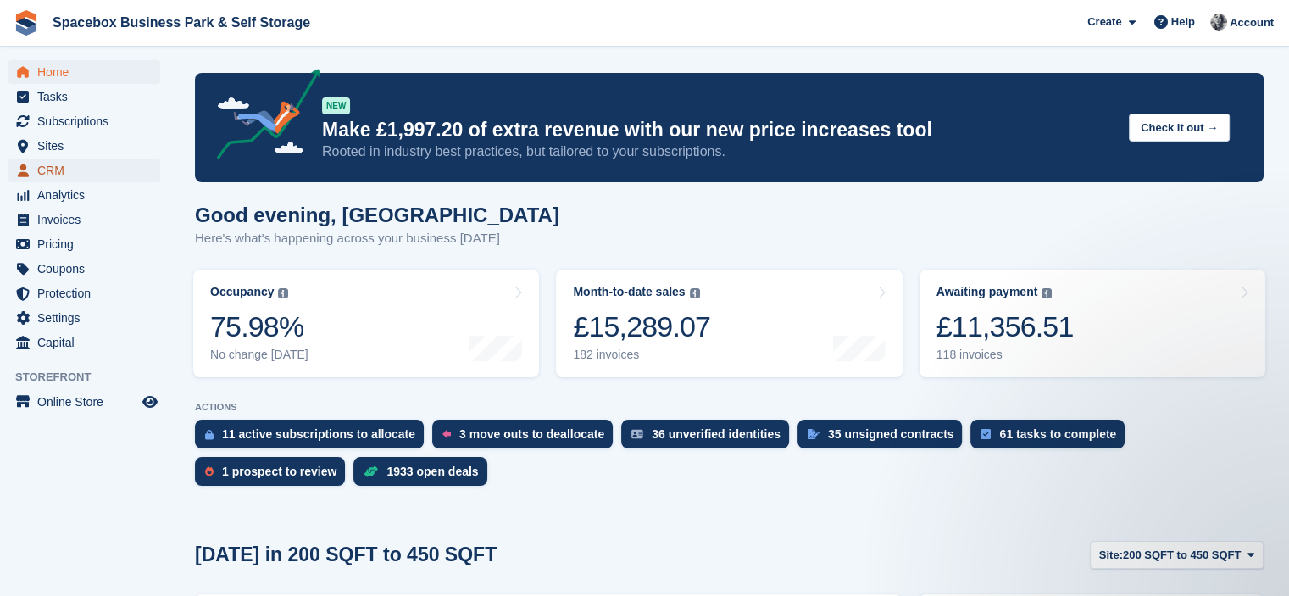
click at [75, 169] on span "CRM" at bounding box center [88, 170] width 102 height 24
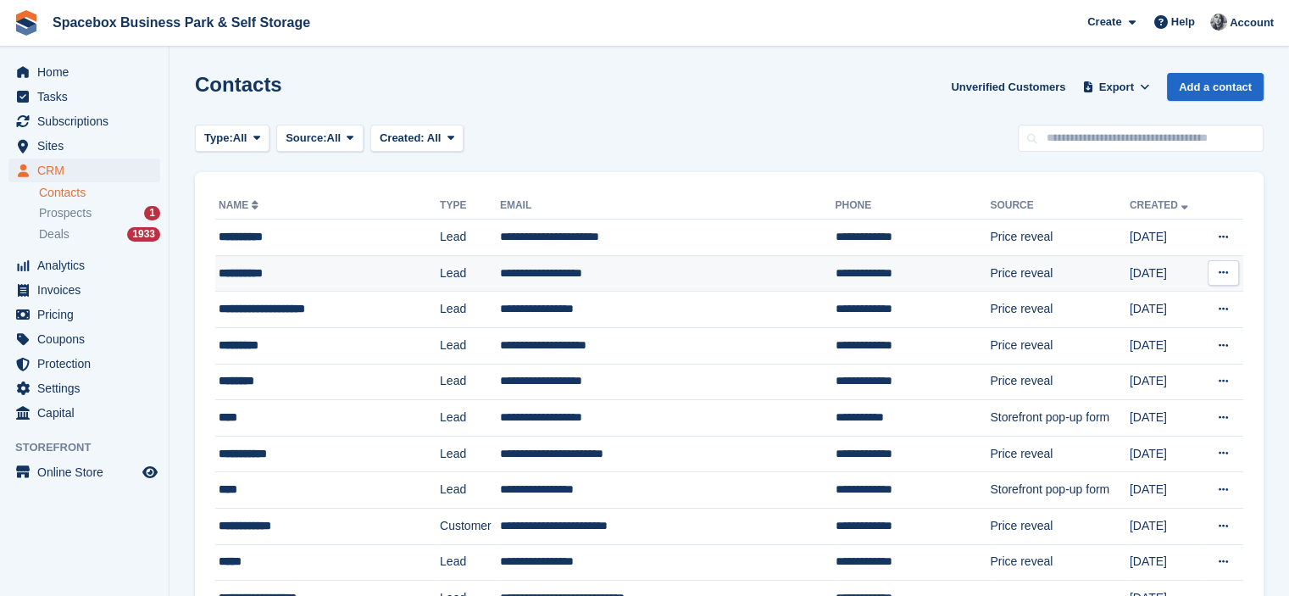
click at [440, 267] on td "Lead" at bounding box center [470, 273] width 60 height 36
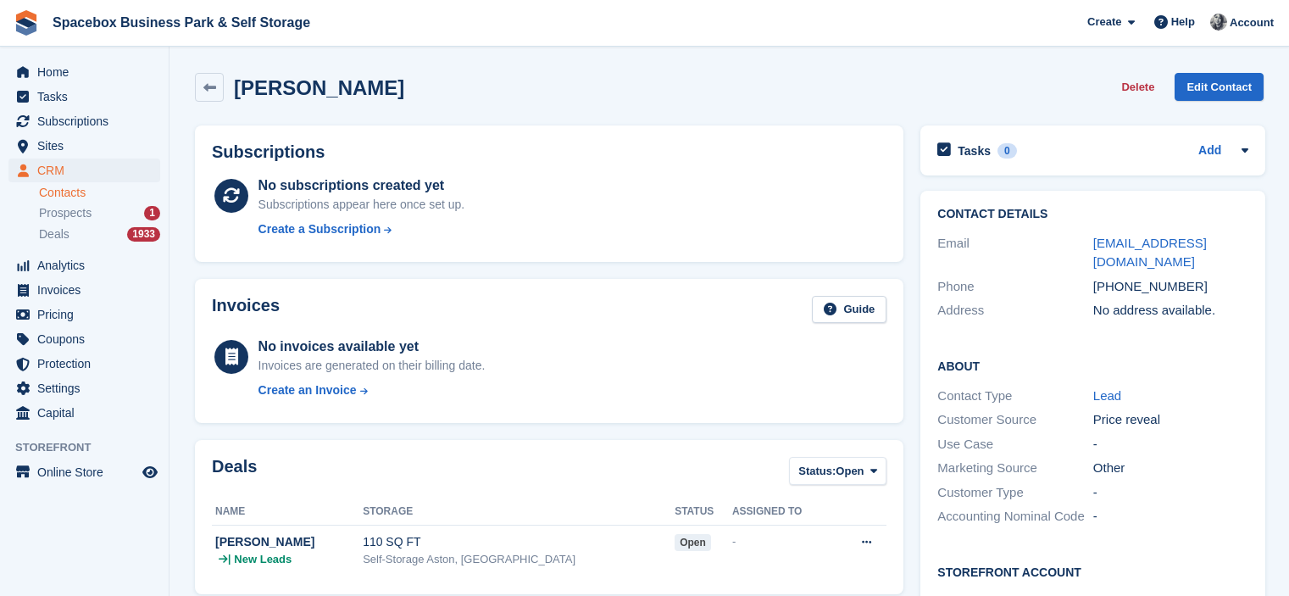
scroll to position [593, 0]
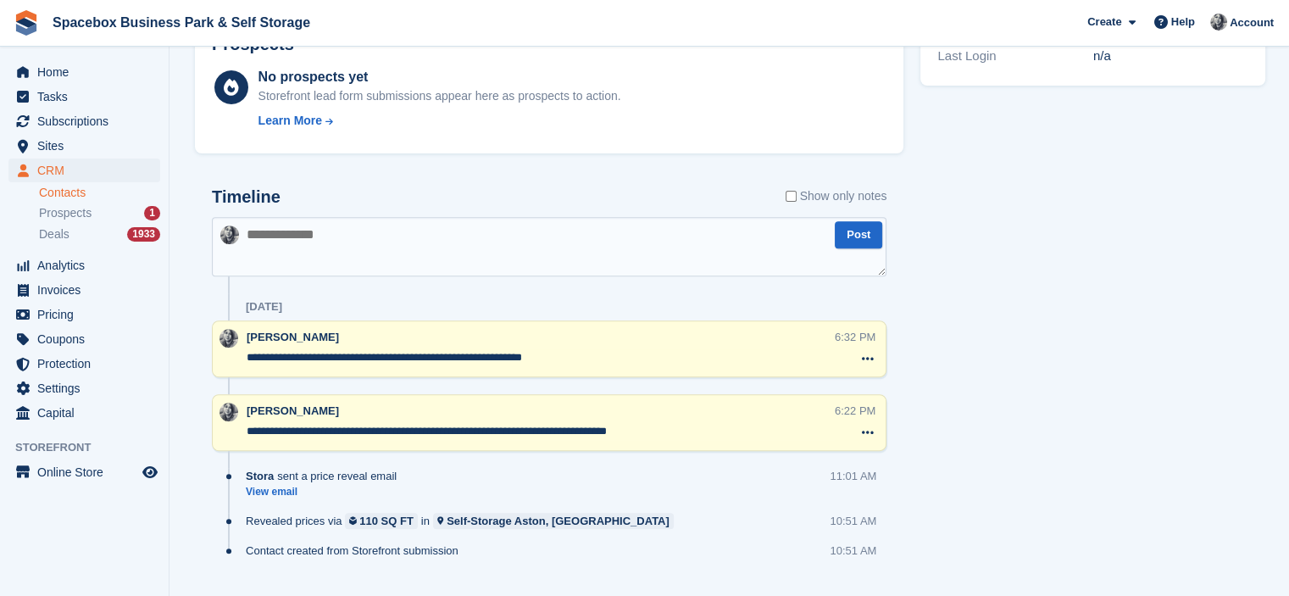
click at [403, 253] on textarea at bounding box center [549, 246] width 675 height 59
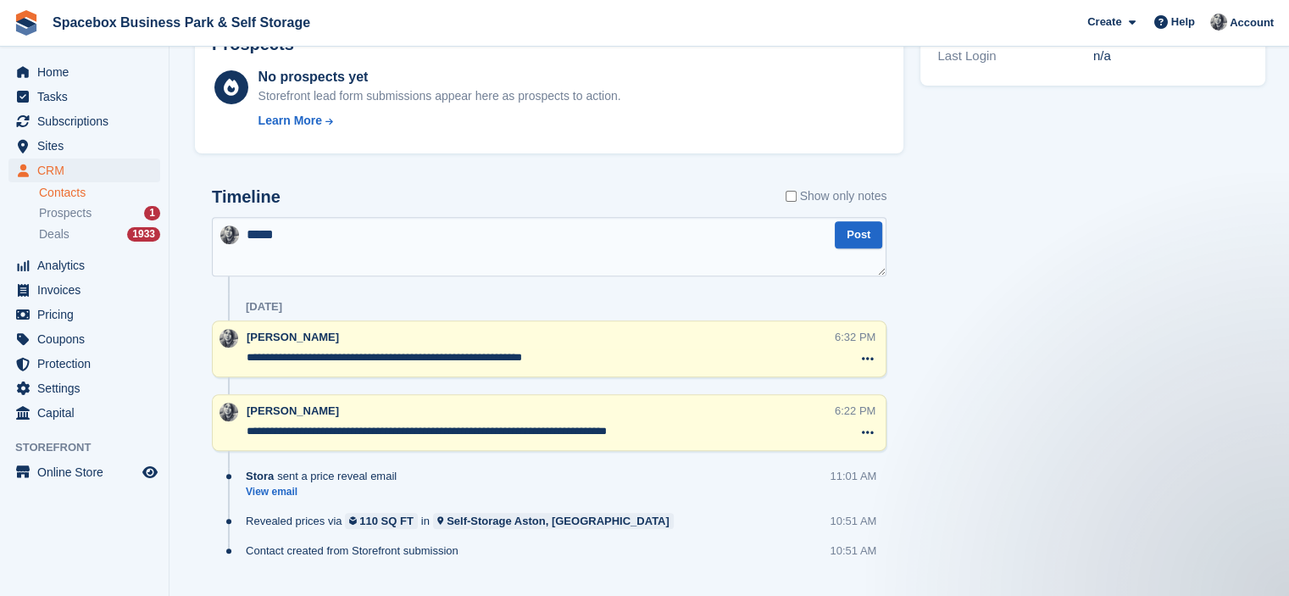
scroll to position [0, 0]
click at [607, 237] on textarea "**********" at bounding box center [549, 246] width 675 height 59
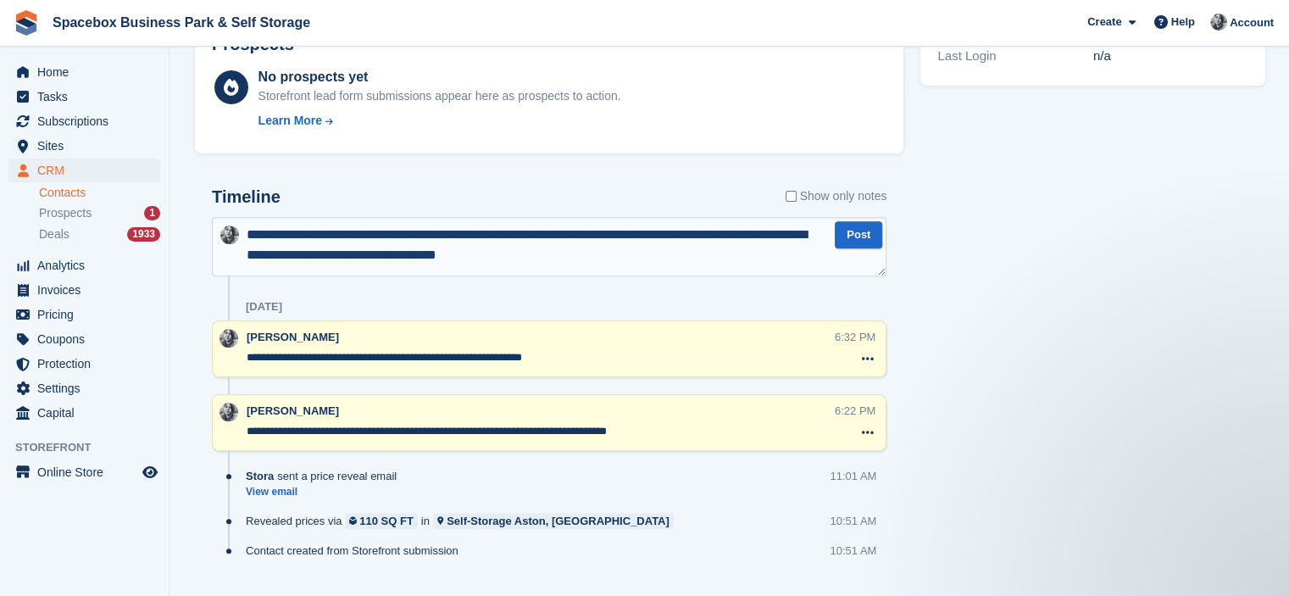
type textarea "**********"
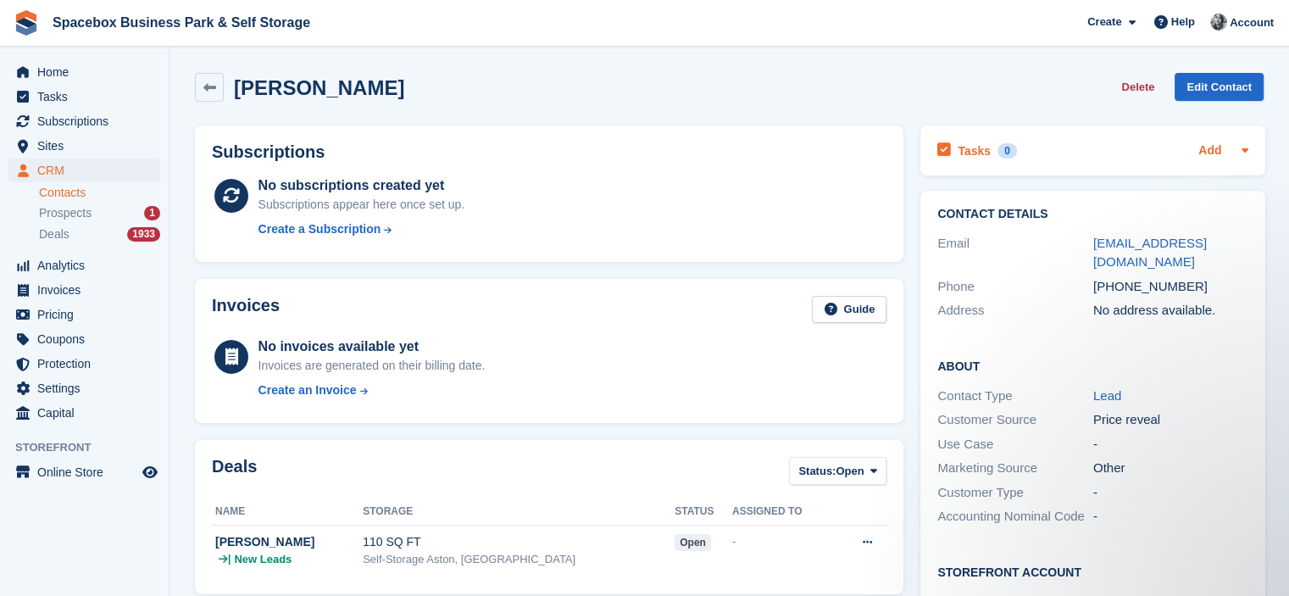
click at [1213, 146] on link "Add" at bounding box center [1209, 151] width 23 height 19
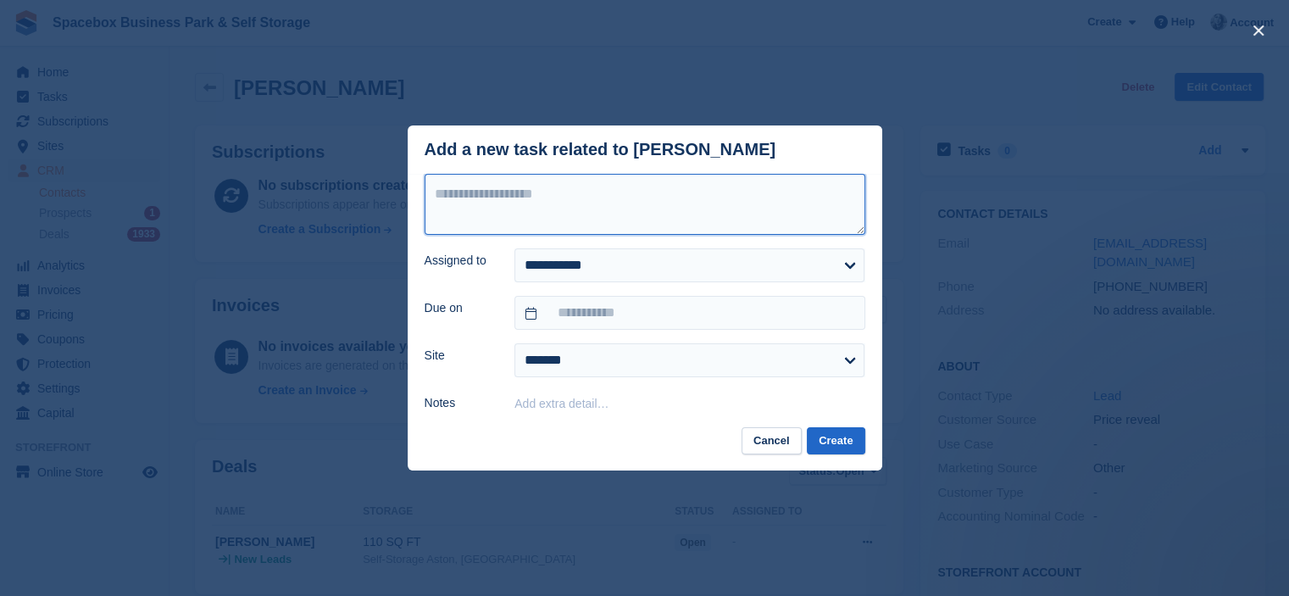
click at [671, 214] on textarea at bounding box center [645, 204] width 441 height 61
click at [682, 206] on textarea "**********" at bounding box center [645, 204] width 441 height 61
type textarea "**********"
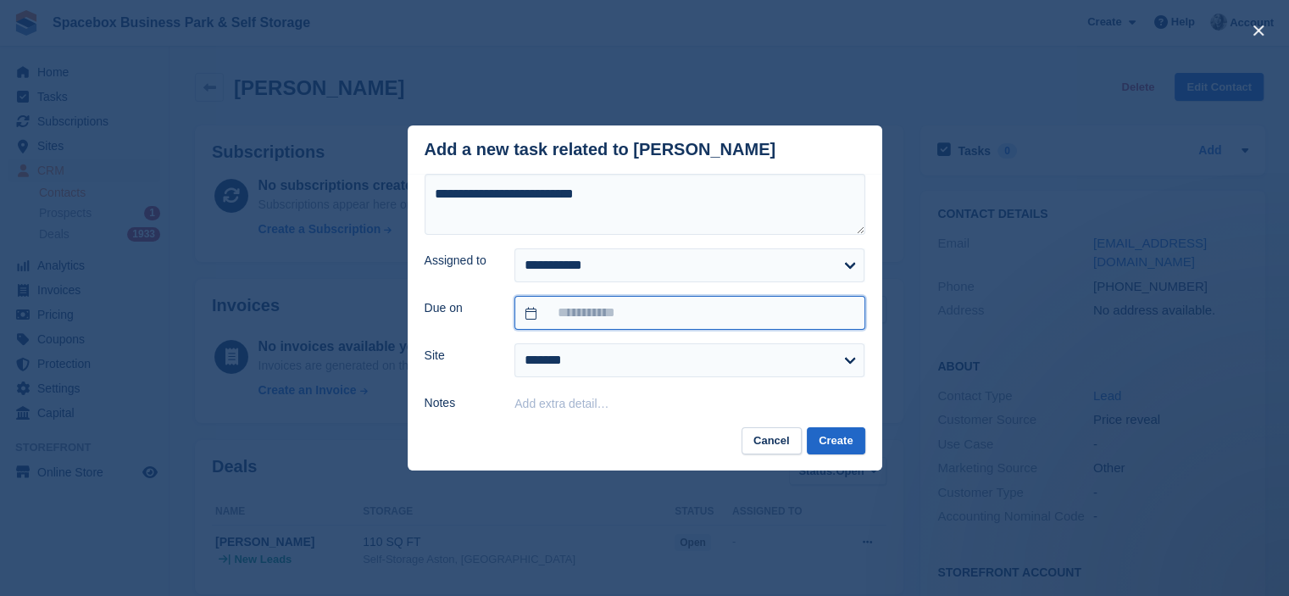
click at [606, 325] on input "text" at bounding box center [689, 313] width 350 height 34
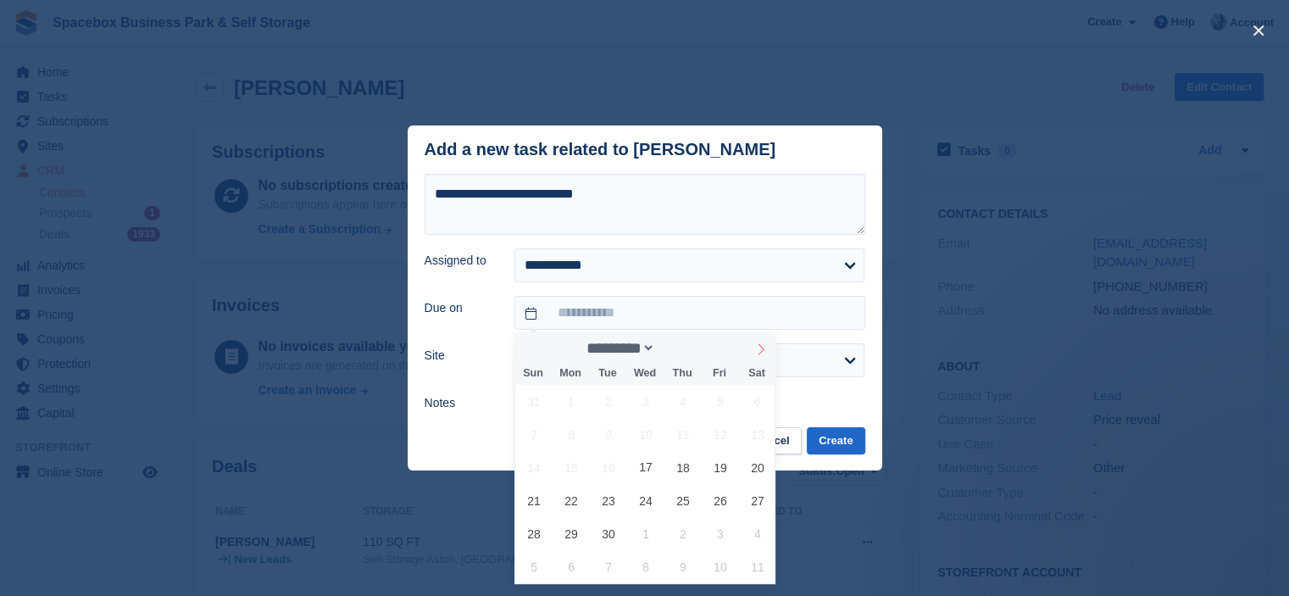
click at [759, 348] on icon at bounding box center [761, 349] width 12 height 12
select select "*"
click at [652, 397] on span "1" at bounding box center [645, 401] width 33 height 33
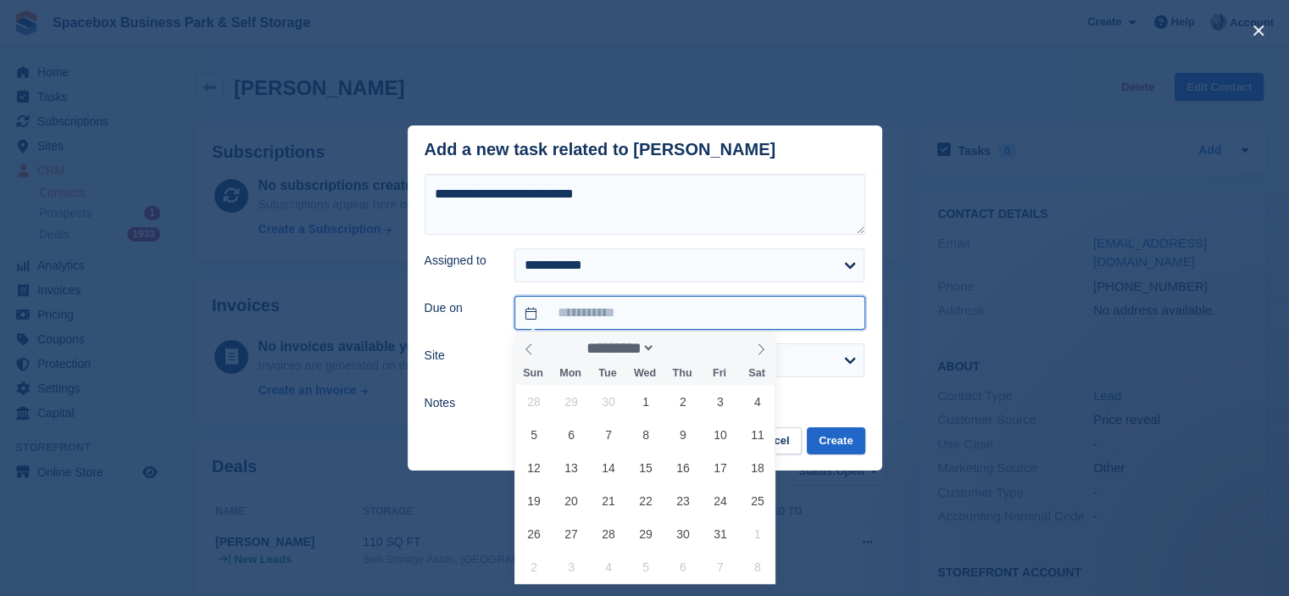
type input "**********"
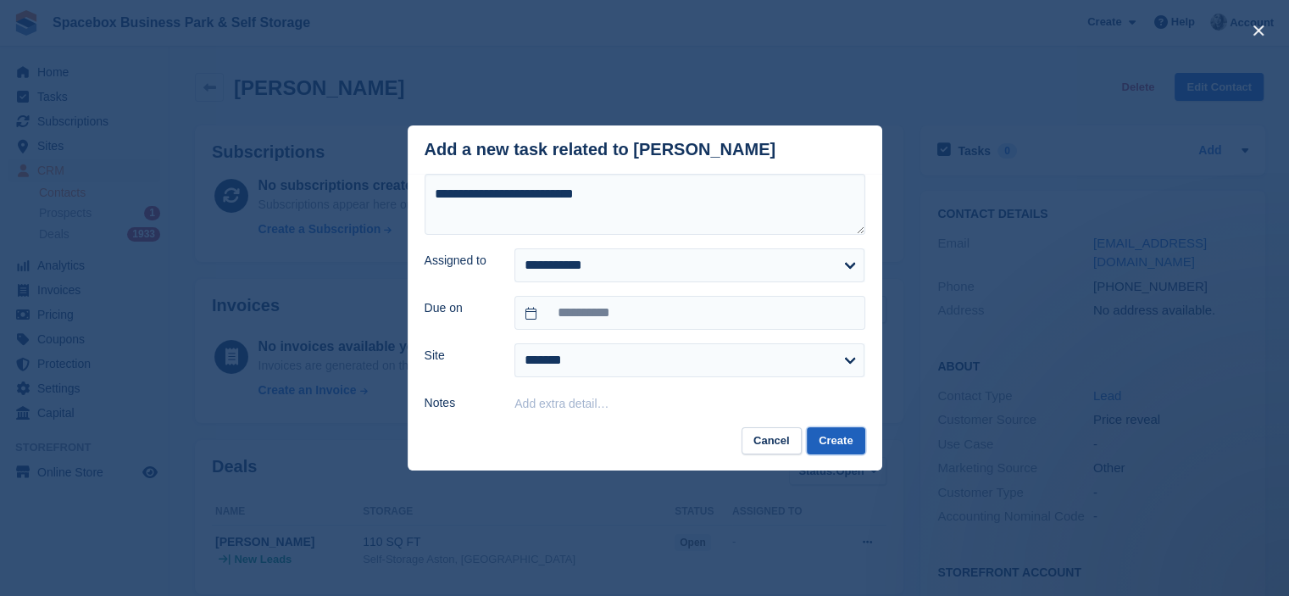
click at [819, 428] on button "Create" at bounding box center [836, 441] width 58 height 28
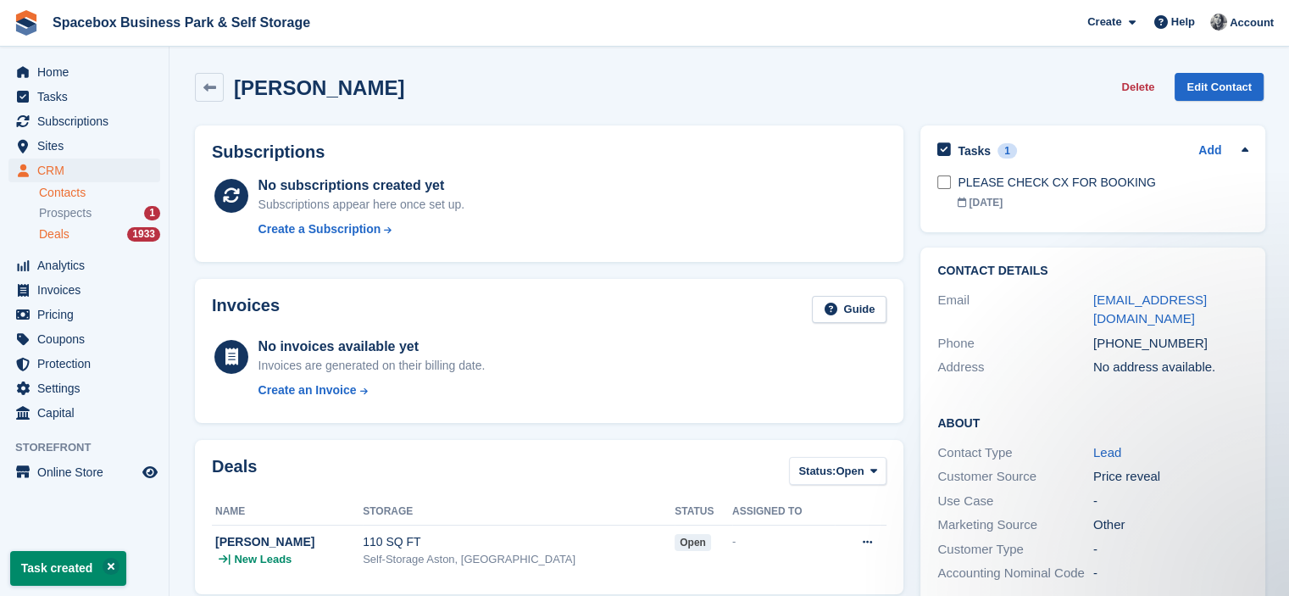
click at [65, 237] on span "Deals" at bounding box center [54, 234] width 31 height 16
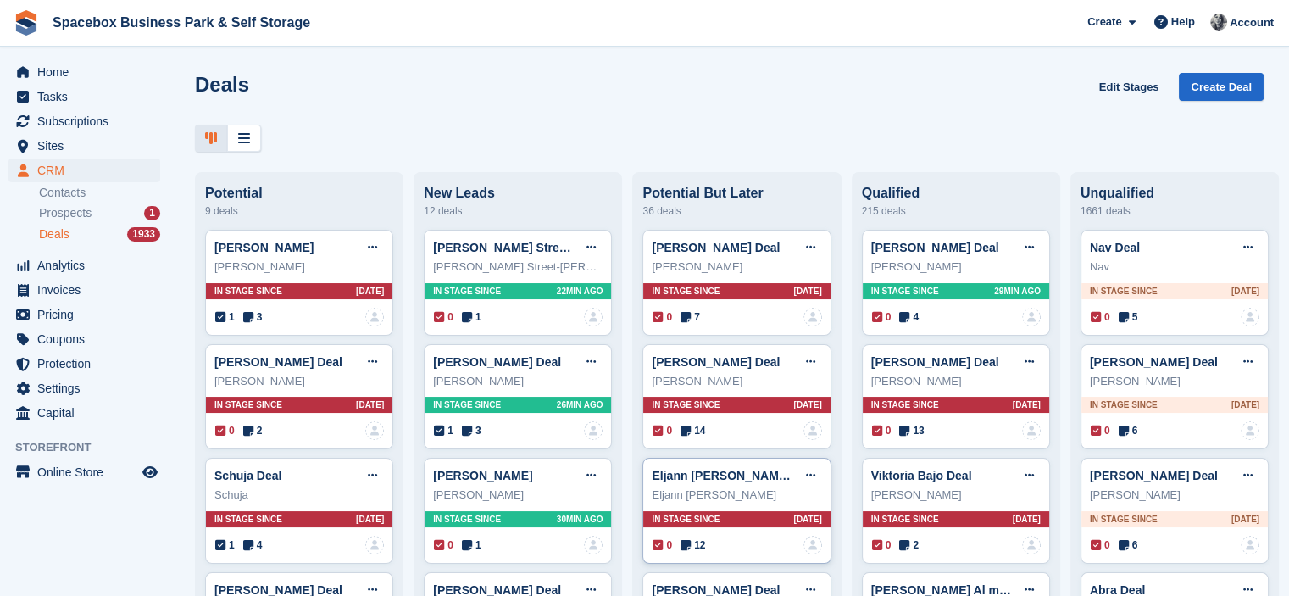
click at [465, 433] on icon at bounding box center [467, 431] width 10 height 12
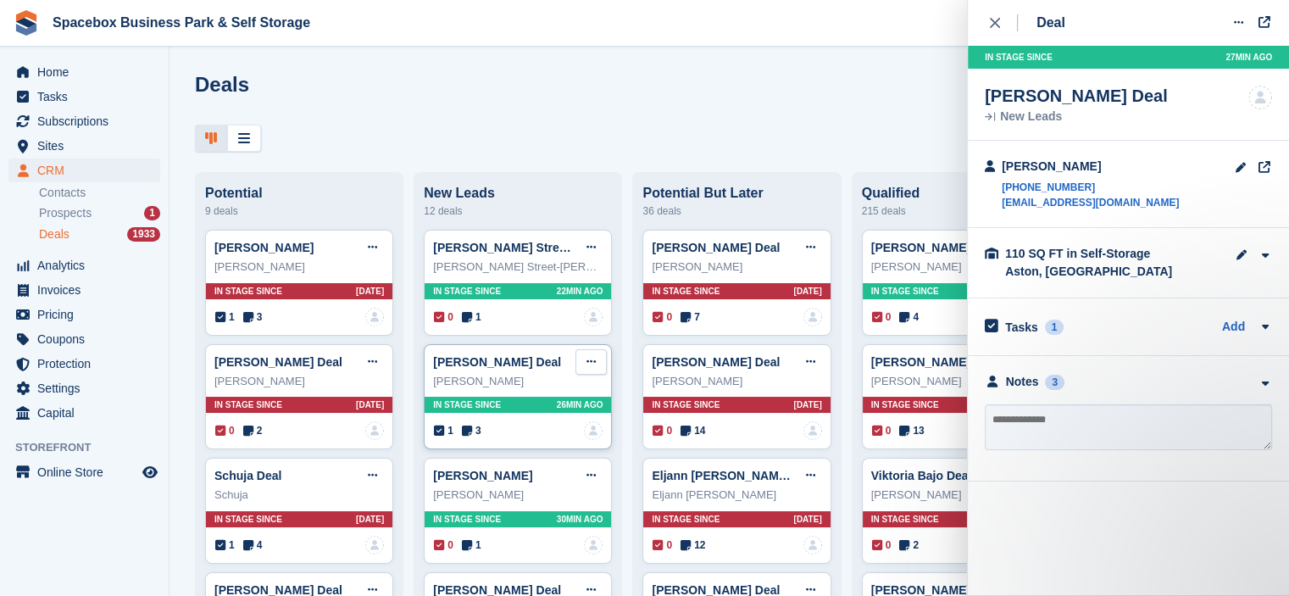
click at [587, 363] on icon at bounding box center [590, 361] width 9 height 11
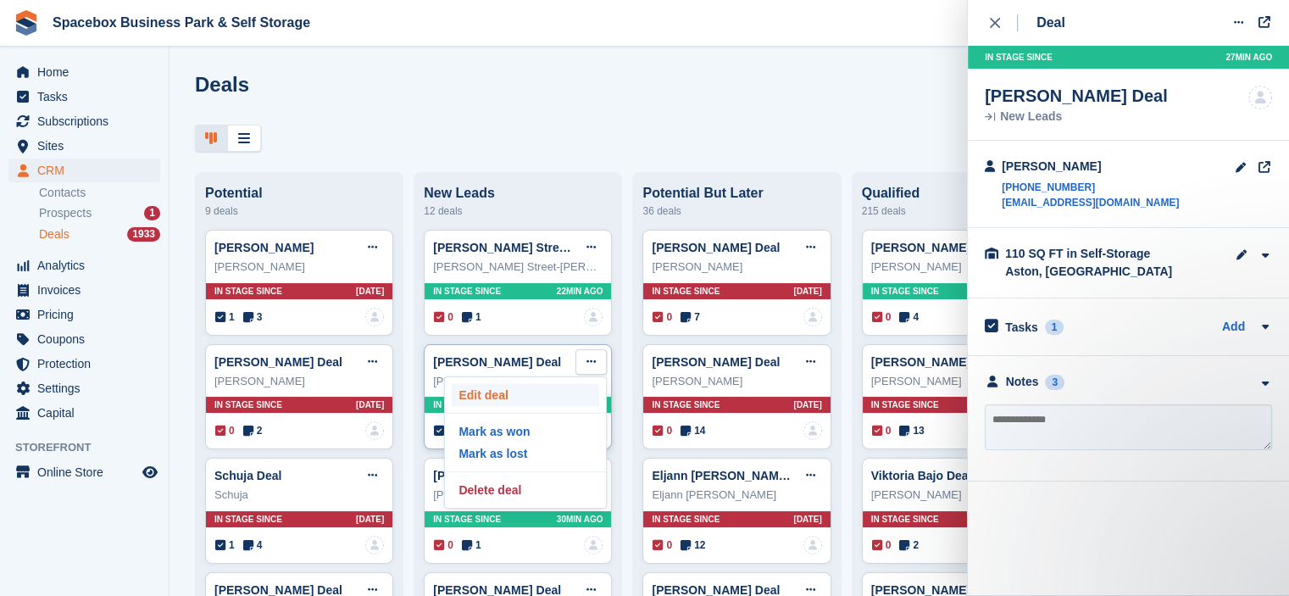
click at [536, 396] on p "Edit deal" at bounding box center [525, 395] width 147 height 22
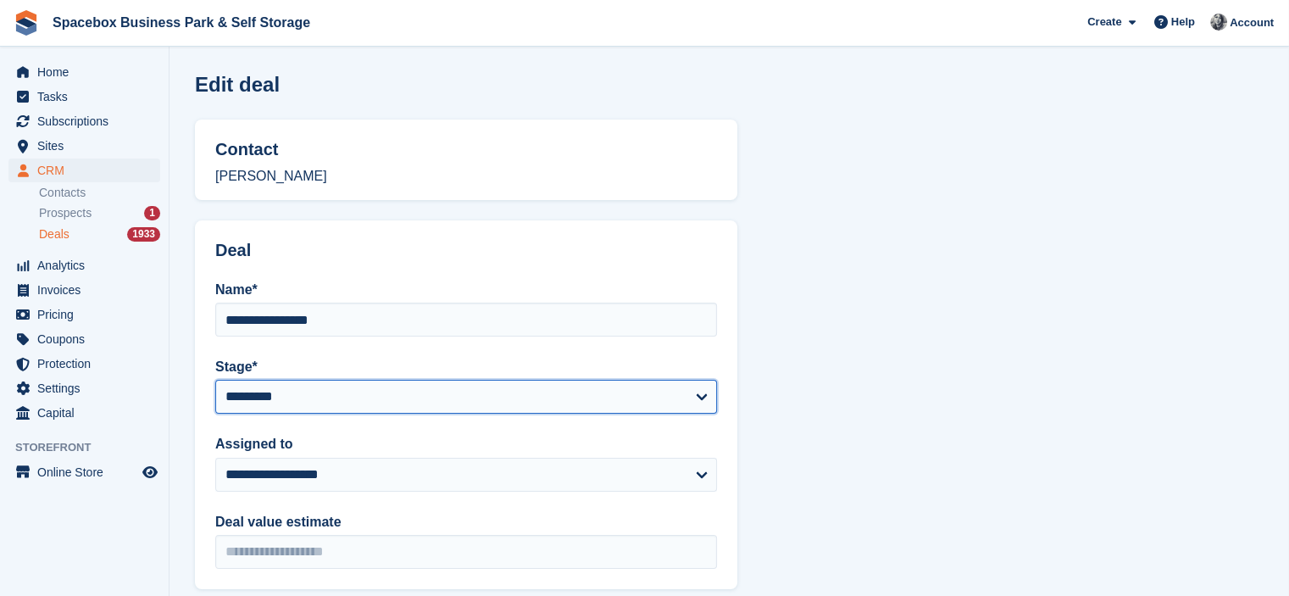
click at [424, 387] on select "**********" at bounding box center [466, 397] width 502 height 34
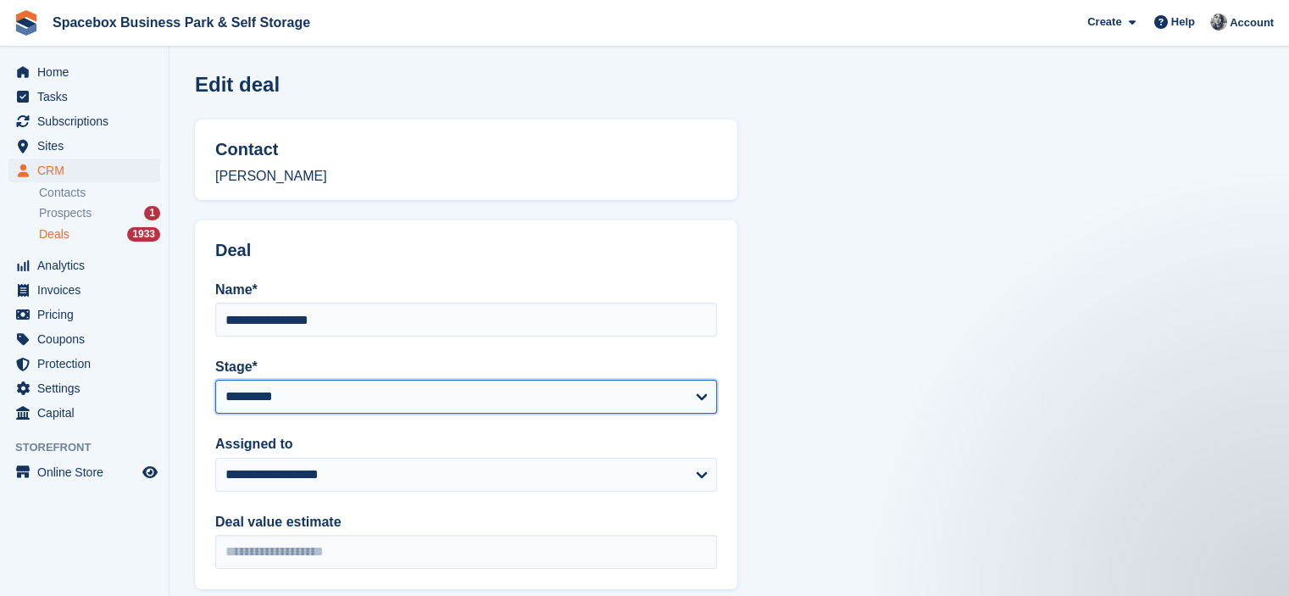
select select "****"
click at [215, 380] on select "**********" at bounding box center [466, 397] width 502 height 34
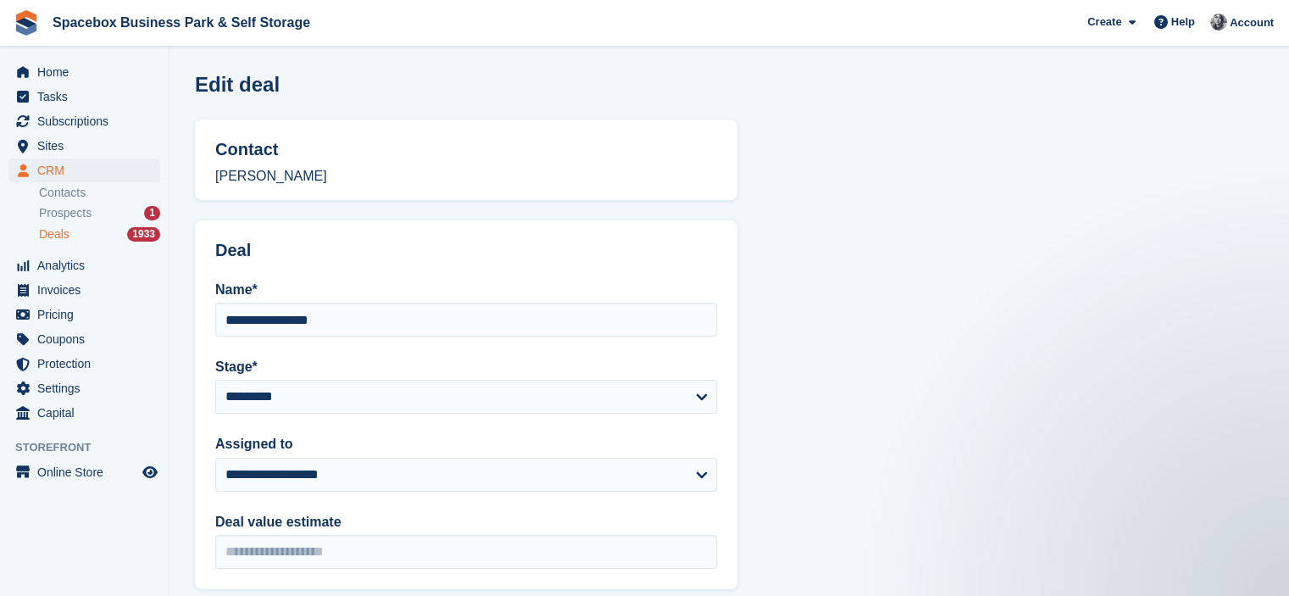
click at [882, 425] on section "**********" at bounding box center [728, 539] width 1119 height 1078
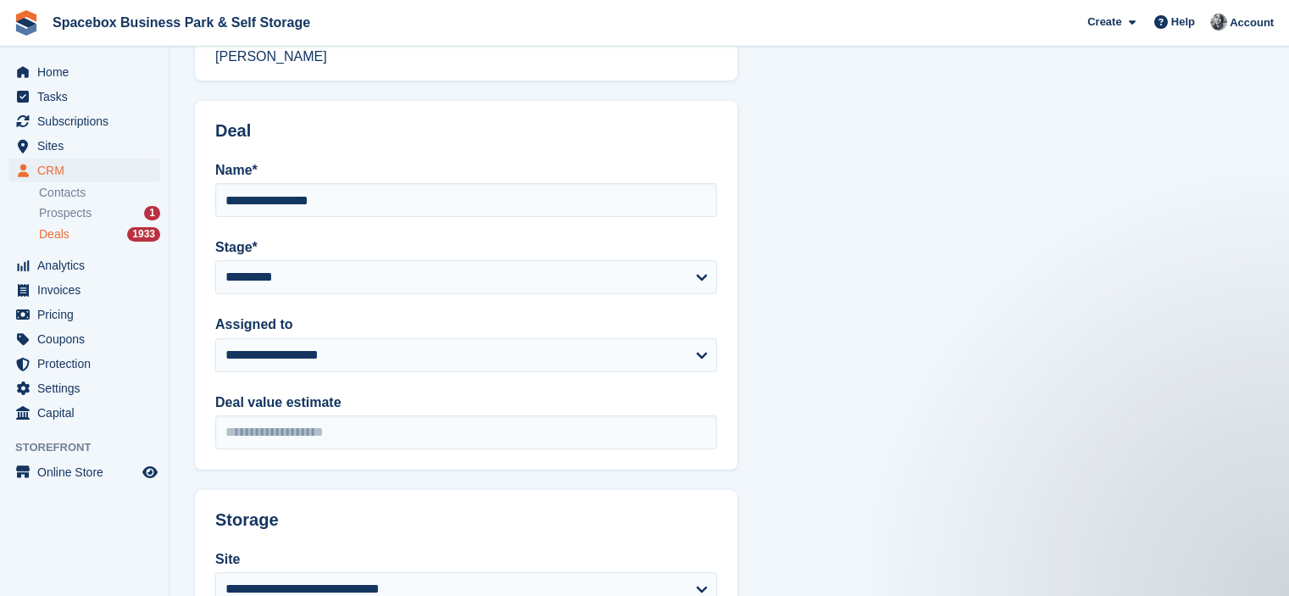
scroll to position [481, 0]
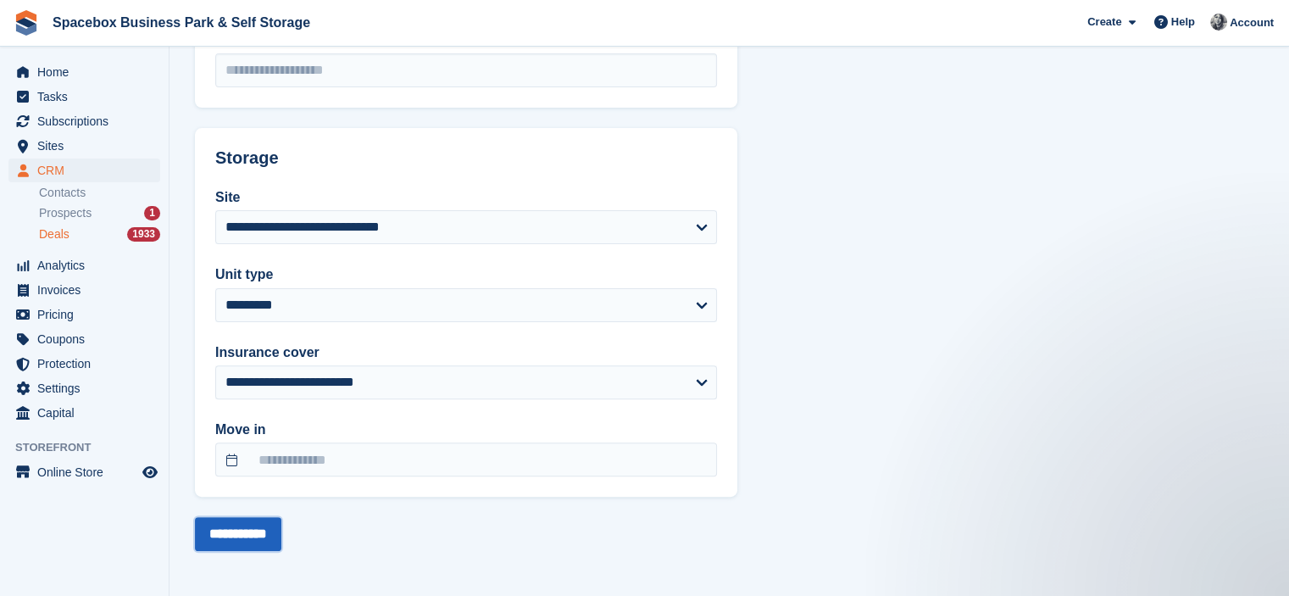
click at [261, 528] on input "**********" at bounding box center [238, 534] width 86 height 34
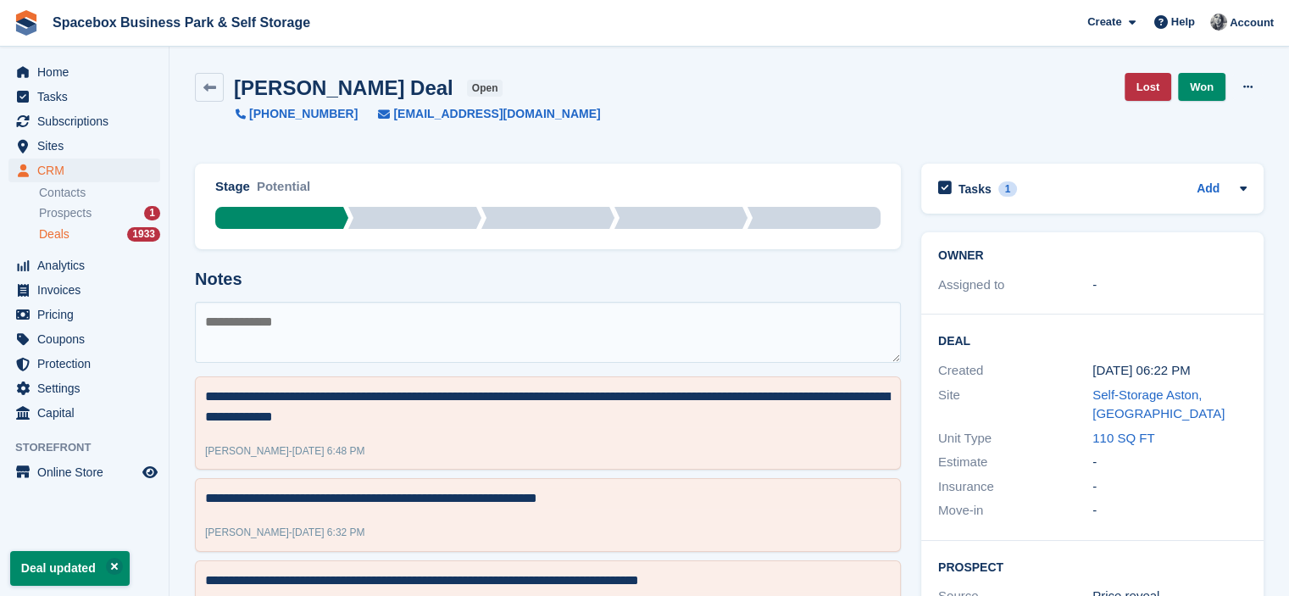
click at [53, 233] on span "Deals" at bounding box center [54, 234] width 31 height 16
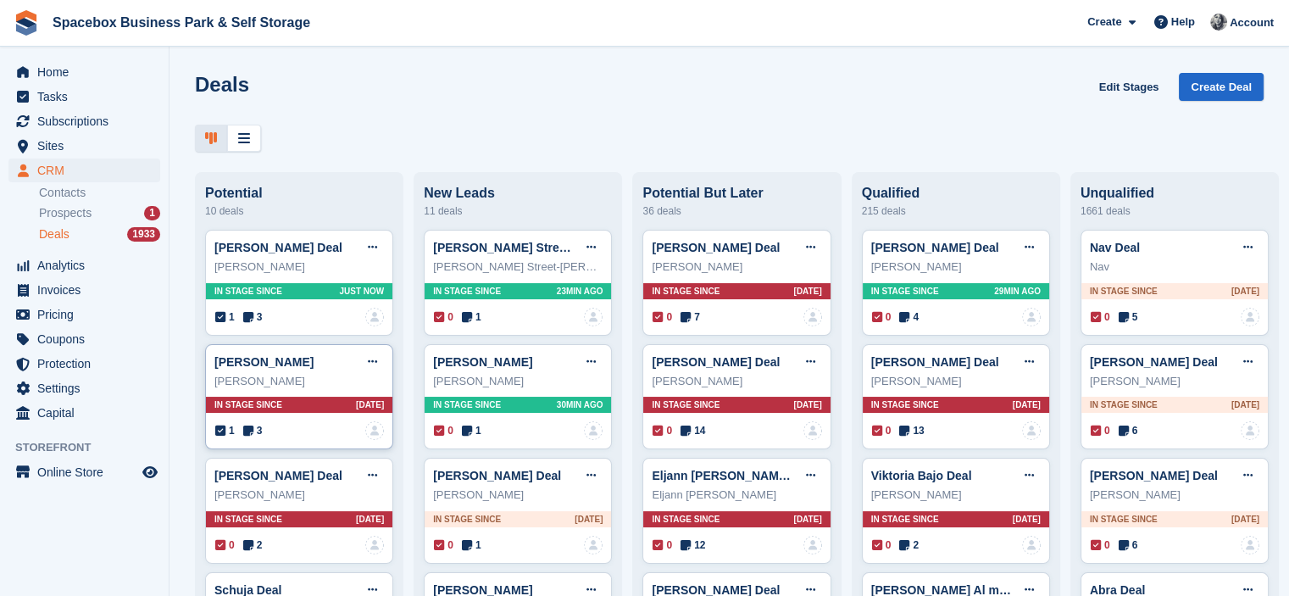
click at [251, 434] on icon at bounding box center [248, 431] width 10 height 12
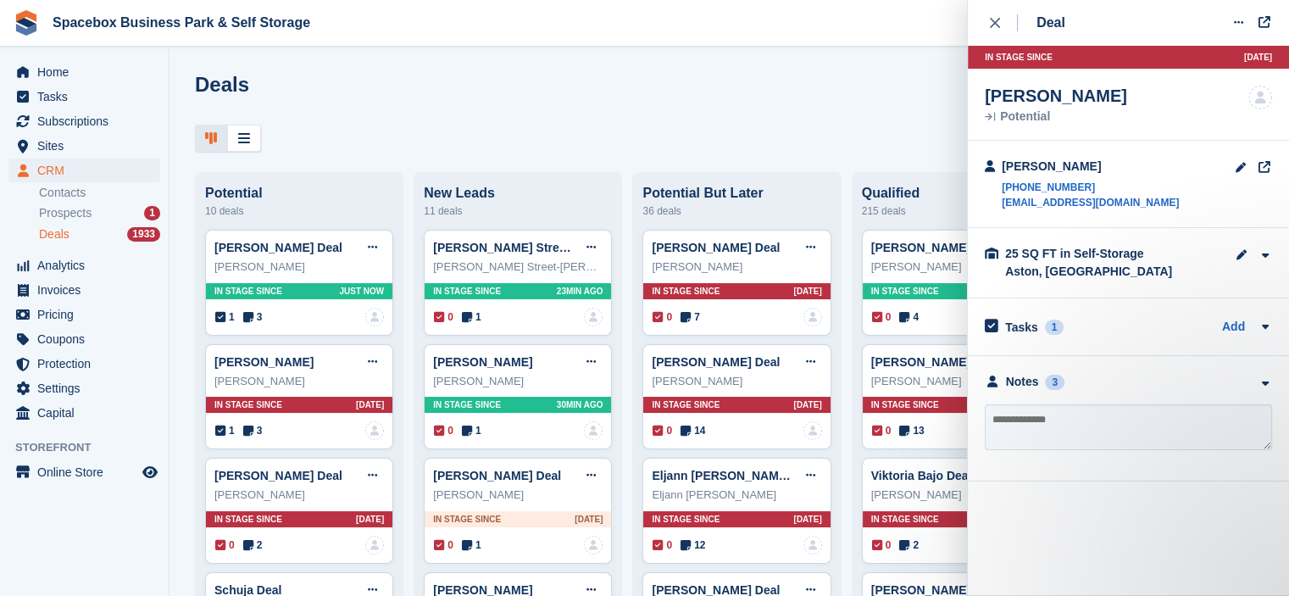
click at [1063, 392] on div "**********" at bounding box center [1128, 418] width 321 height 125
click at [1074, 382] on div "Notes 3" at bounding box center [1128, 382] width 287 height 18
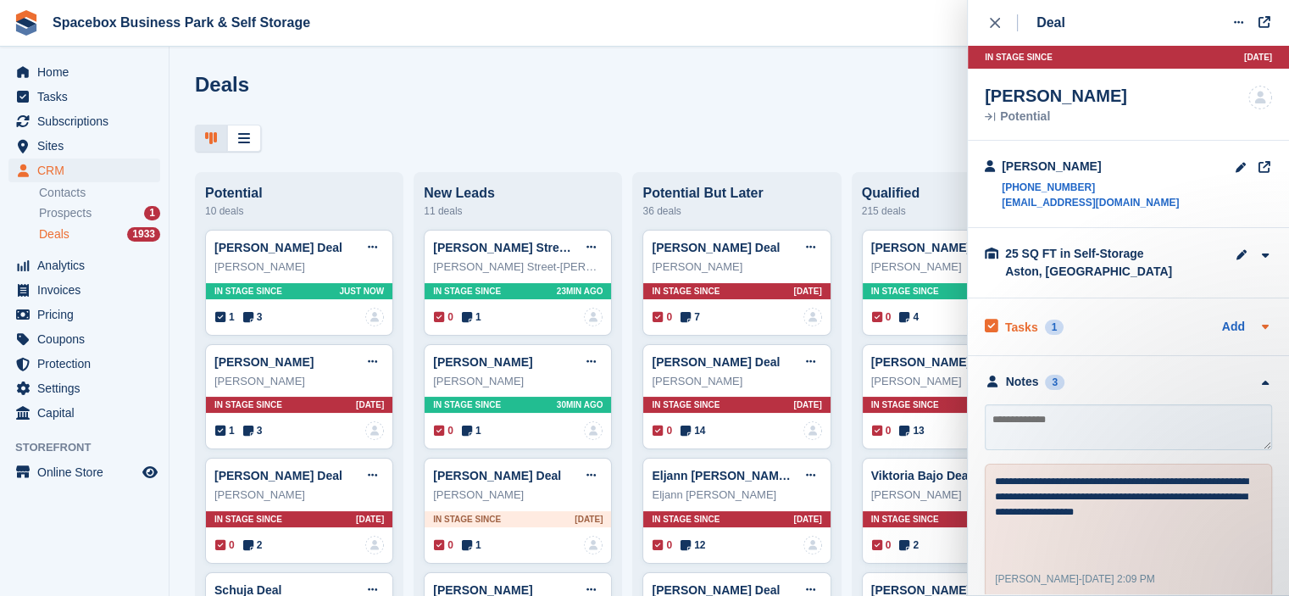
click at [1091, 321] on div "Tasks 1 Add" at bounding box center [1128, 326] width 287 height 23
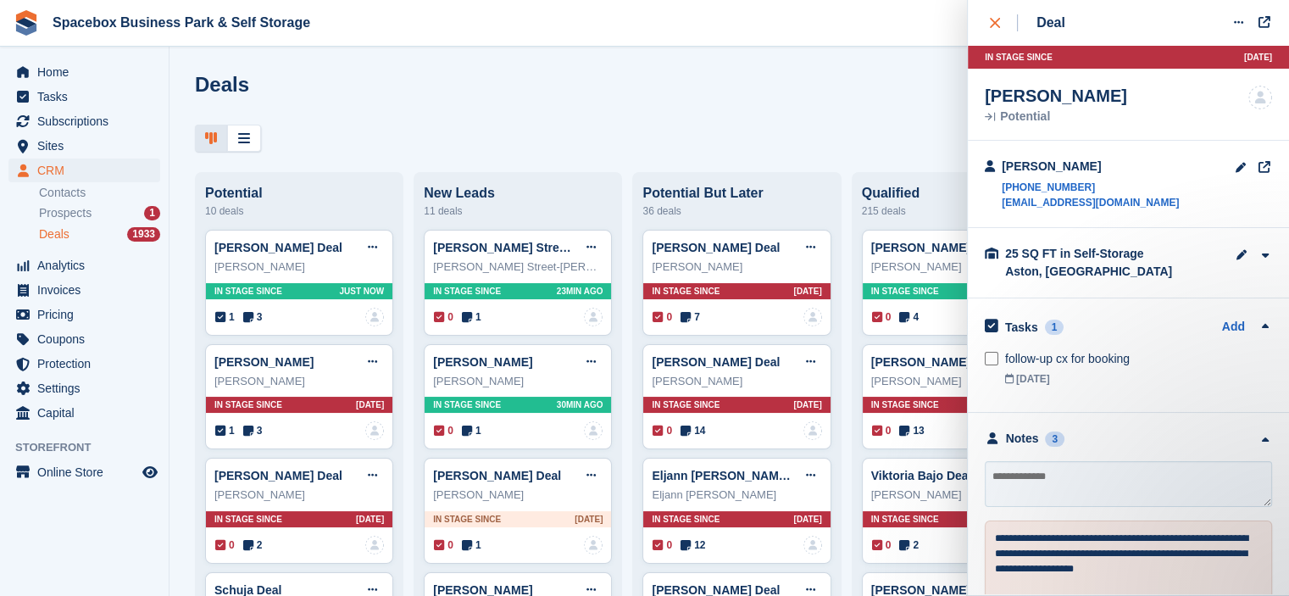
click at [993, 6] on button "close" at bounding box center [1004, 23] width 38 height 46
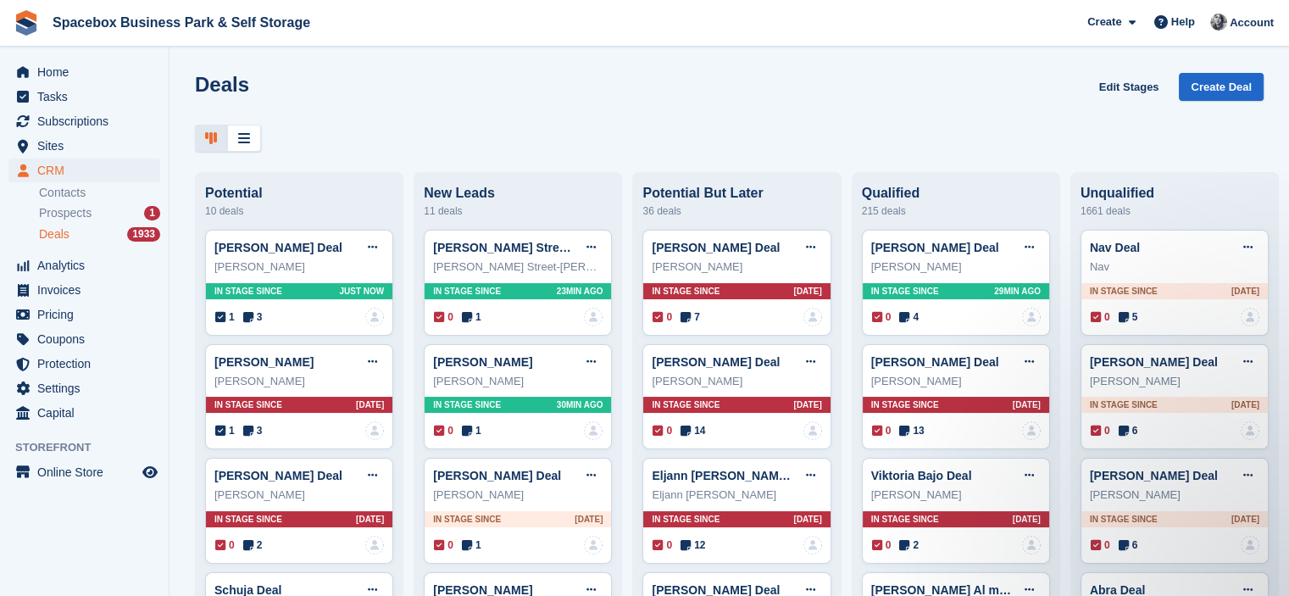
drag, startPoint x: 479, startPoint y: 147, endPoint x: 457, endPoint y: 38, distance: 111.5
click at [479, 144] on div at bounding box center [729, 139] width 1069 height 28
click at [431, 142] on div at bounding box center [729, 139] width 1069 height 28
click at [79, 297] on span "Invoices" at bounding box center [88, 290] width 102 height 24
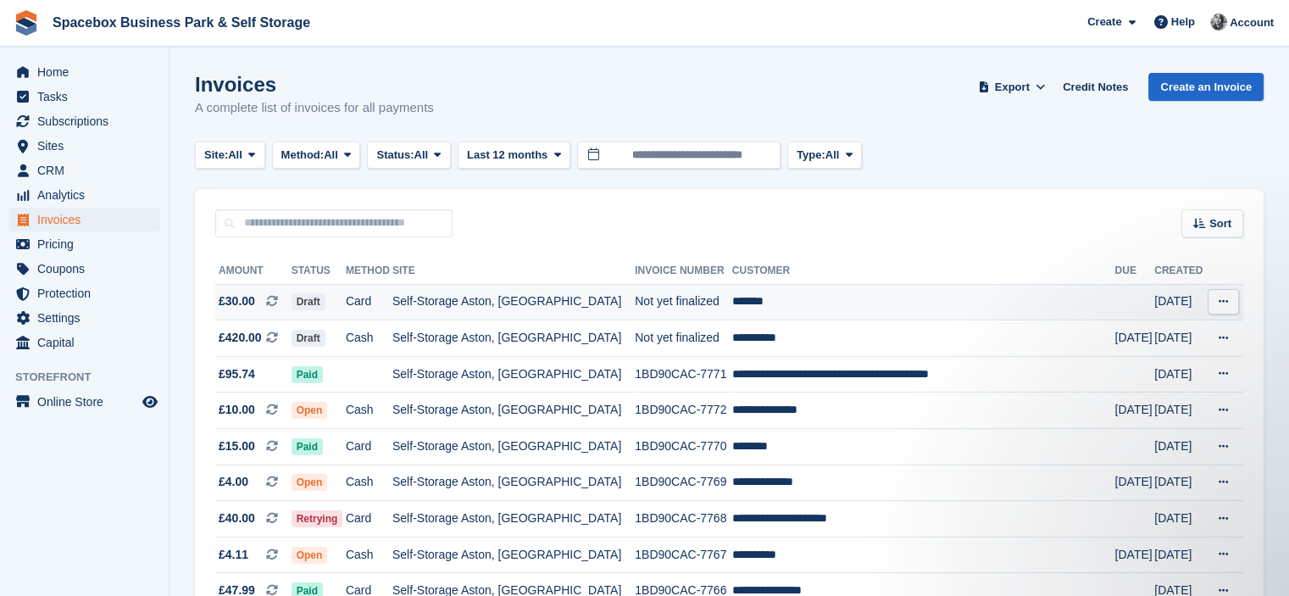
click at [597, 307] on td "Self-Storage Aston, [GEOGRAPHIC_DATA]" at bounding box center [513, 302] width 242 height 36
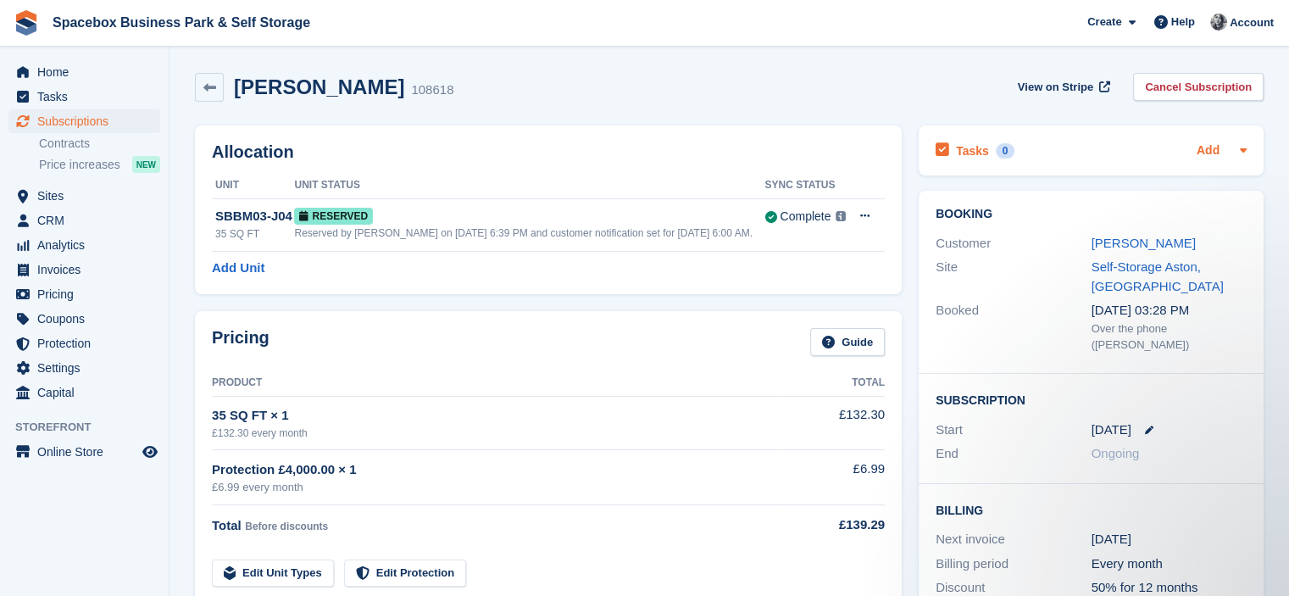
click at [1210, 146] on link "Add" at bounding box center [1208, 151] width 23 height 19
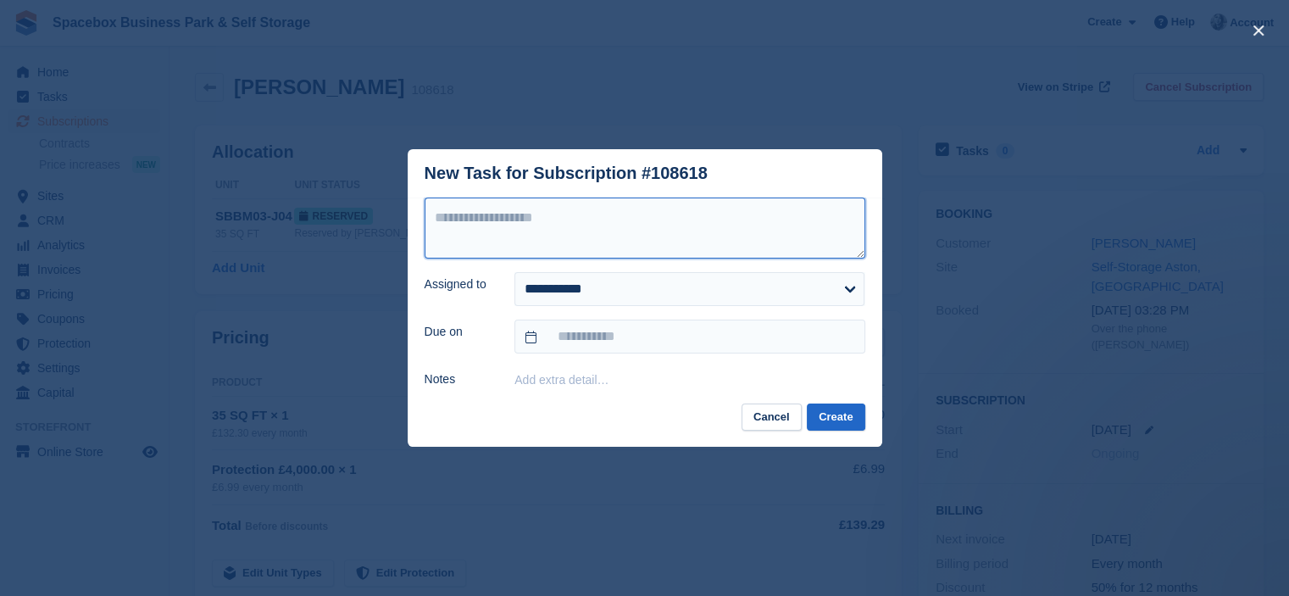
click at [736, 205] on textarea at bounding box center [645, 227] width 441 height 61
type textarea "**********"
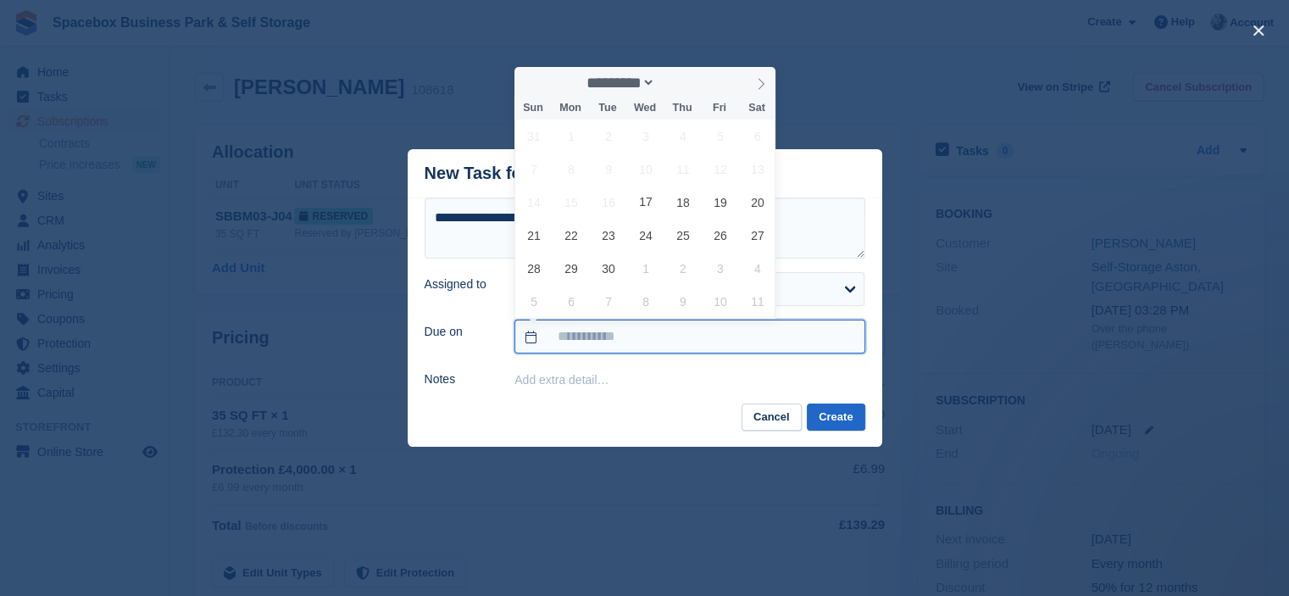
click at [675, 331] on input "text" at bounding box center [689, 336] width 350 height 34
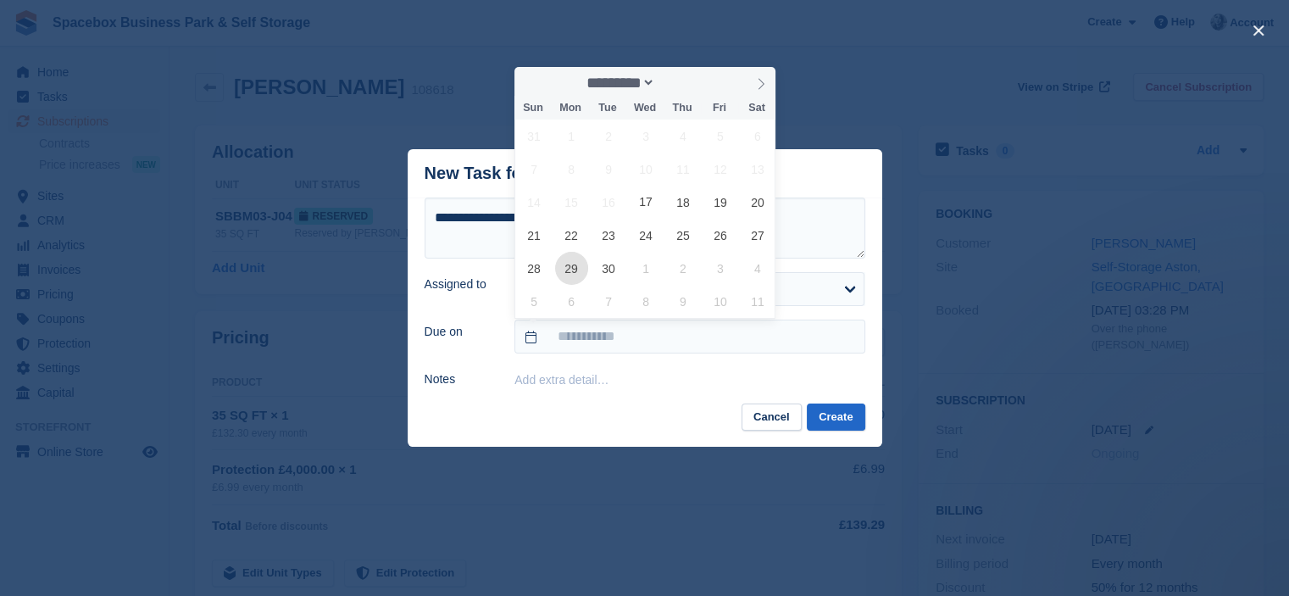
click at [583, 277] on span "29" at bounding box center [571, 268] width 33 height 33
type input "**********"
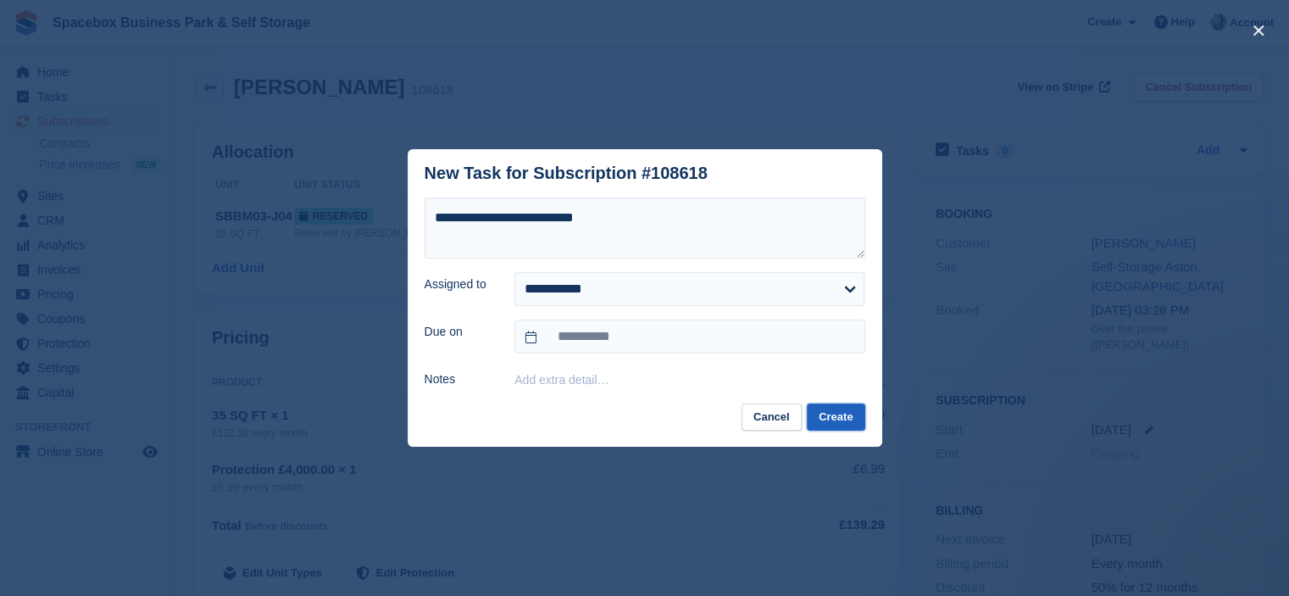
click at [836, 426] on button "Create" at bounding box center [836, 417] width 58 height 28
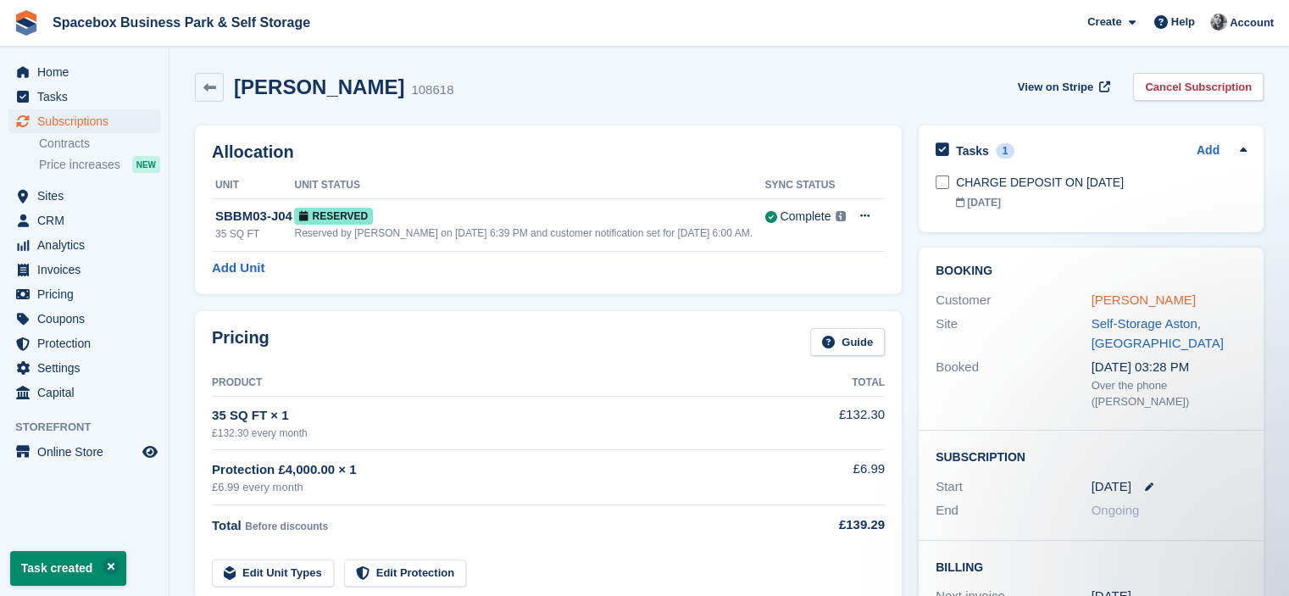
click at [1119, 305] on link "[PERSON_NAME]" at bounding box center [1143, 299] width 104 height 14
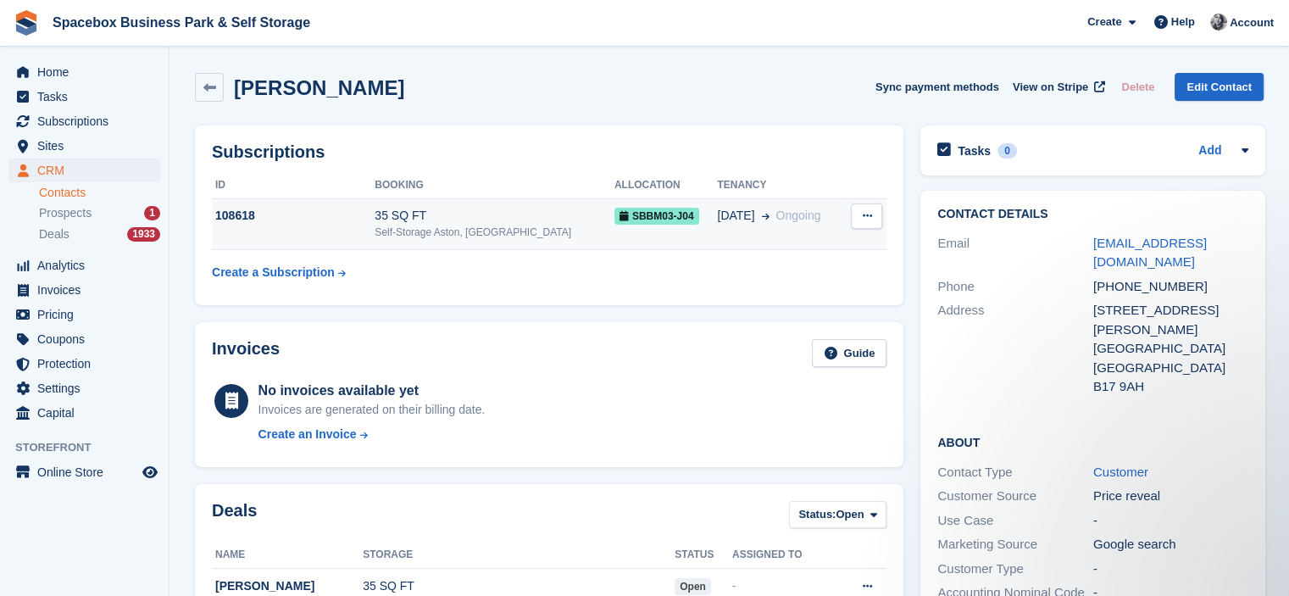
click at [614, 225] on td "SBBM03-J04" at bounding box center [665, 224] width 103 height 52
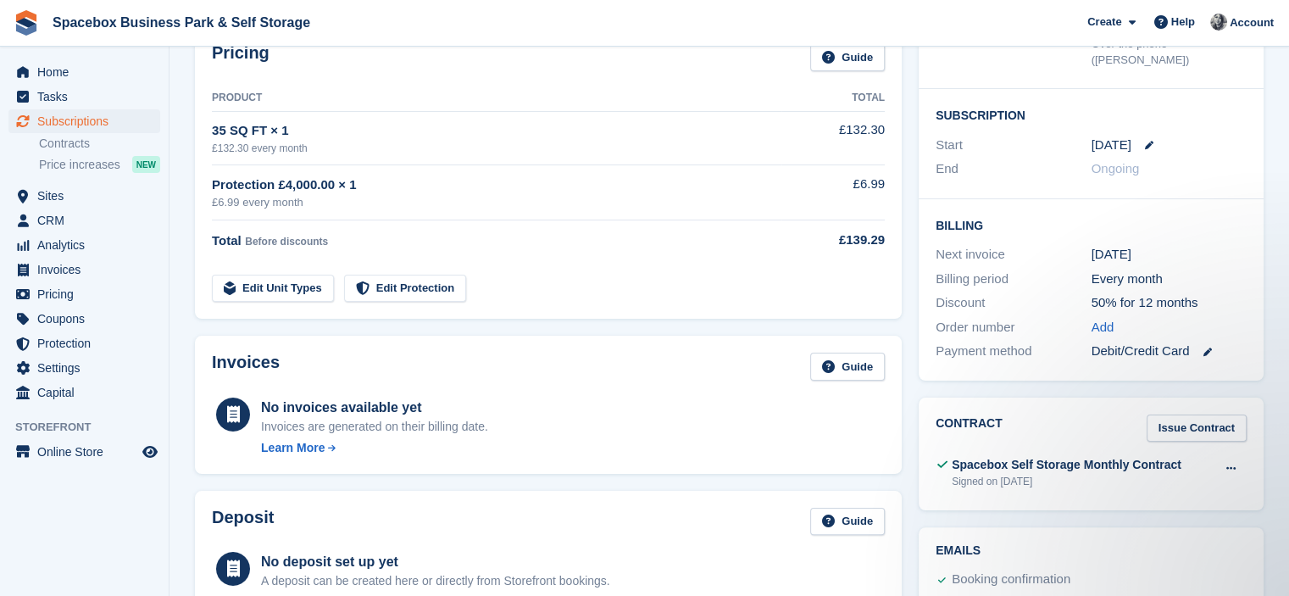
scroll to position [254, 0]
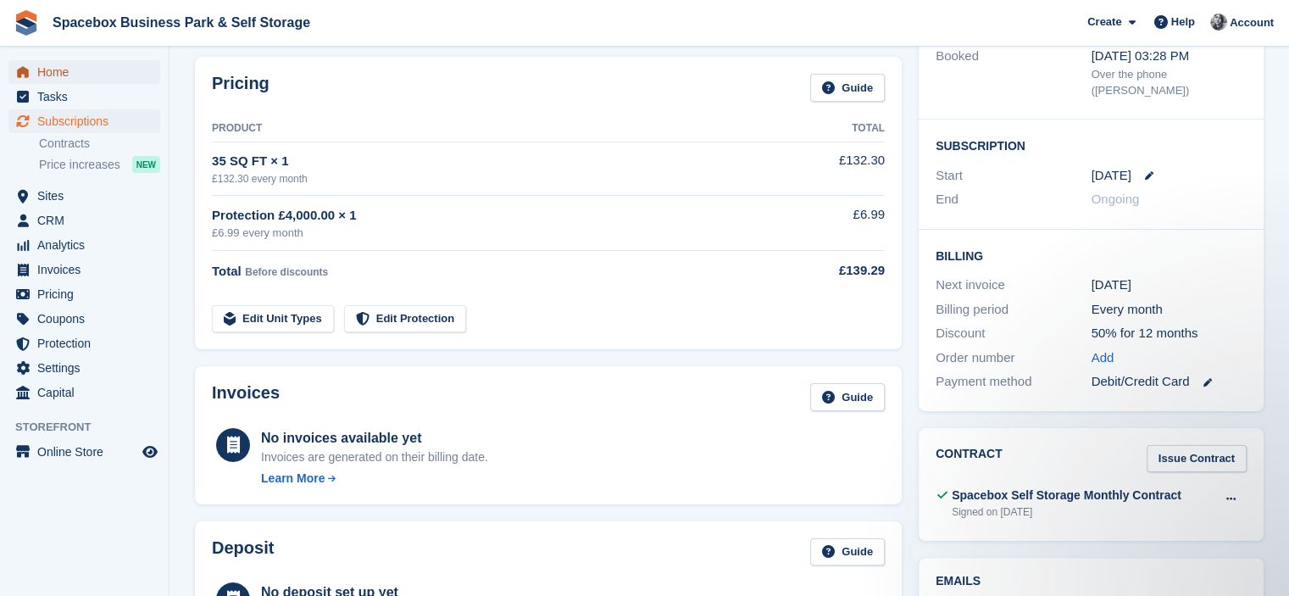
click at [140, 75] on link "Home" at bounding box center [84, 72] width 152 height 24
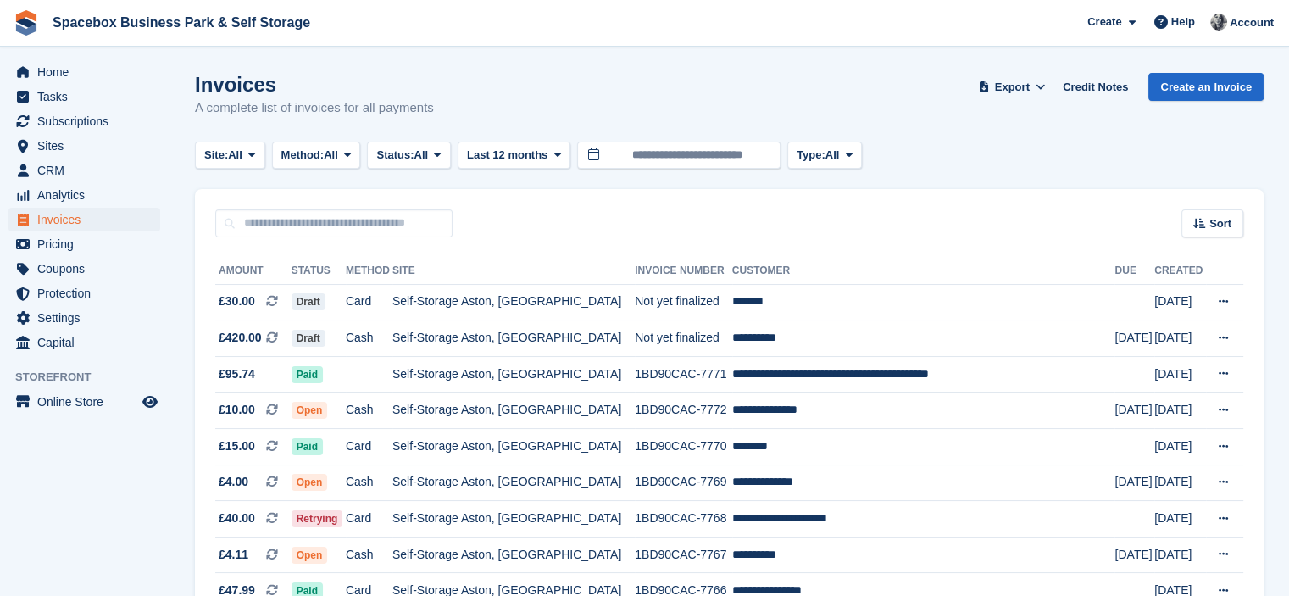
click at [576, 332] on td "Self-Storage Aston, [GEOGRAPHIC_DATA]" at bounding box center [513, 338] width 242 height 36
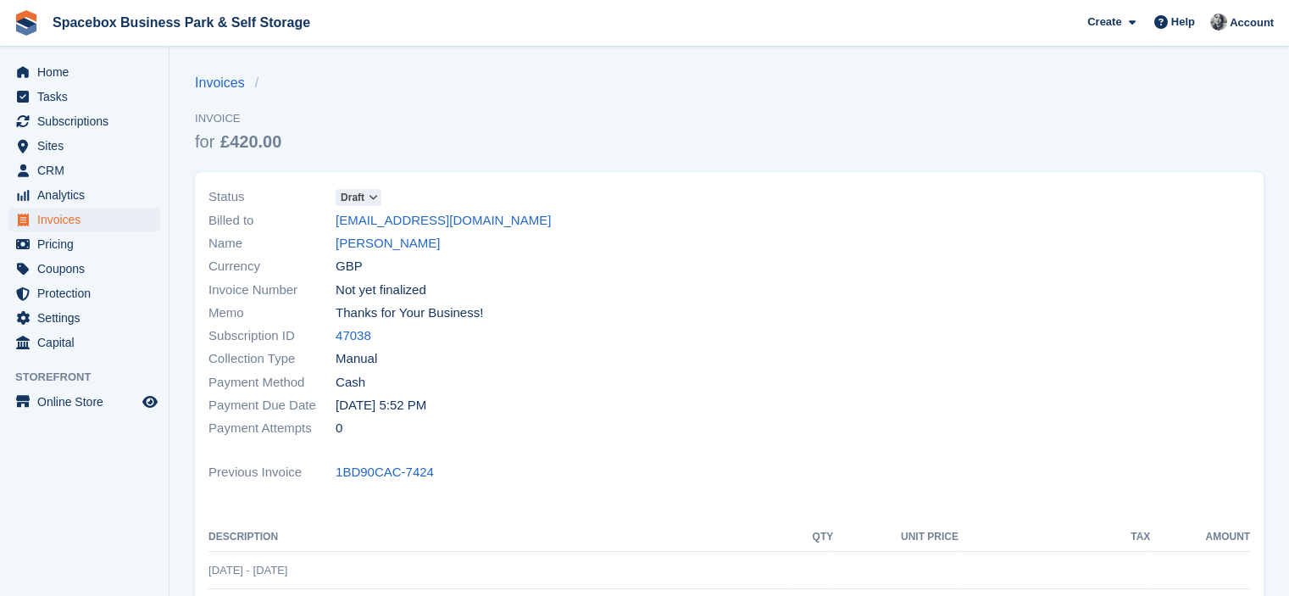
click at [381, 332] on div "Subscription ID 47038" at bounding box center [463, 336] width 511 height 23
drag, startPoint x: 375, startPoint y: 330, endPoint x: 363, endPoint y: 330, distance: 12.7
click at [369, 330] on div "Subscription ID 47038" at bounding box center [463, 336] width 511 height 23
click at [361, 330] on link "47038" at bounding box center [354, 335] width 36 height 19
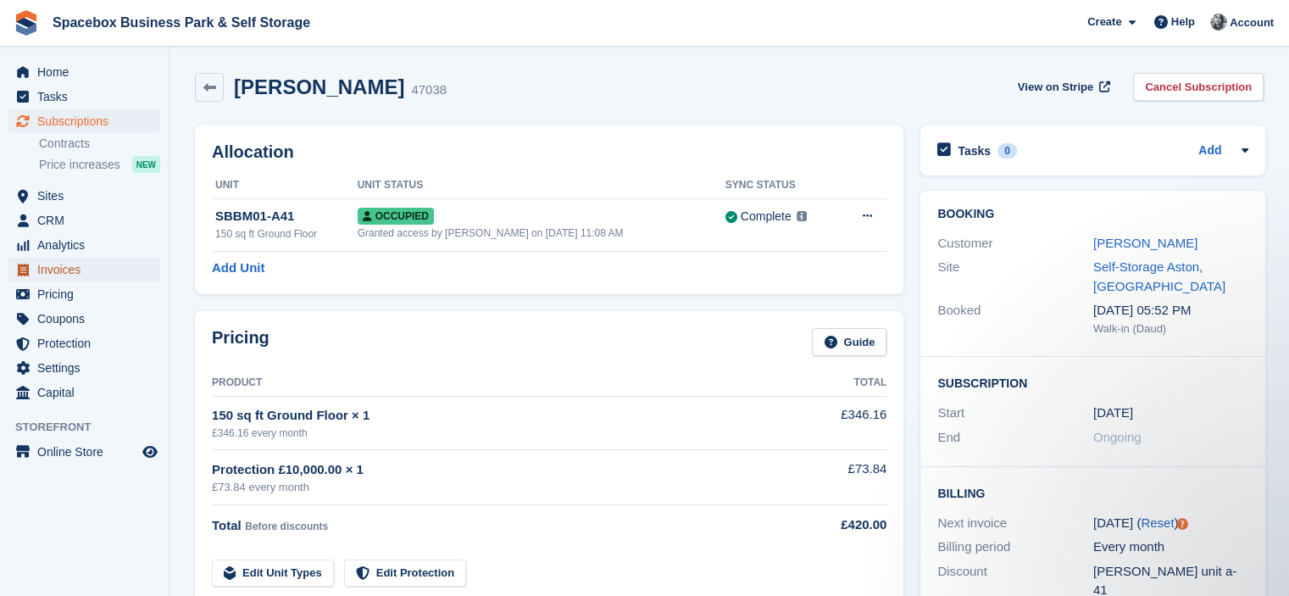
click at [54, 269] on span "Invoices" at bounding box center [88, 270] width 102 height 24
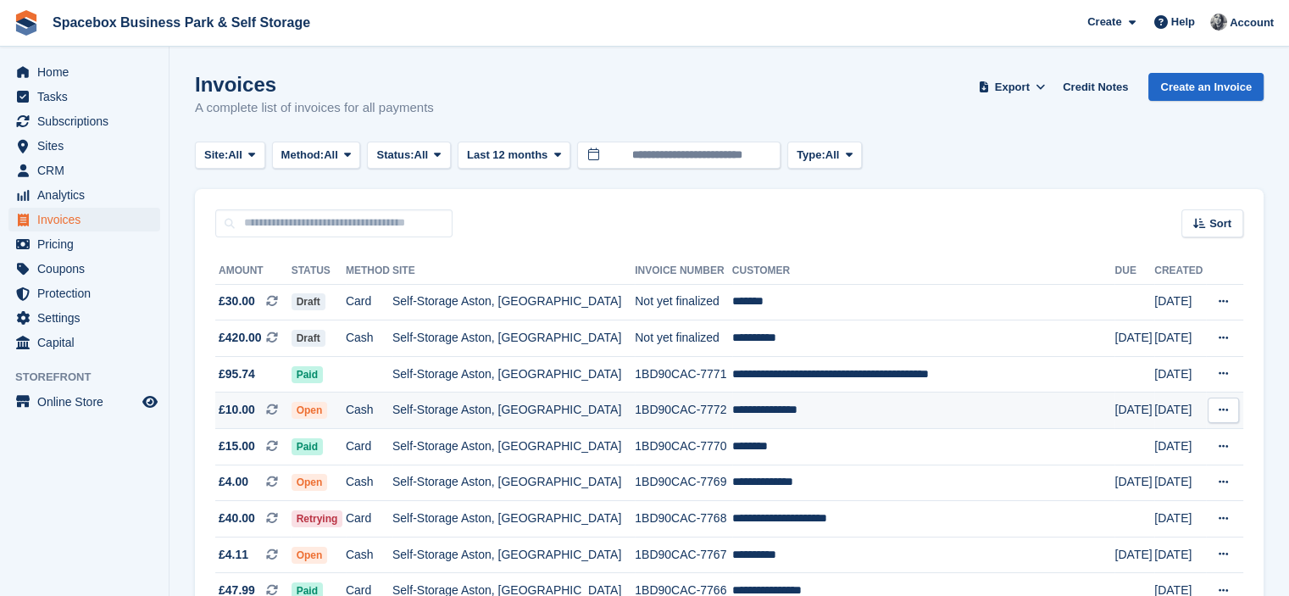
click at [474, 401] on td "Self-Storage Aston, [GEOGRAPHIC_DATA]" at bounding box center [513, 410] width 242 height 36
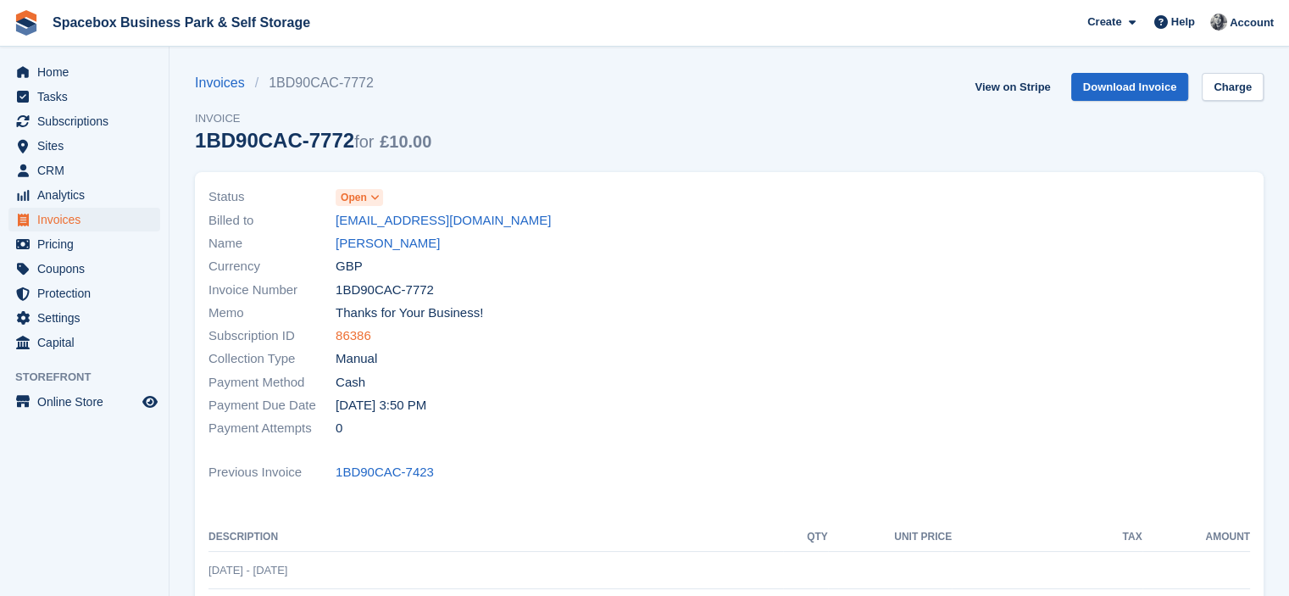
click at [349, 337] on link "86386" at bounding box center [354, 335] width 36 height 19
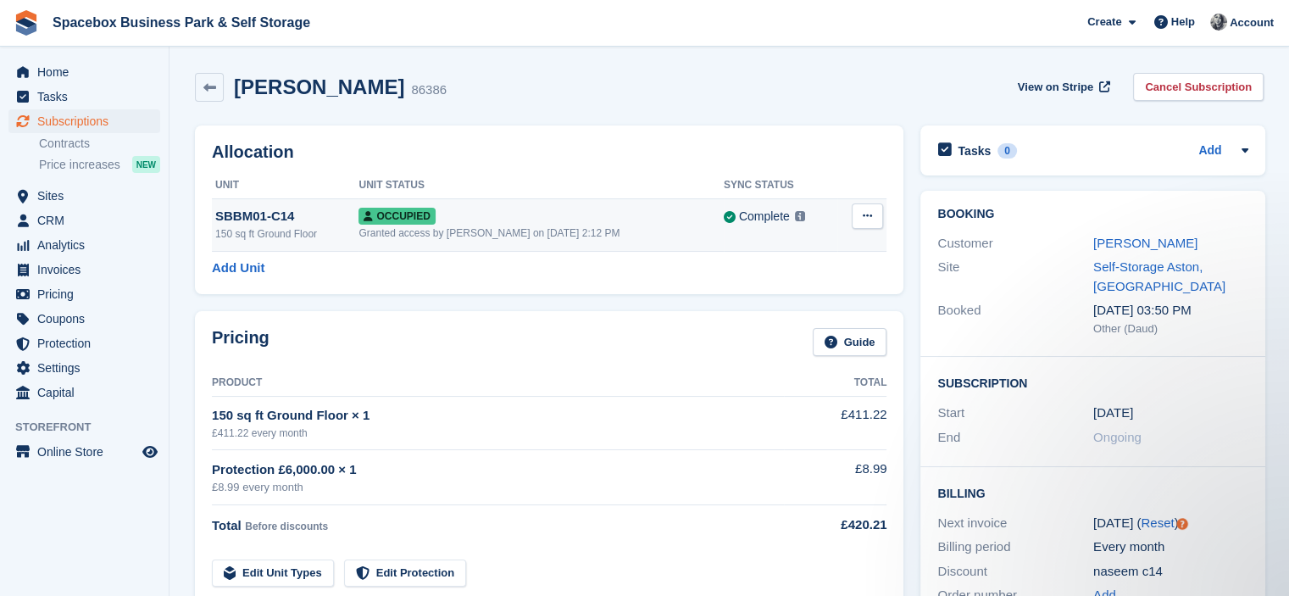
click at [854, 212] on button at bounding box center [867, 215] width 31 height 25
click at [783, 246] on p "Overlock" at bounding box center [801, 249] width 147 height 22
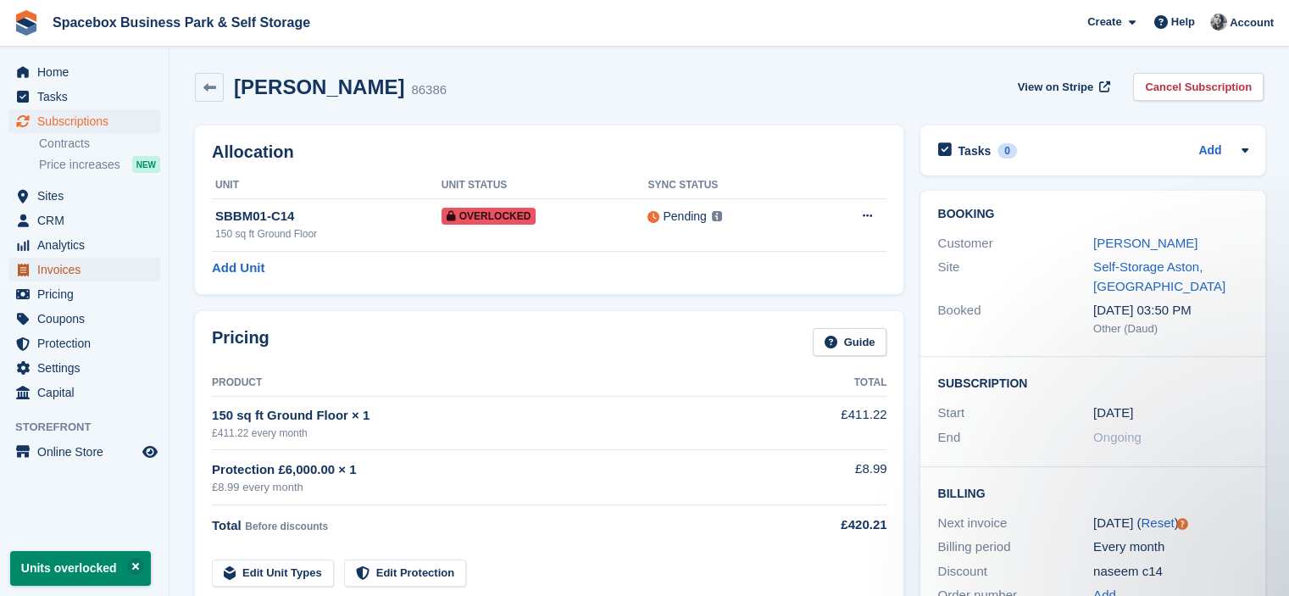
click at [62, 272] on span "Invoices" at bounding box center [88, 270] width 102 height 24
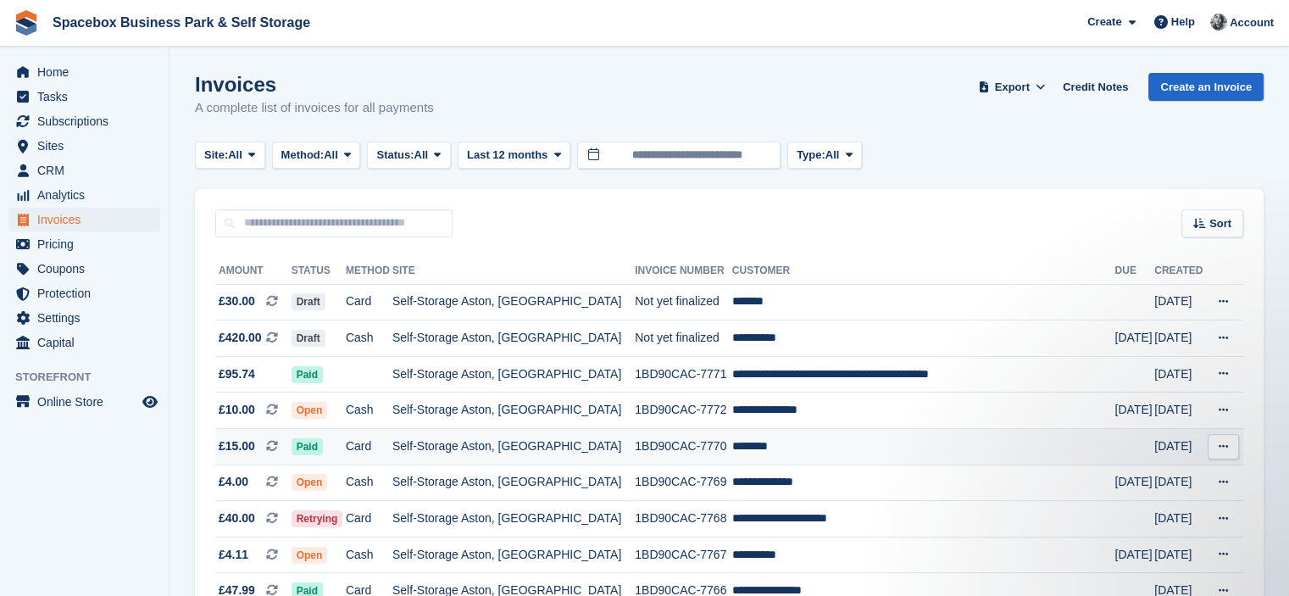
click at [573, 447] on td "Self-Storage Aston, [GEOGRAPHIC_DATA]" at bounding box center [513, 447] width 242 height 36
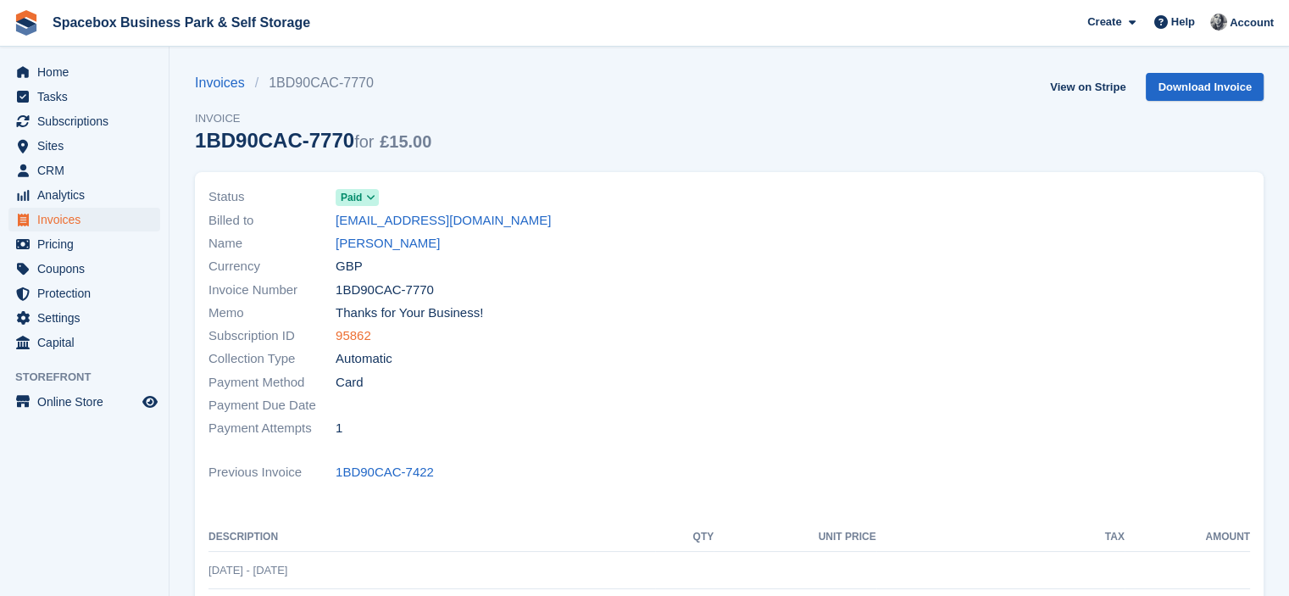
click at [358, 339] on link "95862" at bounding box center [354, 335] width 36 height 19
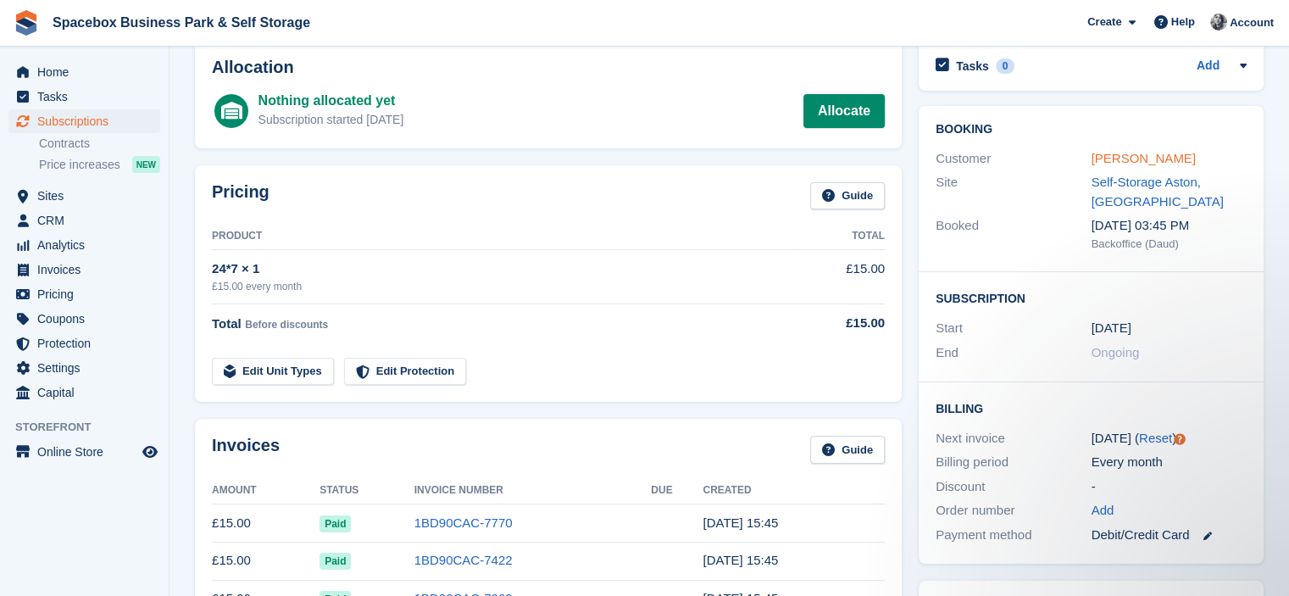
drag, startPoint x: 1119, startPoint y: 158, endPoint x: 1110, endPoint y: 157, distance: 8.5
click at [1119, 155] on link "[PERSON_NAME]" at bounding box center [1143, 158] width 104 height 14
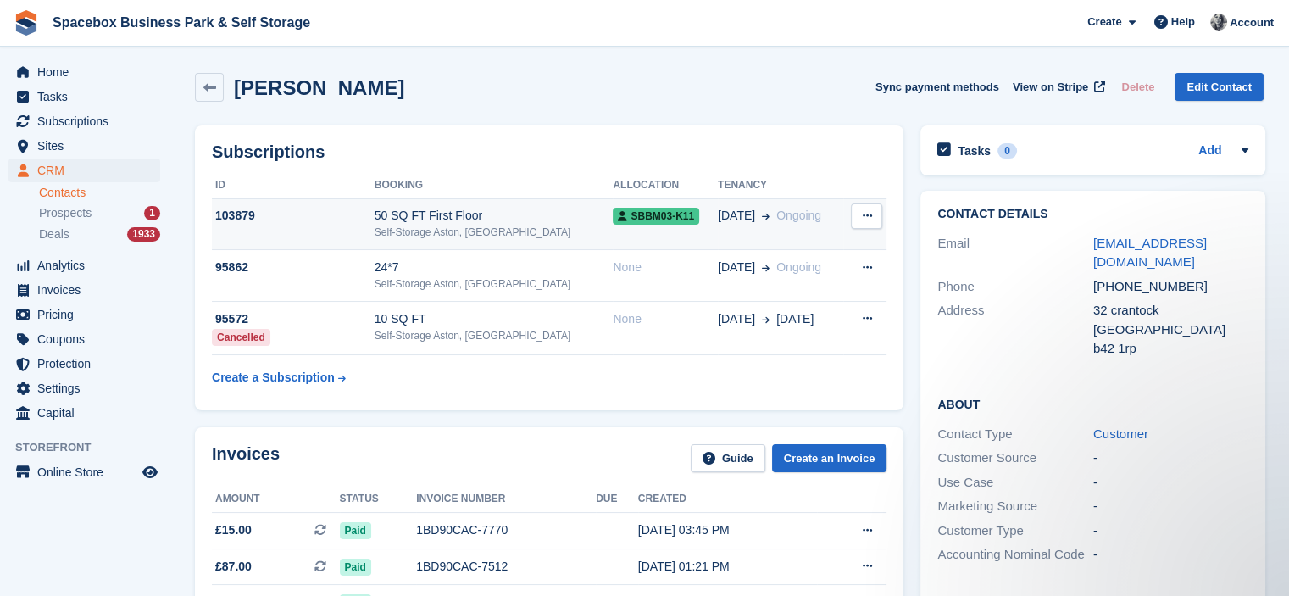
click at [536, 219] on div "50 SQ FT First Floor" at bounding box center [494, 216] width 239 height 18
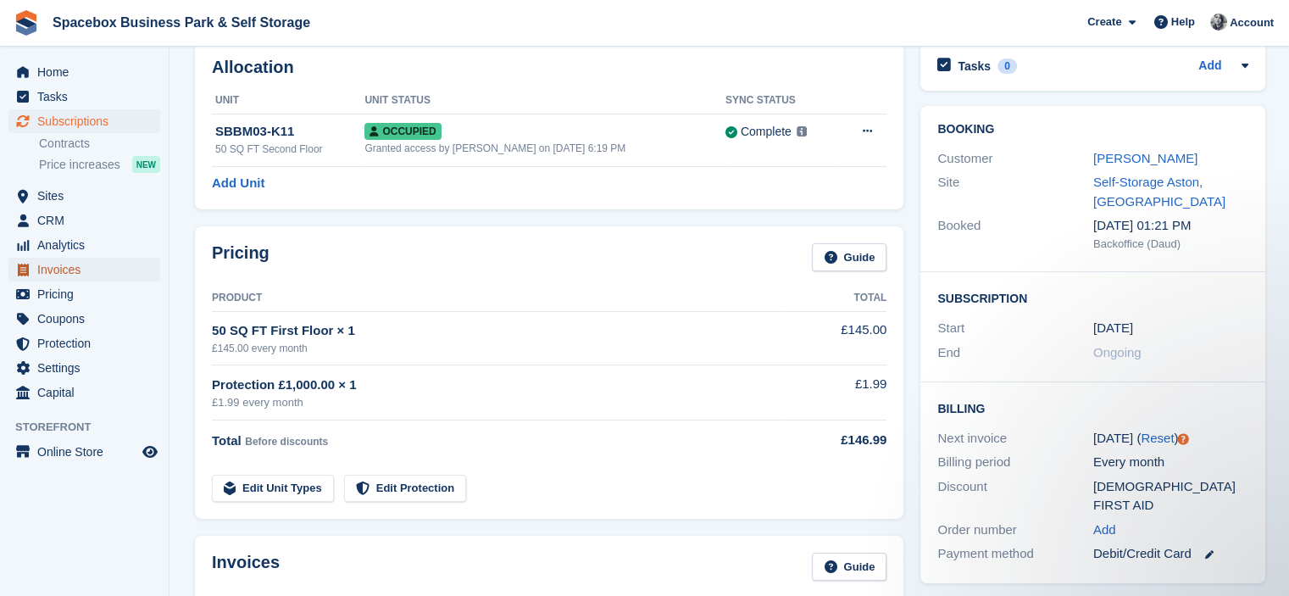
click at [69, 270] on span "Invoices" at bounding box center [88, 270] width 102 height 24
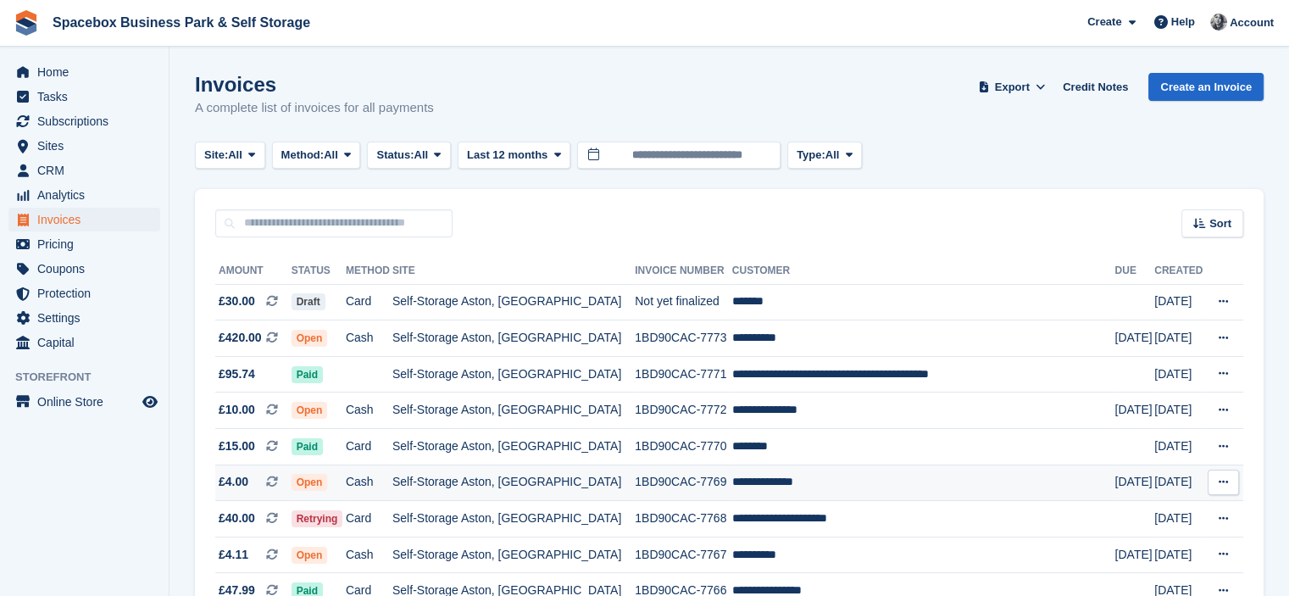
click at [565, 476] on td "Self-Storage Aston, [GEOGRAPHIC_DATA]" at bounding box center [513, 482] width 242 height 36
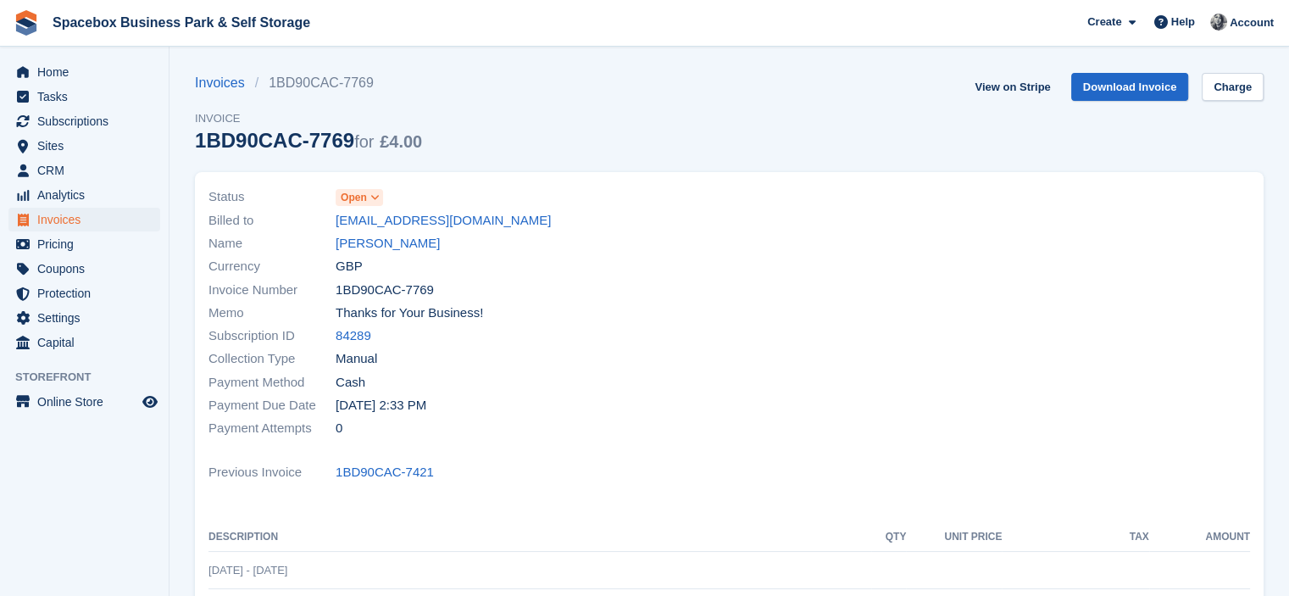
click at [374, 335] on div "Subscription ID 84289" at bounding box center [463, 336] width 511 height 23
click at [362, 330] on link "84289" at bounding box center [354, 335] width 36 height 19
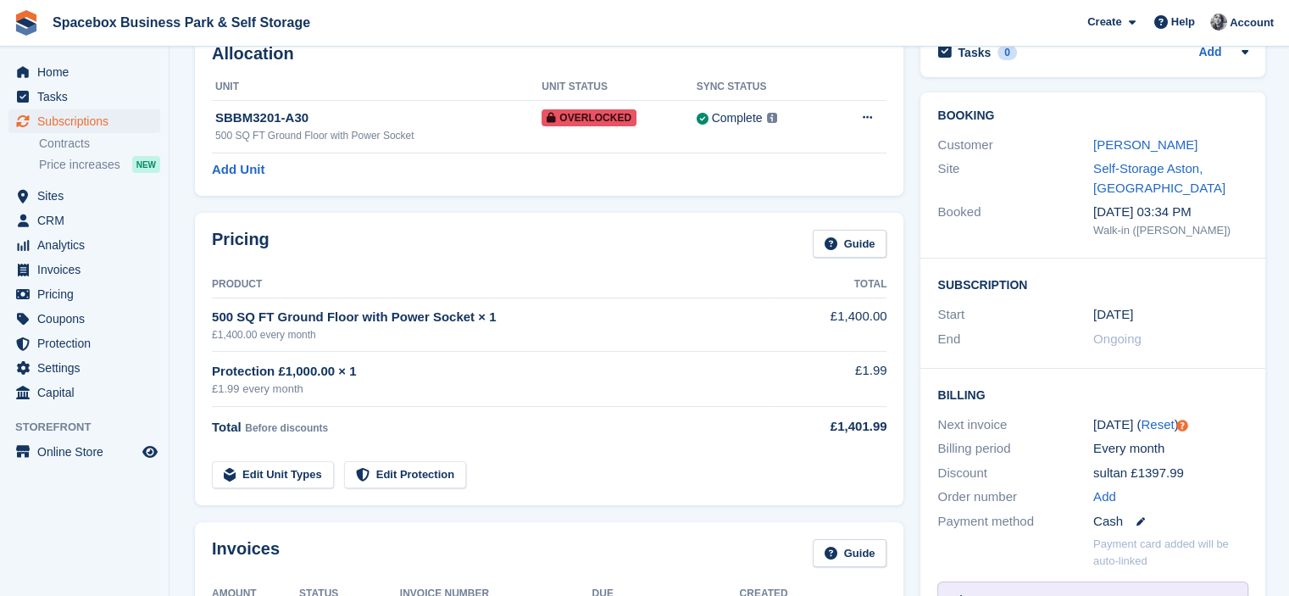
scroll to position [85, 0]
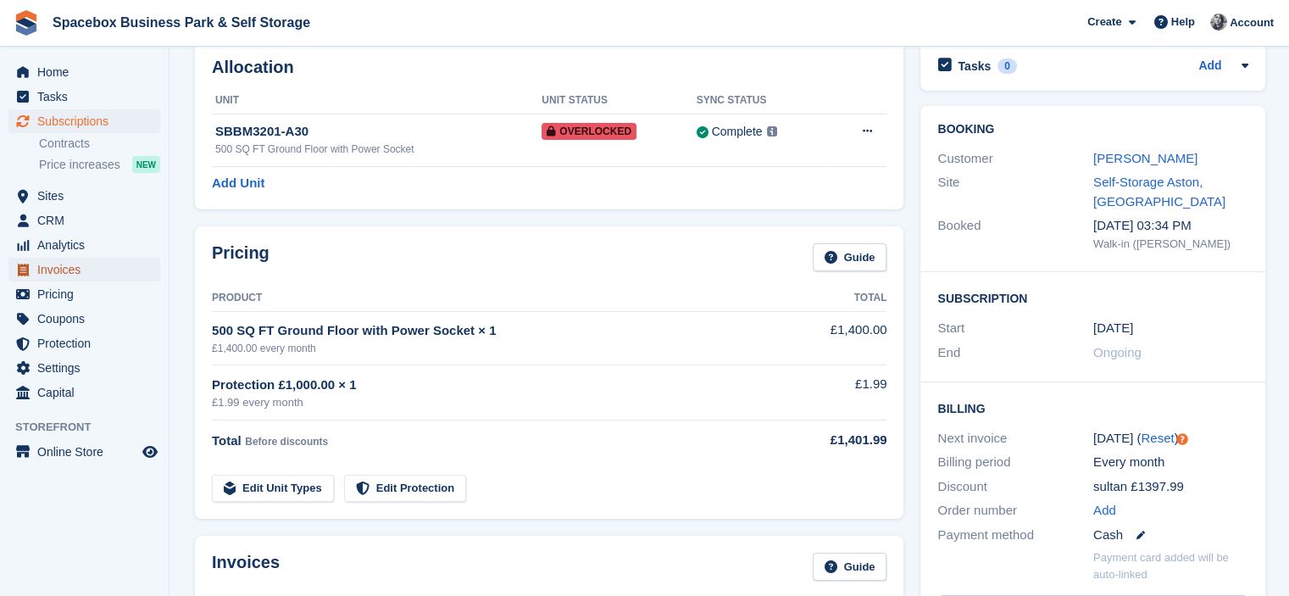
click at [64, 275] on span "Invoices" at bounding box center [88, 270] width 102 height 24
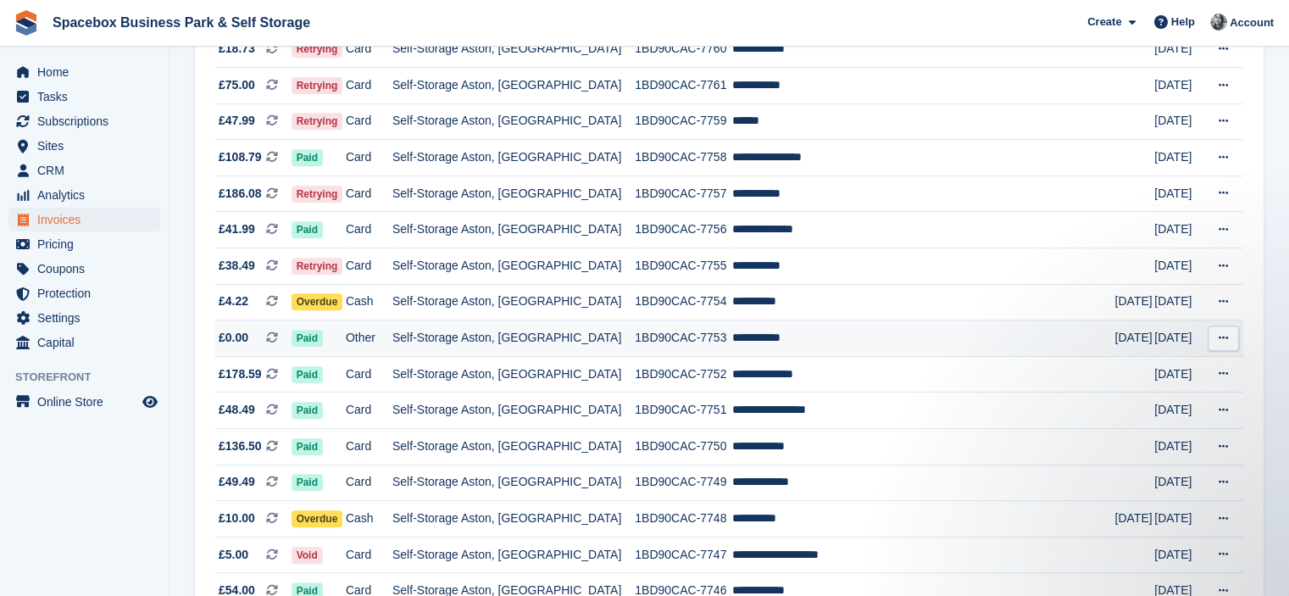
scroll to position [763, 0]
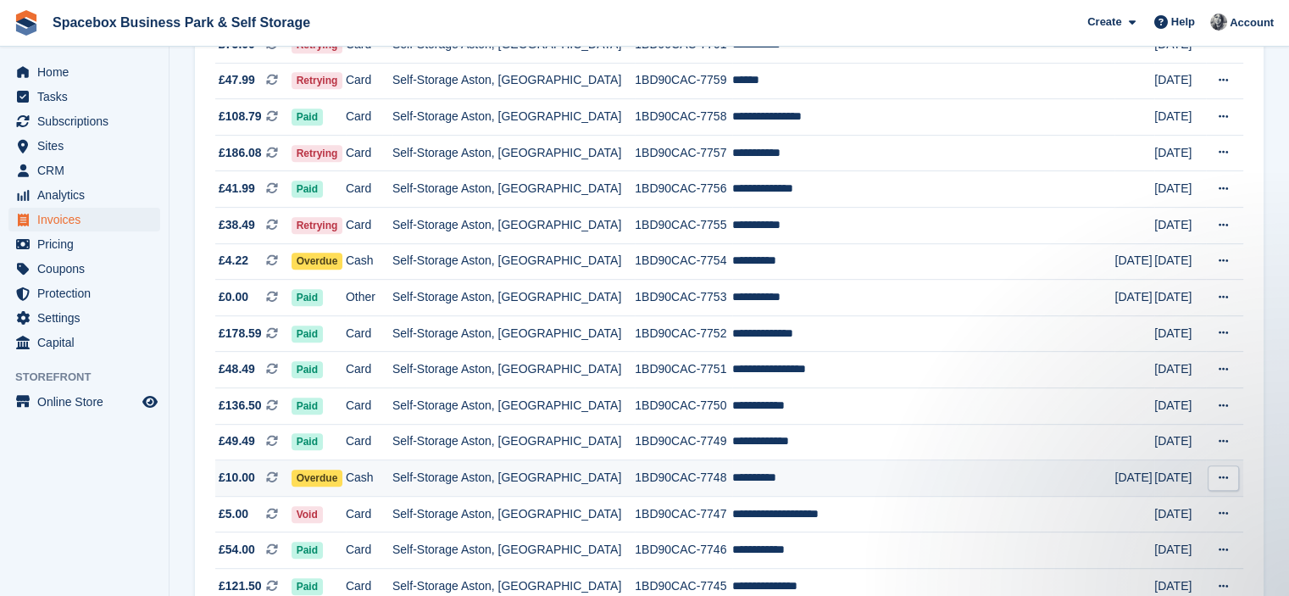
click at [593, 487] on td "Self-Storage Aston, [GEOGRAPHIC_DATA]" at bounding box center [513, 478] width 242 height 36
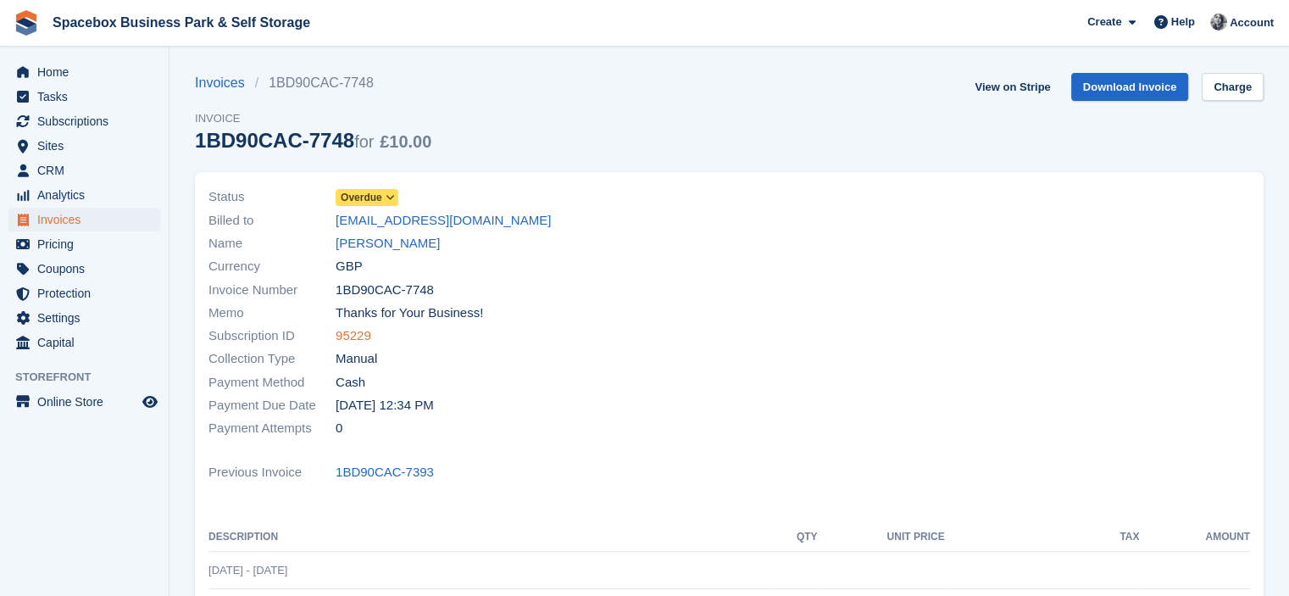
click at [357, 339] on link "95229" at bounding box center [354, 335] width 36 height 19
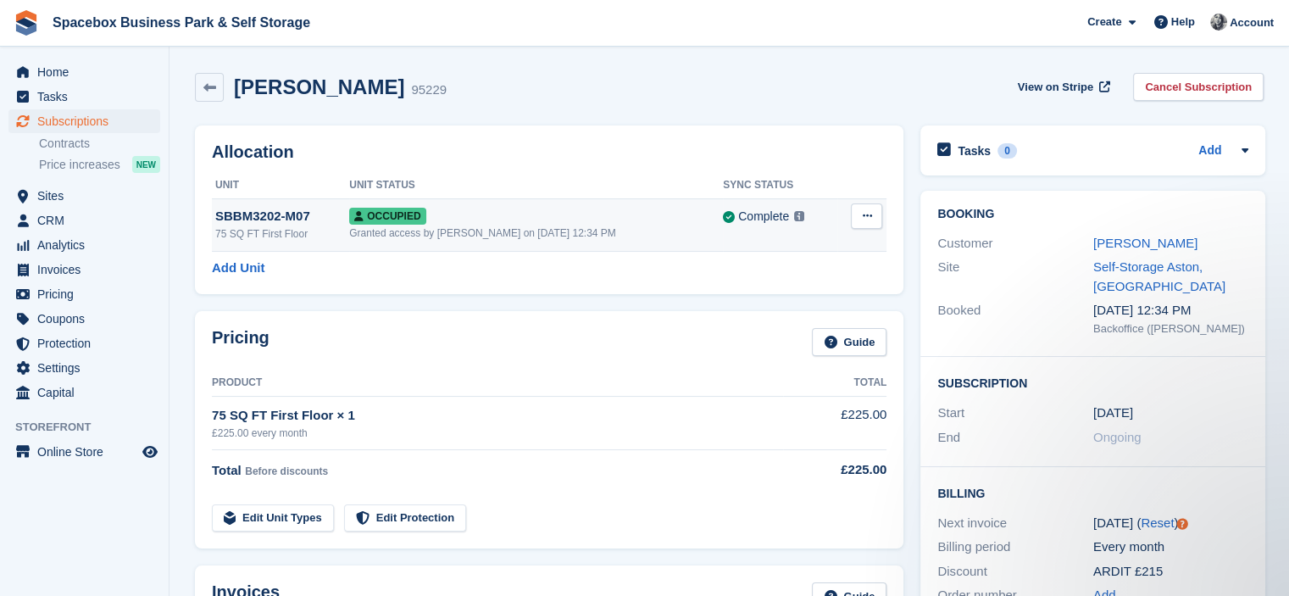
click at [875, 203] on td "Overlock Repossess Deallocate" at bounding box center [862, 224] width 50 height 53
click at [868, 223] on button at bounding box center [866, 215] width 31 height 25
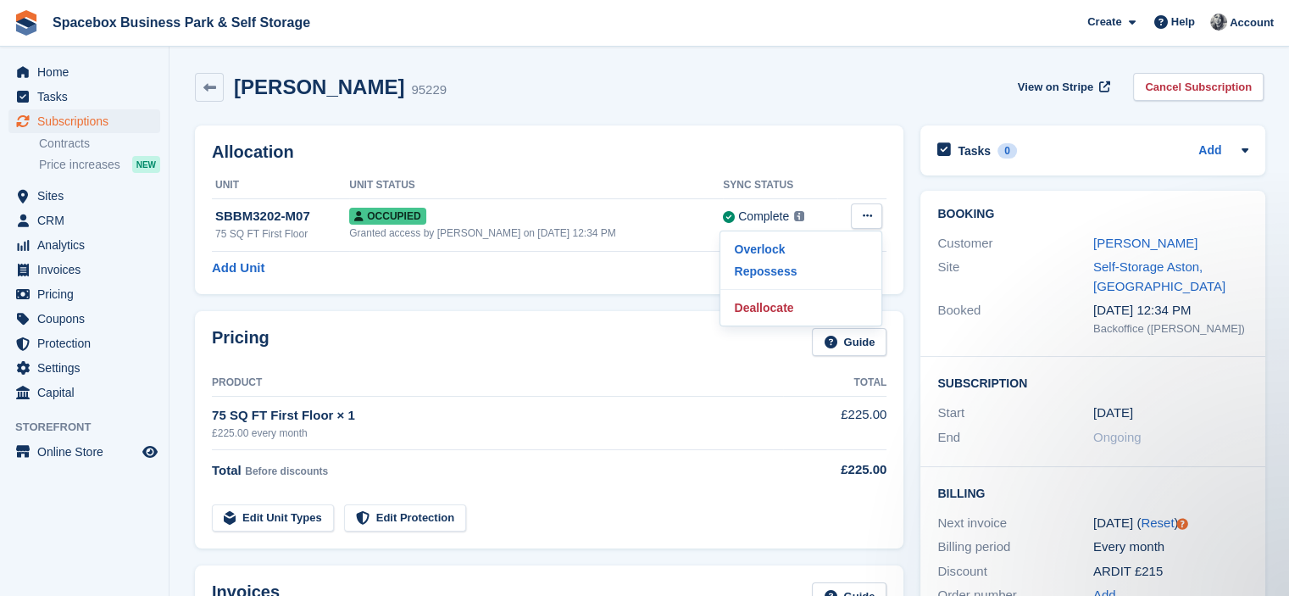
drag, startPoint x: 773, startPoint y: 240, endPoint x: 728, endPoint y: 89, distance: 157.4
click at [773, 240] on p "Overlock" at bounding box center [800, 249] width 147 height 22
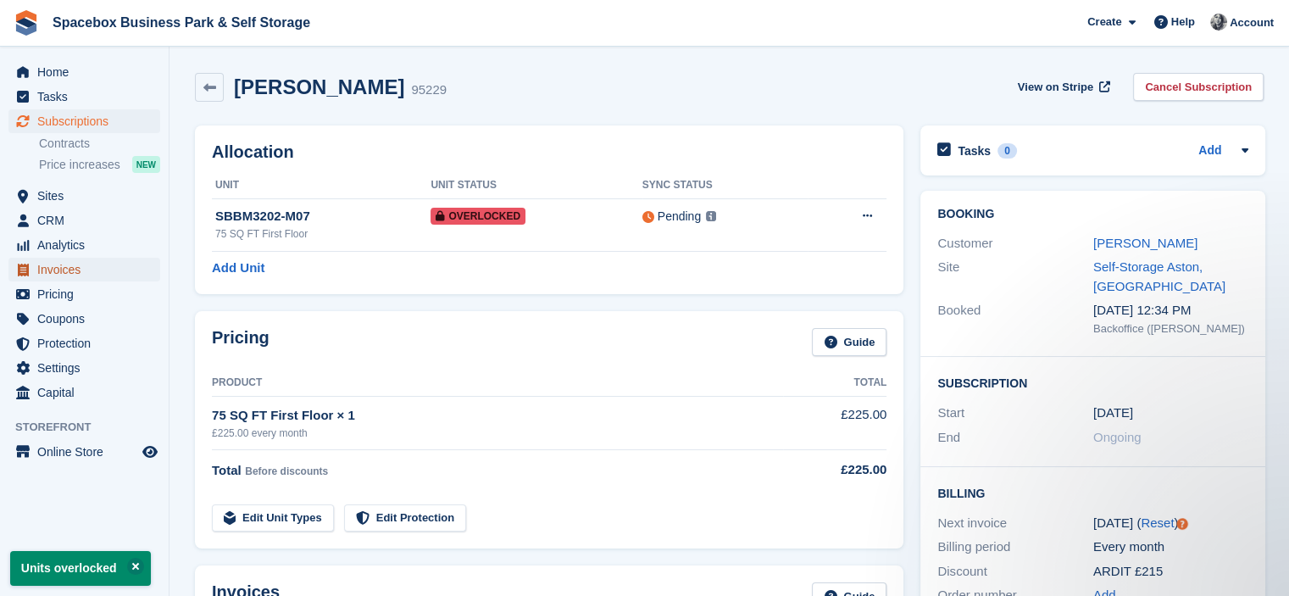
click at [58, 274] on span "Invoices" at bounding box center [88, 270] width 102 height 24
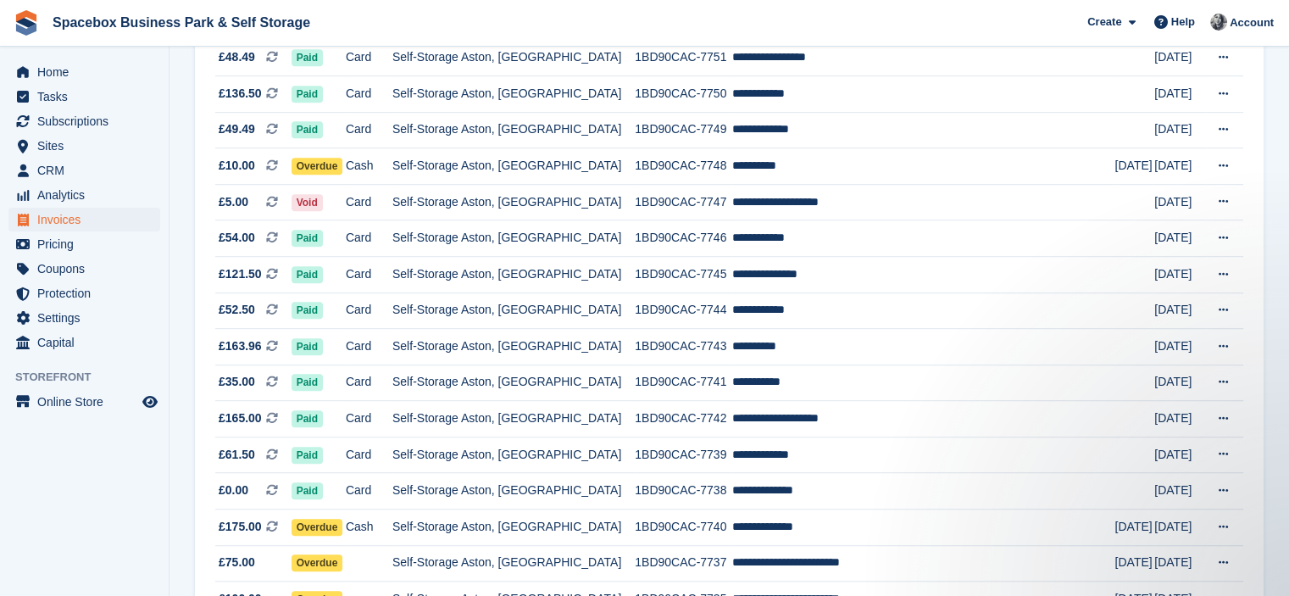
scroll to position [1102, 0]
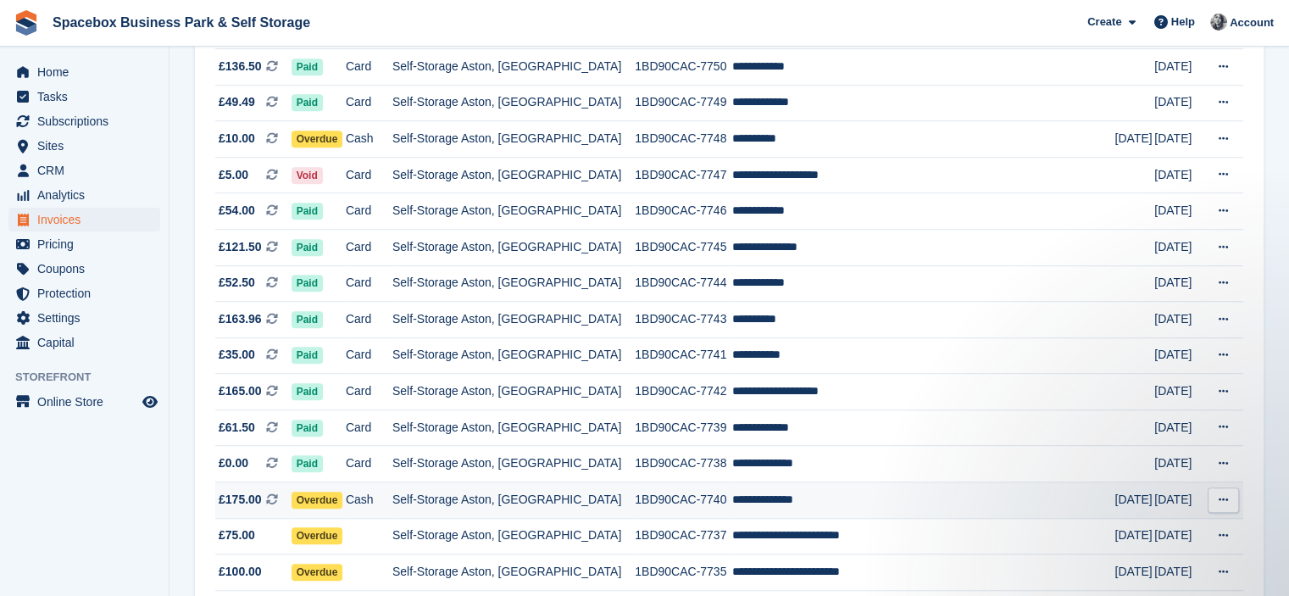
click at [635, 502] on td "1BD90CAC-7740" at bounding box center [683, 500] width 97 height 36
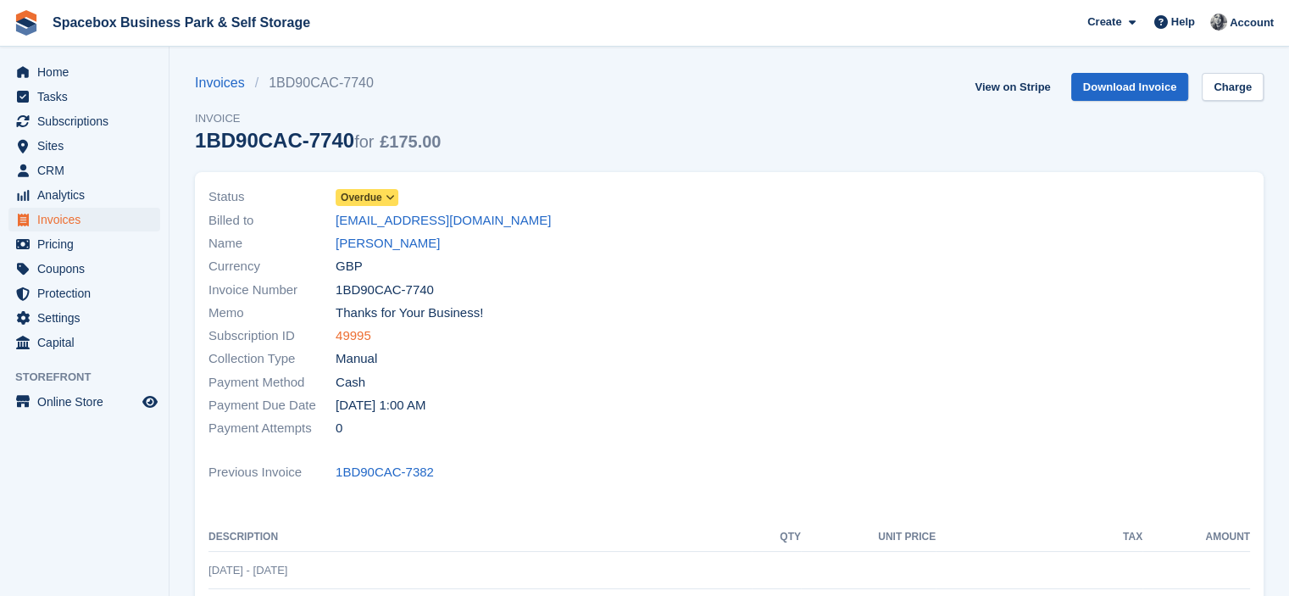
click at [347, 337] on link "49995" at bounding box center [354, 335] width 36 height 19
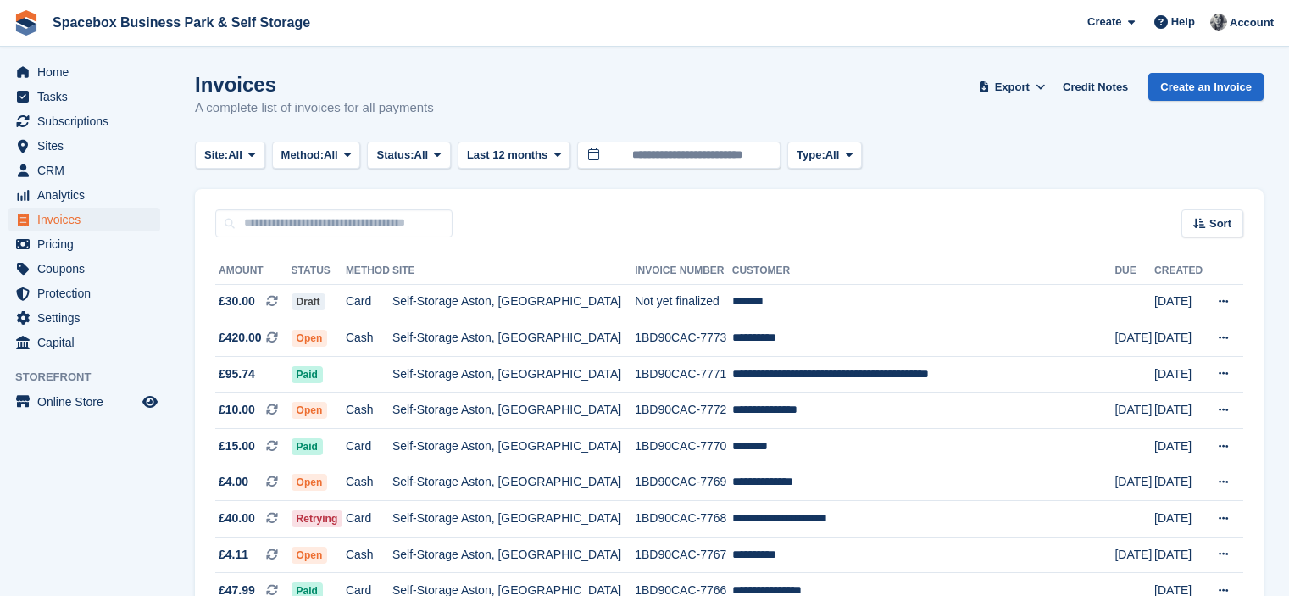
scroll to position [1102, 0]
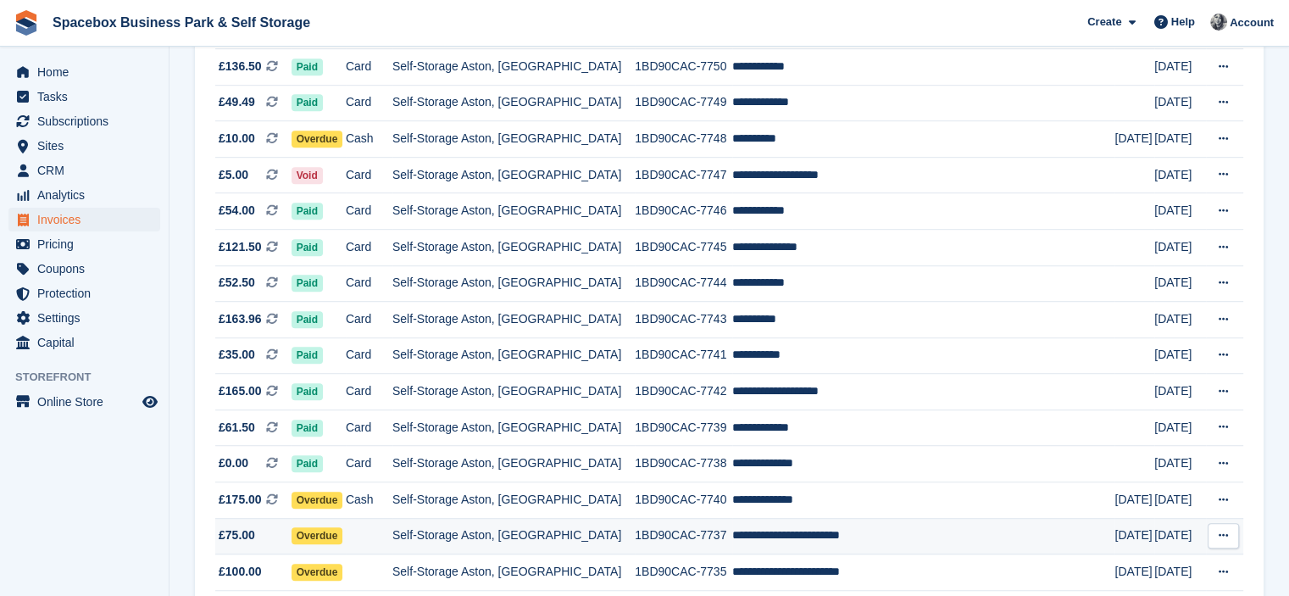
click at [641, 548] on td "1BD90CAC-7737" at bounding box center [683, 536] width 97 height 36
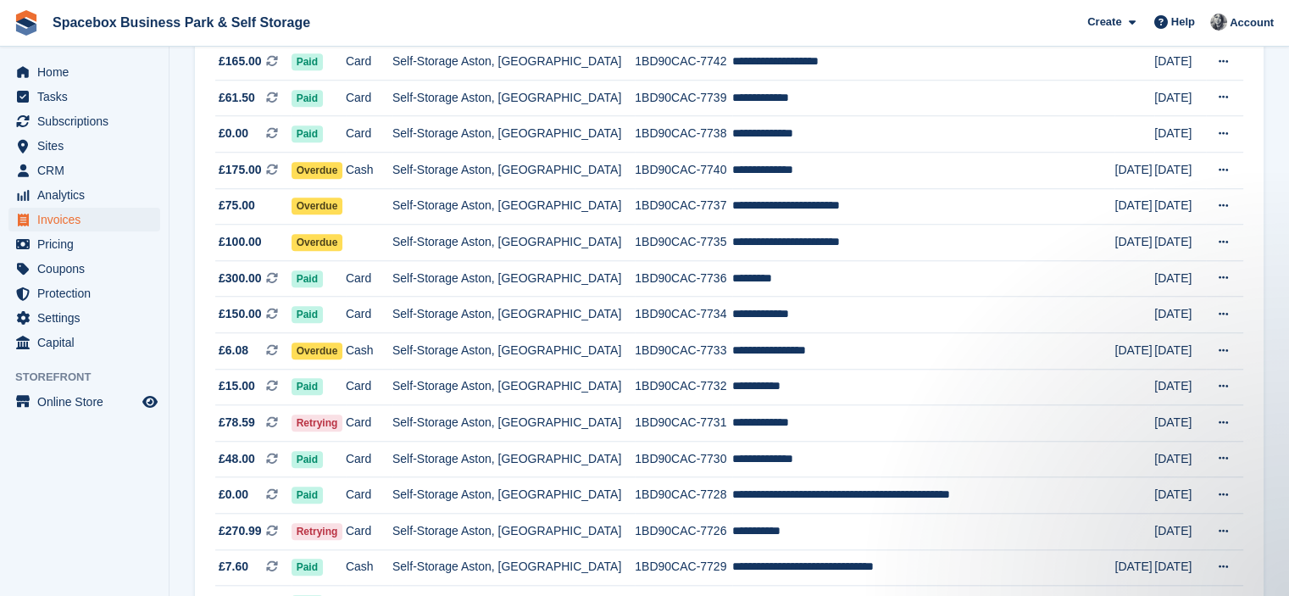
scroll to position [1441, 0]
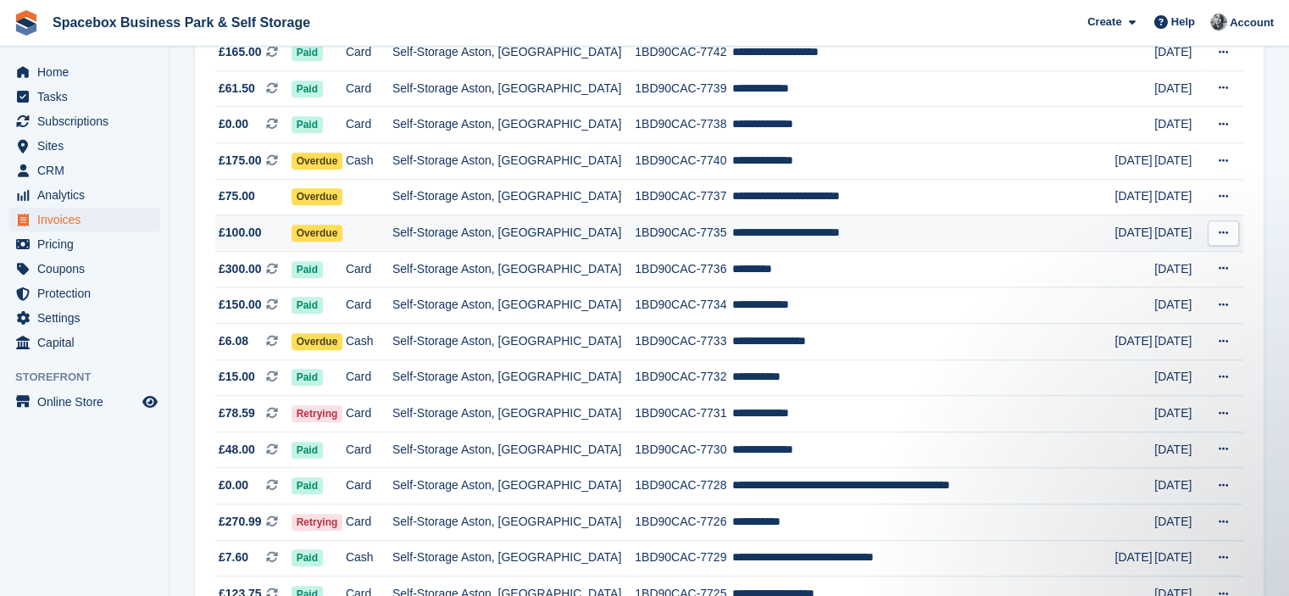
click at [552, 243] on td "Self-Storage Aston, [GEOGRAPHIC_DATA]" at bounding box center [513, 233] width 242 height 36
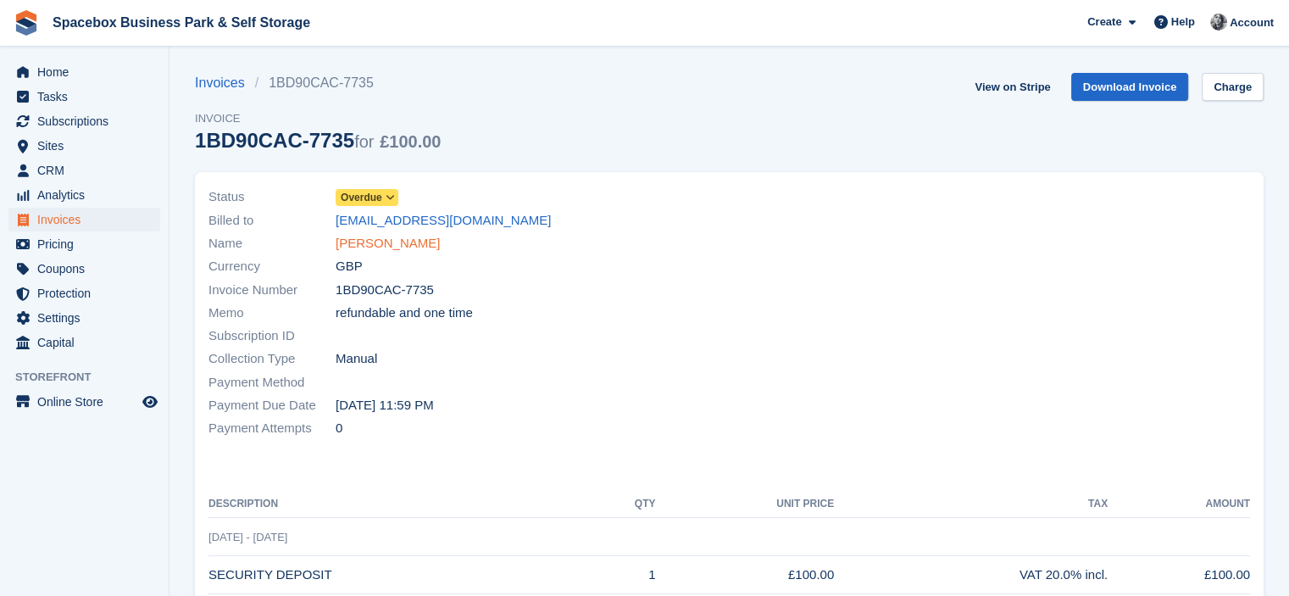
click at [376, 242] on link "[PERSON_NAME]" at bounding box center [388, 243] width 104 height 19
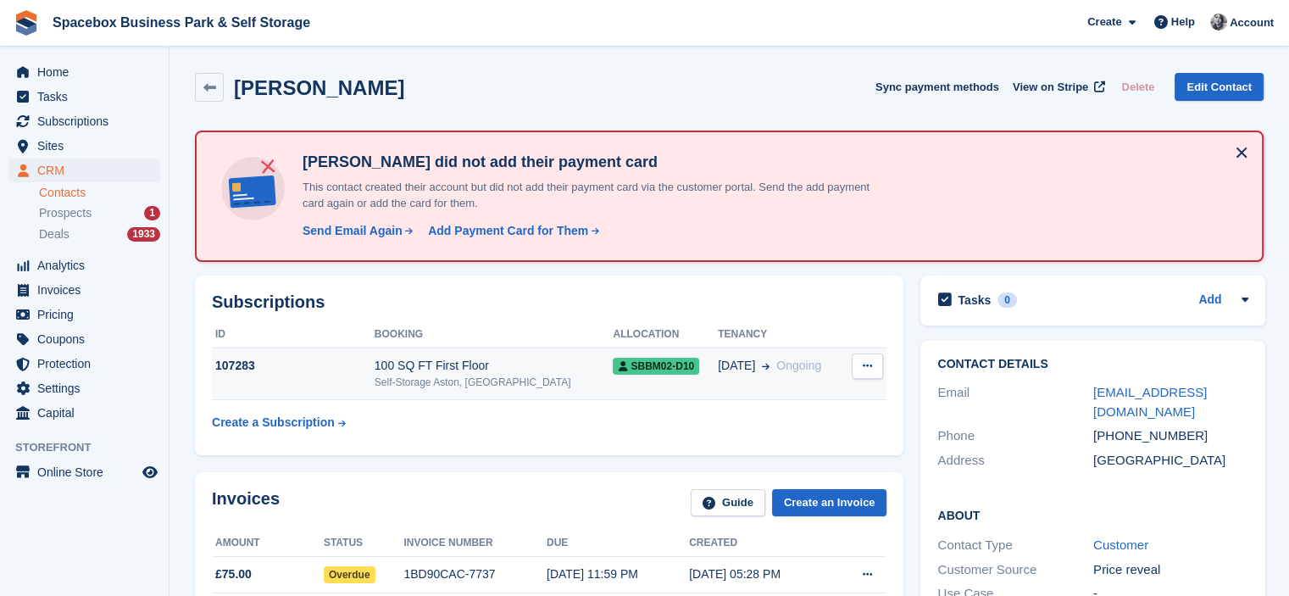
click at [871, 369] on button at bounding box center [867, 365] width 31 height 25
click at [664, 378] on td "SBBM02-D10" at bounding box center [665, 374] width 105 height 52
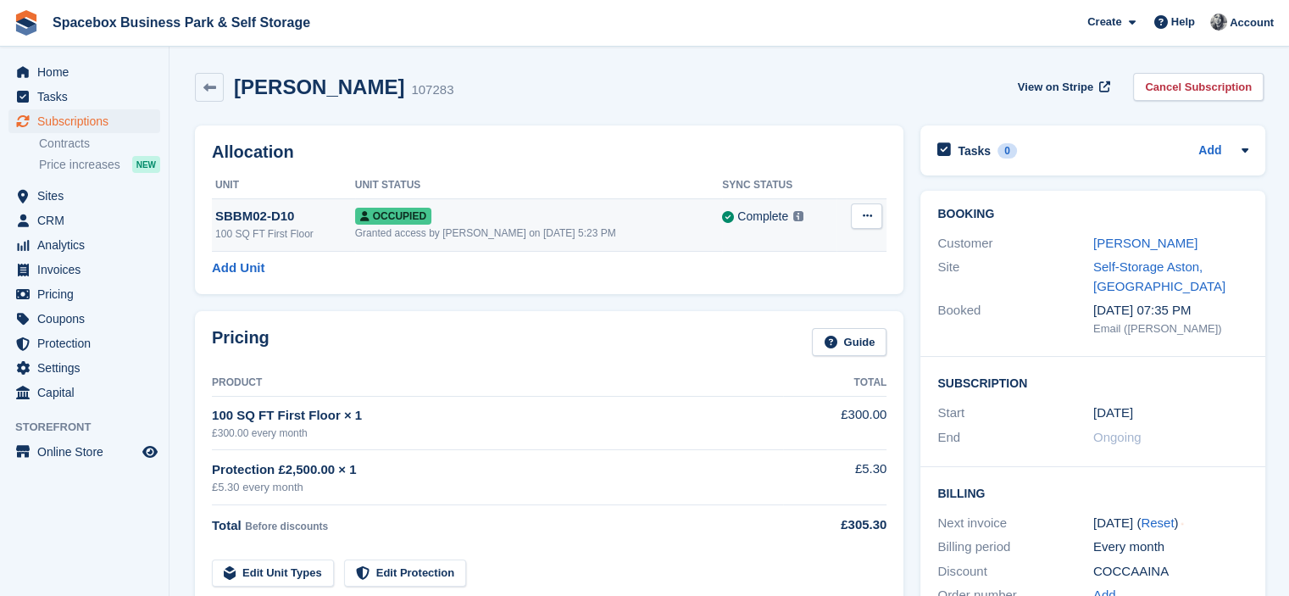
click at [864, 226] on button at bounding box center [866, 215] width 31 height 25
click at [790, 254] on p "Overlock" at bounding box center [800, 249] width 147 height 22
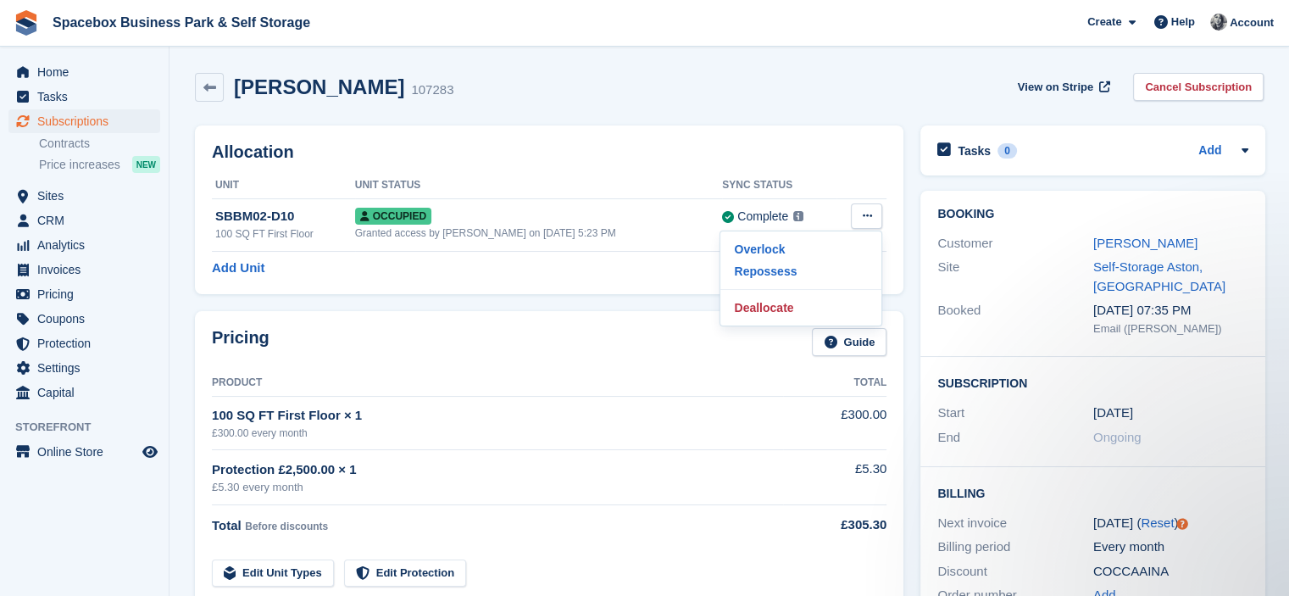
click at [730, 153] on h2 "Allocation" at bounding box center [549, 151] width 675 height 19
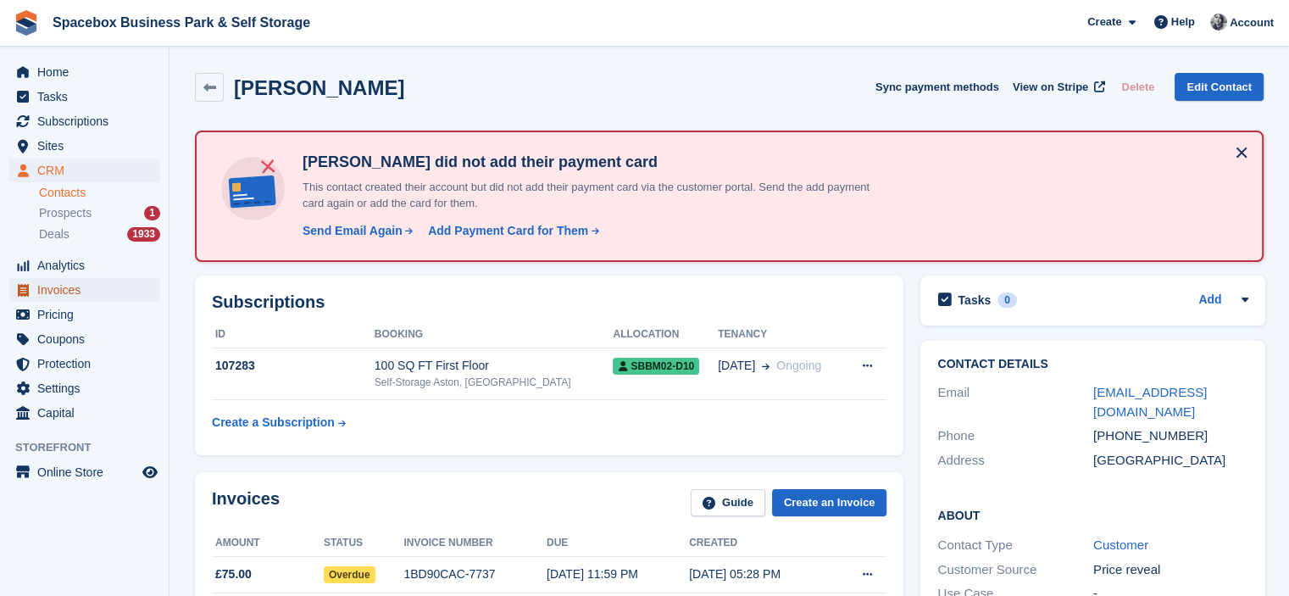
click at [82, 287] on span "Invoices" at bounding box center [88, 290] width 102 height 24
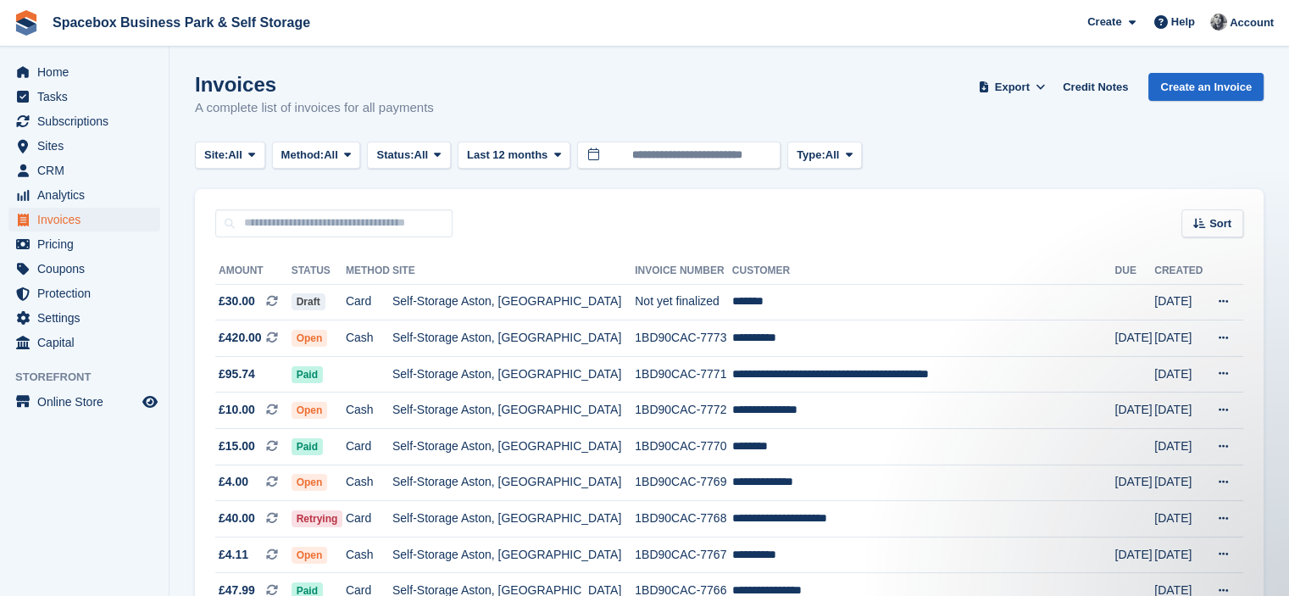
click at [897, 216] on div "Sort Sort by Date created Created (oldest first) Created (newest first)" at bounding box center [729, 213] width 1069 height 48
click at [69, 73] on span "Home" at bounding box center [88, 72] width 102 height 24
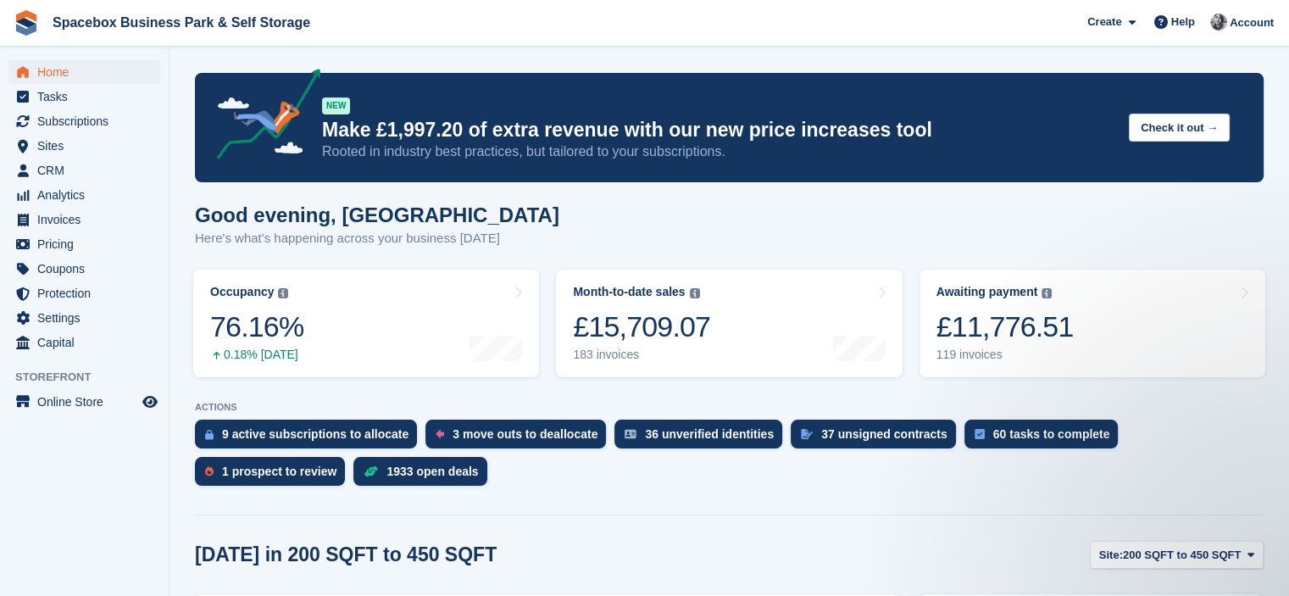
click at [789, 242] on div "Good evening, [GEOGRAPHIC_DATA] Here's what's happening across your business [D…" at bounding box center [729, 235] width 1069 height 65
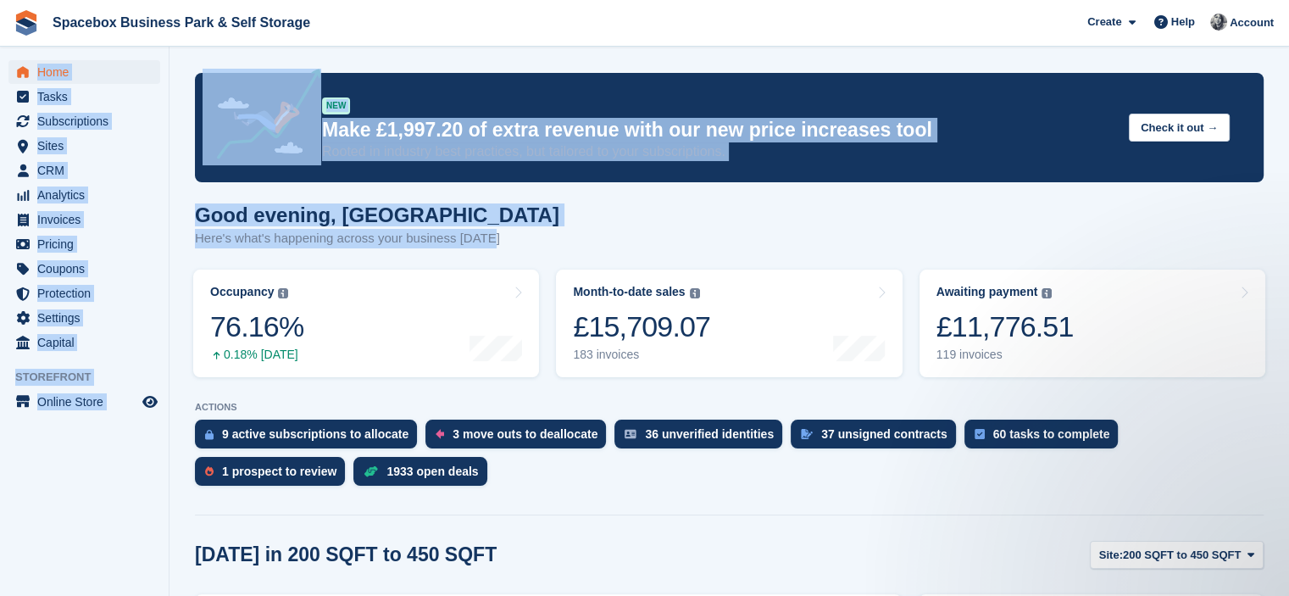
drag, startPoint x: 491, startPoint y: 235, endPoint x: 27, endPoint y: 58, distance: 495.9
click at [361, 208] on h1 "Good evening, [GEOGRAPHIC_DATA]" at bounding box center [377, 214] width 364 height 23
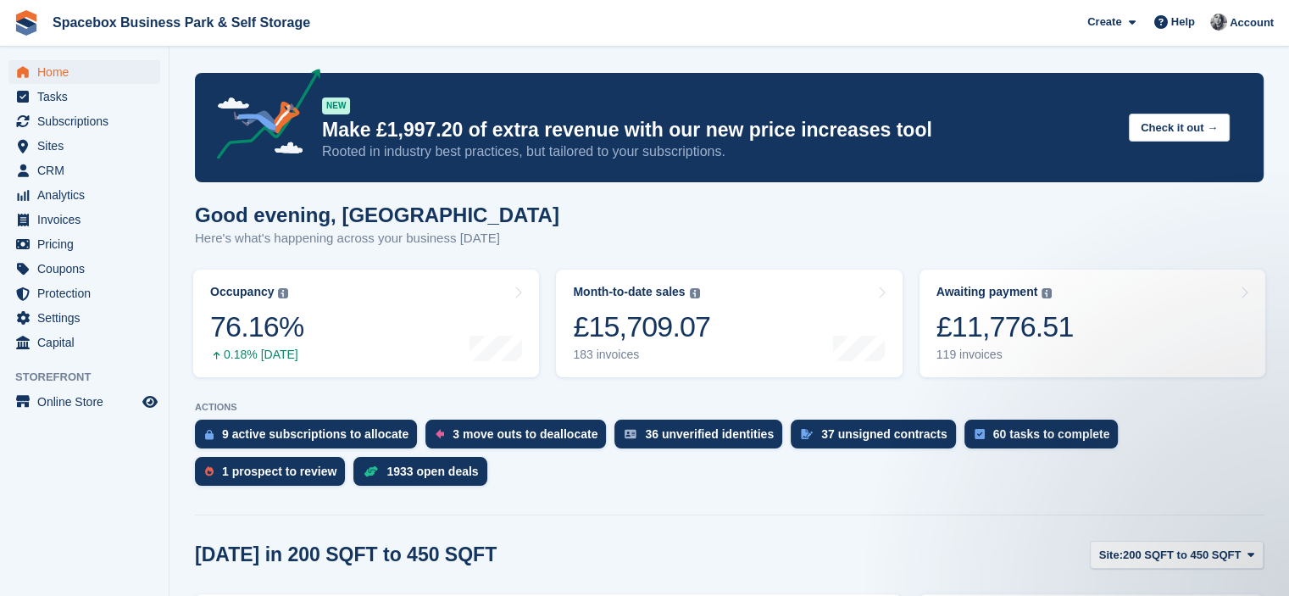
click at [369, 240] on p "Here's what's happening across your business [DATE]" at bounding box center [377, 238] width 364 height 19
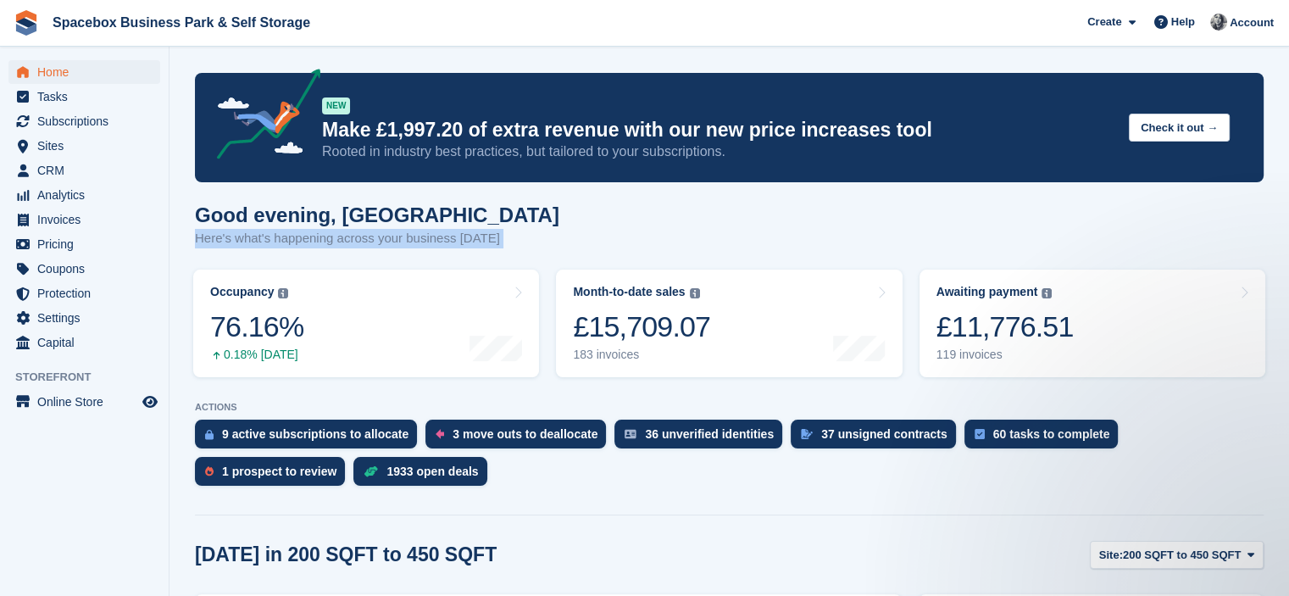
click at [369, 240] on p "Here's what's happening across your business [DATE]" at bounding box center [377, 238] width 364 height 19
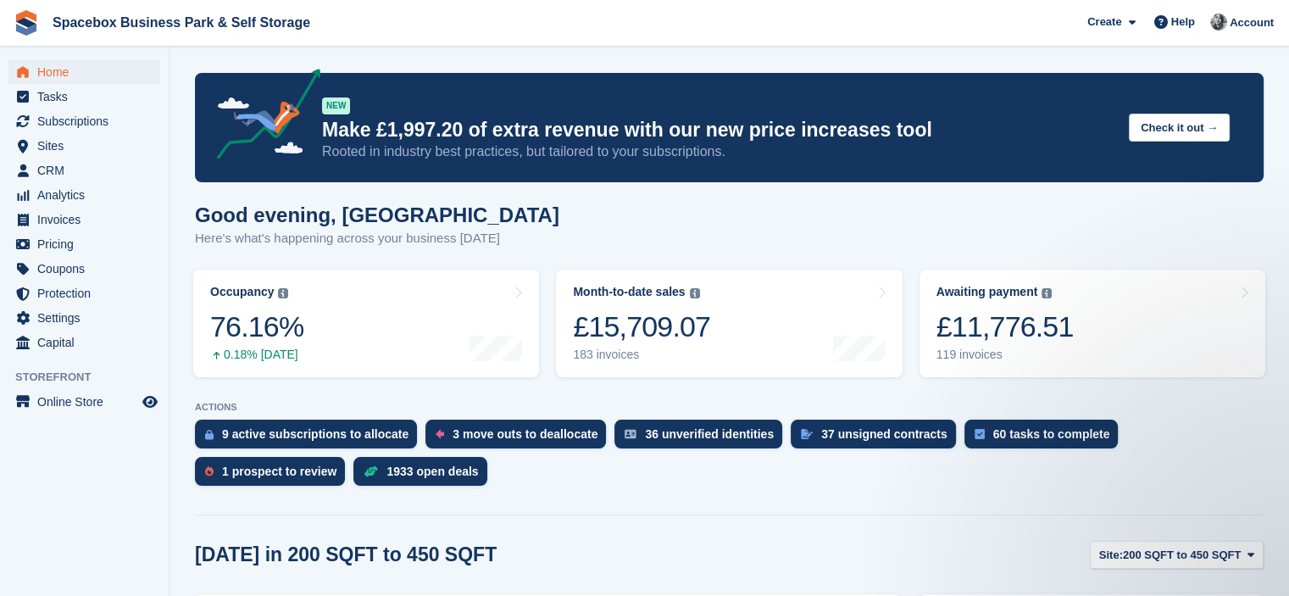
click at [336, 213] on h1 "Good evening, [GEOGRAPHIC_DATA]" at bounding box center [377, 214] width 364 height 23
click at [369, 240] on p "Here's what's happening across your business [DATE]" at bounding box center [377, 238] width 364 height 19
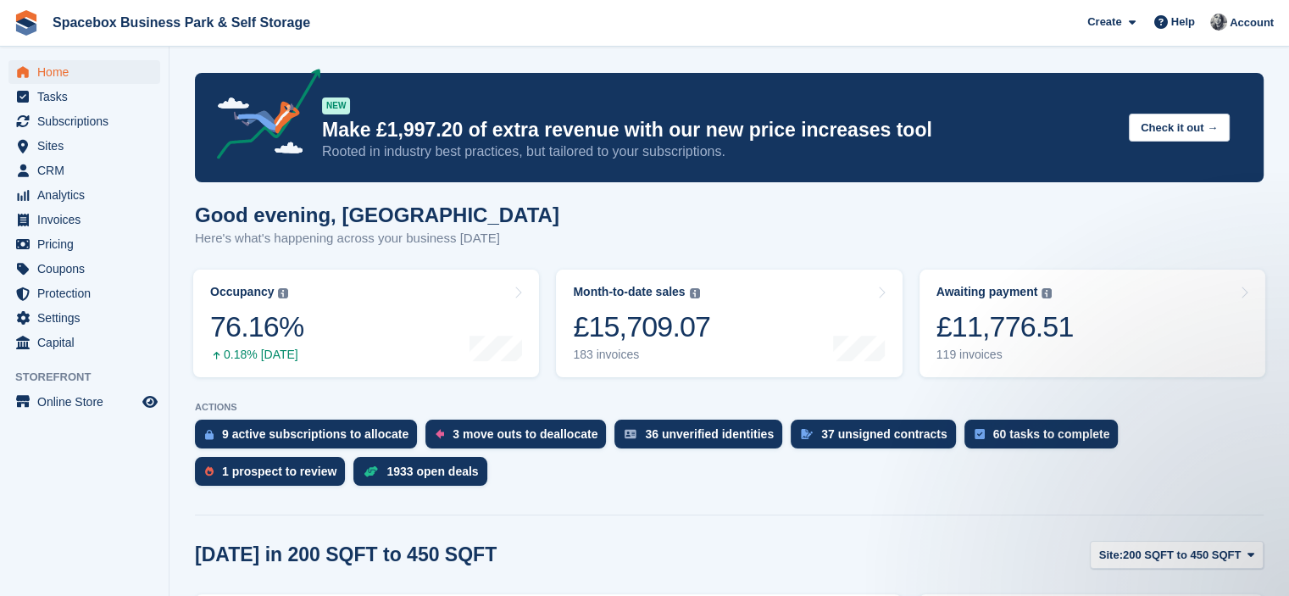
click at [369, 240] on p "Here's what's happening across your business [DATE]" at bounding box center [377, 238] width 364 height 19
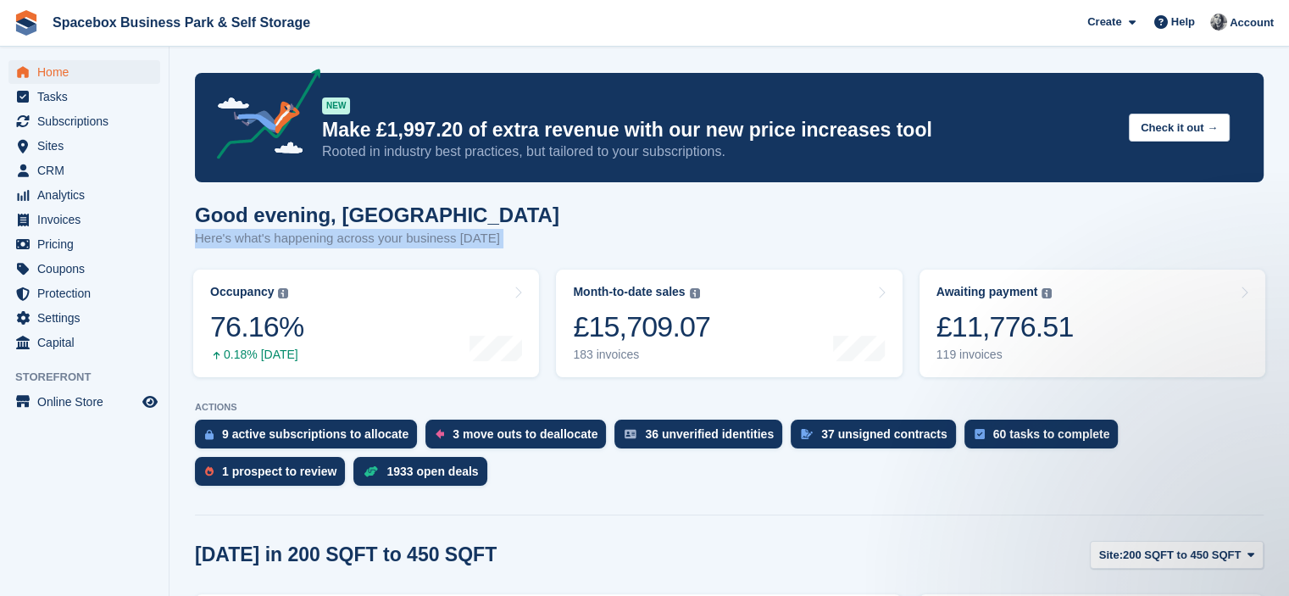
click at [369, 240] on p "Here's what's happening across your business [DATE]" at bounding box center [377, 238] width 364 height 19
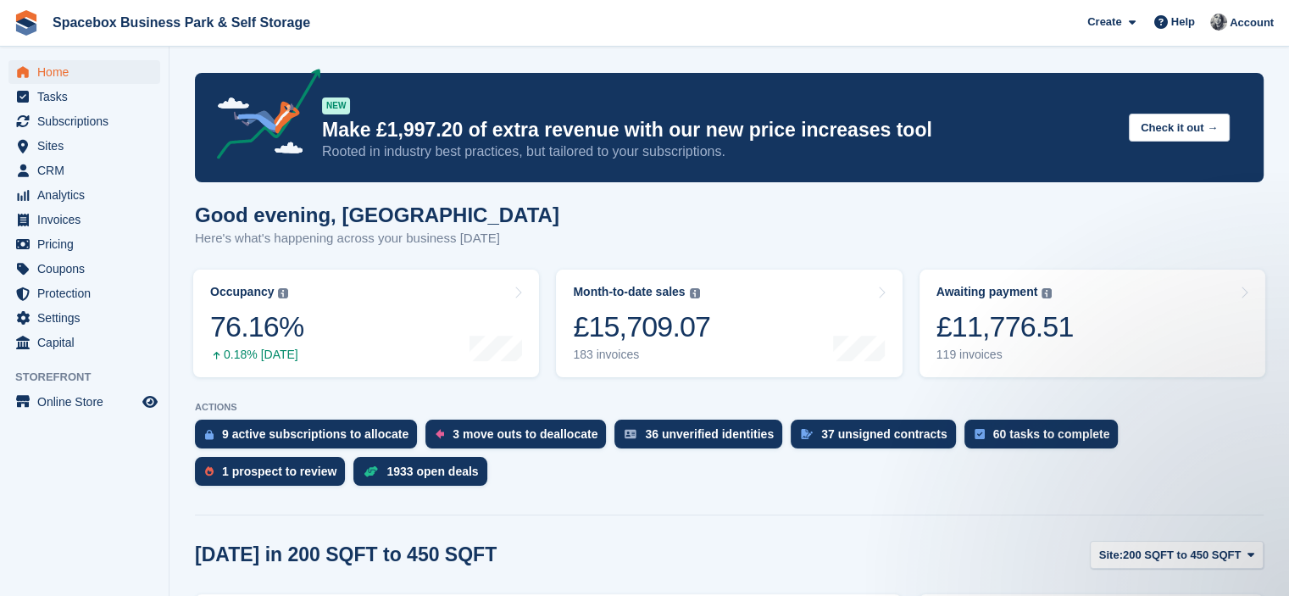
click at [383, 479] on div "9 active subscriptions to allocate 3 move outs to deallocate 36 unverified iden…" at bounding box center [729, 456] width 1069 height 75
drag, startPoint x: 383, startPoint y: 479, endPoint x: 128, endPoint y: 61, distance: 489.5
click at [69, 106] on span "Tasks" at bounding box center [88, 97] width 102 height 24
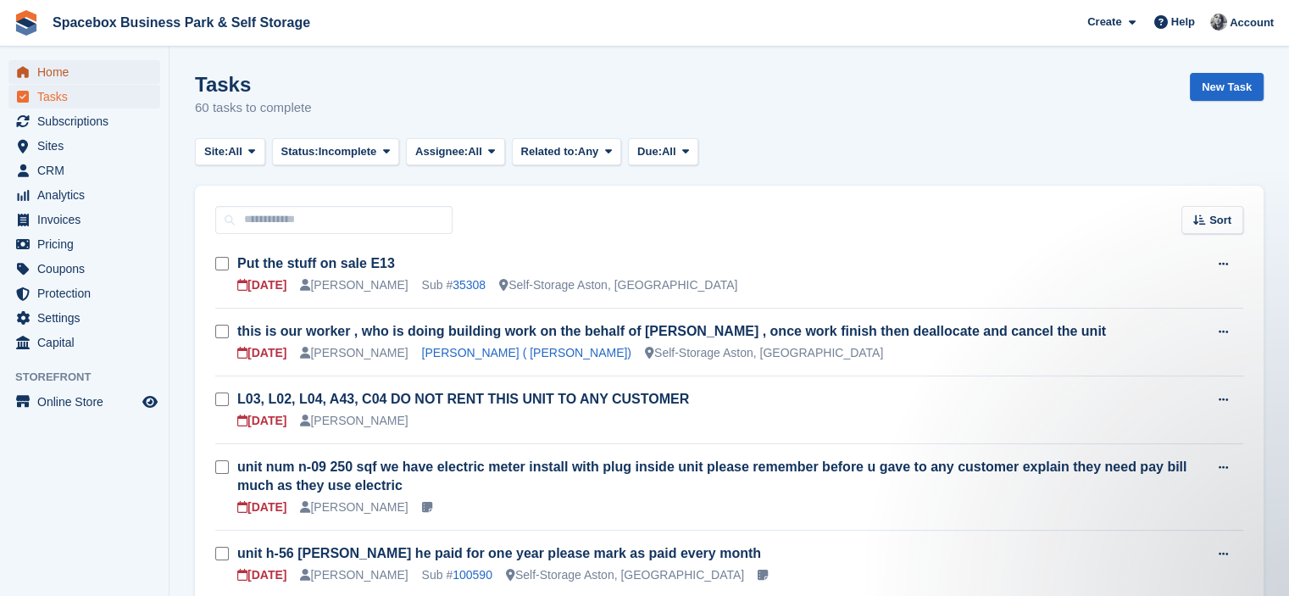
click at [98, 67] on span "Home" at bounding box center [88, 72] width 102 height 24
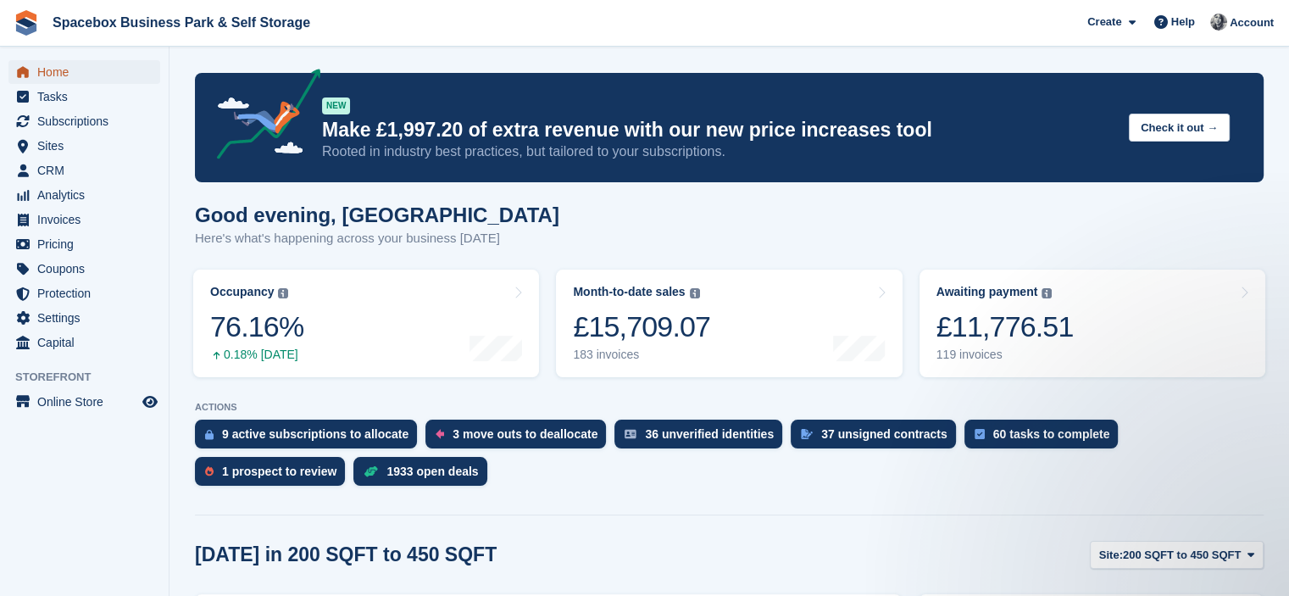
click at [63, 70] on span "Home" at bounding box center [88, 72] width 102 height 24
click at [103, 71] on span "Home" at bounding box center [88, 72] width 102 height 24
